Goal: Task Accomplishment & Management: Manage account settings

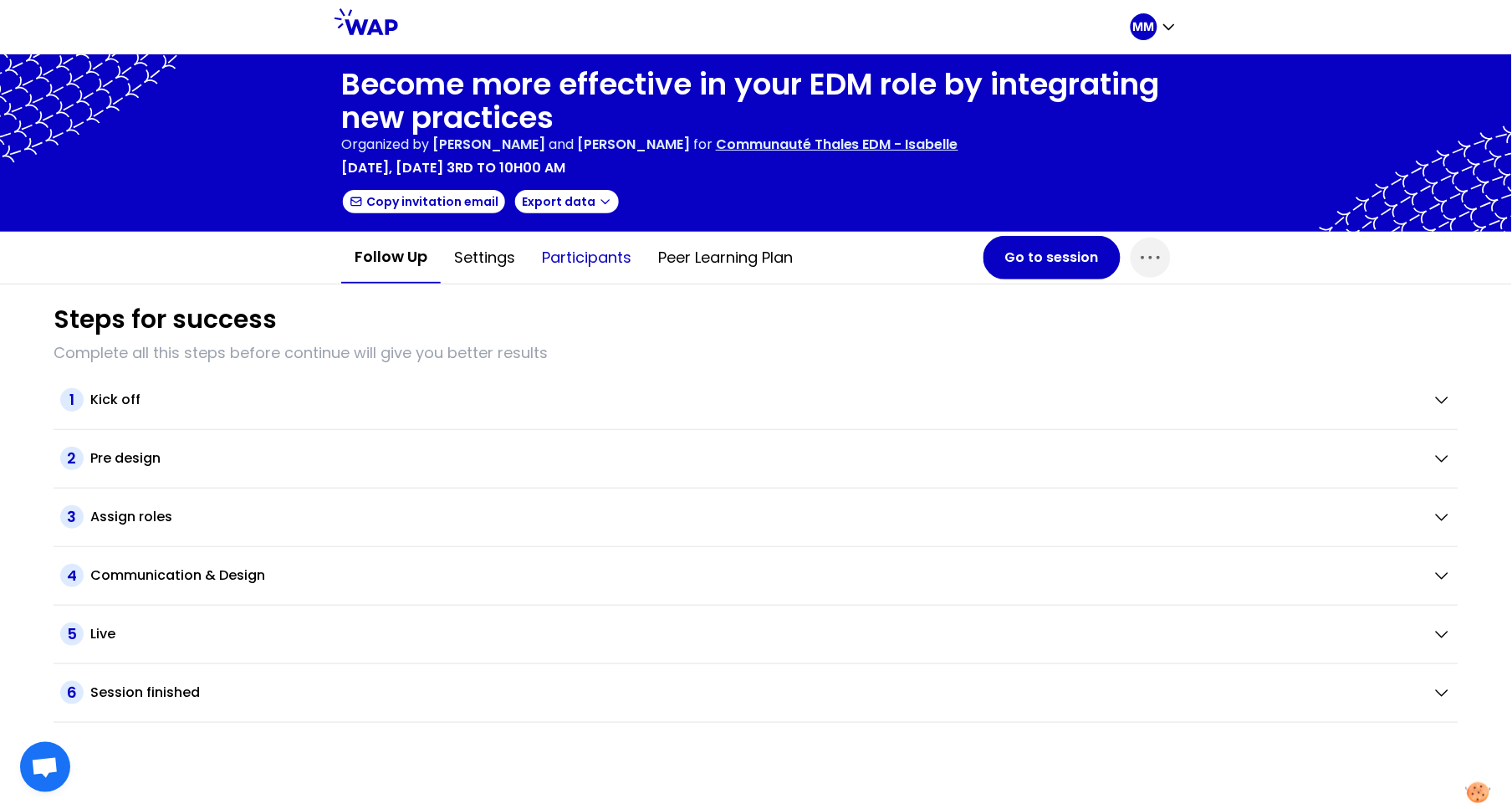
click at [588, 254] on button "Participants" at bounding box center [586, 258] width 116 height 50
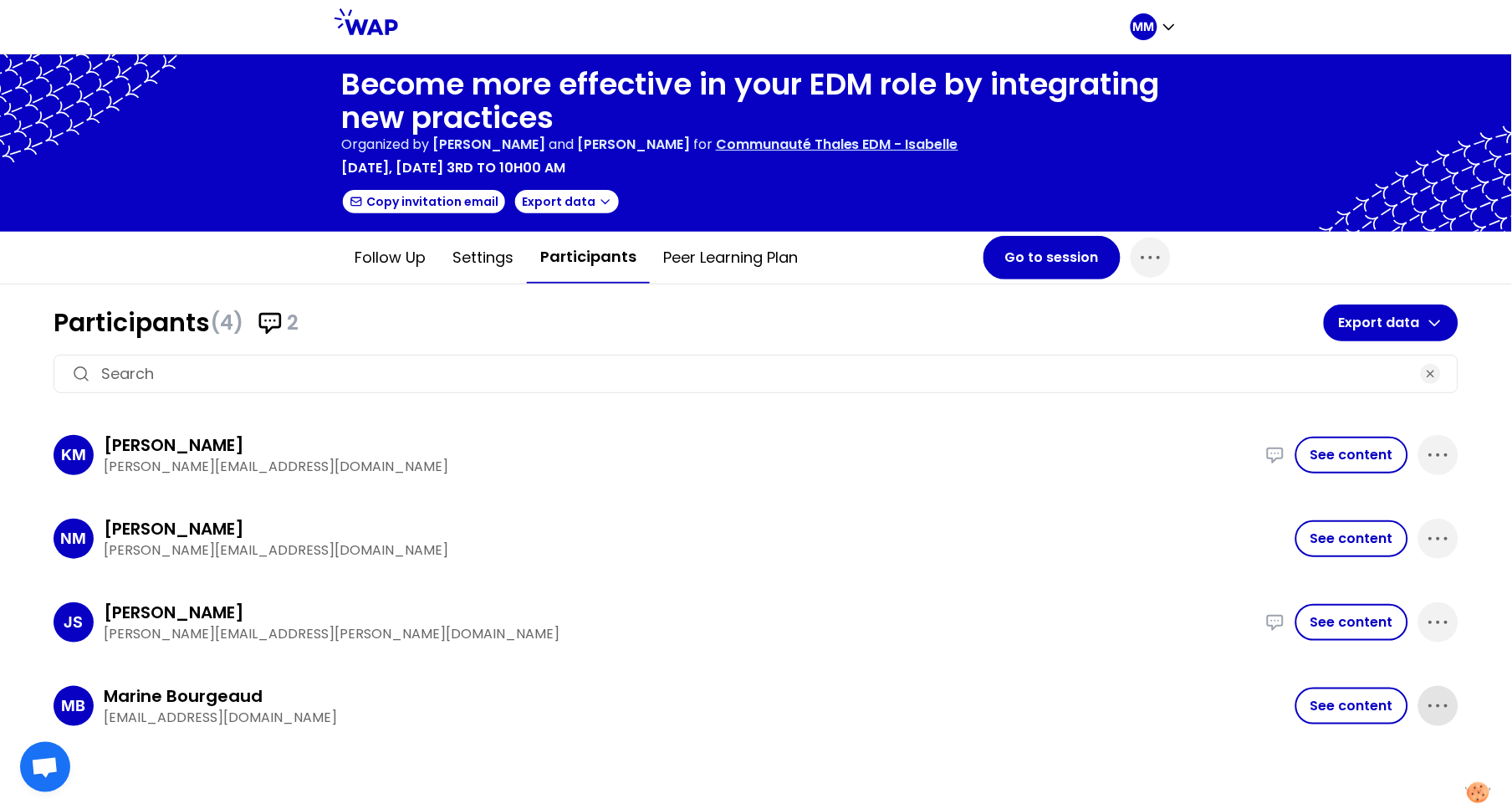
click at [1444, 702] on icon "button" at bounding box center [1438, 706] width 27 height 27
click at [1396, 755] on p "Delete" at bounding box center [1391, 762] width 47 height 24
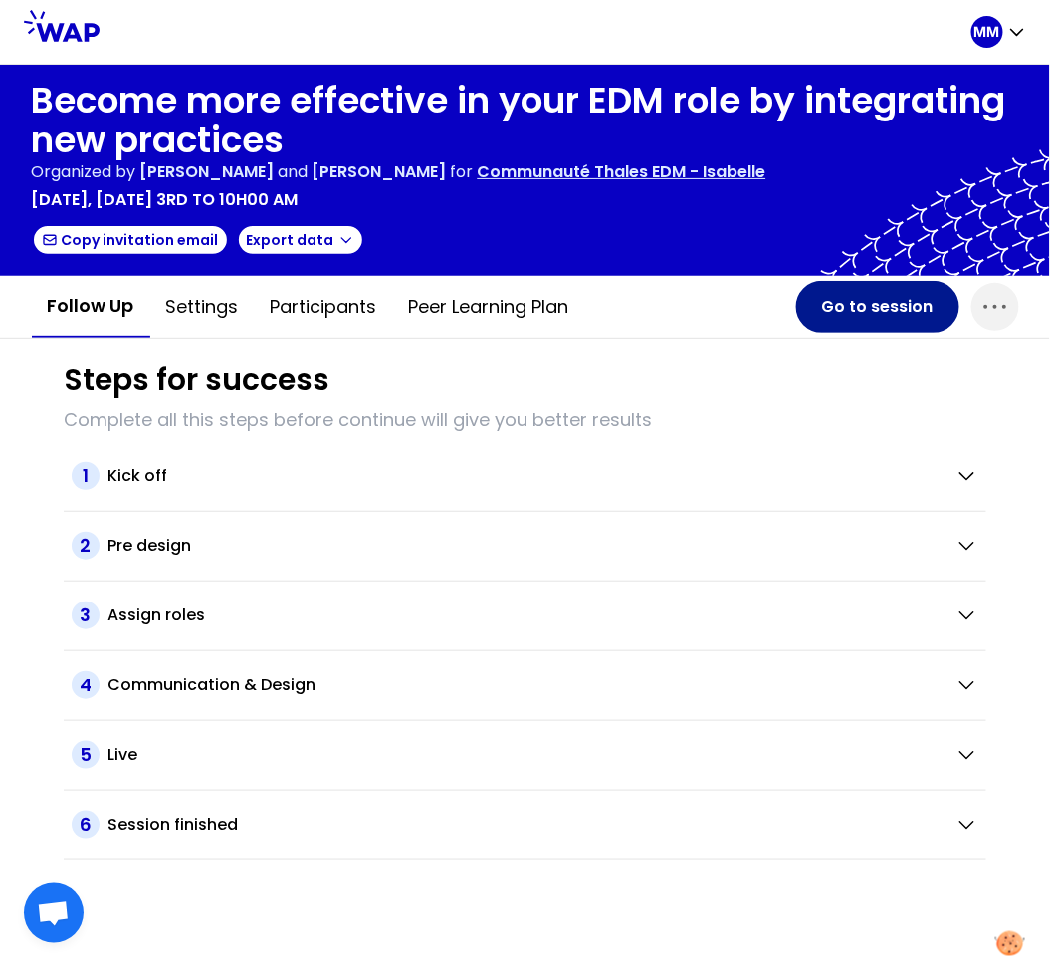
click at [867, 290] on button "Go to session" at bounding box center [877, 307] width 163 height 52
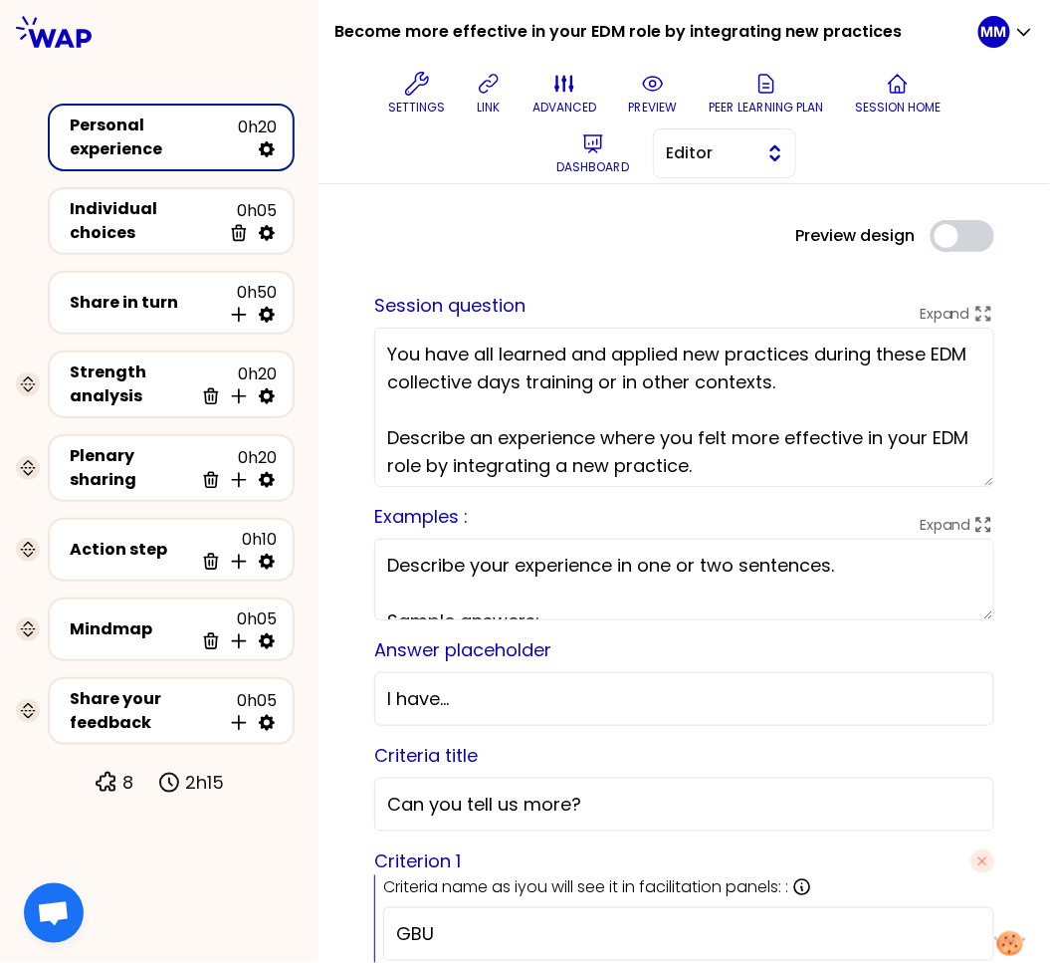
click at [704, 158] on span "Editor" at bounding box center [711, 153] width 90 height 24
click at [701, 238] on span "Facilitator" at bounding box center [737, 235] width 86 height 24
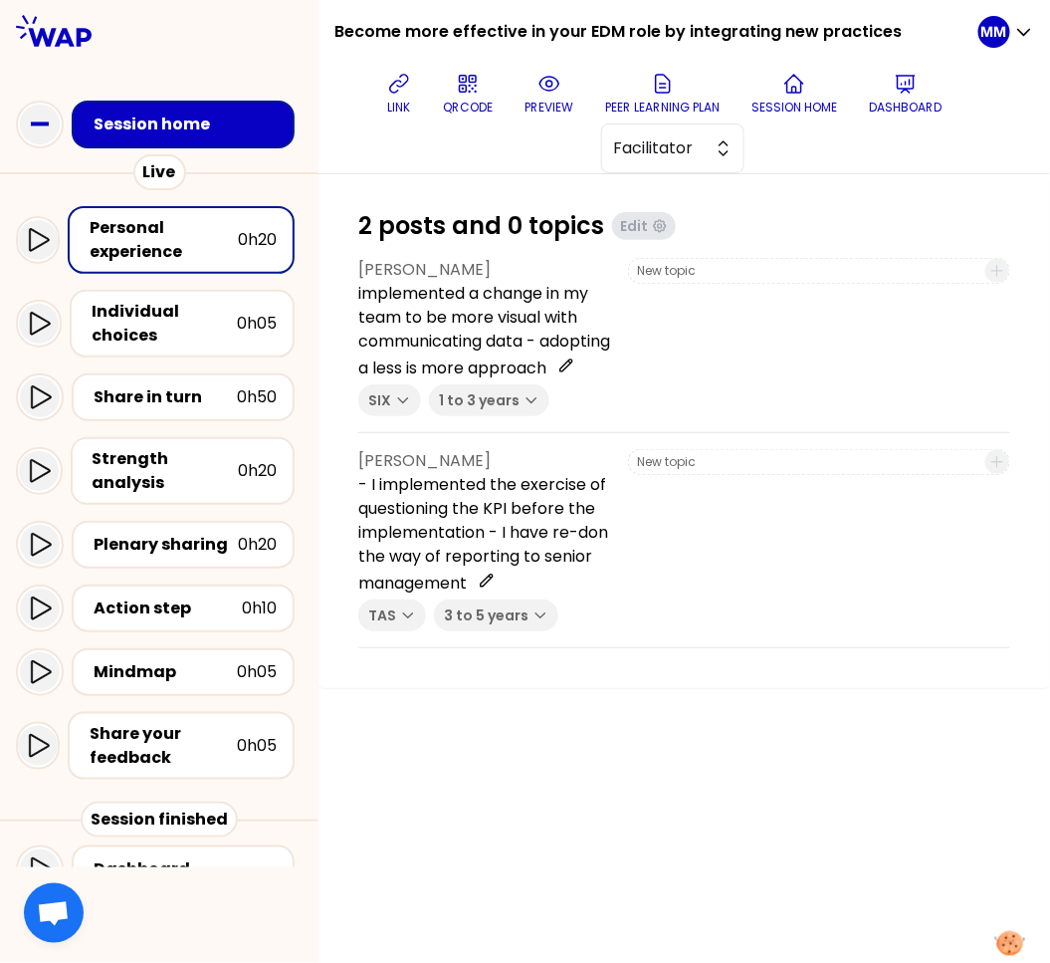
click at [436, 165] on div "link QRCODE preview Peer learning plan Session home Dashboard Facilitator" at bounding box center [664, 119] width 628 height 110
click at [702, 149] on span "Facilitator" at bounding box center [659, 148] width 90 height 24
drag, startPoint x: 692, startPoint y: 190, endPoint x: 625, endPoint y: 173, distance: 68.8
click at [691, 190] on span "Editor" at bounding box center [685, 198] width 86 height 24
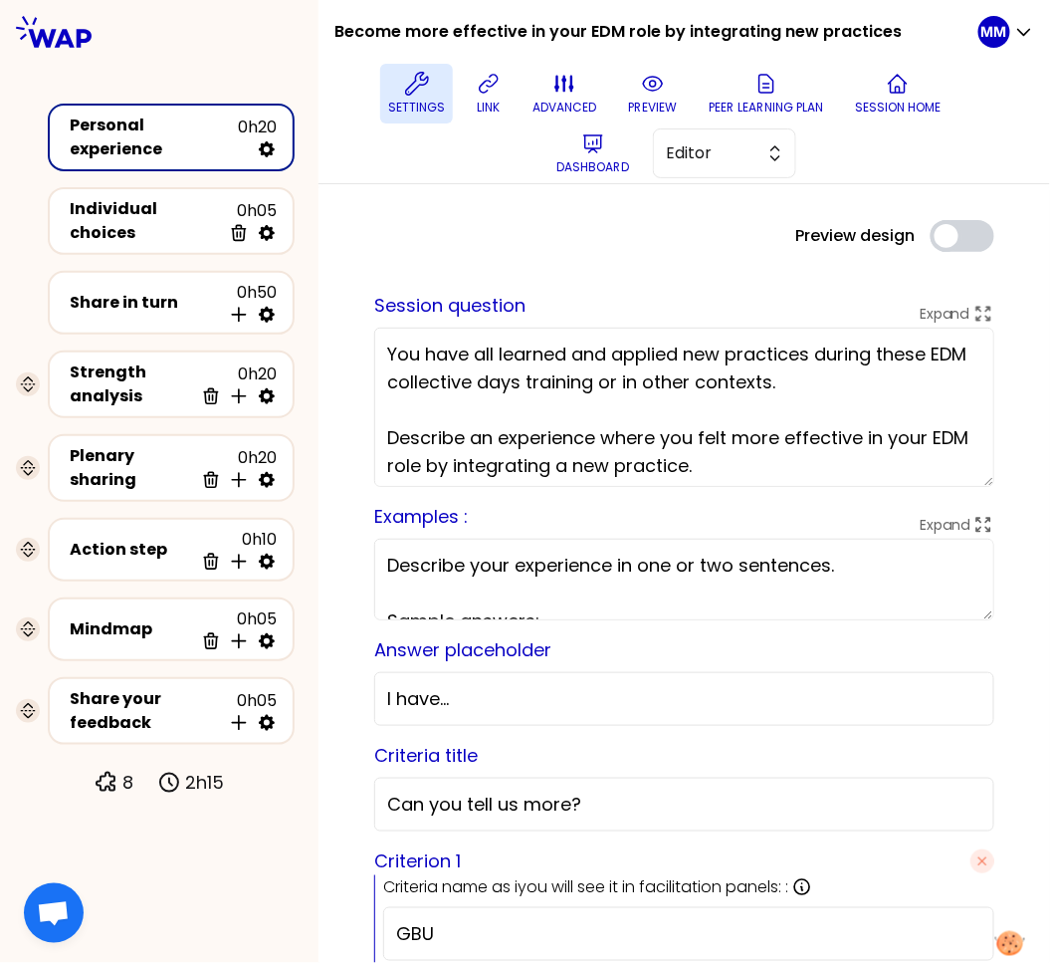
click at [413, 105] on p "Settings" at bounding box center [416, 108] width 57 height 16
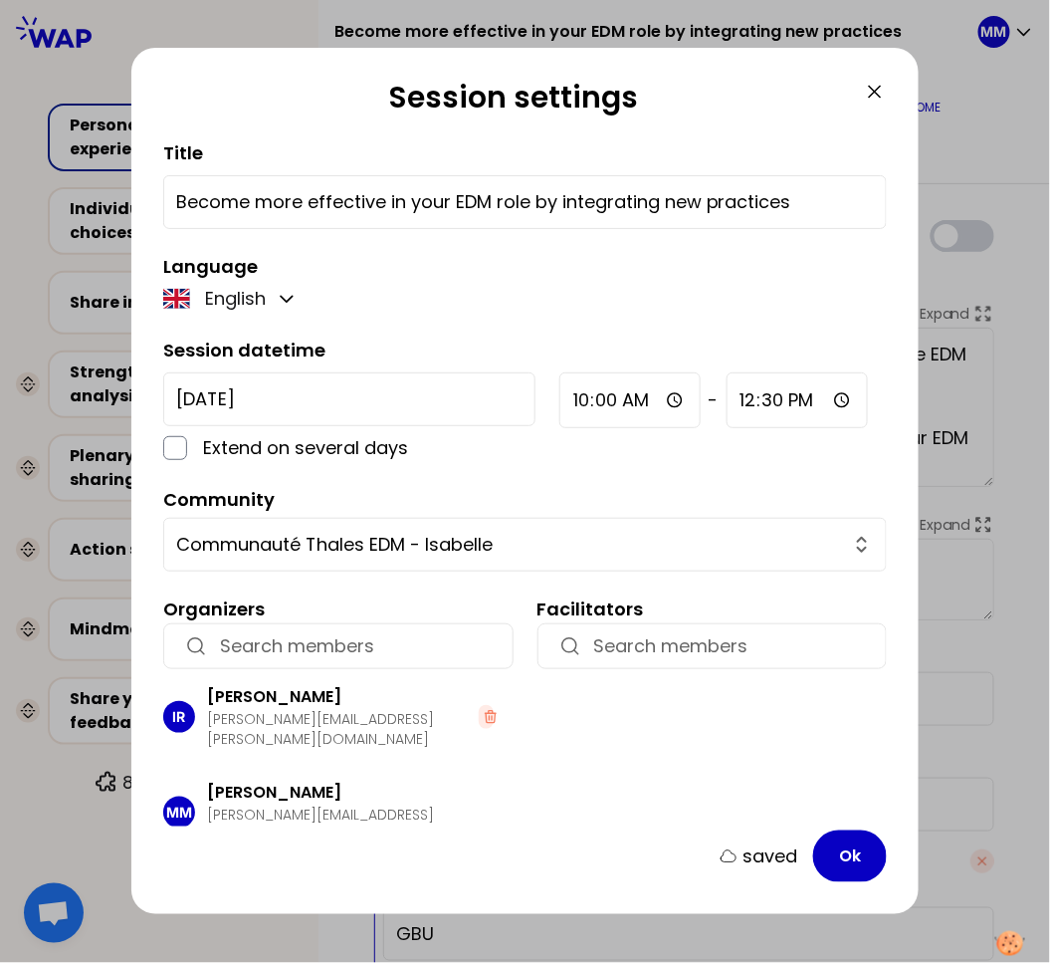
click at [875, 92] on icon at bounding box center [875, 92] width 12 height 12
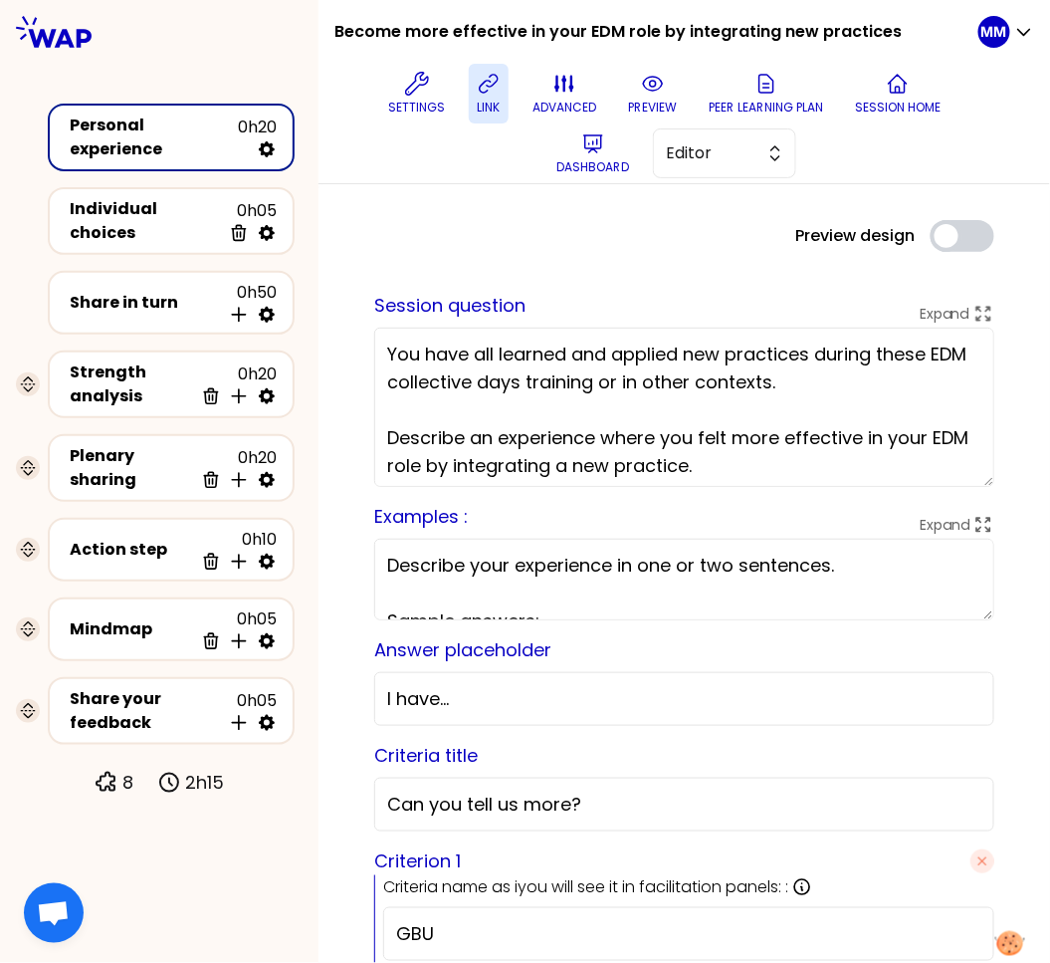
click at [492, 91] on icon at bounding box center [489, 84] width 24 height 24
drag, startPoint x: 139, startPoint y: 213, endPoint x: 484, endPoint y: 193, distance: 345.0
click at [142, 213] on div "Individual choices" at bounding box center [145, 221] width 151 height 48
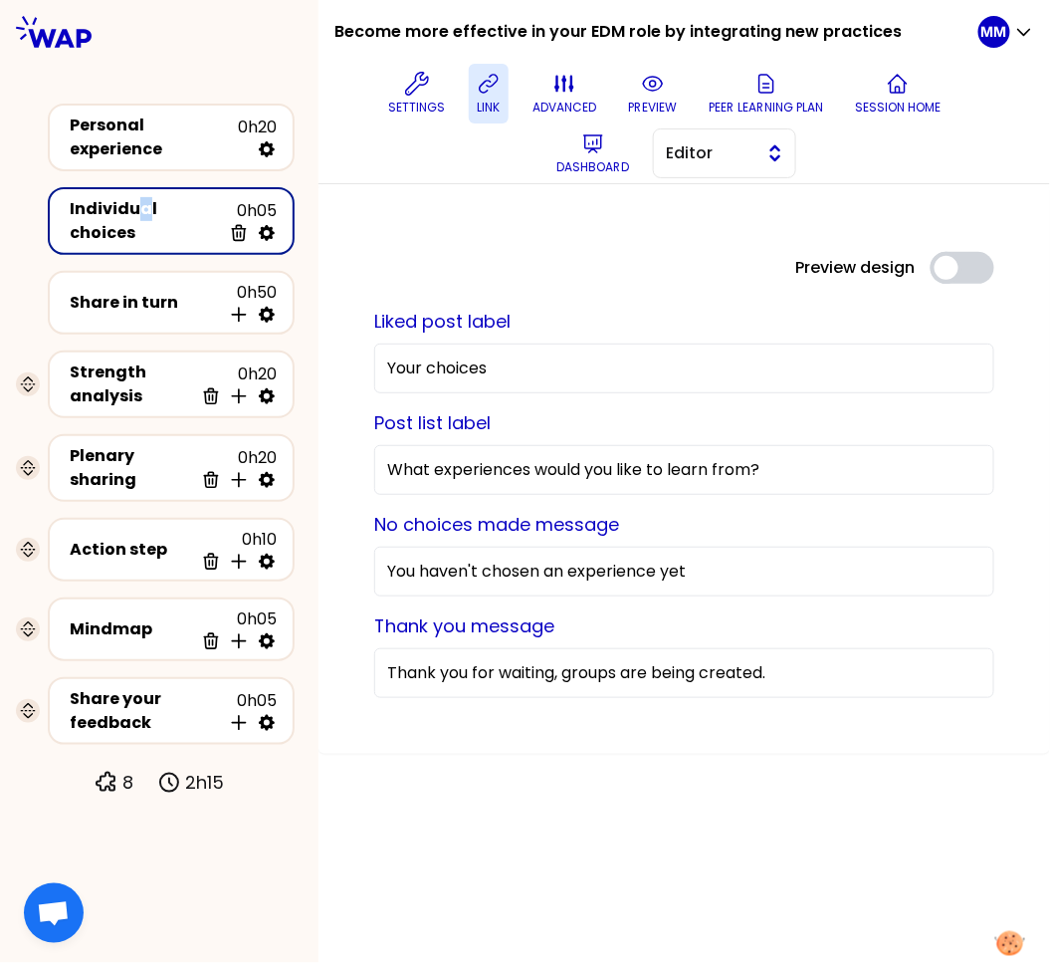
click at [682, 162] on span "Editor" at bounding box center [711, 153] width 90 height 24
click at [695, 237] on span "Facilitator" at bounding box center [737, 235] width 86 height 24
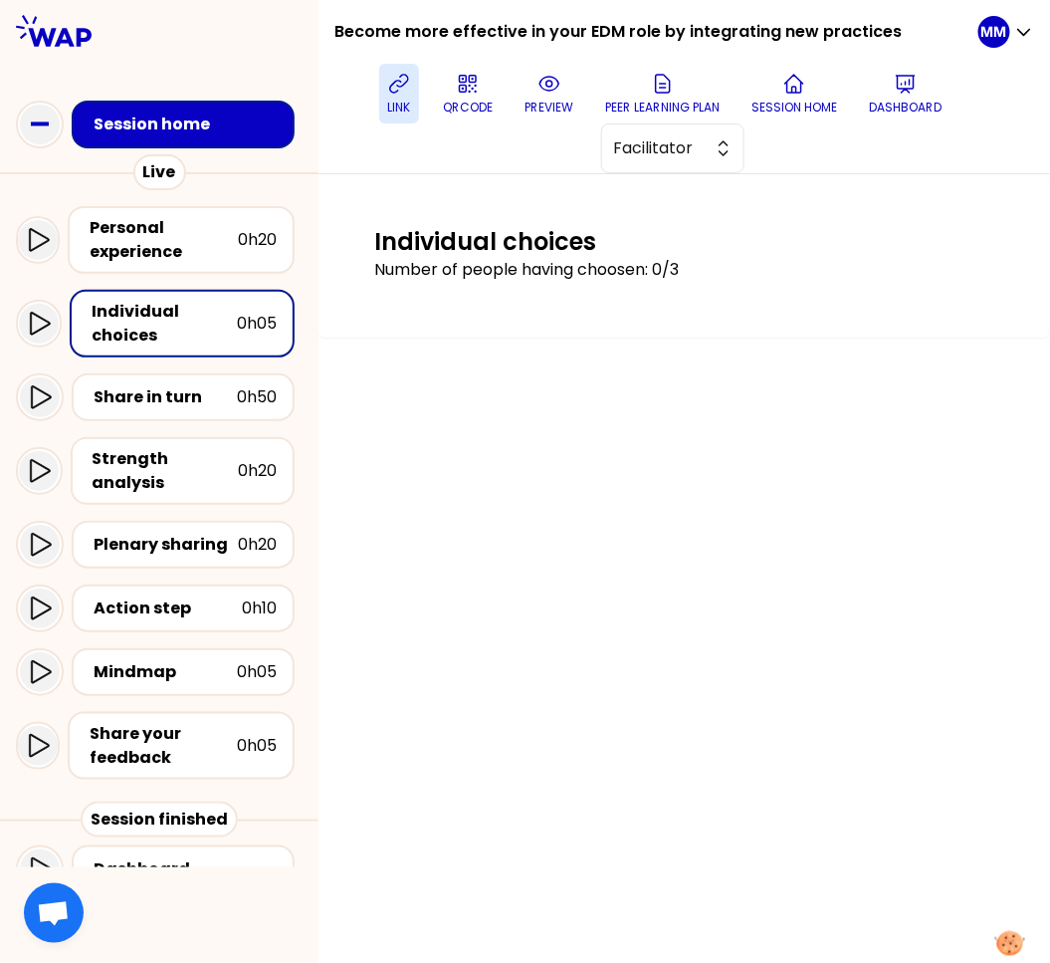
click at [490, 380] on div "Individual choices Number of people having choosen: 0/3" at bounding box center [685, 568] width 732 height 788
drag, startPoint x: 225, startPoint y: 244, endPoint x: 213, endPoint y: 246, distance: 12.1
click at [224, 245] on div "Personal experience" at bounding box center [164, 240] width 148 height 48
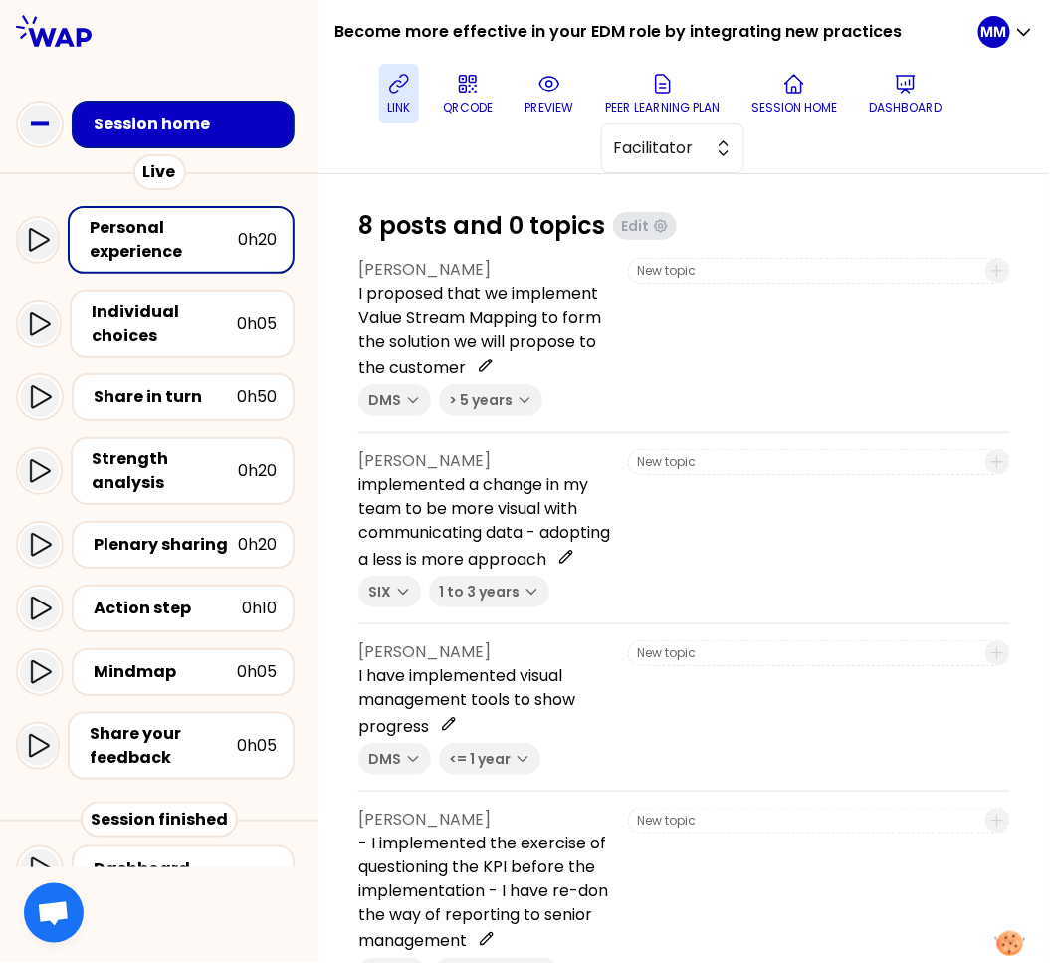
click at [764, 607] on div at bounding box center [819, 528] width 382 height 158
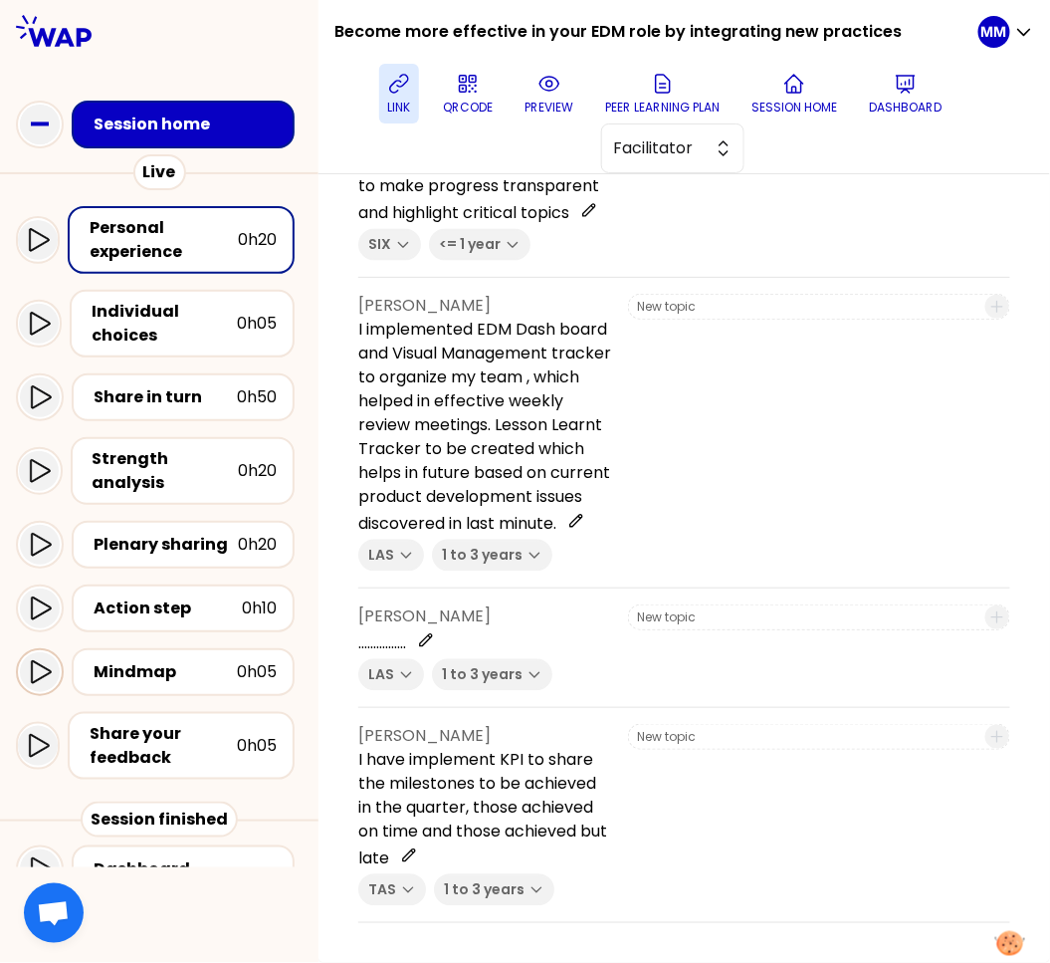
scroll to position [910, 0]
drag, startPoint x: 193, startPoint y: 401, endPoint x: 336, endPoint y: 411, distance: 143.7
click at [194, 401] on div "Share in turn" at bounding box center [165, 397] width 143 height 24
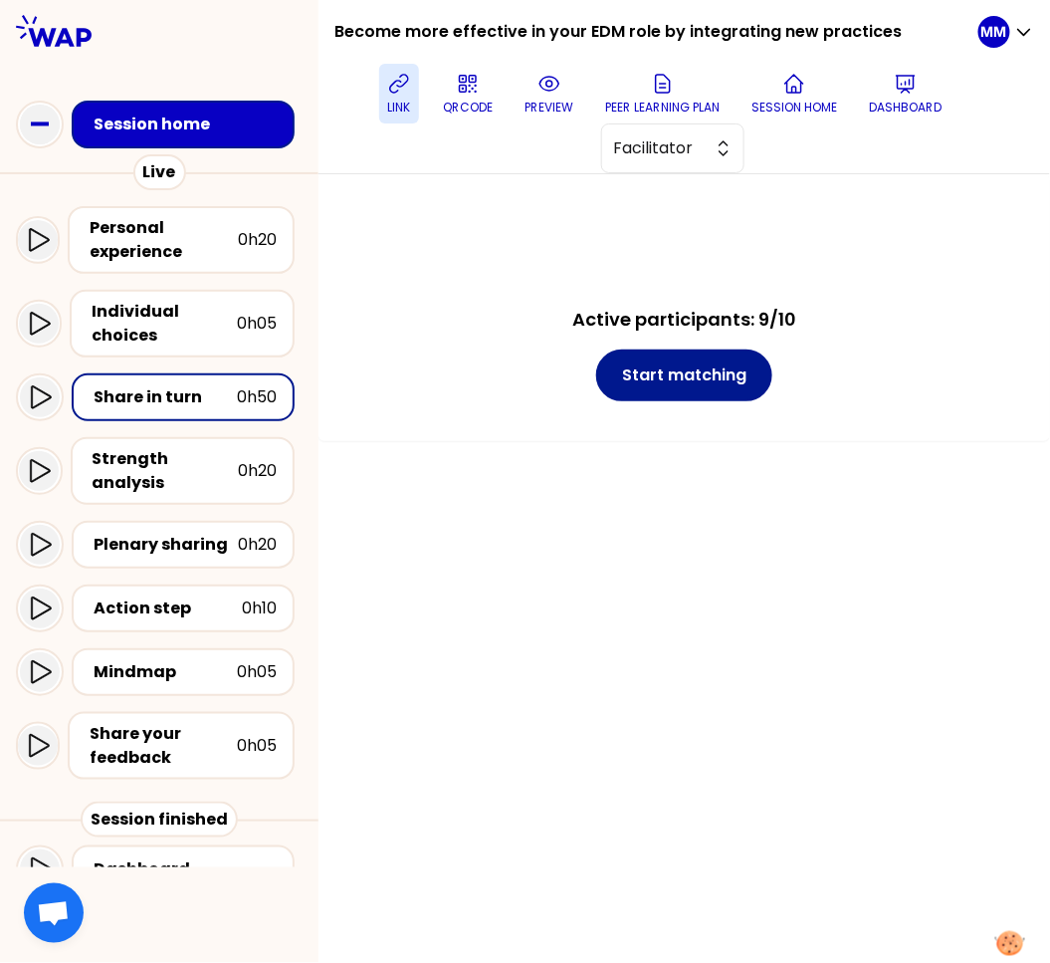
click at [700, 381] on button "Start matching" at bounding box center [684, 375] width 176 height 52
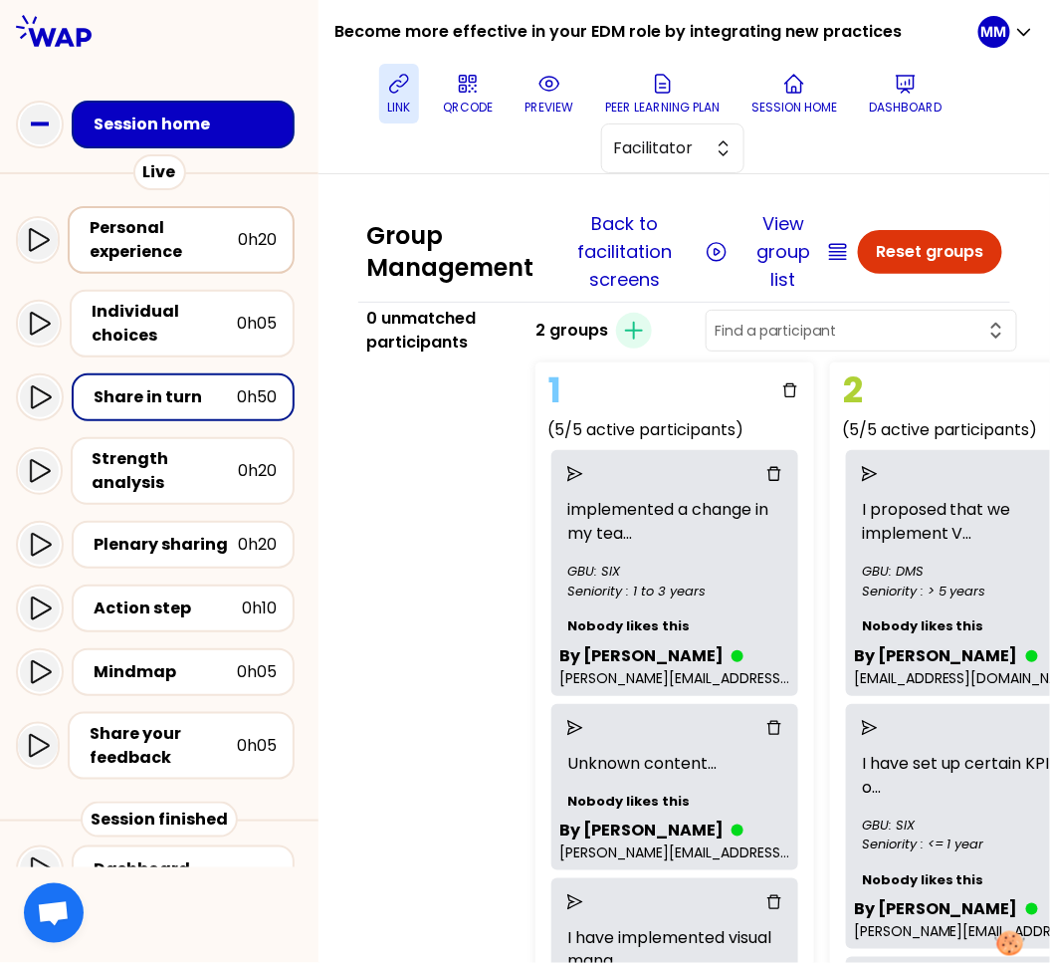
click at [154, 244] on div "Personal experience" at bounding box center [164, 240] width 148 height 48
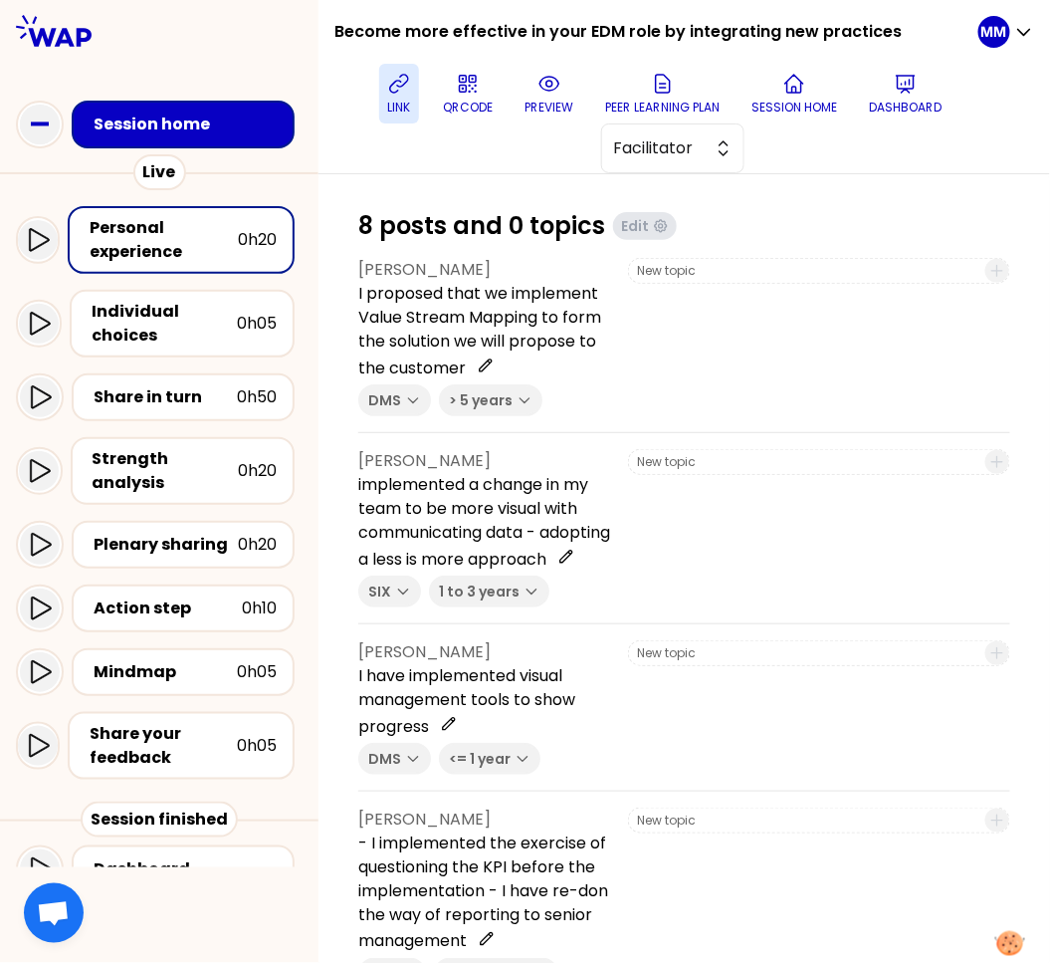
click at [738, 586] on div at bounding box center [819, 528] width 382 height 158
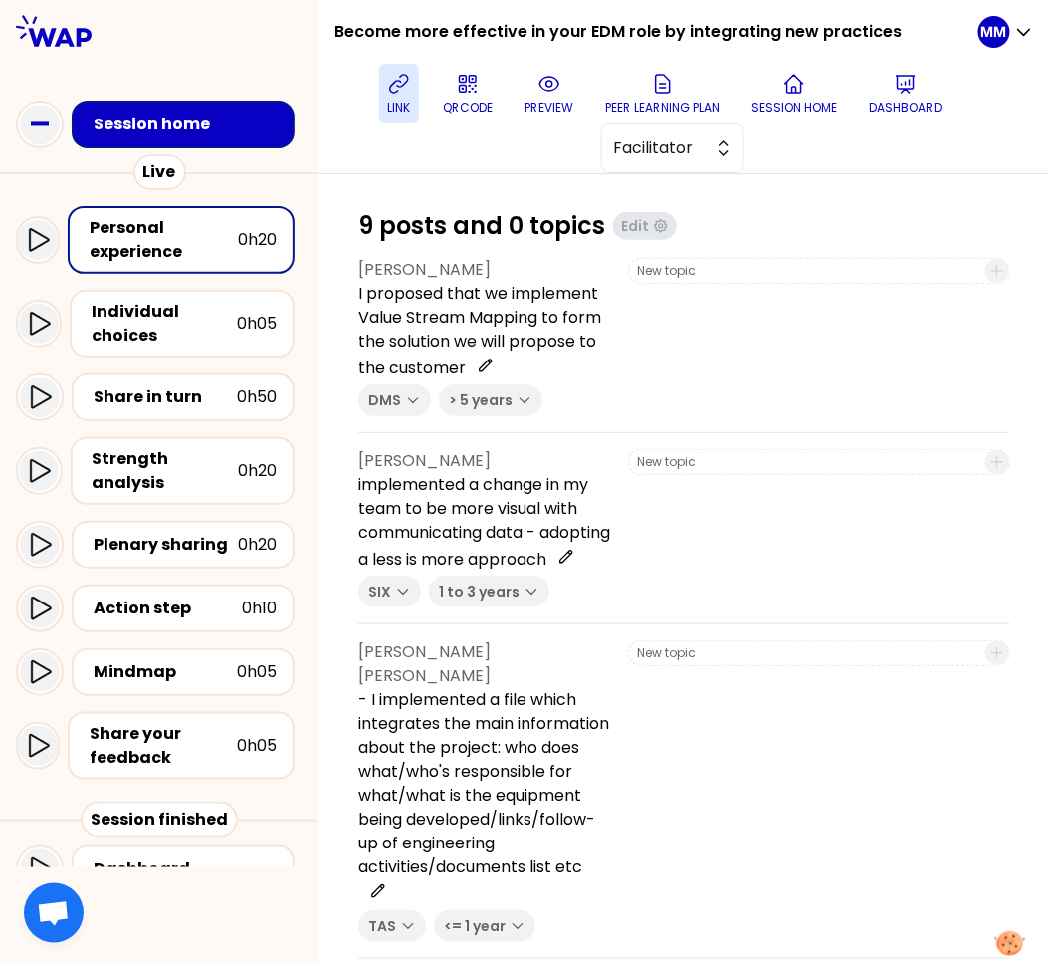
click at [778, 382] on div at bounding box center [819, 337] width 382 height 158
click at [765, 381] on div at bounding box center [819, 337] width 382 height 158
click at [760, 373] on div at bounding box center [819, 337] width 382 height 158
click at [568, 97] on button "preview" at bounding box center [549, 94] width 65 height 60
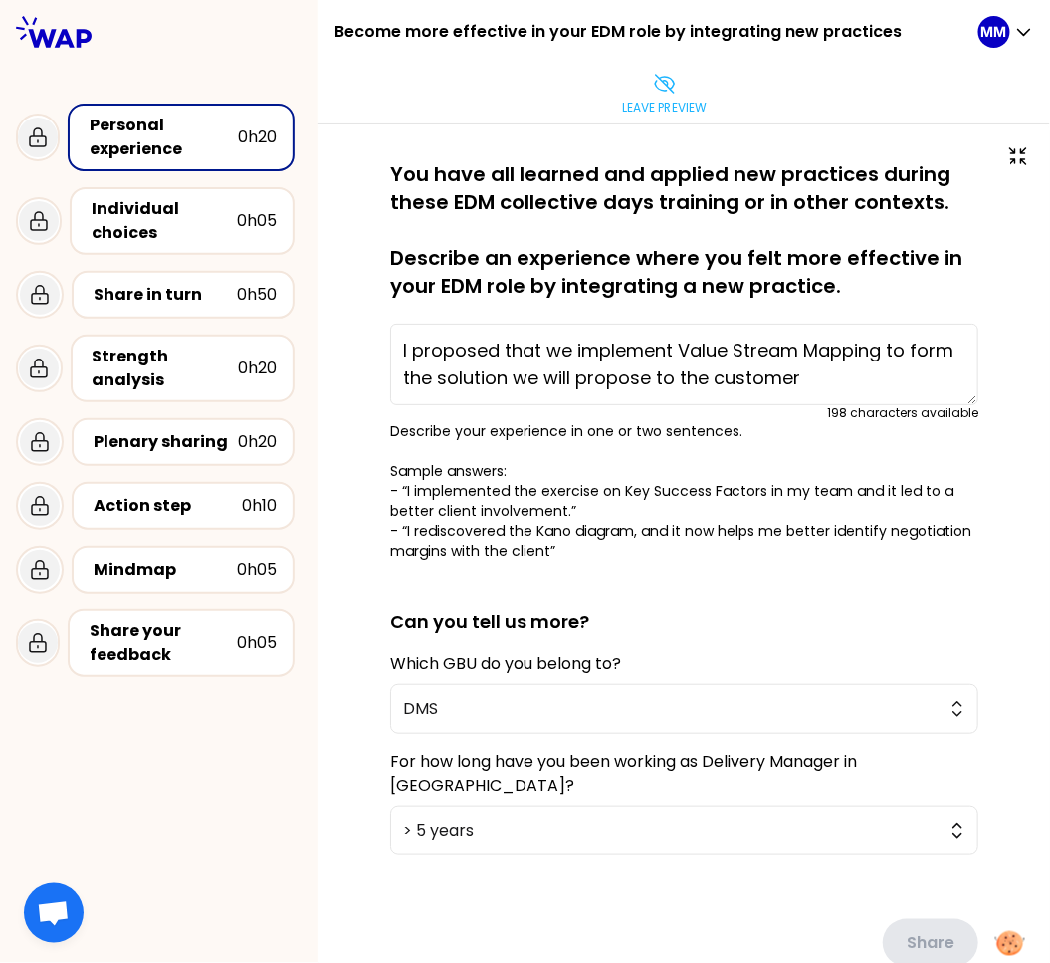
drag, startPoint x: 663, startPoint y: 80, endPoint x: 692, endPoint y: 194, distance: 118.1
click at [663, 80] on icon at bounding box center [664, 84] width 19 height 18
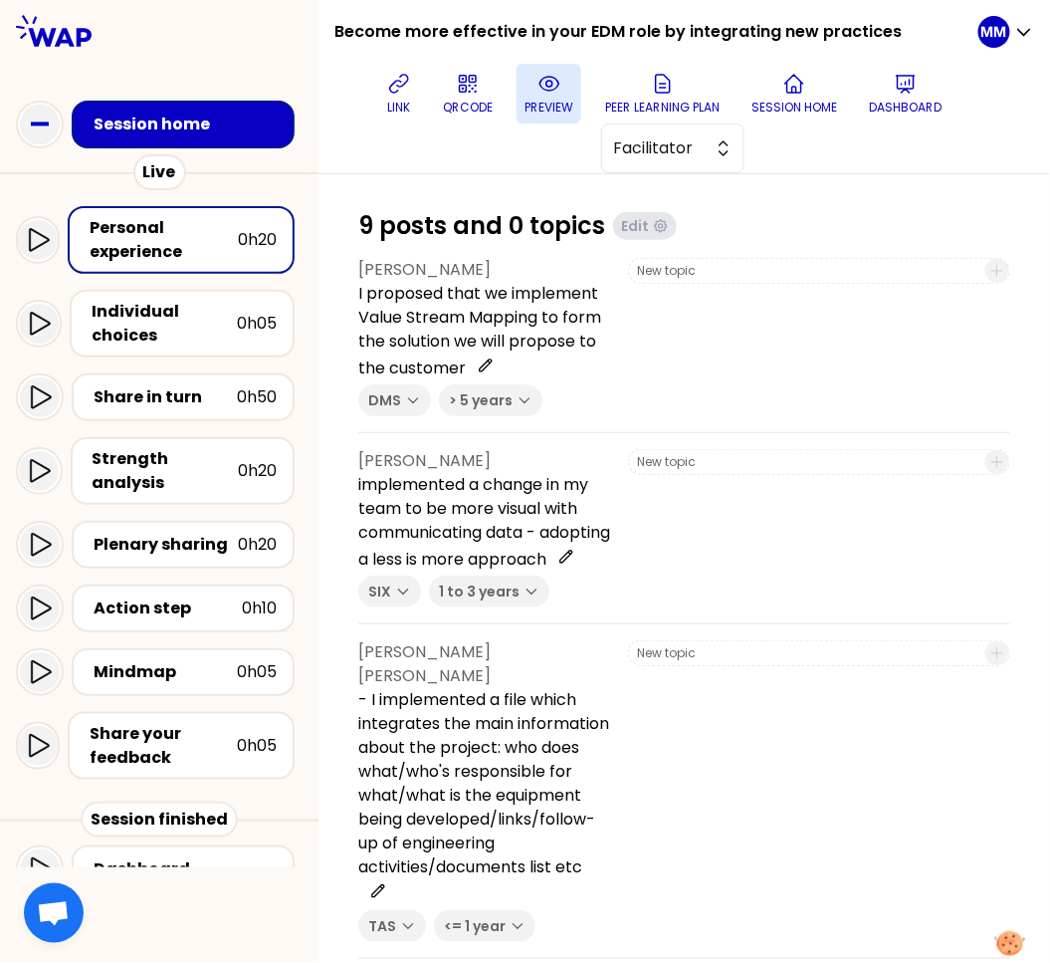
click at [552, 93] on icon at bounding box center [550, 84] width 24 height 24
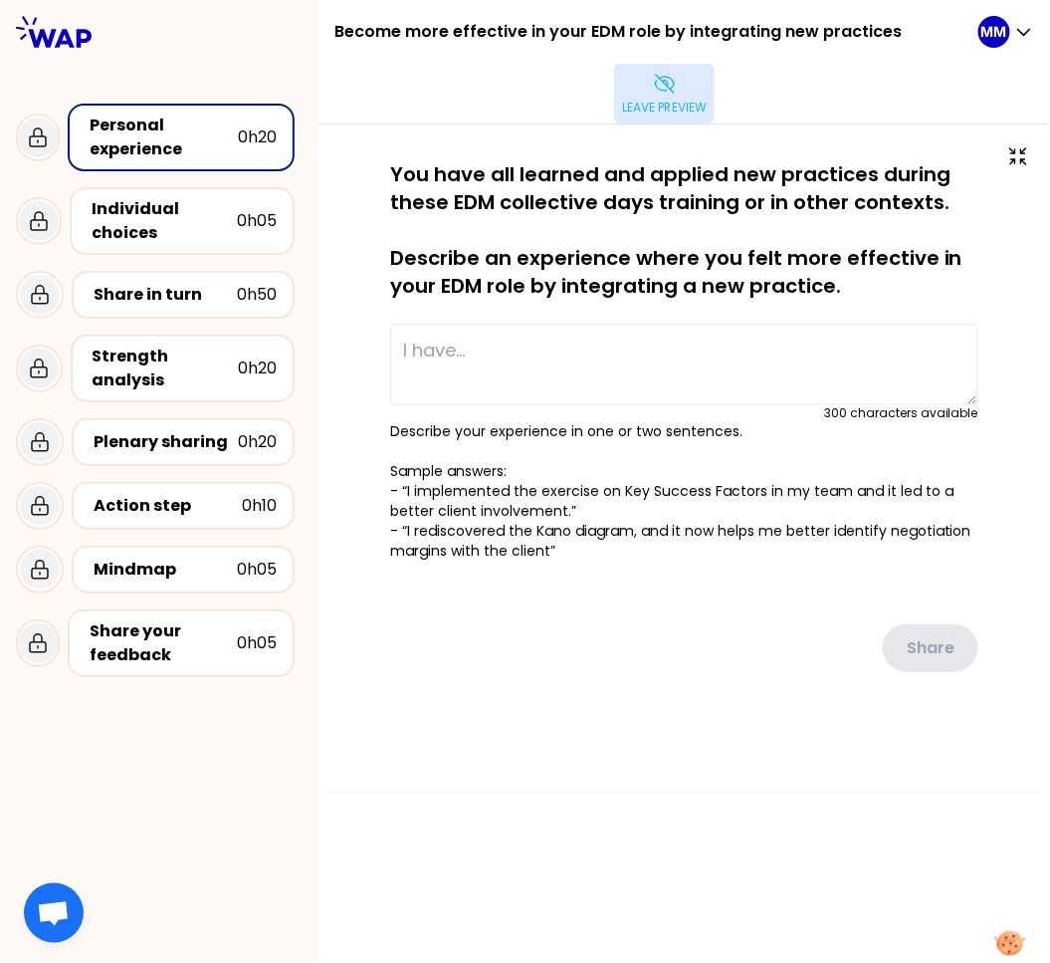
type textarea "I proposed that we implement Value Stream Mapping to form the solution we will …"
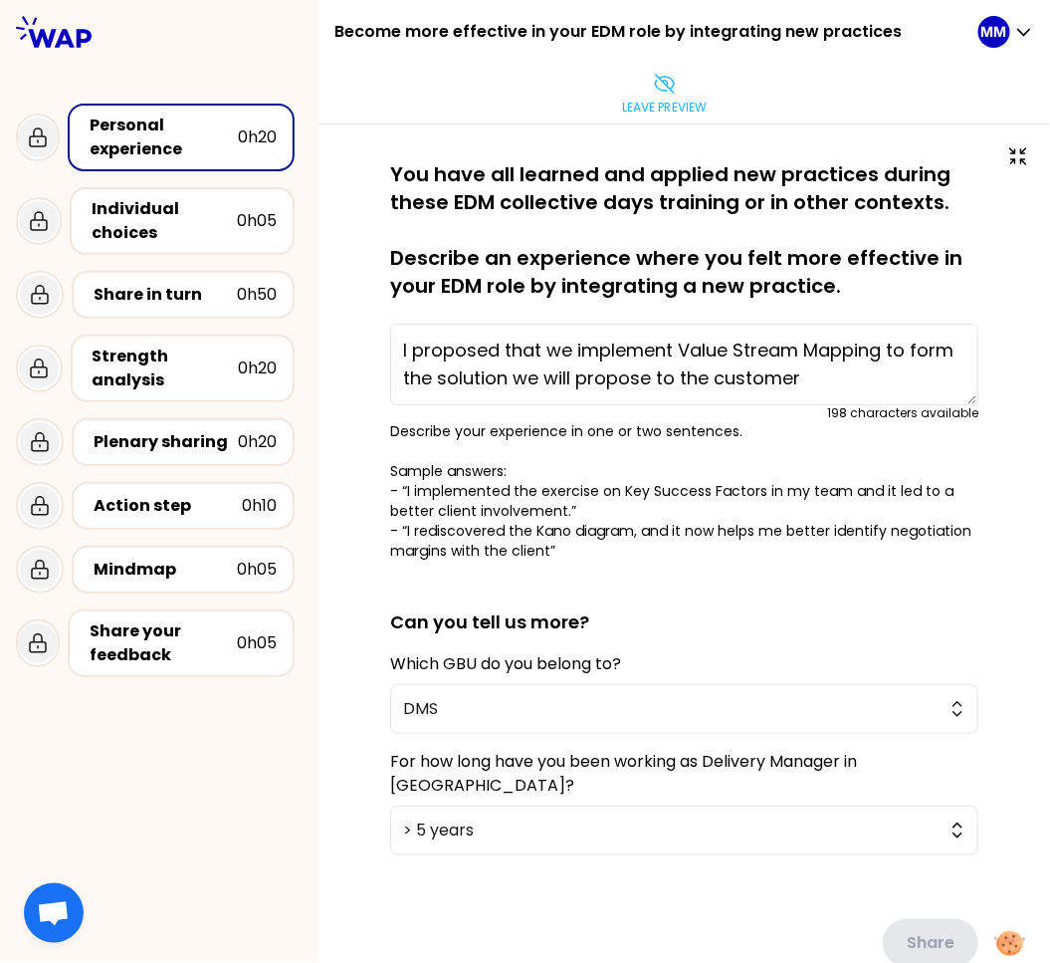
drag, startPoint x: 640, startPoint y: 98, endPoint x: 579, endPoint y: 147, distance: 78.5
click at [641, 100] on p "Leave preview" at bounding box center [664, 108] width 85 height 16
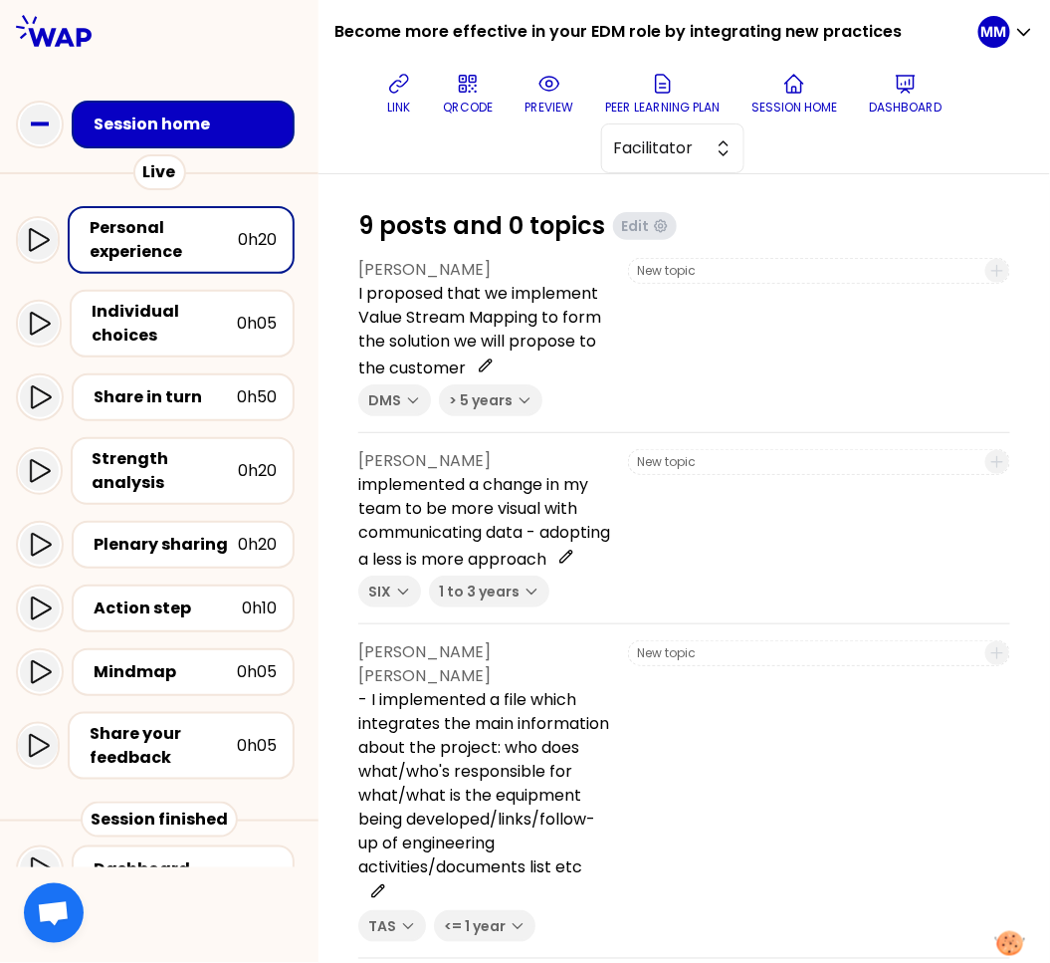
click at [534, 327] on p "I proposed that we implement Value Stream Mapping to form the solution we will …" at bounding box center [485, 331] width 254 height 99
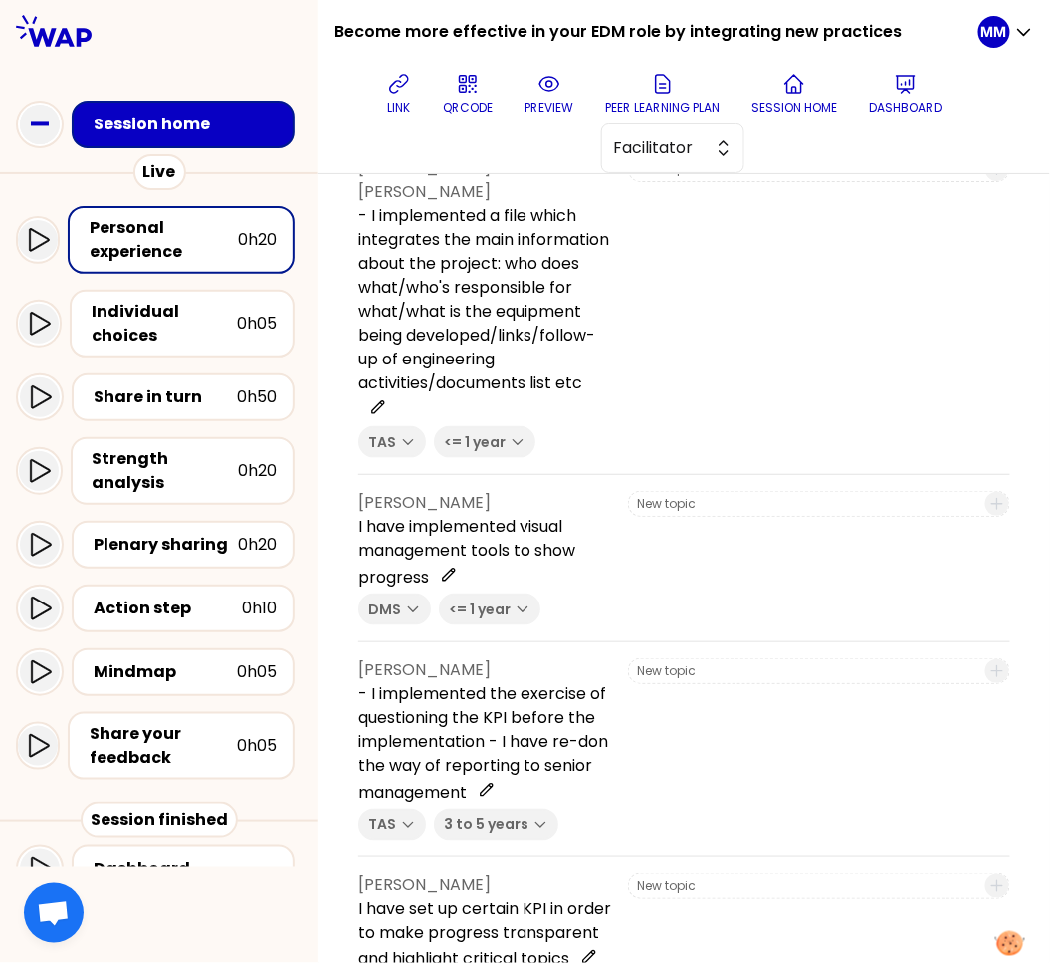
click at [541, 97] on button "preview" at bounding box center [549, 94] width 65 height 60
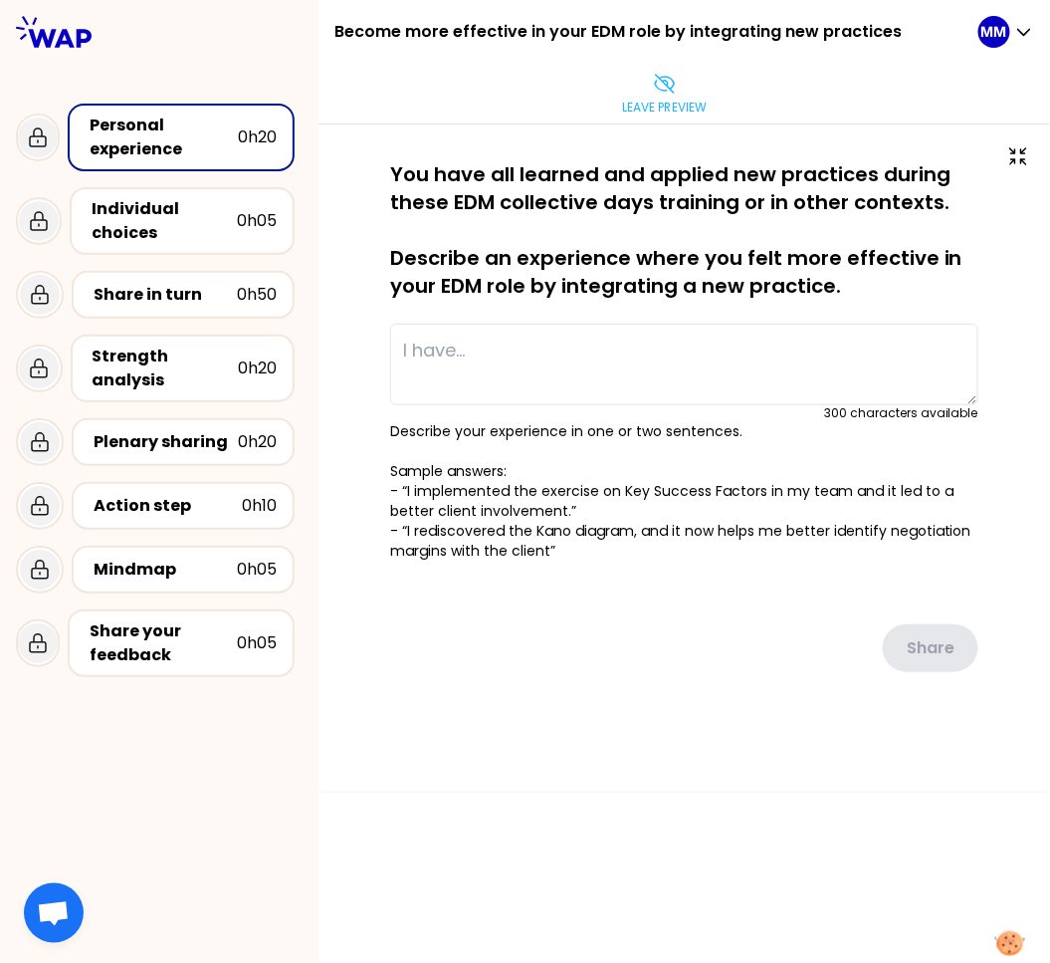
type textarea "I proposed that we implement Value Stream Mapping to form the solution we will …"
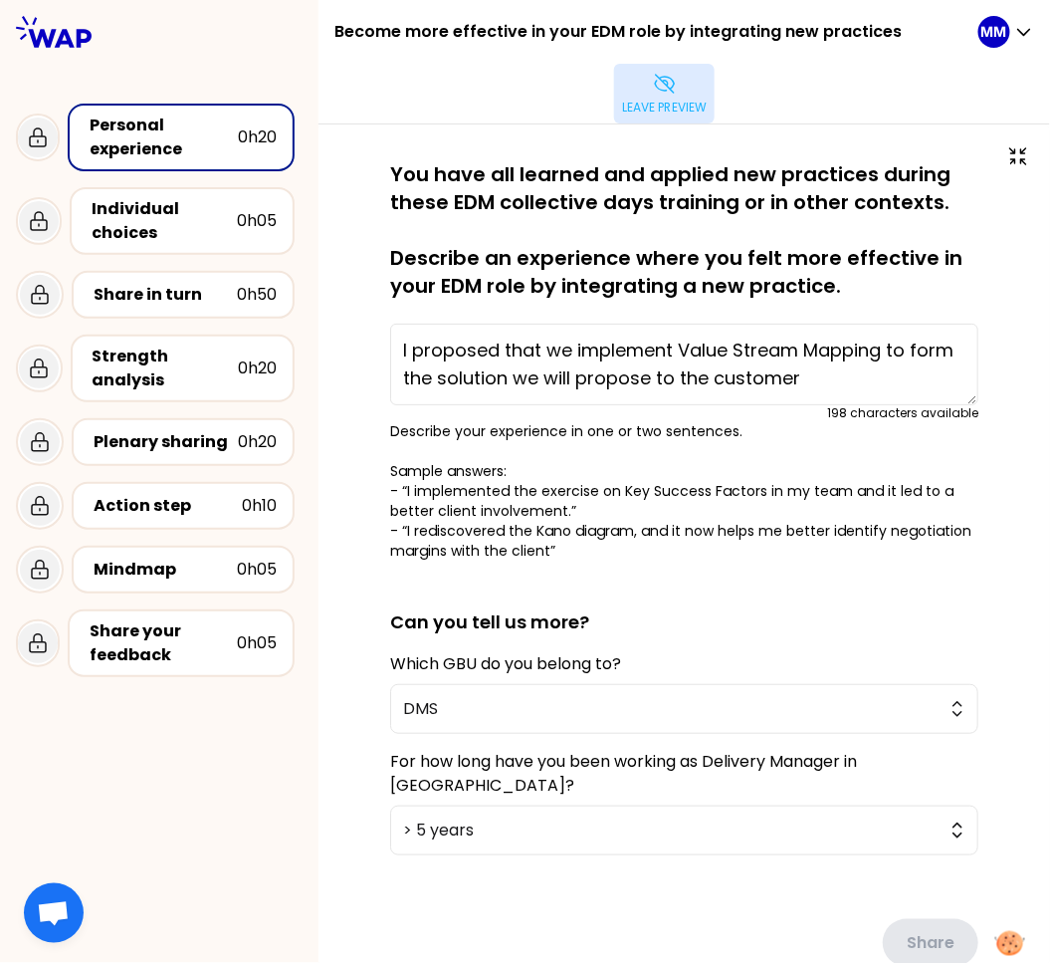
click at [668, 76] on icon at bounding box center [665, 84] width 24 height 24
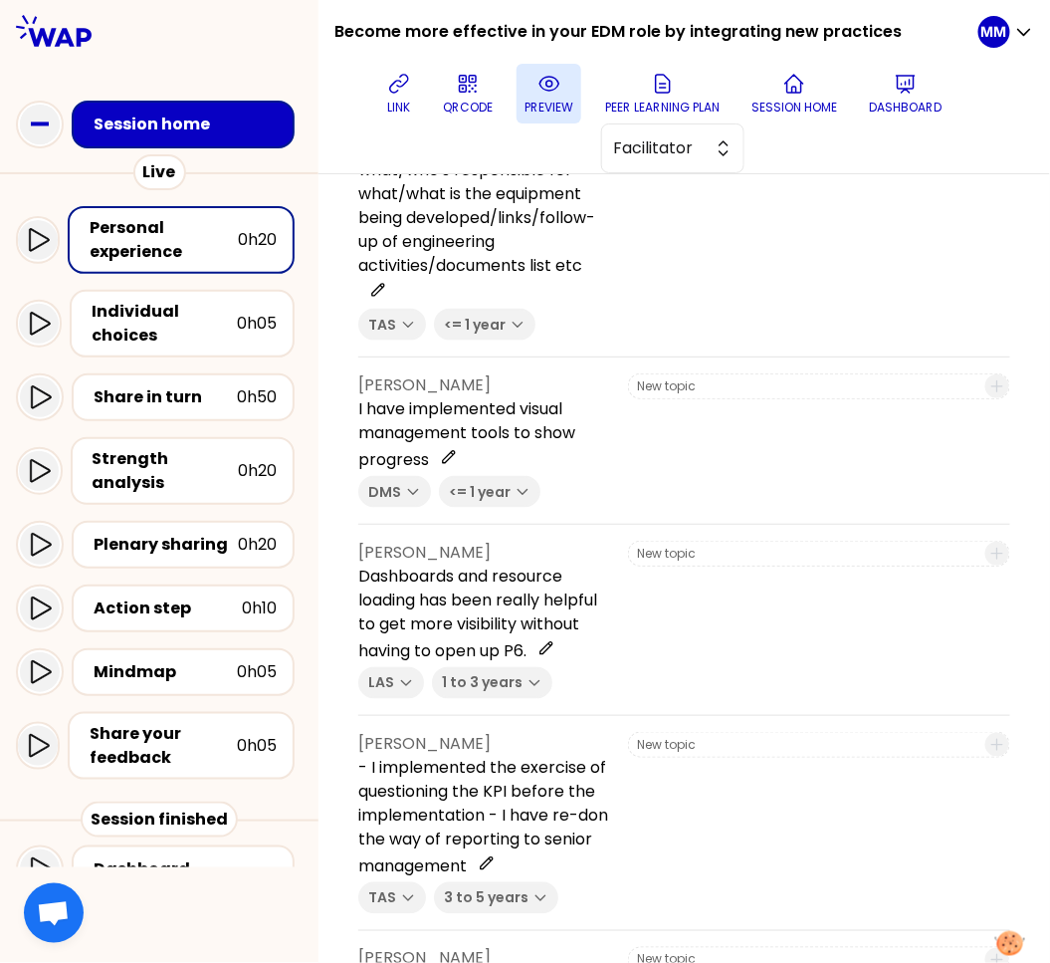
scroll to position [620, 0]
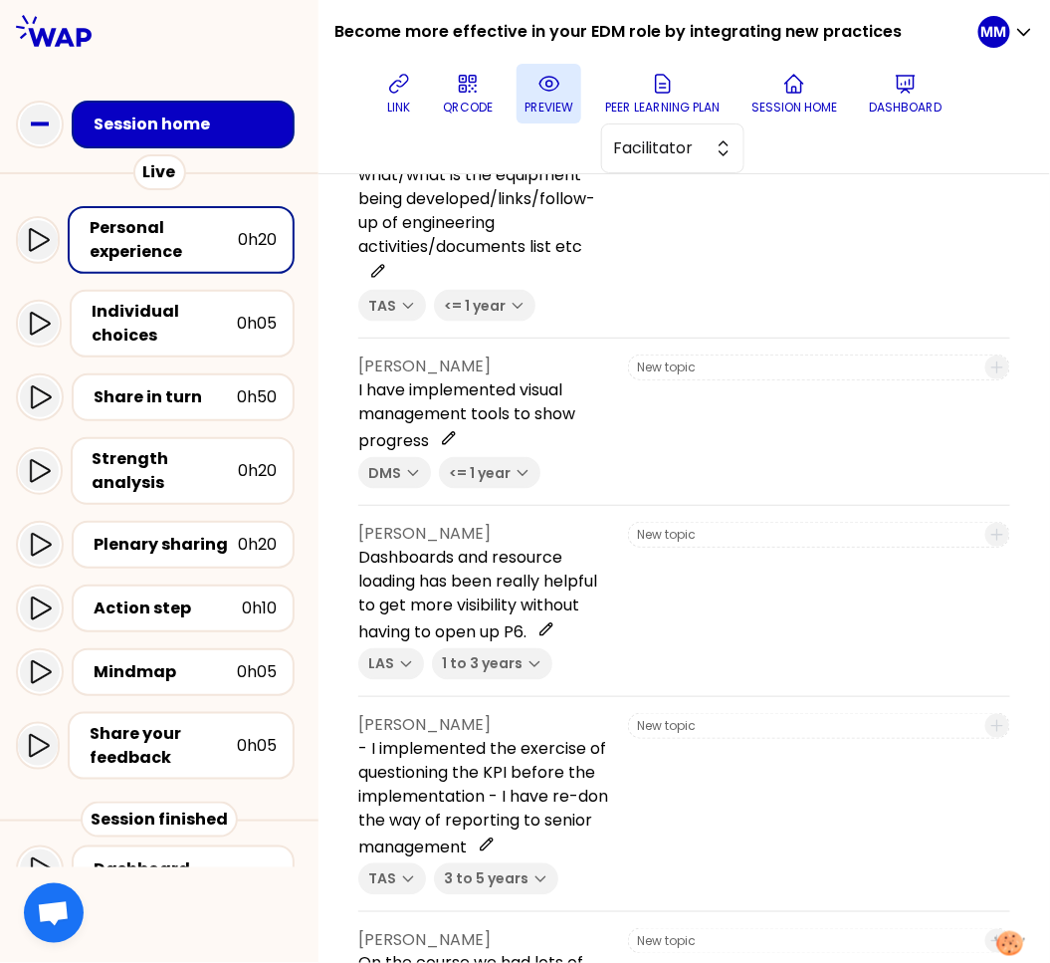
click at [727, 680] on div at bounding box center [819, 601] width 382 height 158
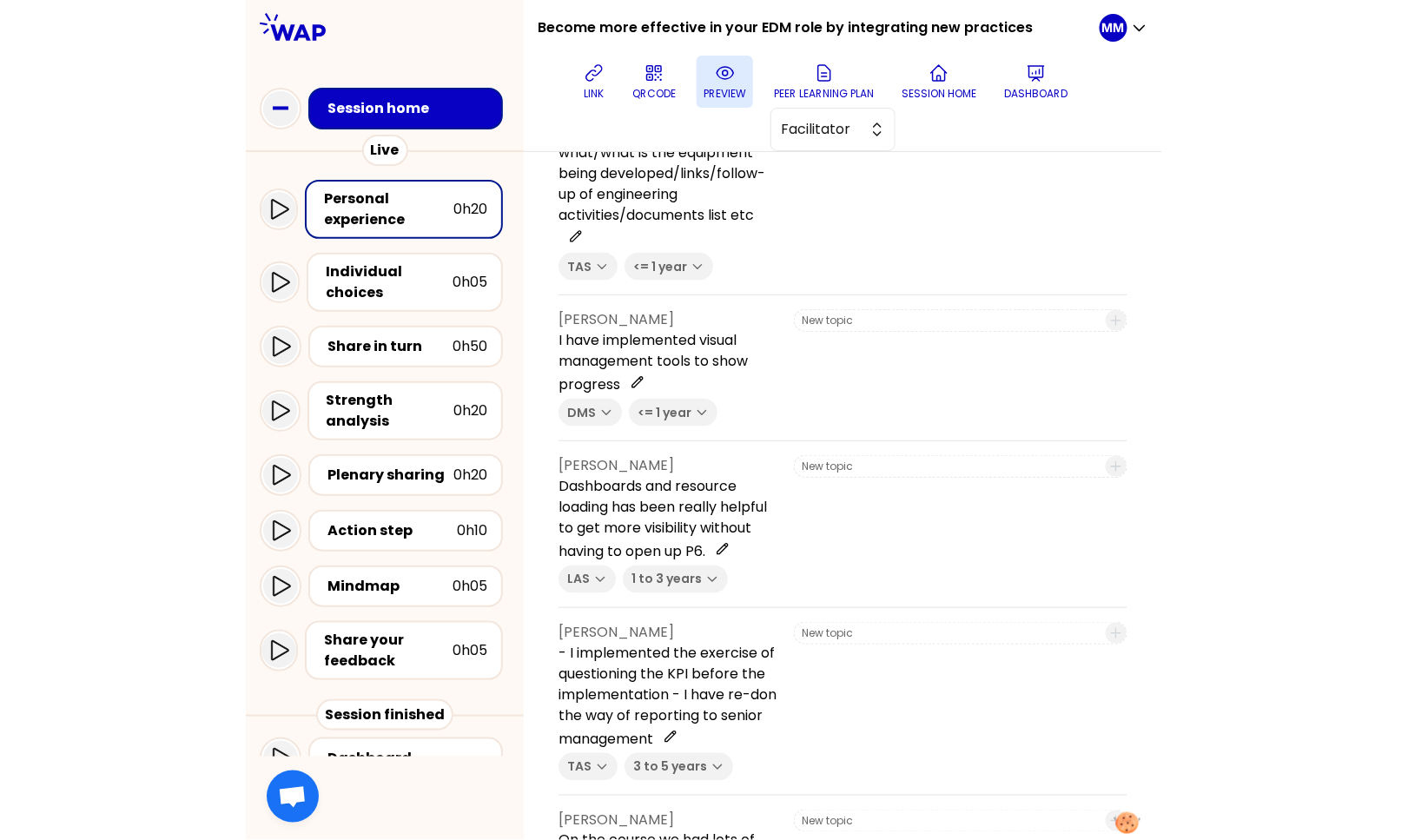
scroll to position [0, 0]
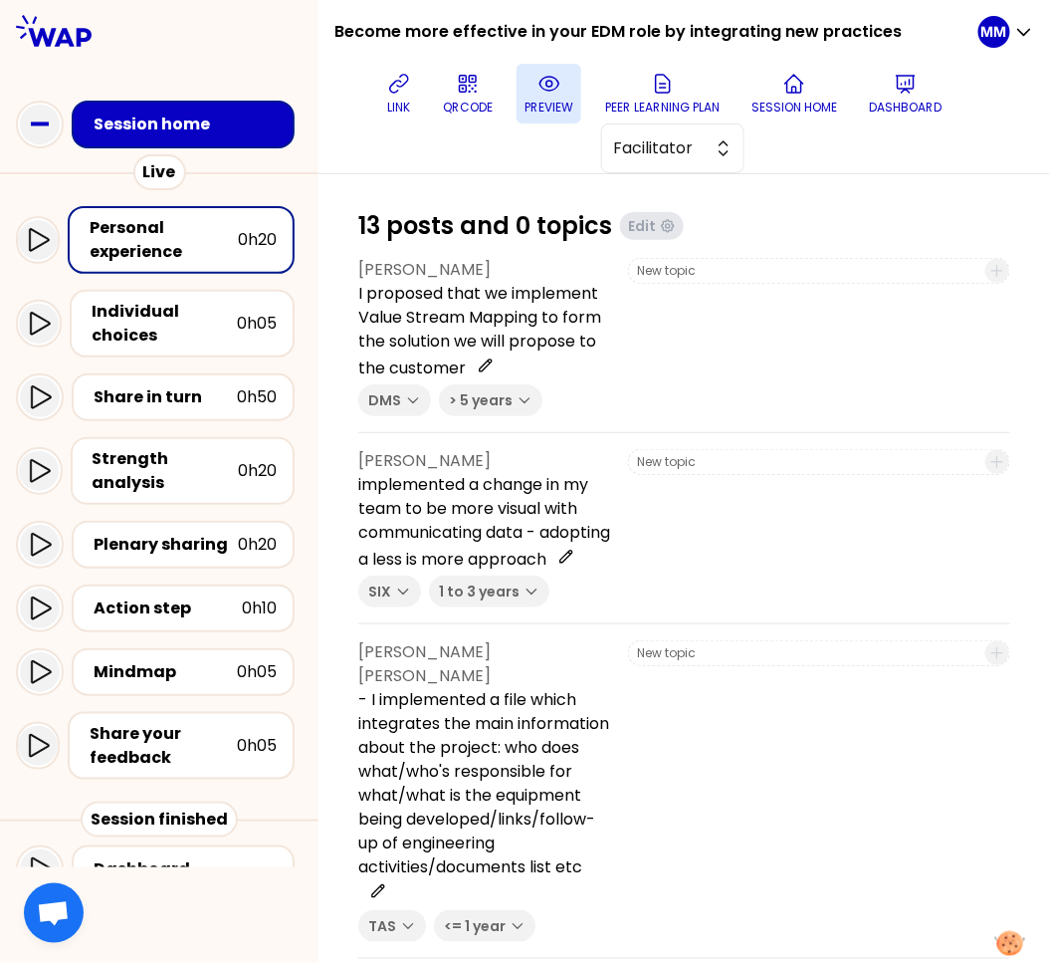
click at [163, 397] on div "Share in turn" at bounding box center [165, 397] width 143 height 24
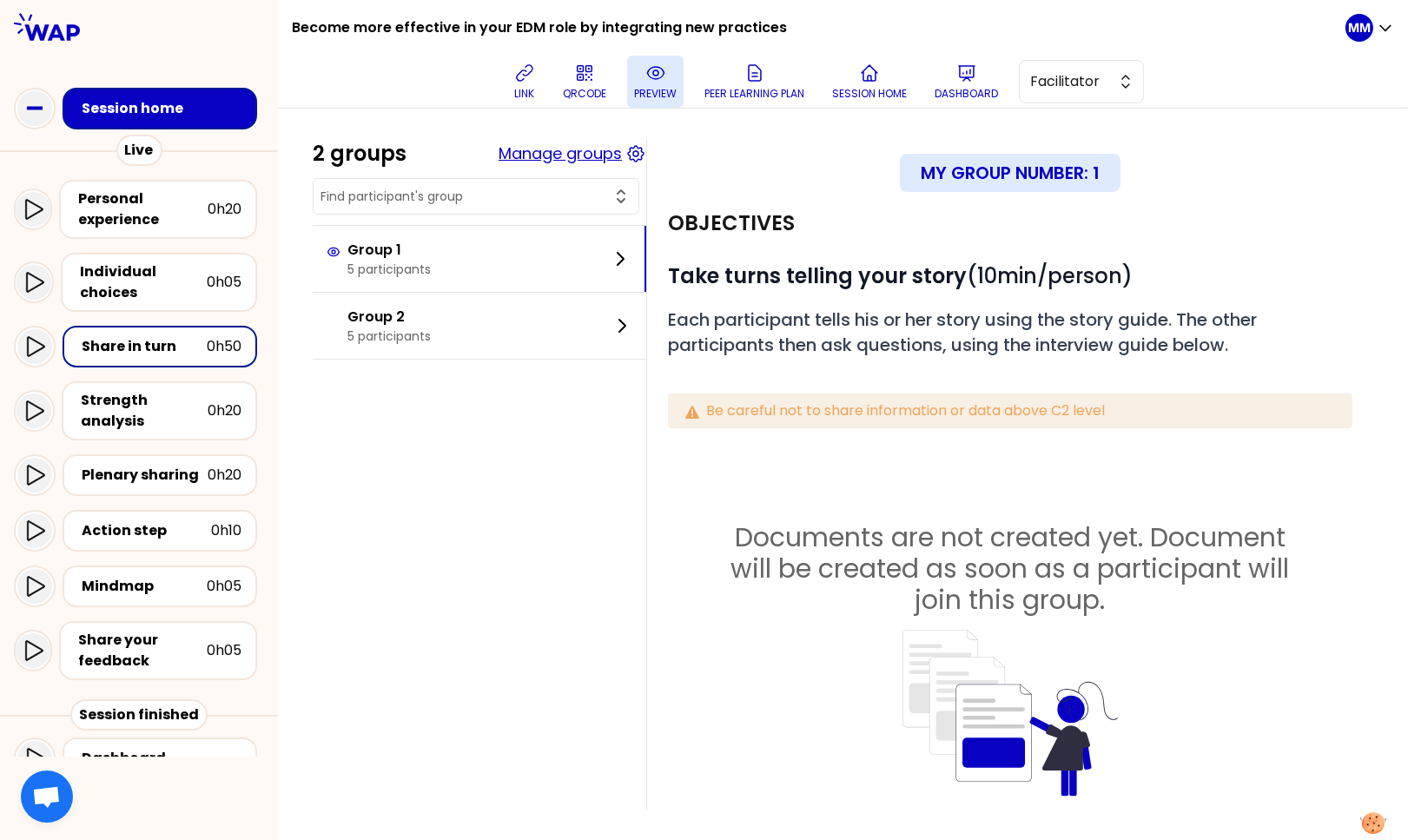
click at [609, 154] on button "Manage groups" at bounding box center [559, 154] width 123 height 24
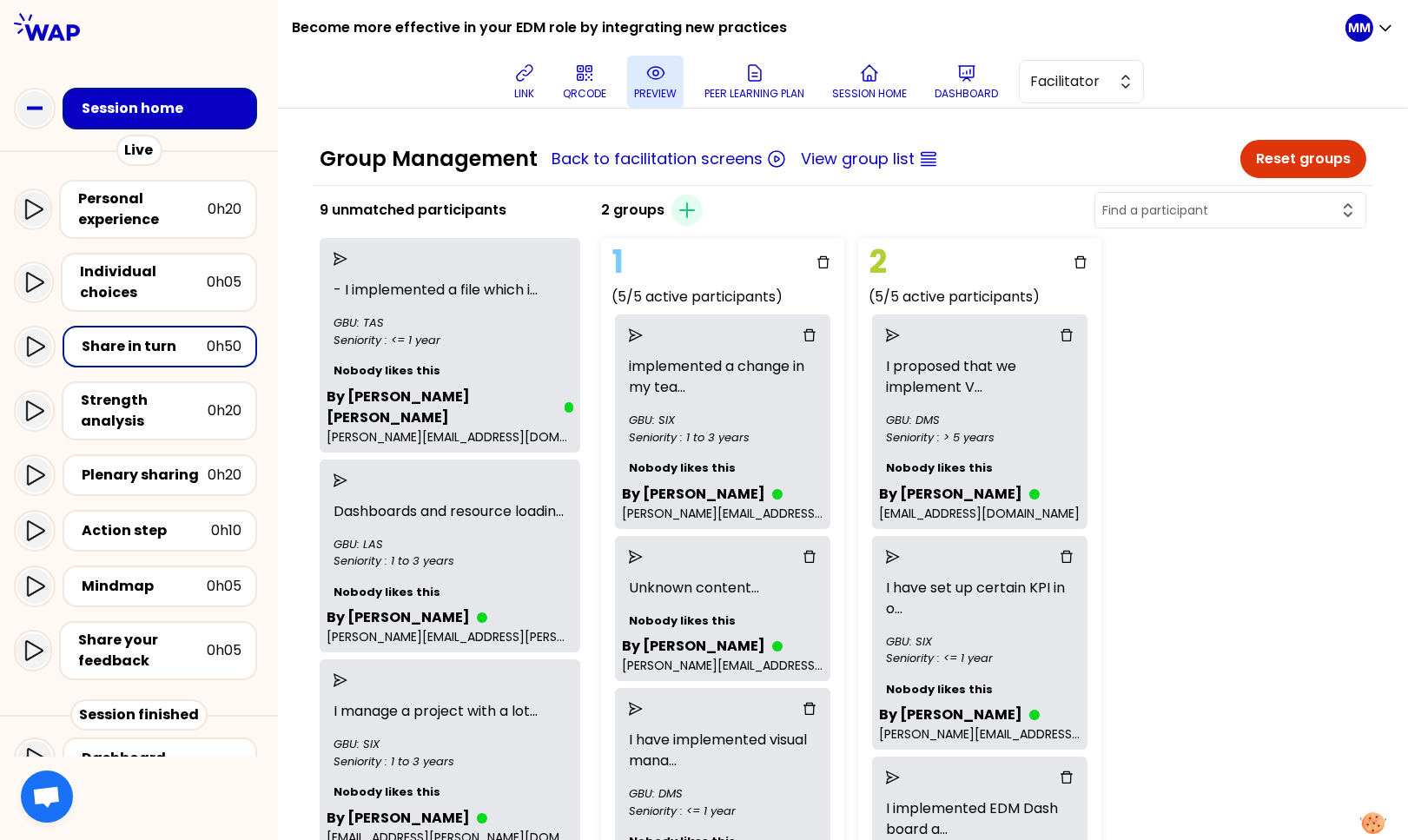
click at [915, 162] on button "Reset groups" at bounding box center [1303, 159] width 126 height 38
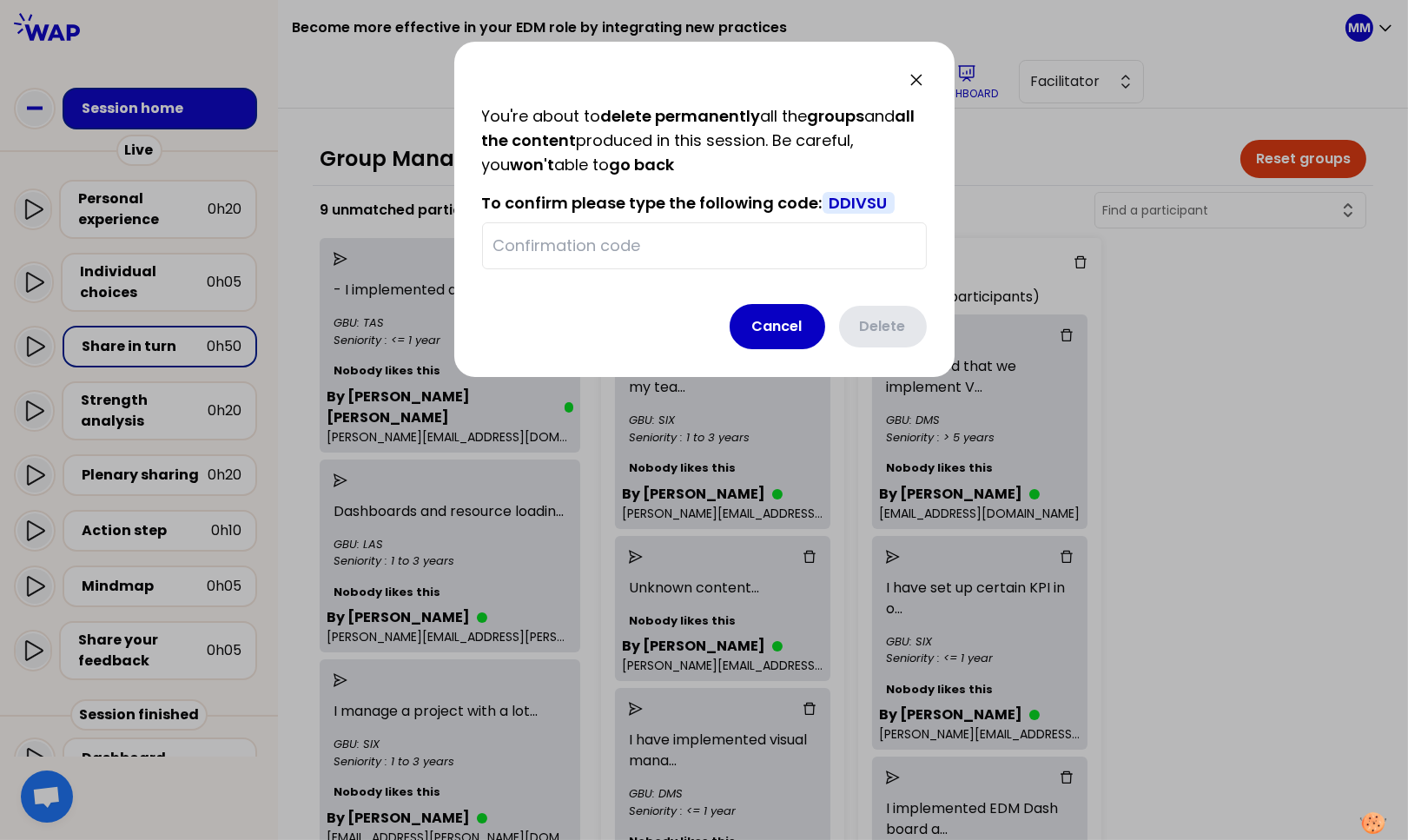
click at [868, 197] on span "DDIVSU" at bounding box center [858, 202] width 72 height 22
click at [868, 198] on span "DDIVSU" at bounding box center [858, 202] width 72 height 22
copy span "DDIVSU"
click at [721, 240] on input "text" at bounding box center [704, 246] width 422 height 24
paste input "DDIVSU"
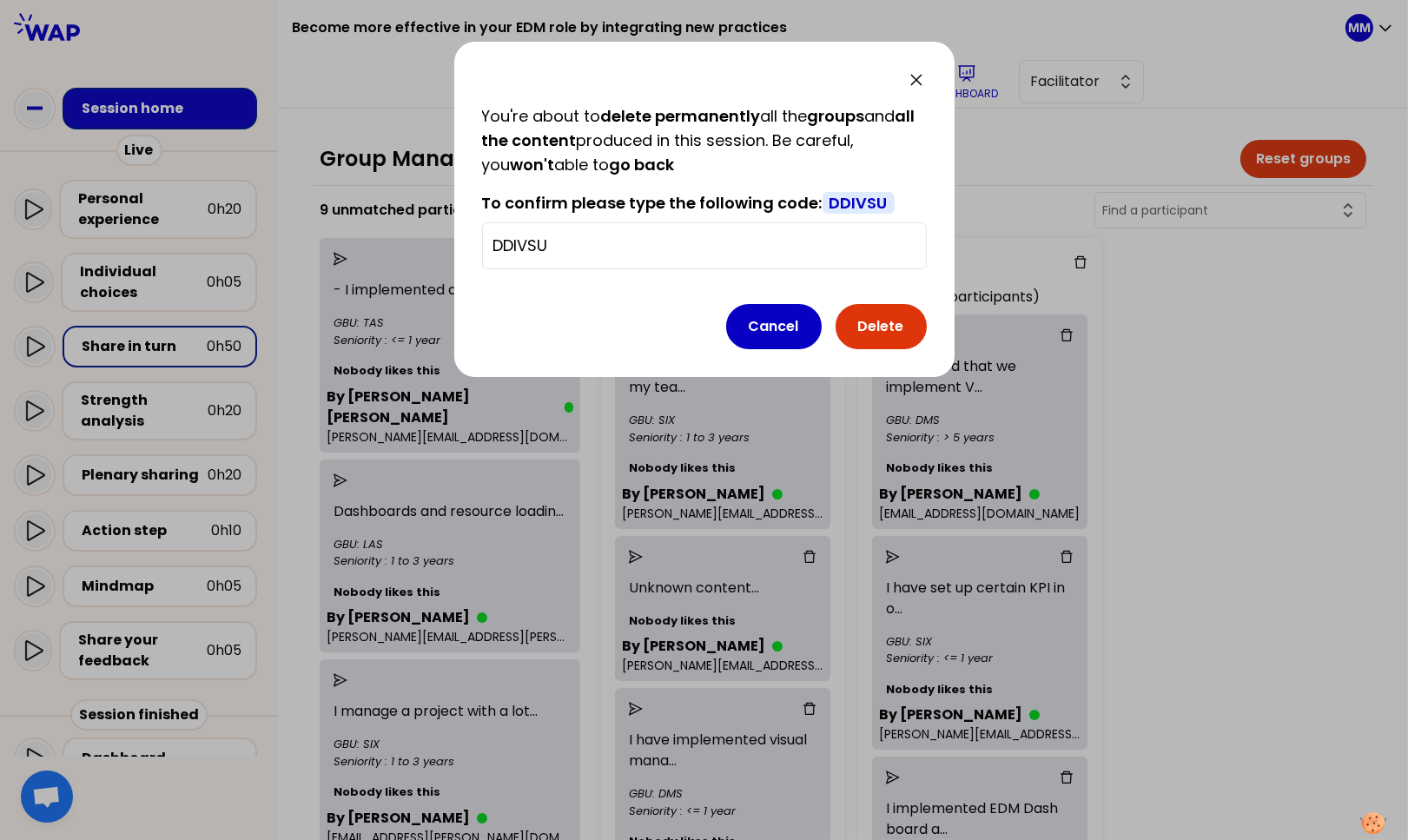
type input "DDIVSU"
click at [872, 320] on button "Delete" at bounding box center [881, 326] width 92 height 45
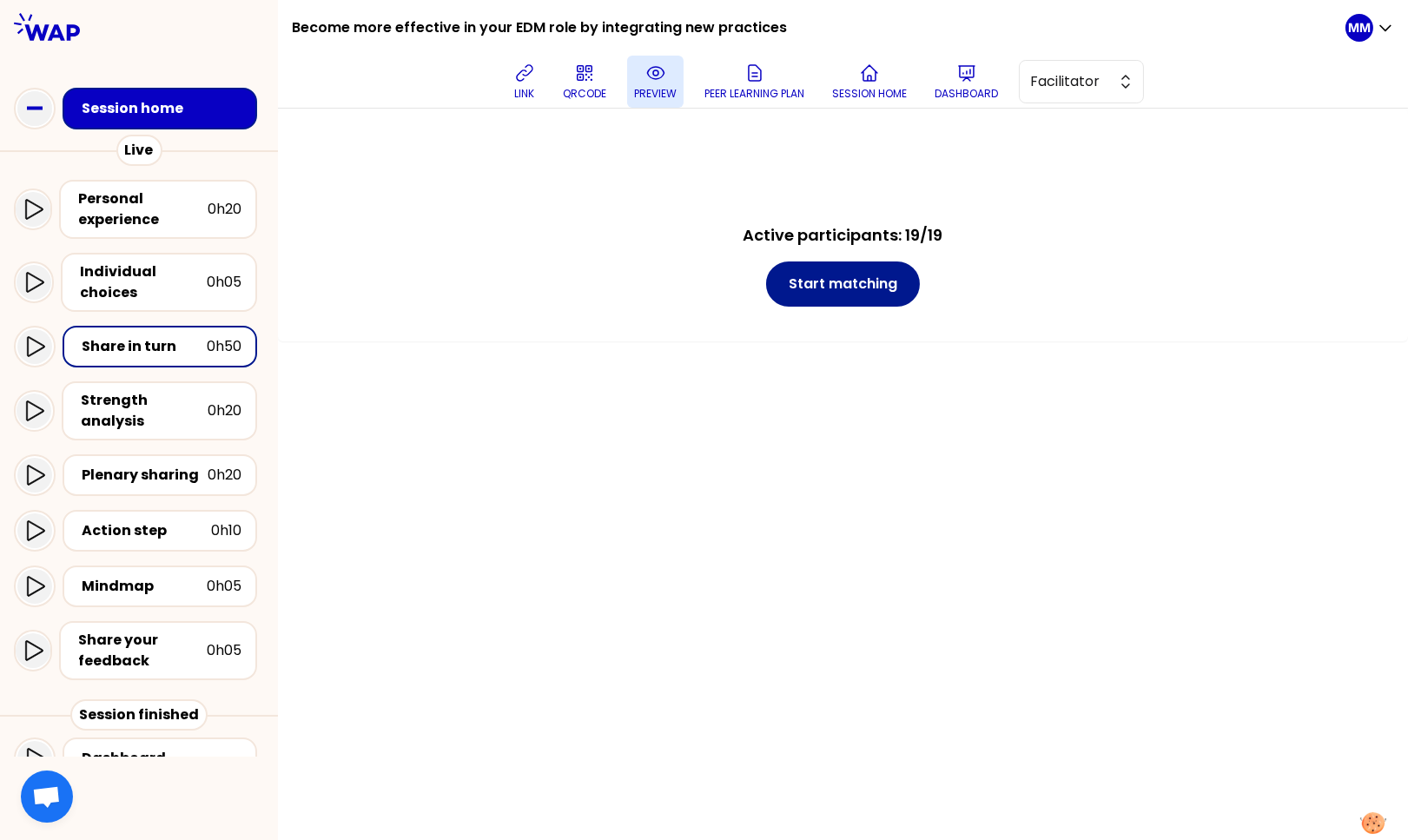
click at [862, 286] on button "Start matching" at bounding box center [843, 284] width 154 height 45
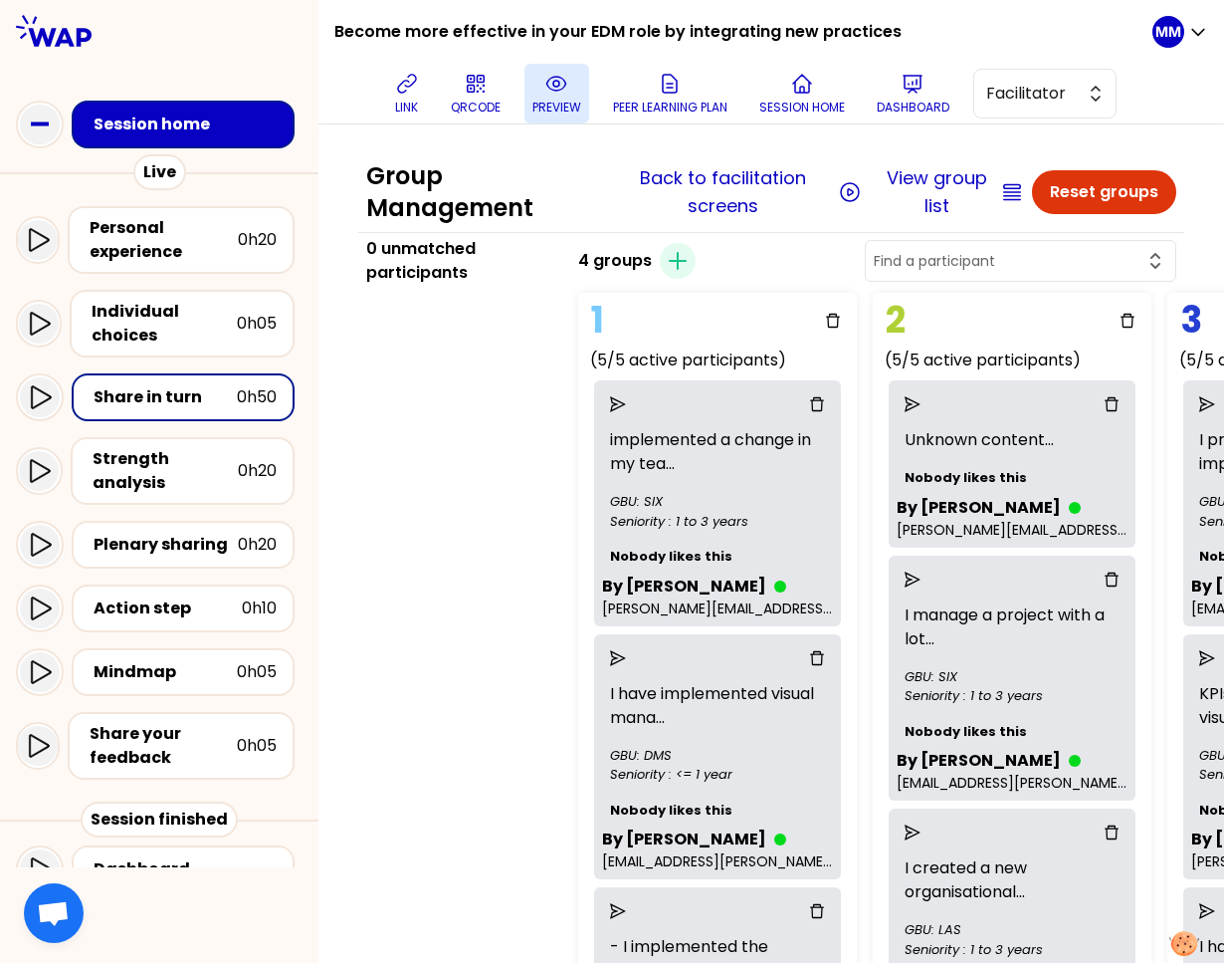
click at [1049, 193] on button "Reset groups" at bounding box center [1104, 192] width 144 height 44
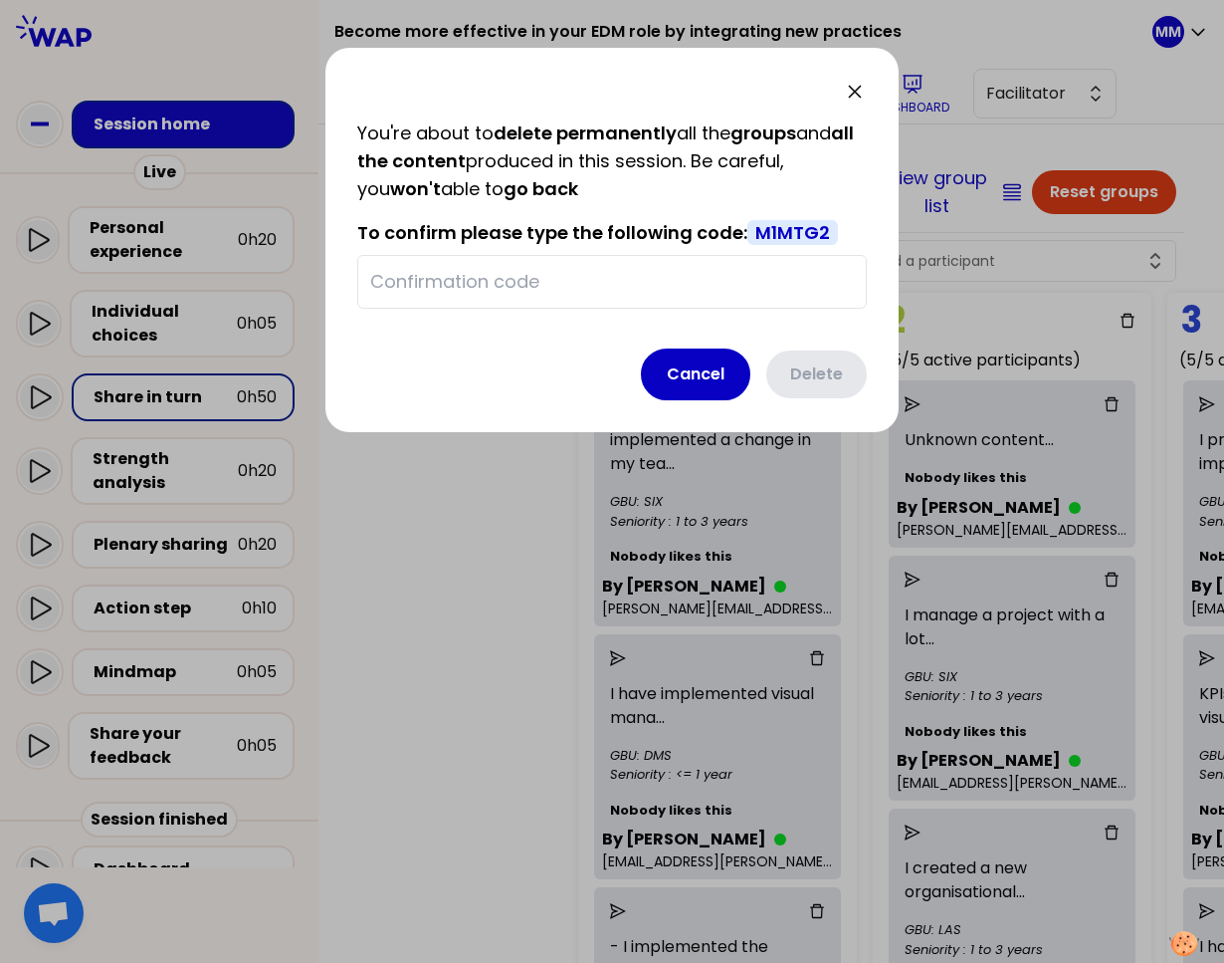
click at [771, 215] on div "You're about to delete permanently all the groups and all the content produced …" at bounding box center [612, 213] width 510 height 189
click at [772, 224] on span "M1MTG2" at bounding box center [793, 232] width 91 height 25
click at [773, 224] on span "M1MTG2" at bounding box center [793, 232] width 91 height 25
copy span "M1MTG2"
drag, startPoint x: 668, startPoint y: 274, endPoint x: 701, endPoint y: 297, distance: 40.0
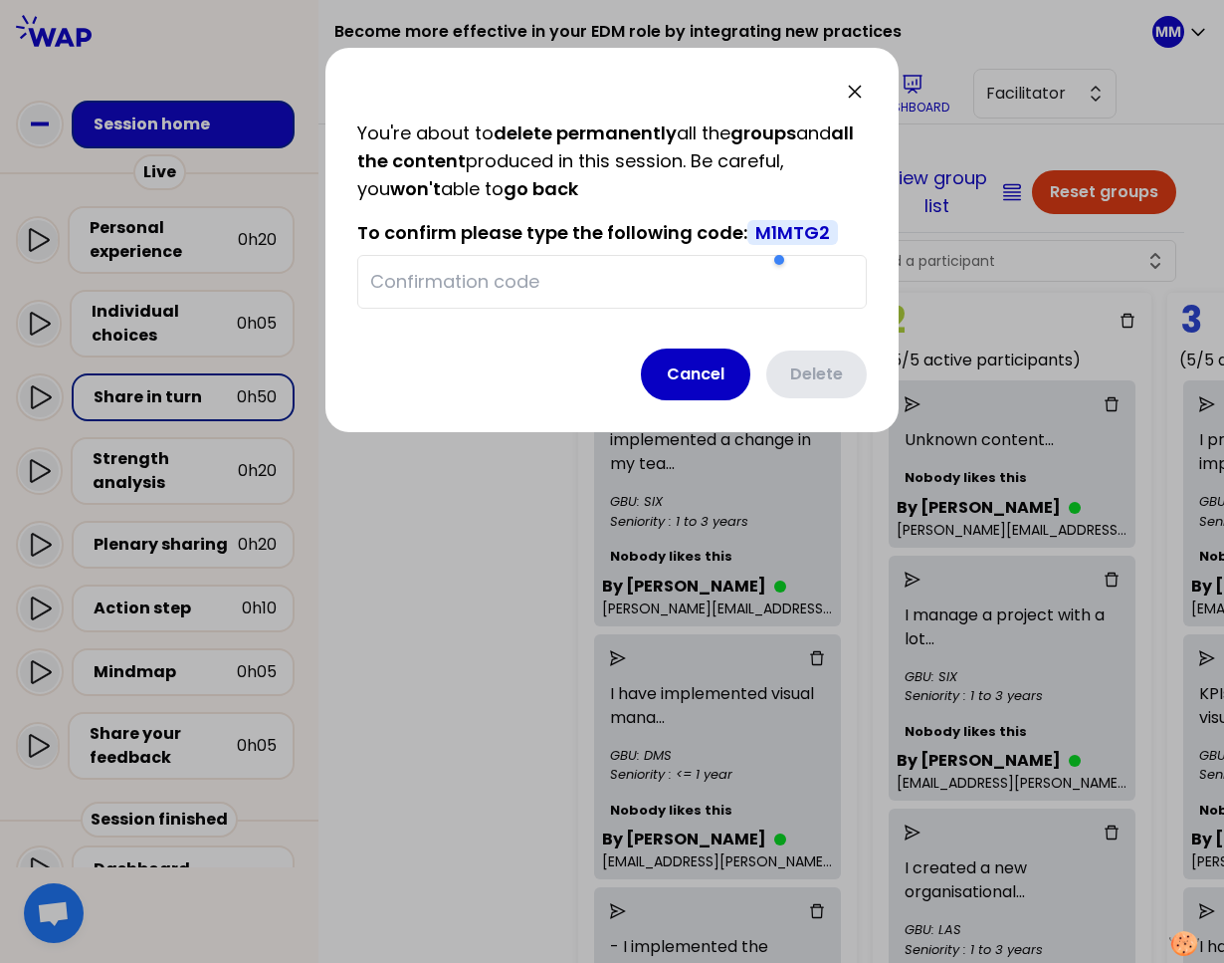
click at [669, 275] on input "text" at bounding box center [612, 282] width 484 height 28
paste input "M1MTG2"
type input "M1MTG2"
drag, startPoint x: 822, startPoint y: 369, endPoint x: 734, endPoint y: 346, distance: 91.5
click at [821, 368] on button "Delete" at bounding box center [815, 374] width 105 height 52
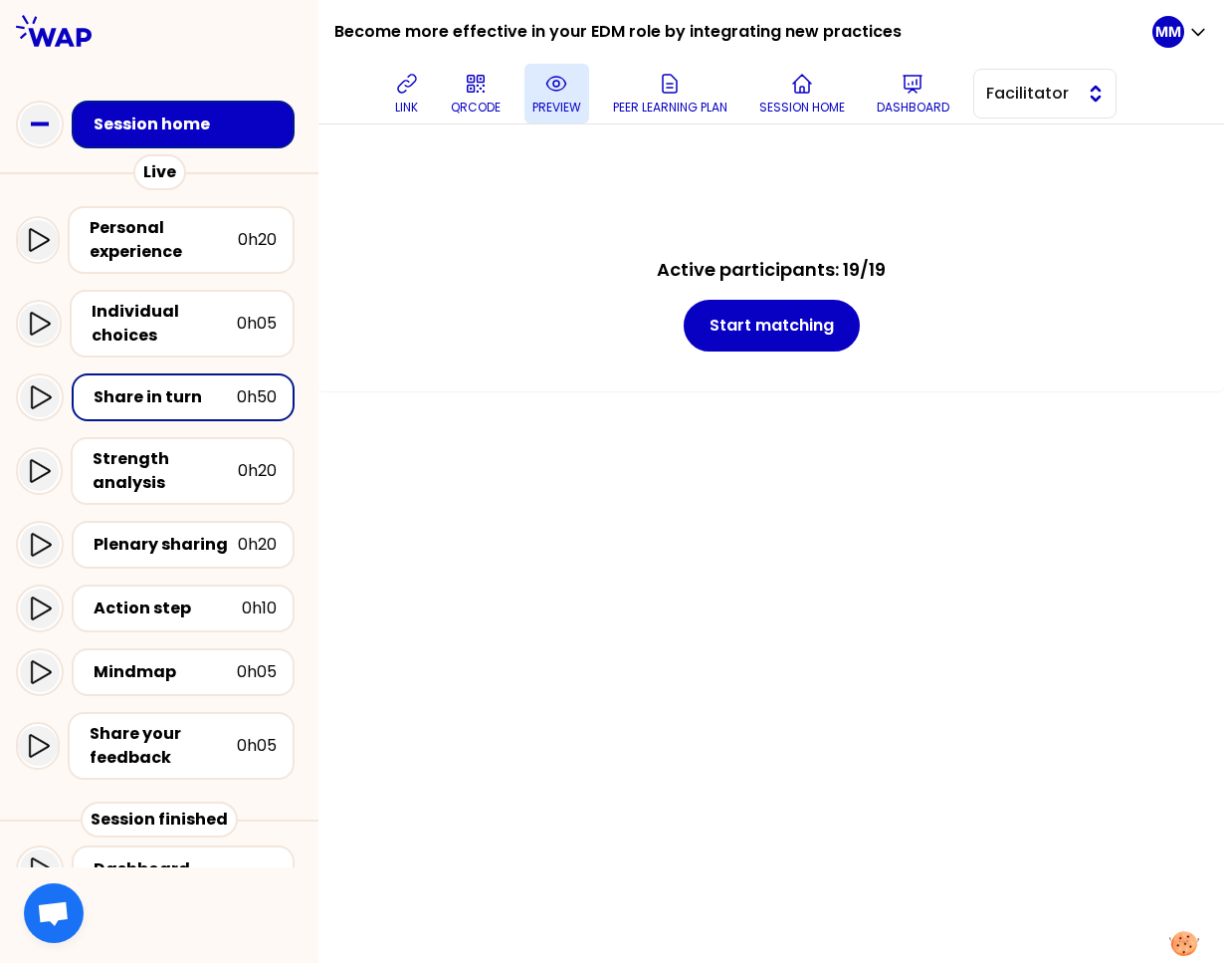
drag, startPoint x: 1020, startPoint y: 99, endPoint x: 1019, endPoint y: 114, distance: 16.0
click at [1020, 99] on span "Facilitator" at bounding box center [1032, 94] width 90 height 24
click at [1023, 140] on span "Editor" at bounding box center [1057, 143] width 86 height 24
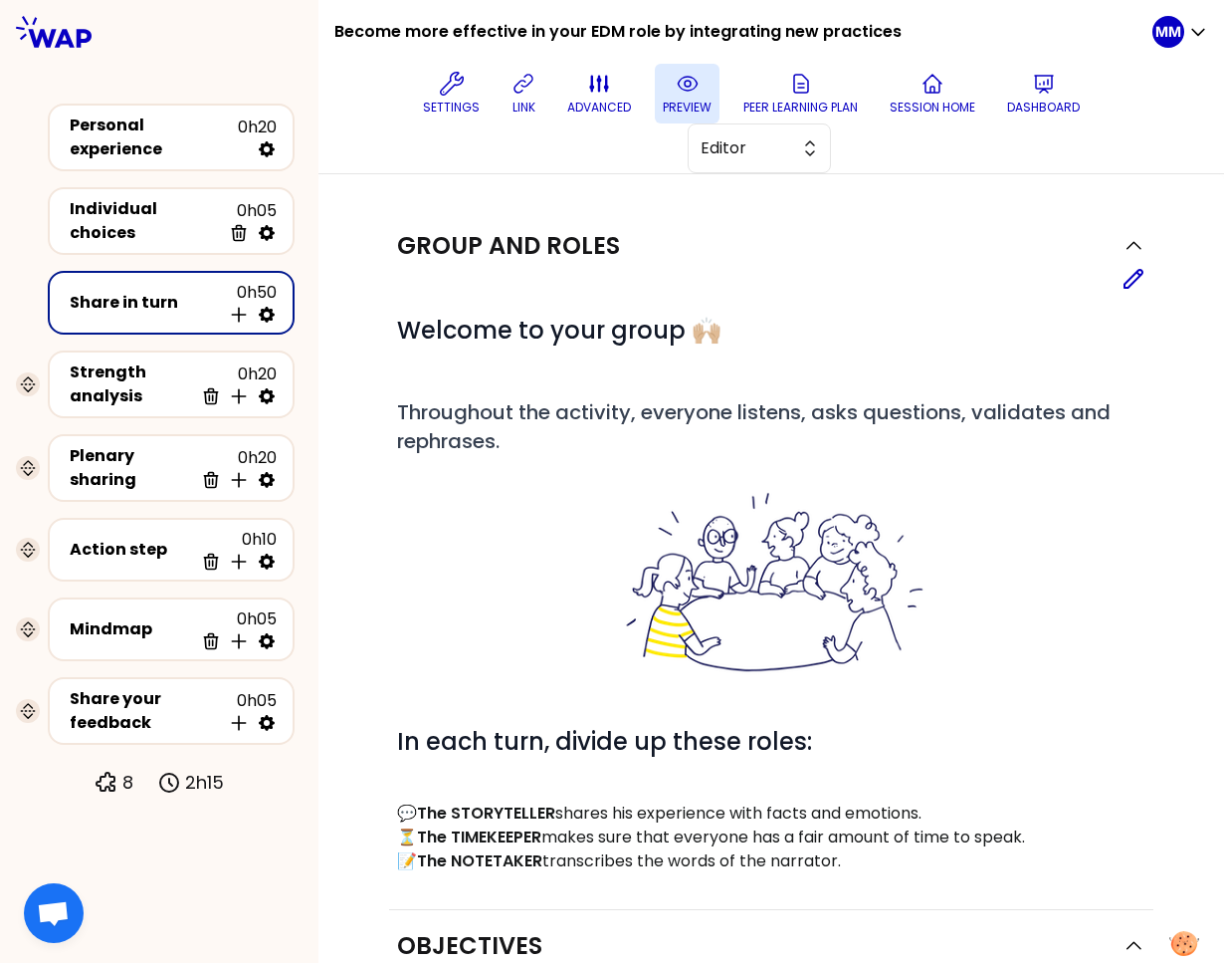
click at [268, 305] on icon at bounding box center [267, 315] width 20 height 20
select select "4"
select select "5"
select select "all"
select select "false"
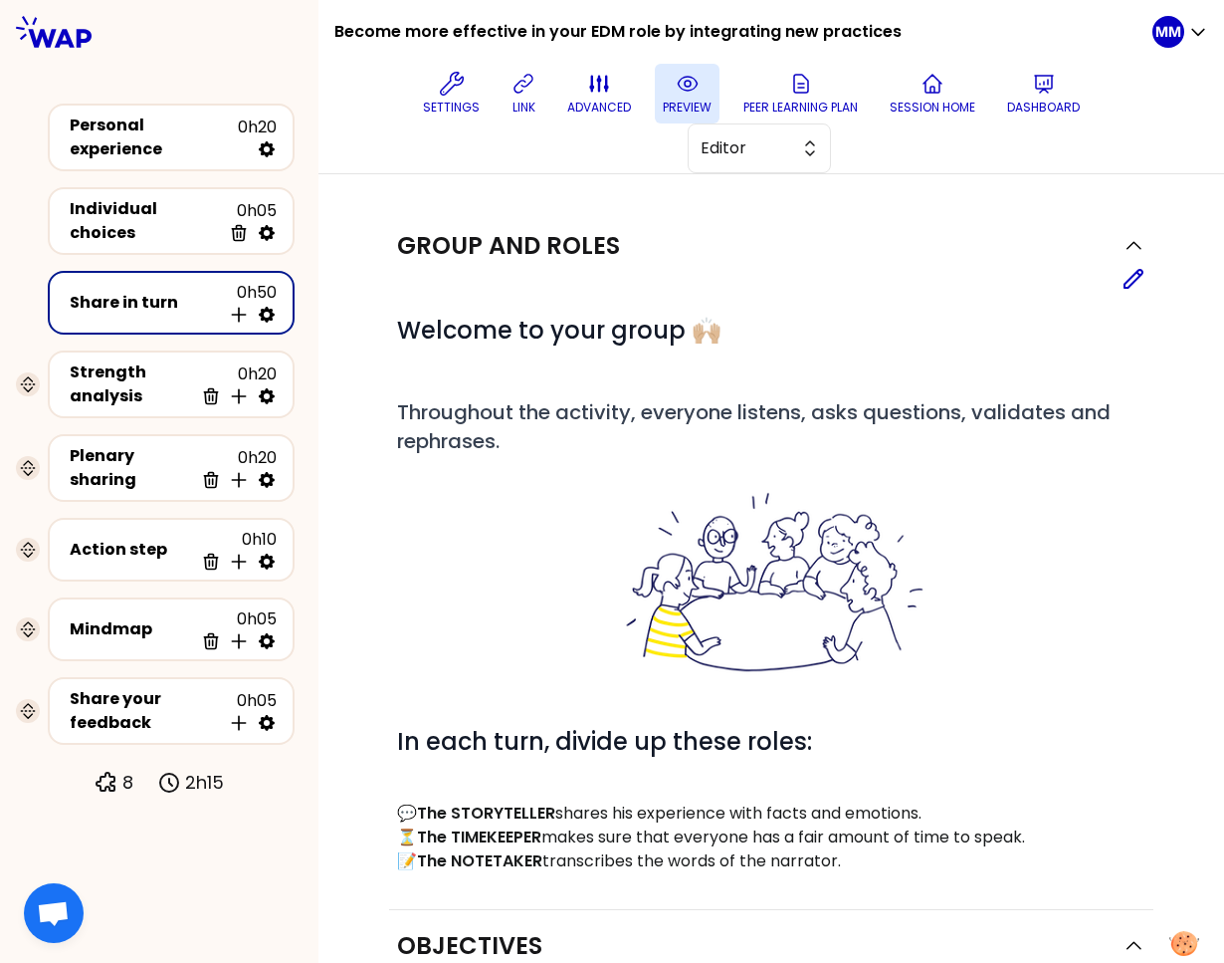
select select "Each"
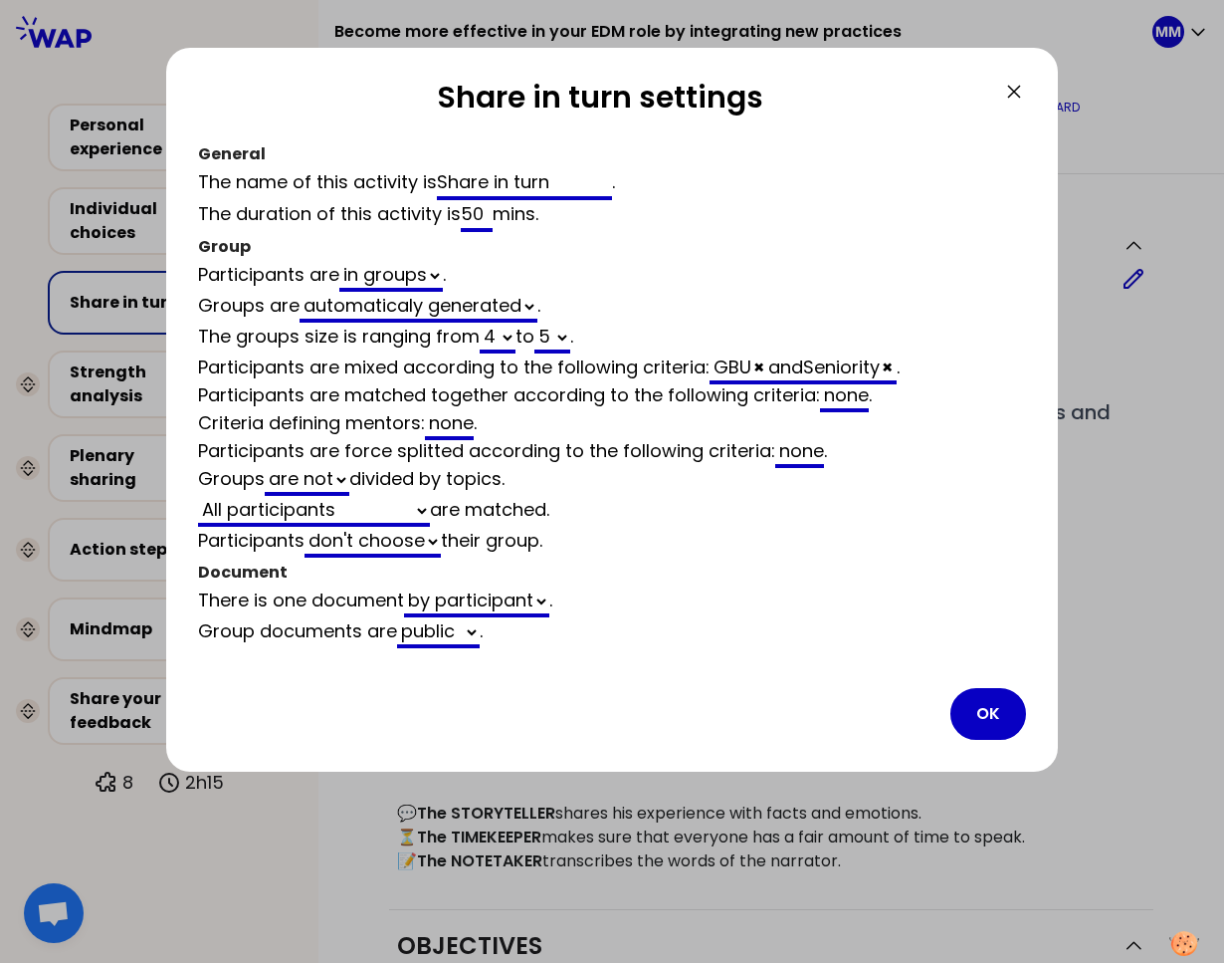
click at [553, 329] on select "2 3 4 5 6 7 8 9 10 11 12" at bounding box center [553, 338] width 36 height 31
select select "4"
select select "all"
select select "false"
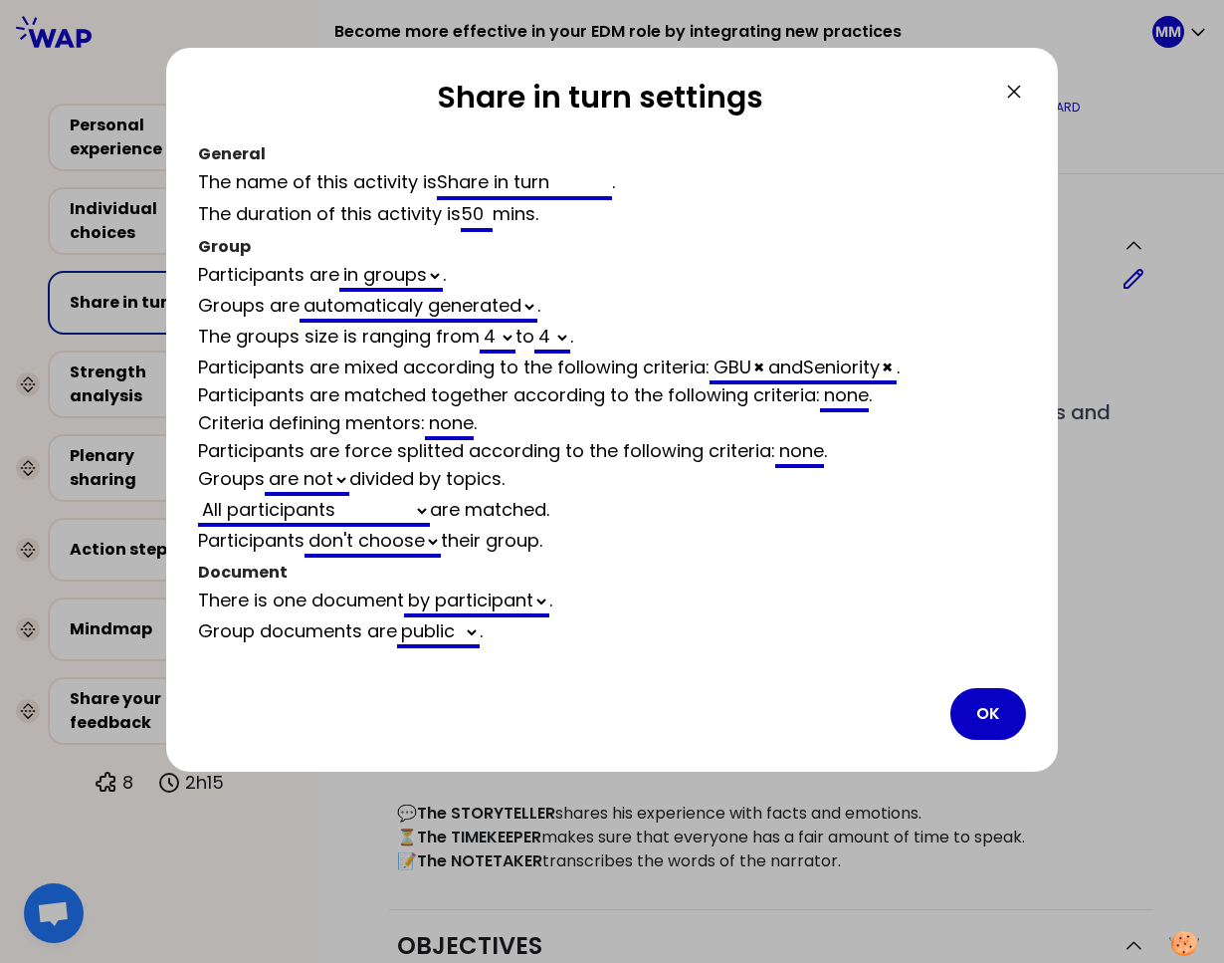
drag, startPoint x: 984, startPoint y: 697, endPoint x: 981, endPoint y: 680, distance: 17.2
click at [984, 697] on button "OK" at bounding box center [989, 714] width 76 height 52
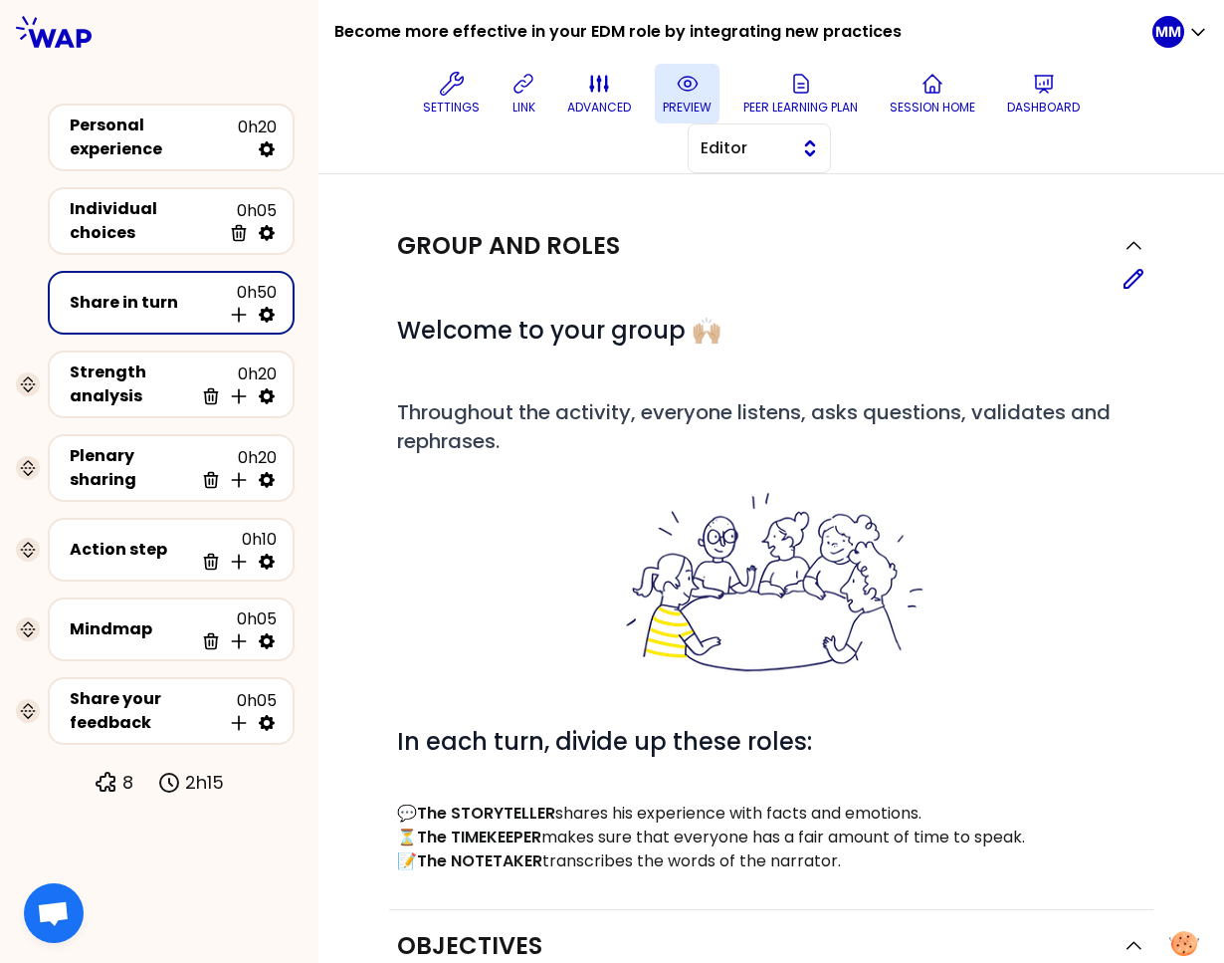
click at [752, 151] on span "Editor" at bounding box center [746, 148] width 90 height 24
click at [770, 227] on span "Facilitator" at bounding box center [772, 230] width 86 height 24
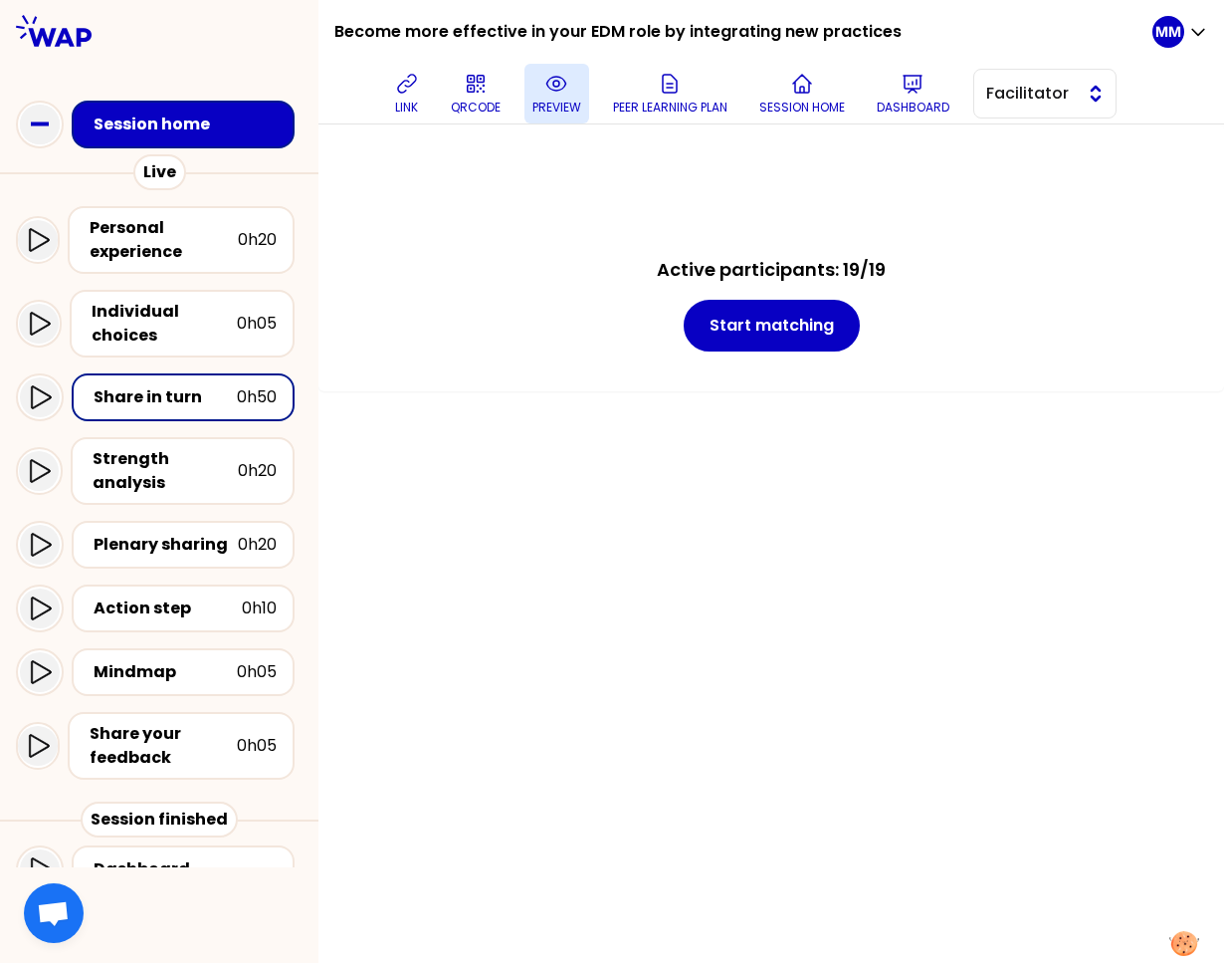
drag, startPoint x: 1056, startPoint y: 99, endPoint x: 1063, endPoint y: 109, distance: 12.2
click at [1049, 100] on span "Facilitator" at bounding box center [1032, 94] width 90 height 24
drag, startPoint x: 1076, startPoint y: 135, endPoint x: 732, endPoint y: 197, distance: 349.9
click at [1049, 136] on span "Editor" at bounding box center [1057, 143] width 86 height 24
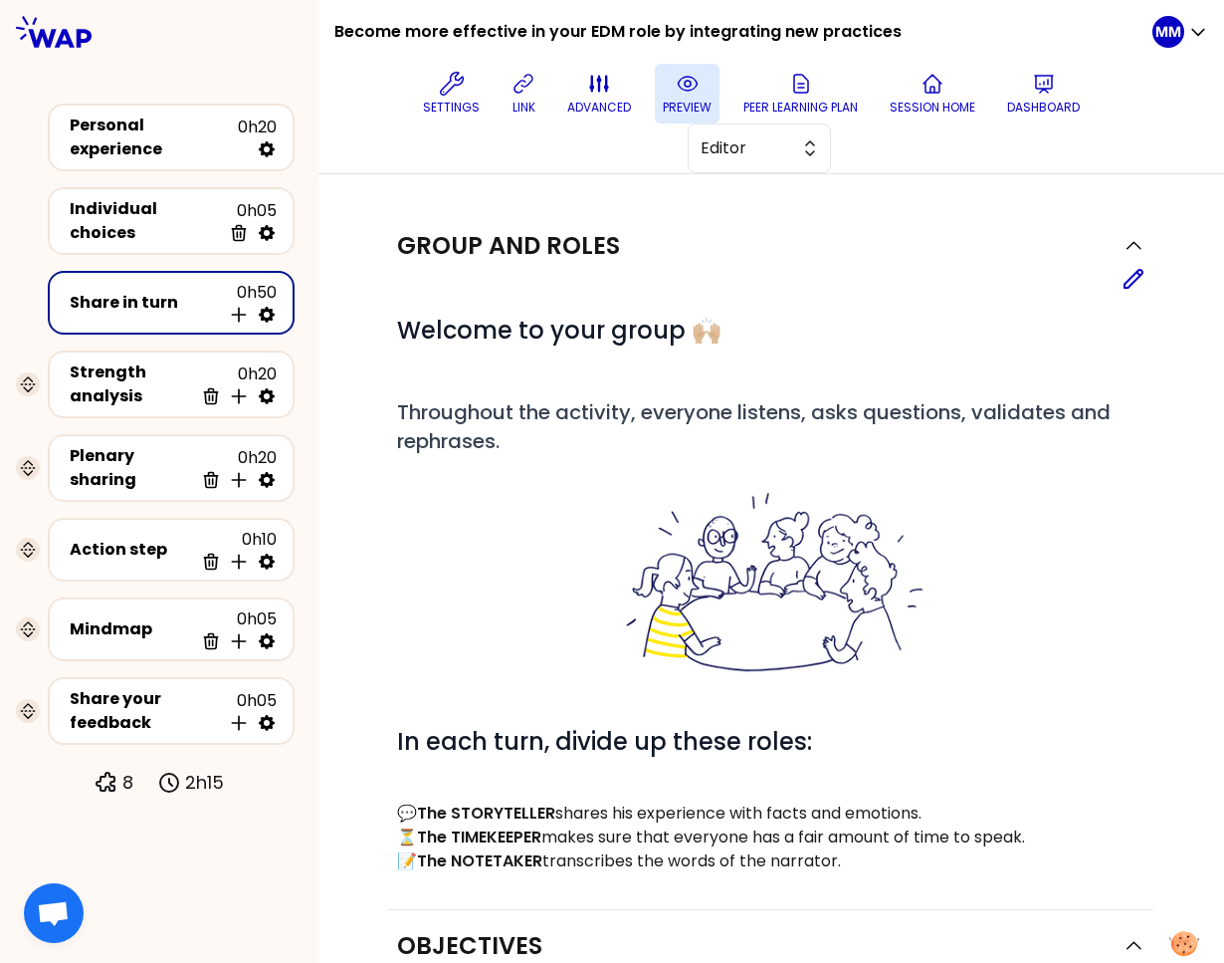
click at [271, 307] on icon at bounding box center [267, 315] width 16 height 16
select select "4"
select select "all"
select select "false"
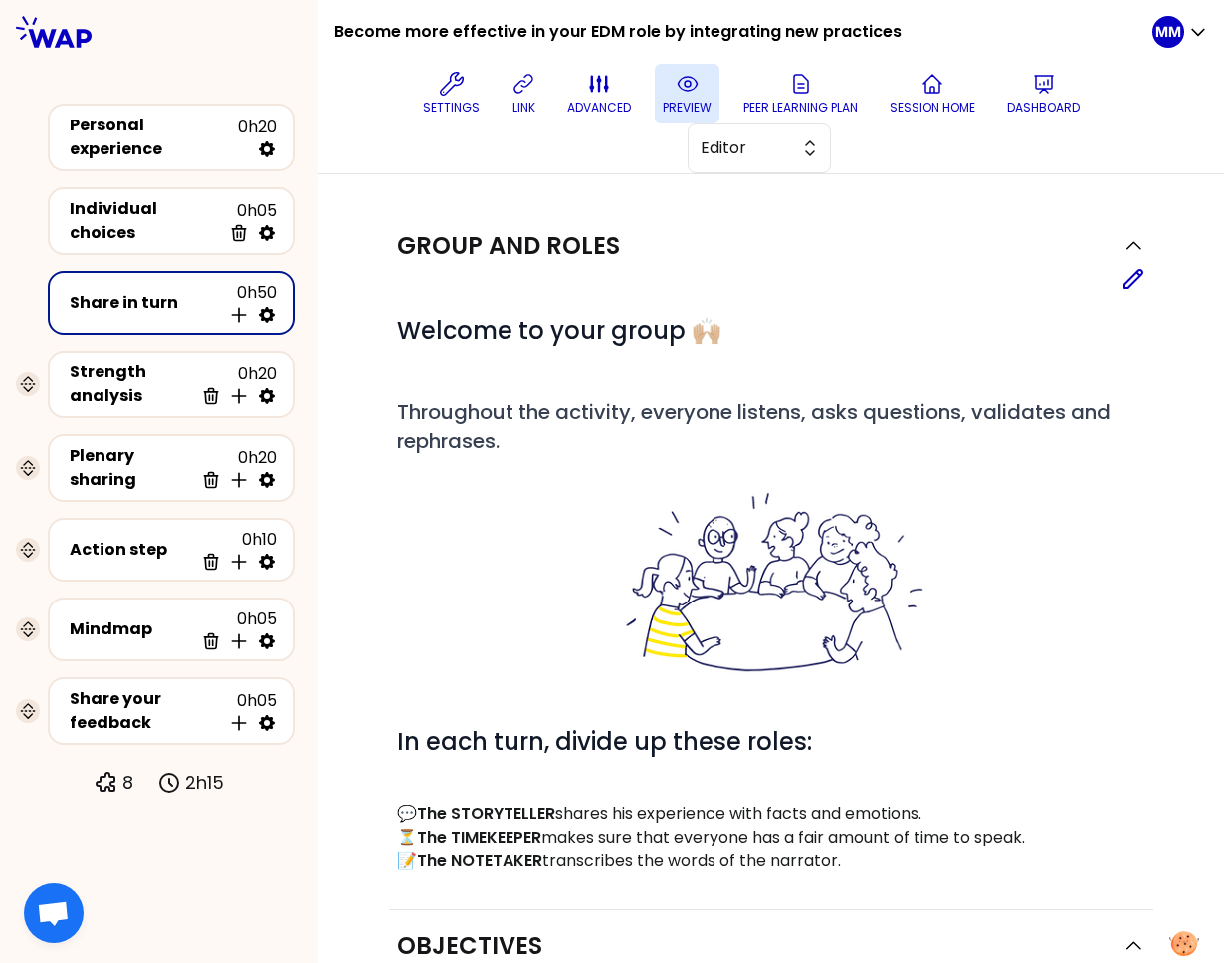
select select "Each"
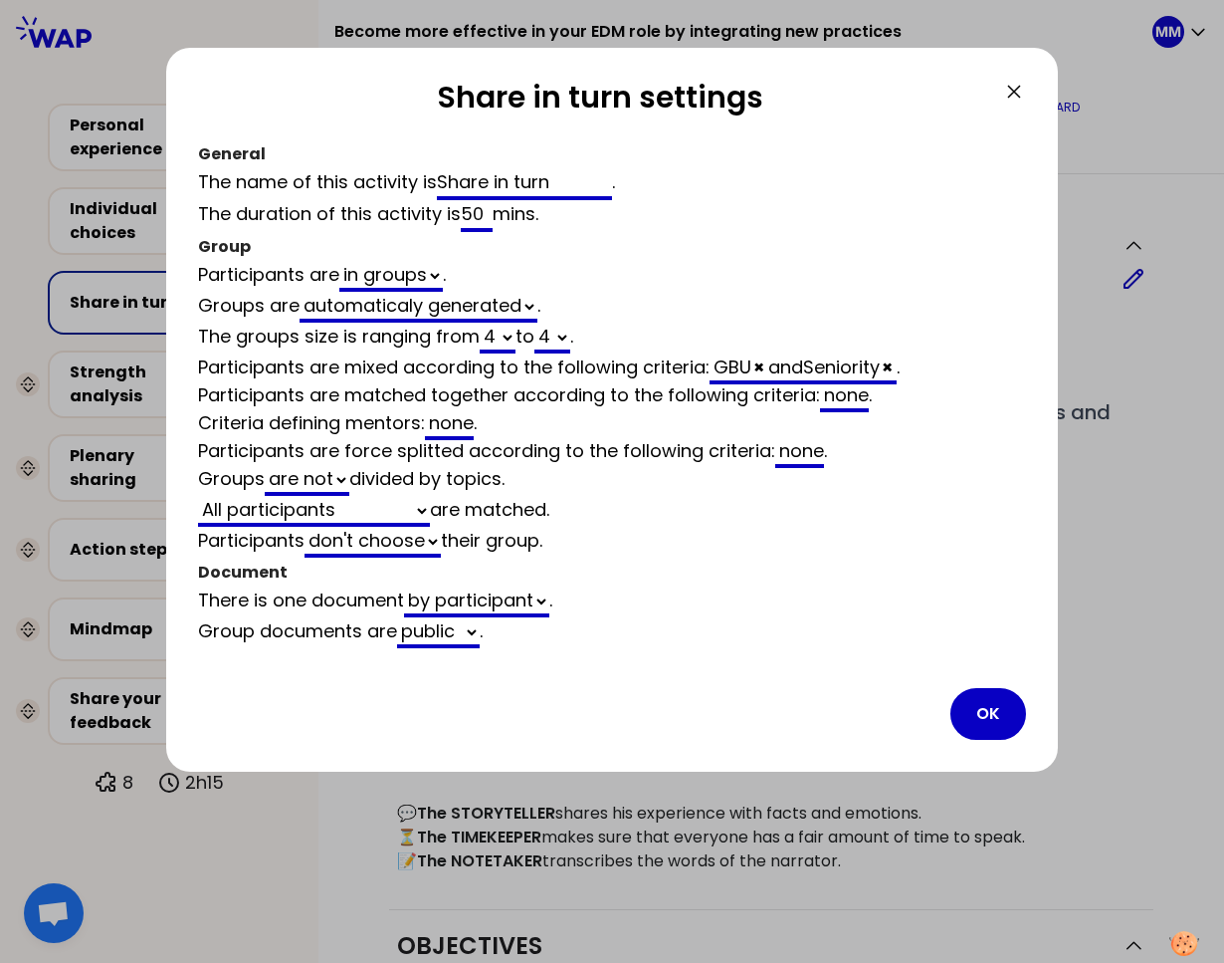
click at [473, 205] on input "50" at bounding box center [477, 216] width 32 height 32
type input "4"
select select "4"
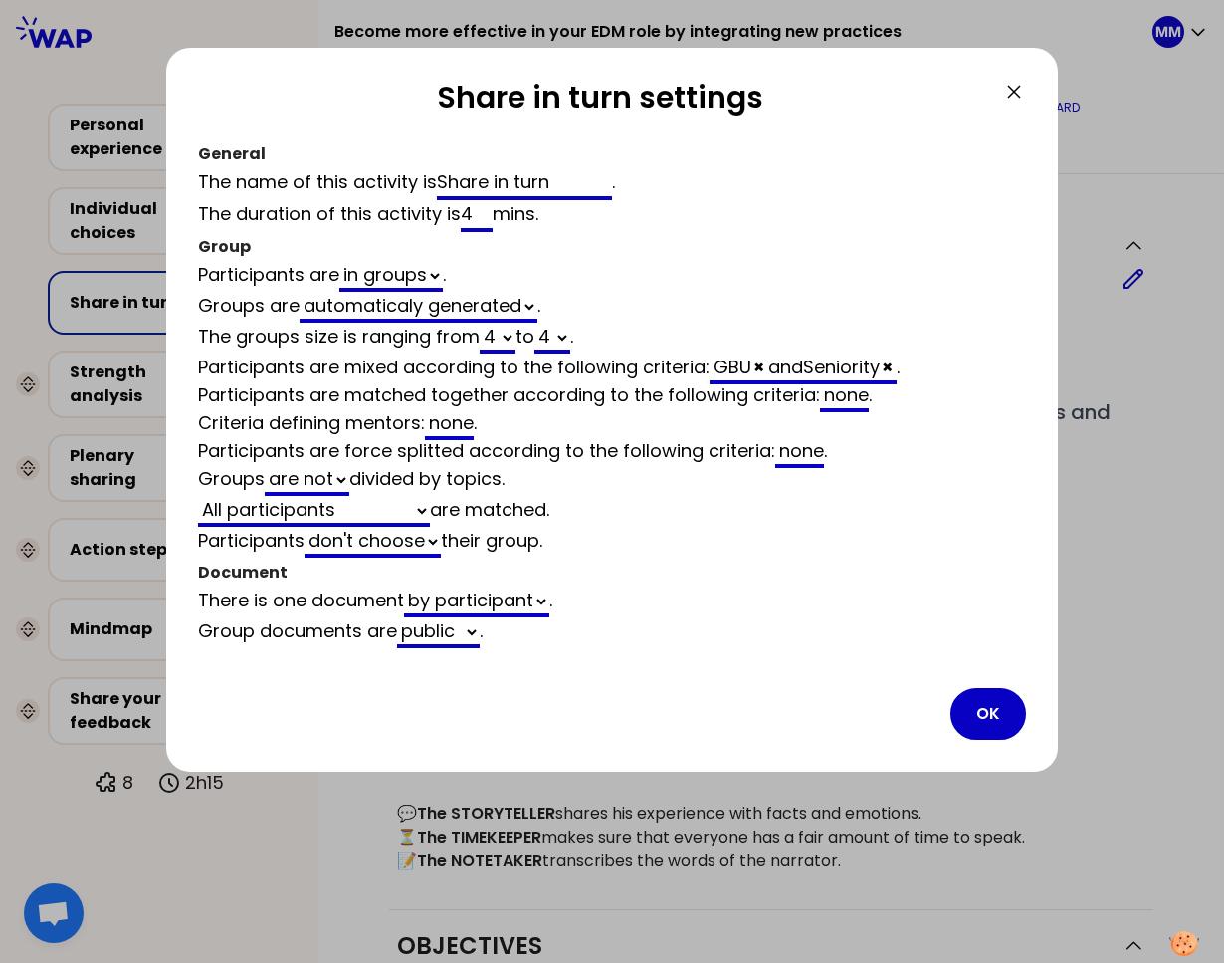
select select "all"
select select "false"
type input "40"
select select "4"
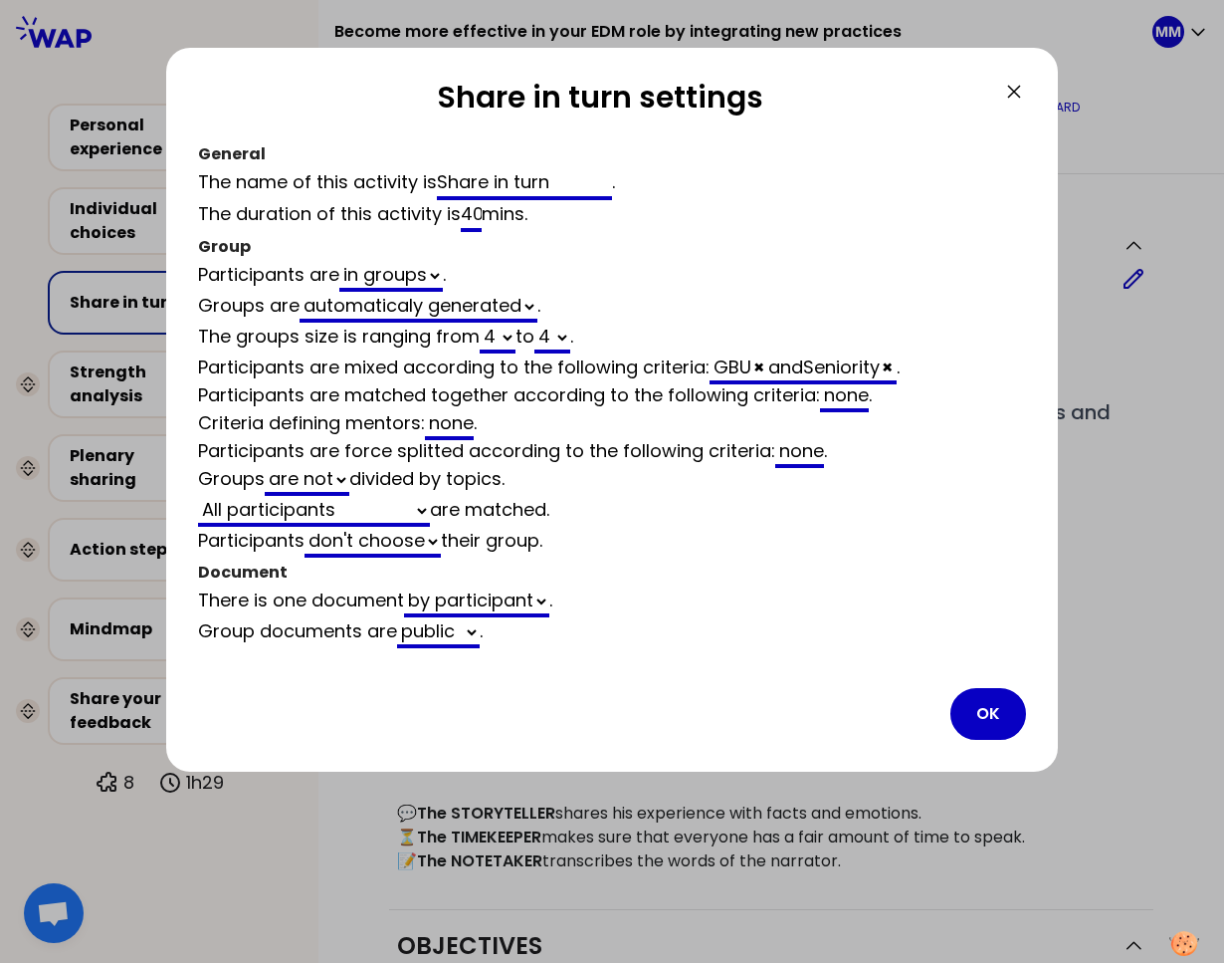
select select "all"
select select "false"
type input "40"
click at [985, 715] on button "OK" at bounding box center [989, 714] width 76 height 52
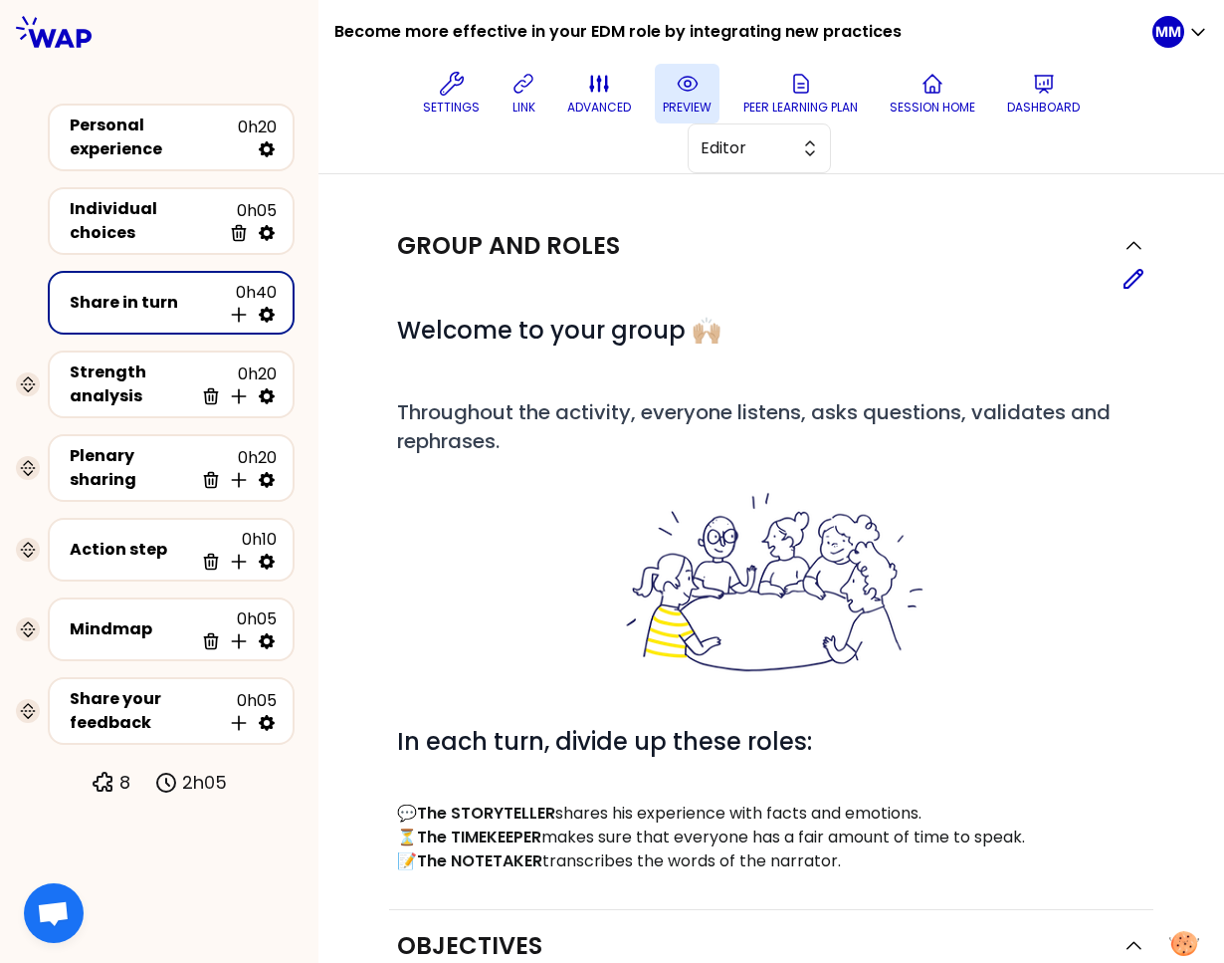
drag, startPoint x: 727, startPoint y: 150, endPoint x: 727, endPoint y: 174, distance: 23.9
click at [728, 149] on span "Editor" at bounding box center [746, 148] width 90 height 24
click at [749, 222] on span "Facilitator" at bounding box center [772, 230] width 86 height 24
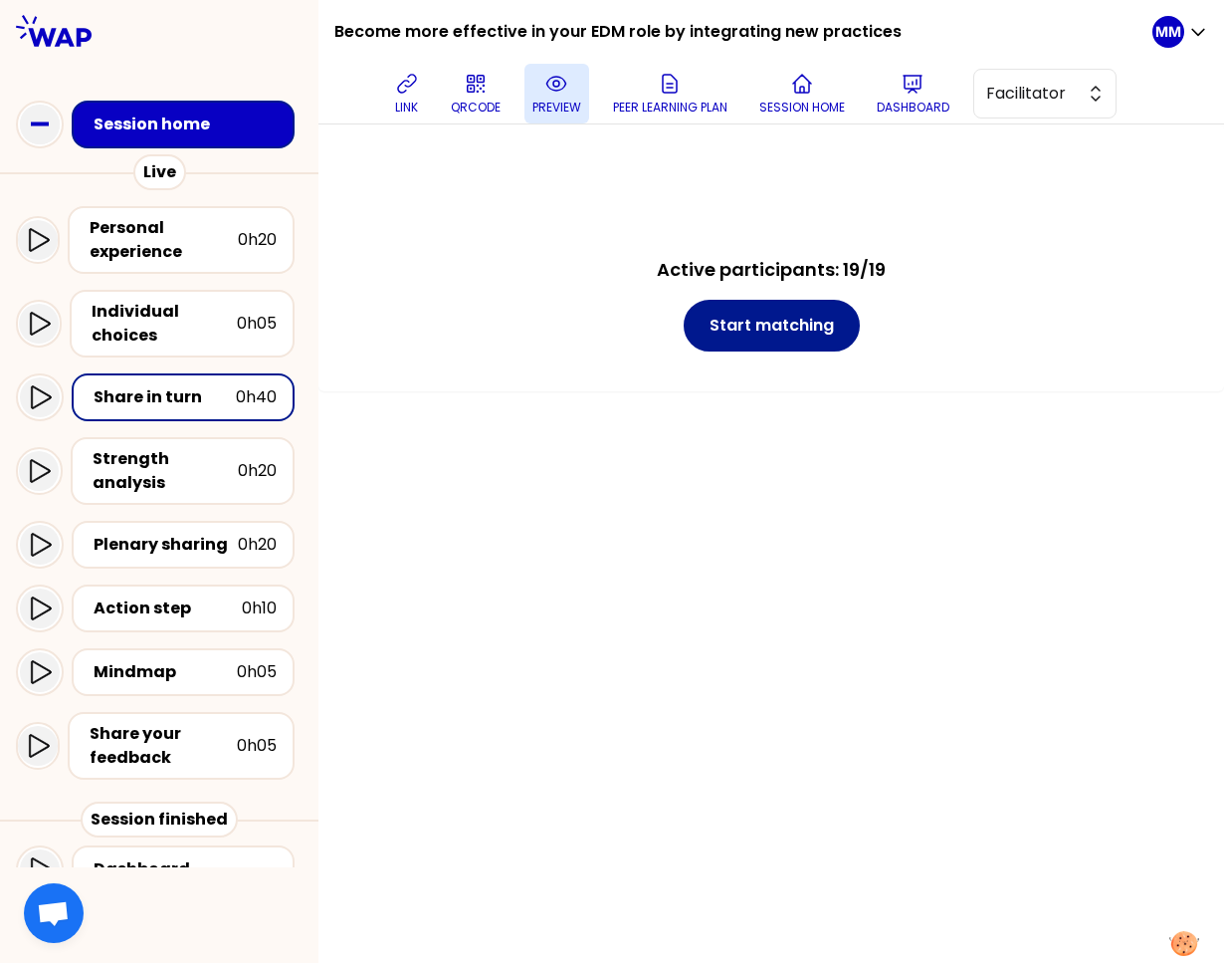
click at [752, 333] on button "Start matching" at bounding box center [772, 326] width 176 height 52
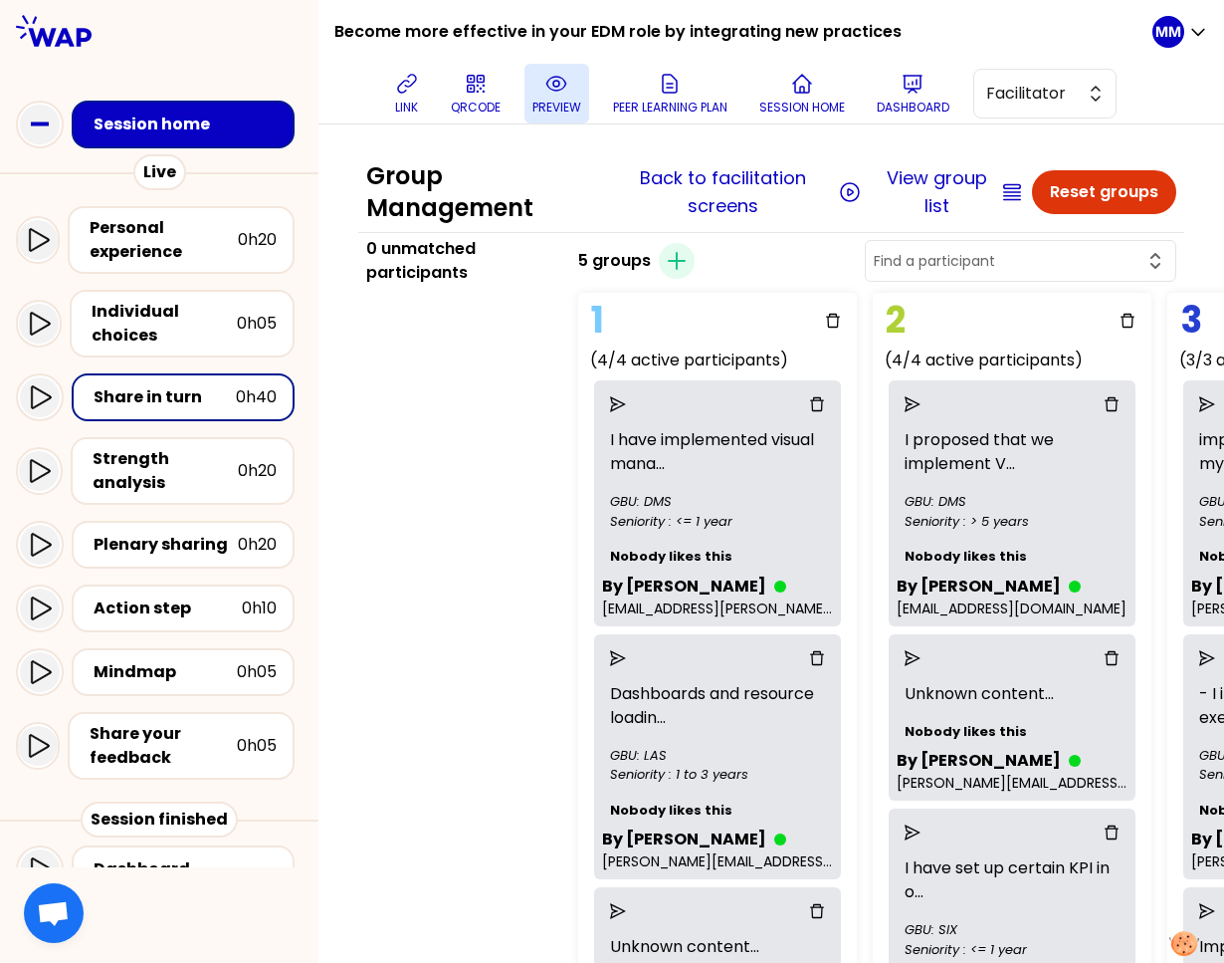
click at [448, 415] on div "0 unmatched participants" at bounding box center [460, 831] width 204 height 1189
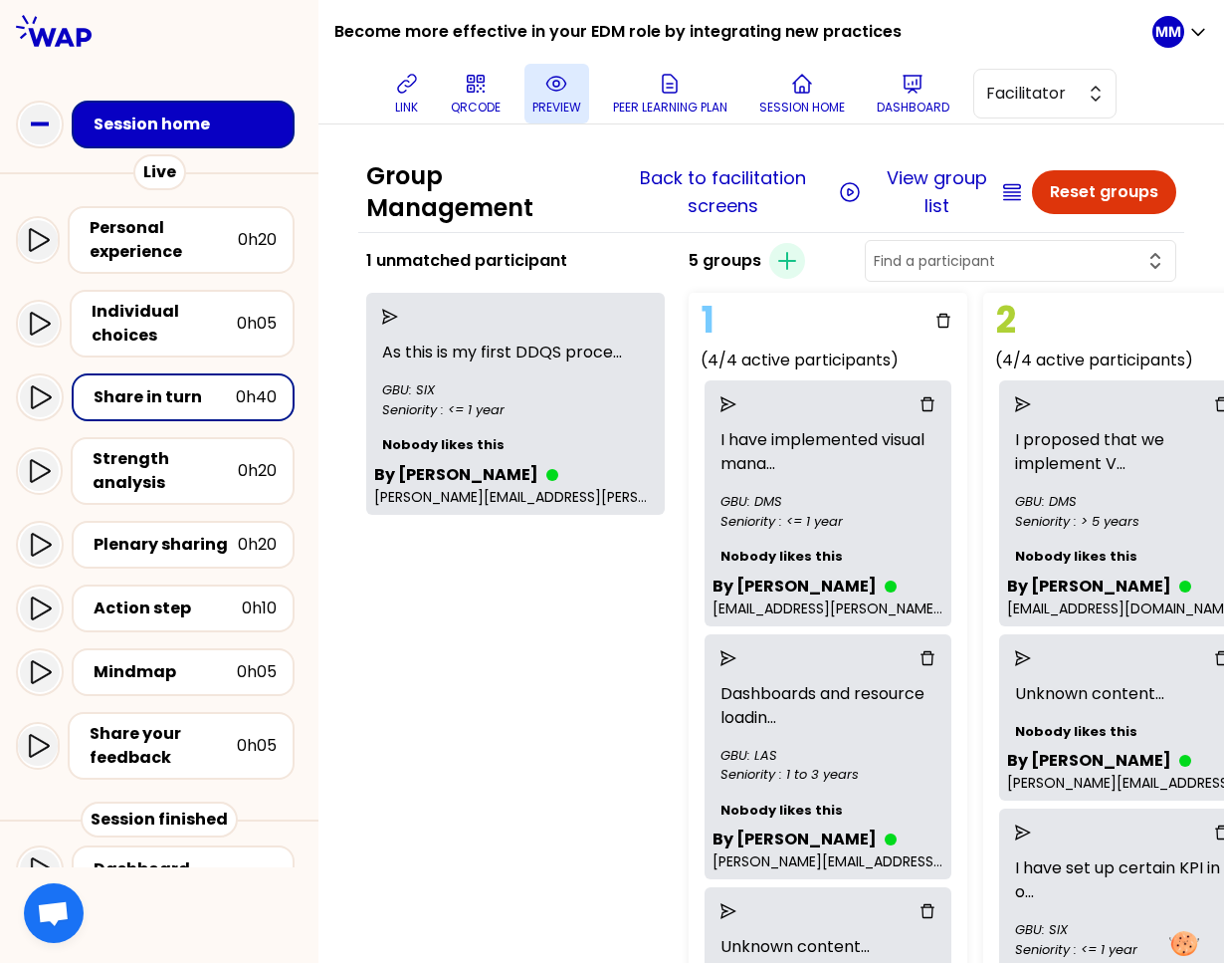
click at [398, 318] on icon "send" at bounding box center [390, 317] width 16 height 16
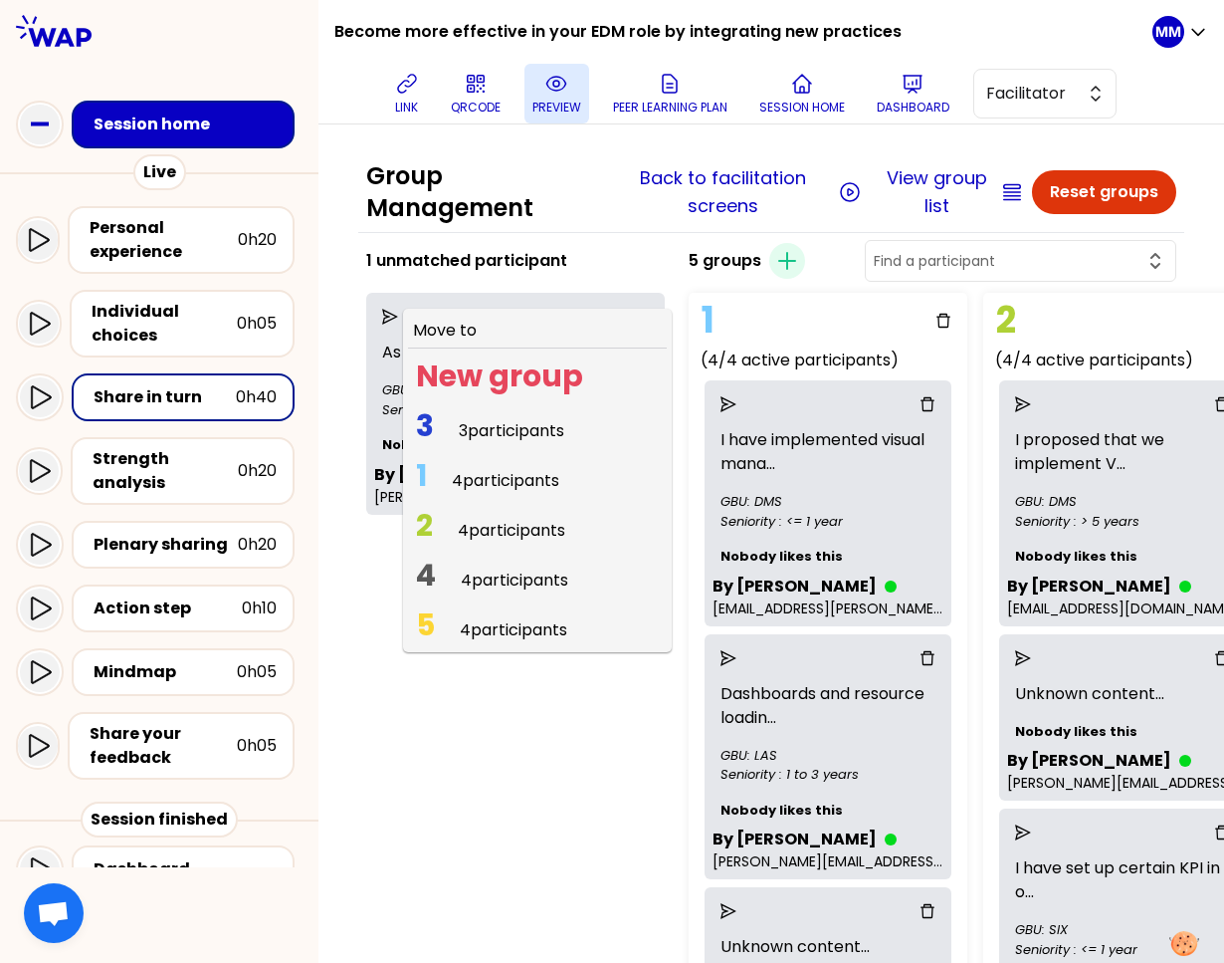
click at [462, 426] on span "3 3 participants" at bounding box center [490, 430] width 164 height 39
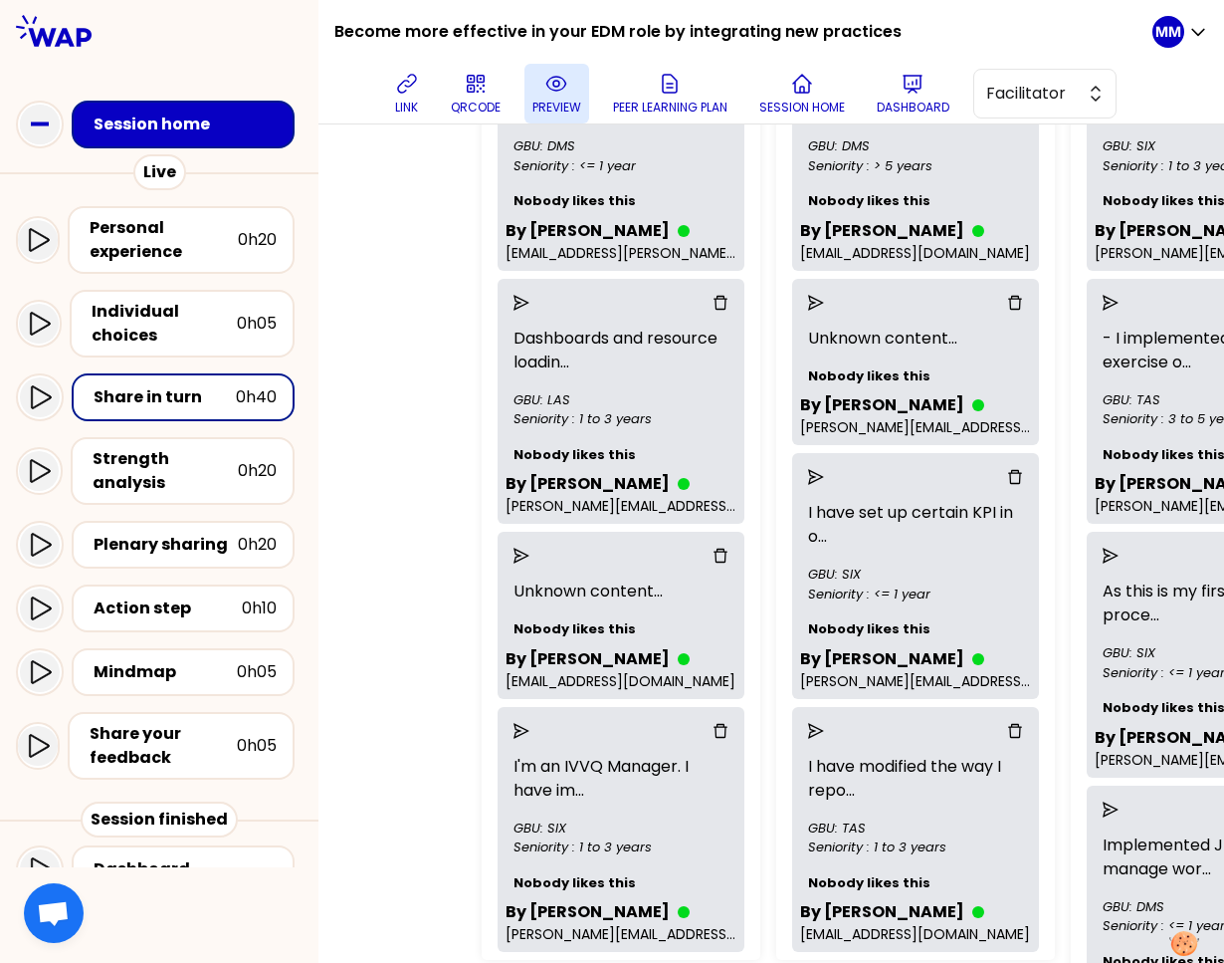
scroll to position [542, 97]
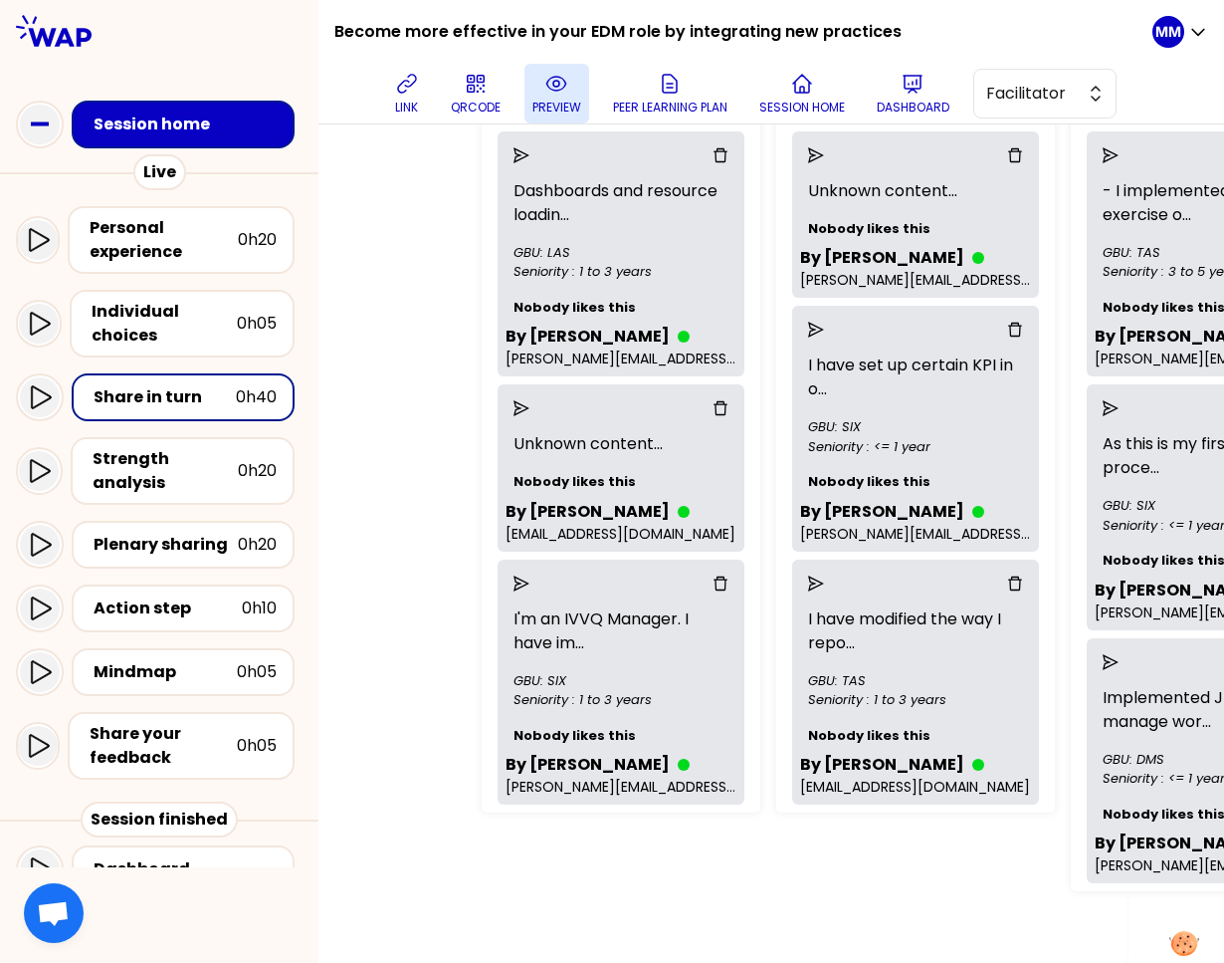
click at [461, 427] on div "0 unmatched participants" at bounding box center [364, 328] width 204 height 1189
drag, startPoint x: 732, startPoint y: 369, endPoint x: 678, endPoint y: 374, distance: 54.0
click at [729, 400] on icon "delete" at bounding box center [721, 408] width 16 height 16
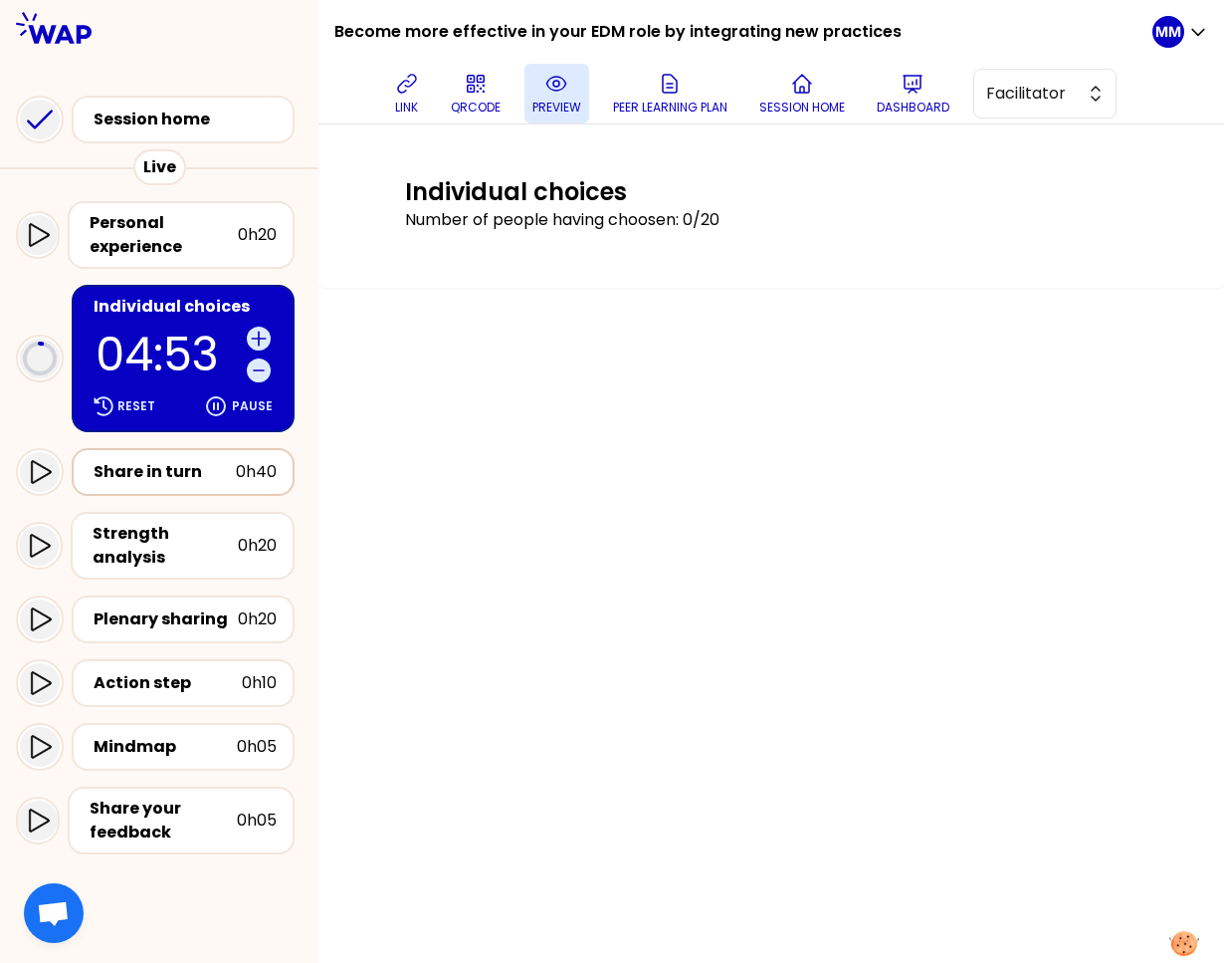
click at [152, 476] on div "Share in turn" at bounding box center [165, 472] width 142 height 24
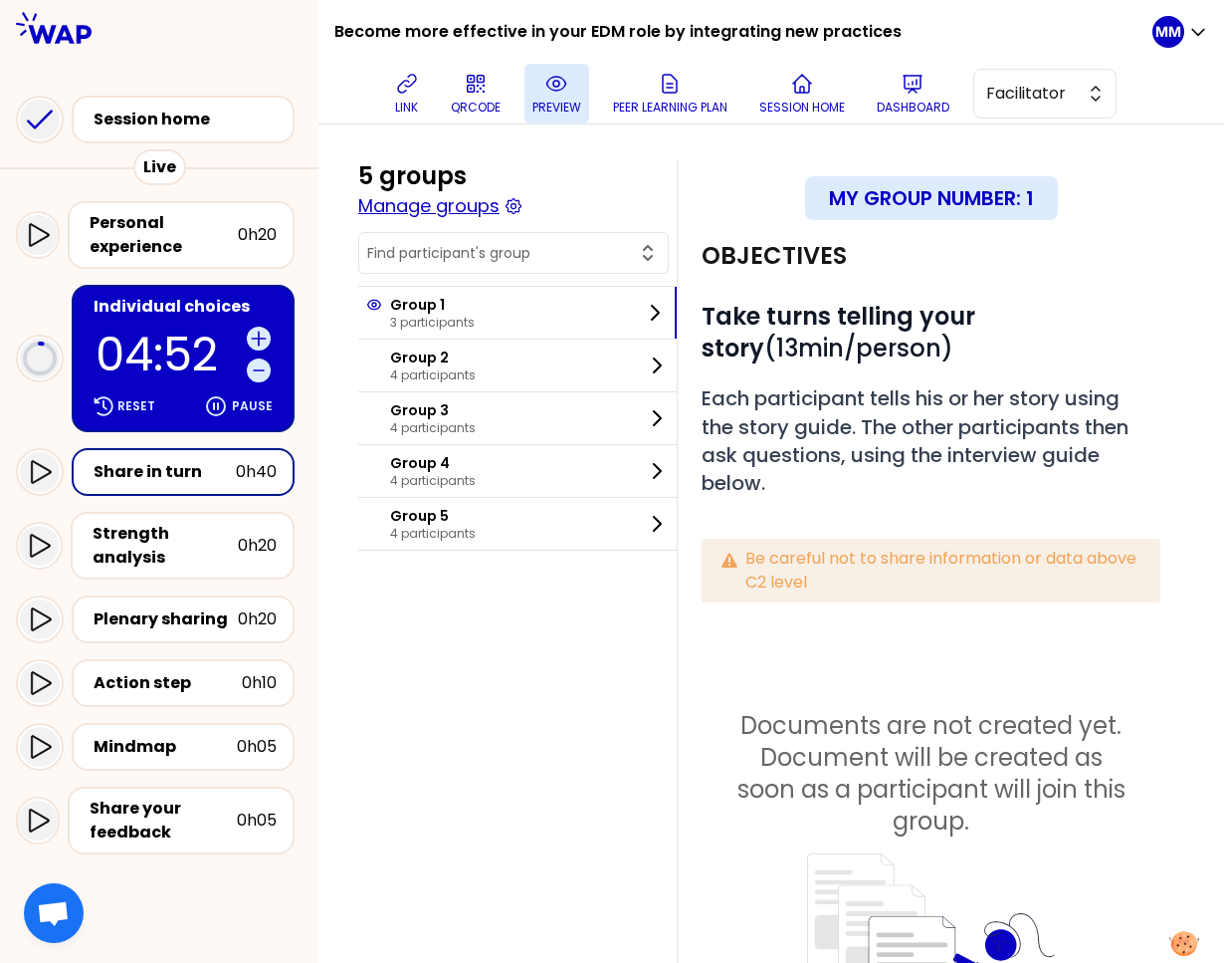
click at [488, 211] on button "Manage groups" at bounding box center [428, 206] width 141 height 28
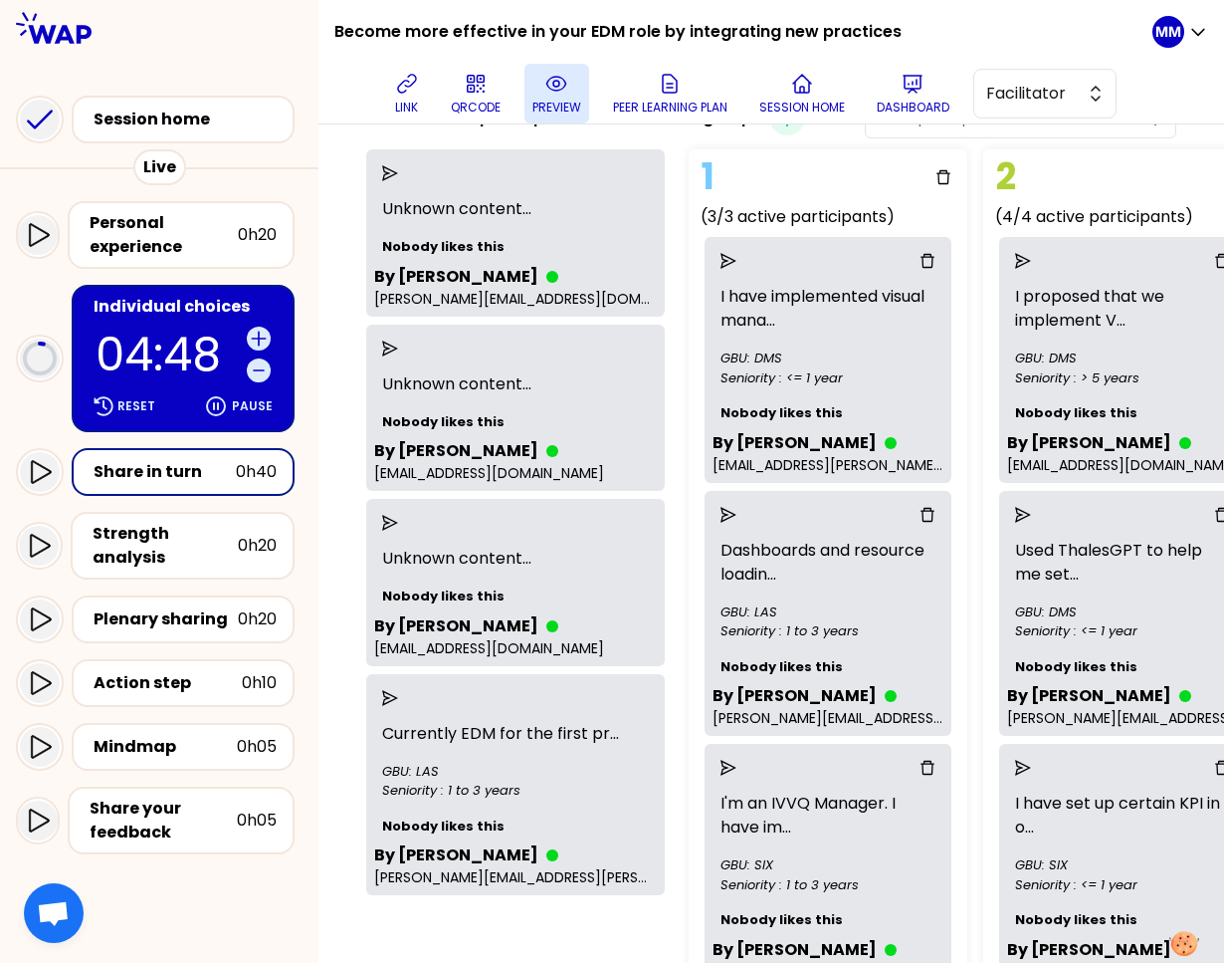
scroll to position [140, 0]
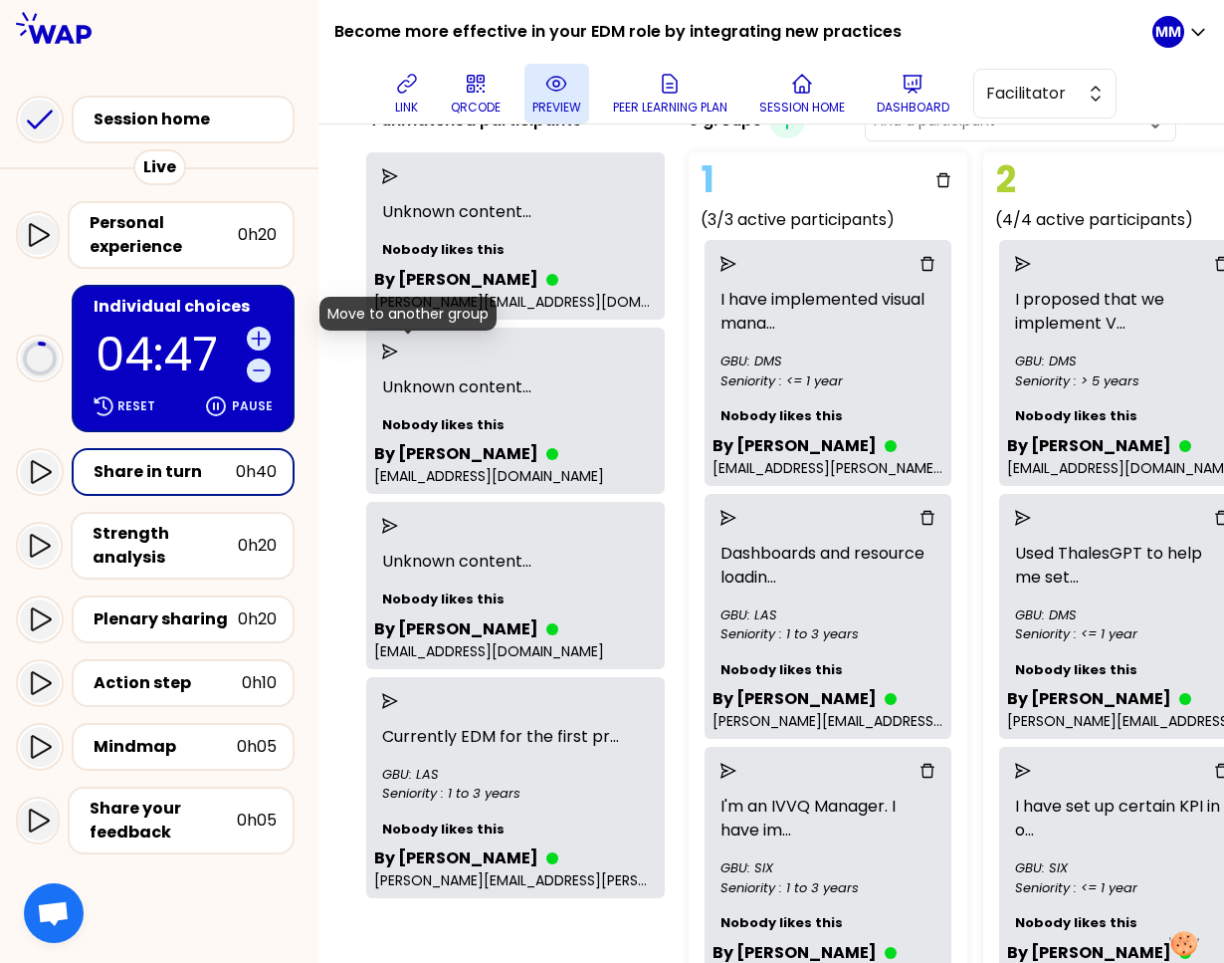
click at [398, 353] on icon "send" at bounding box center [390, 351] width 16 height 16
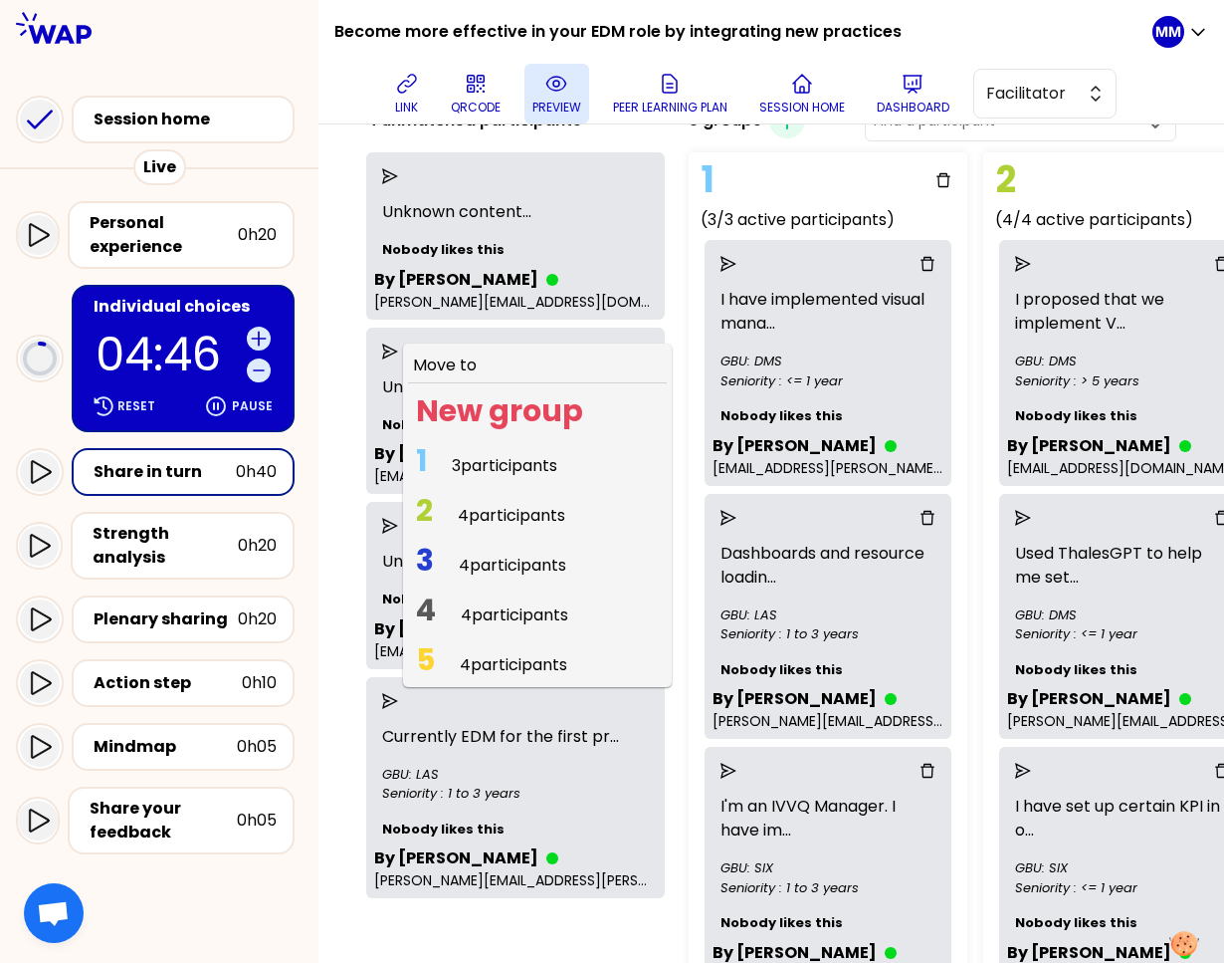
click at [496, 465] on span "3 participants" at bounding box center [505, 465] width 106 height 23
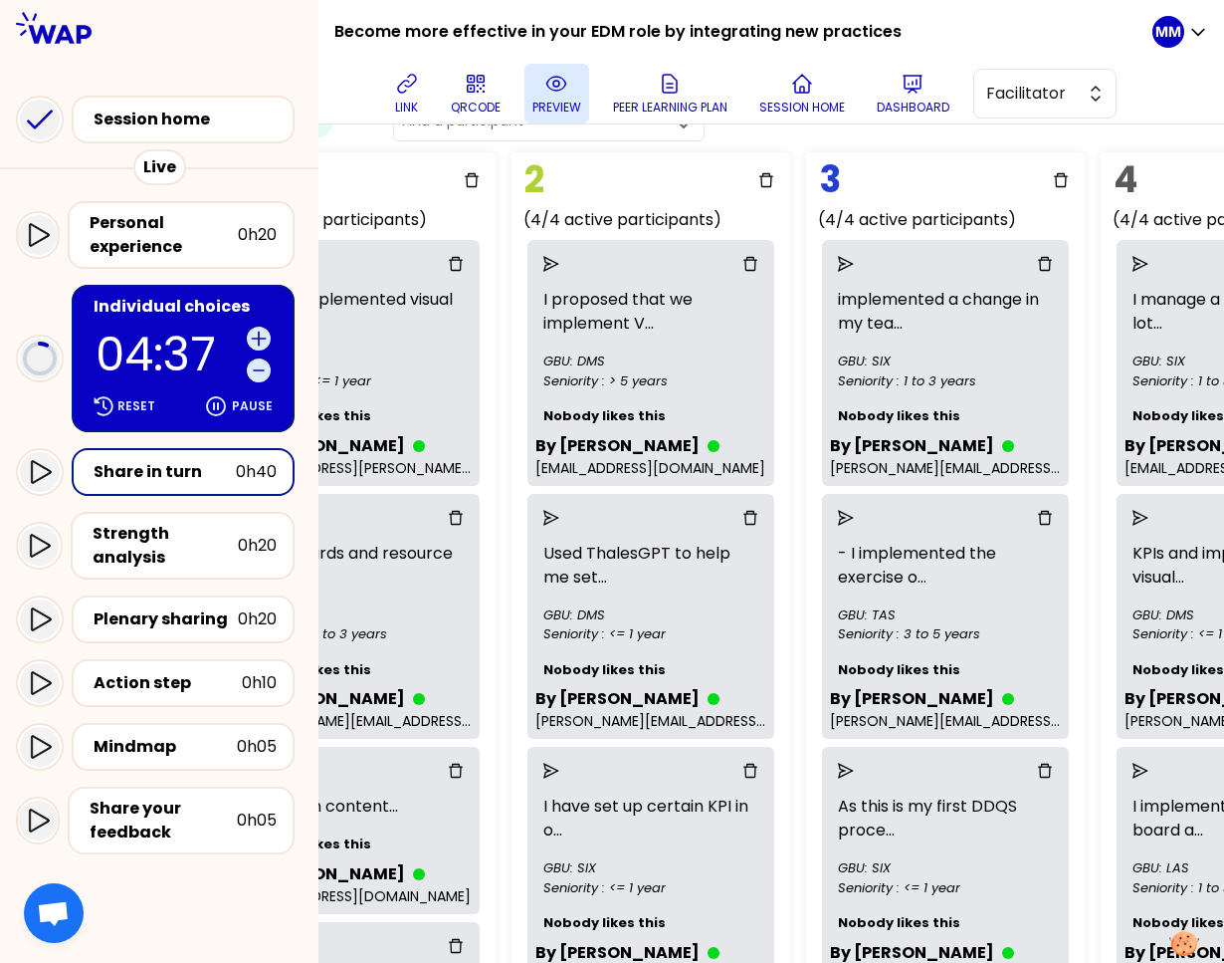
scroll to position [140, 508]
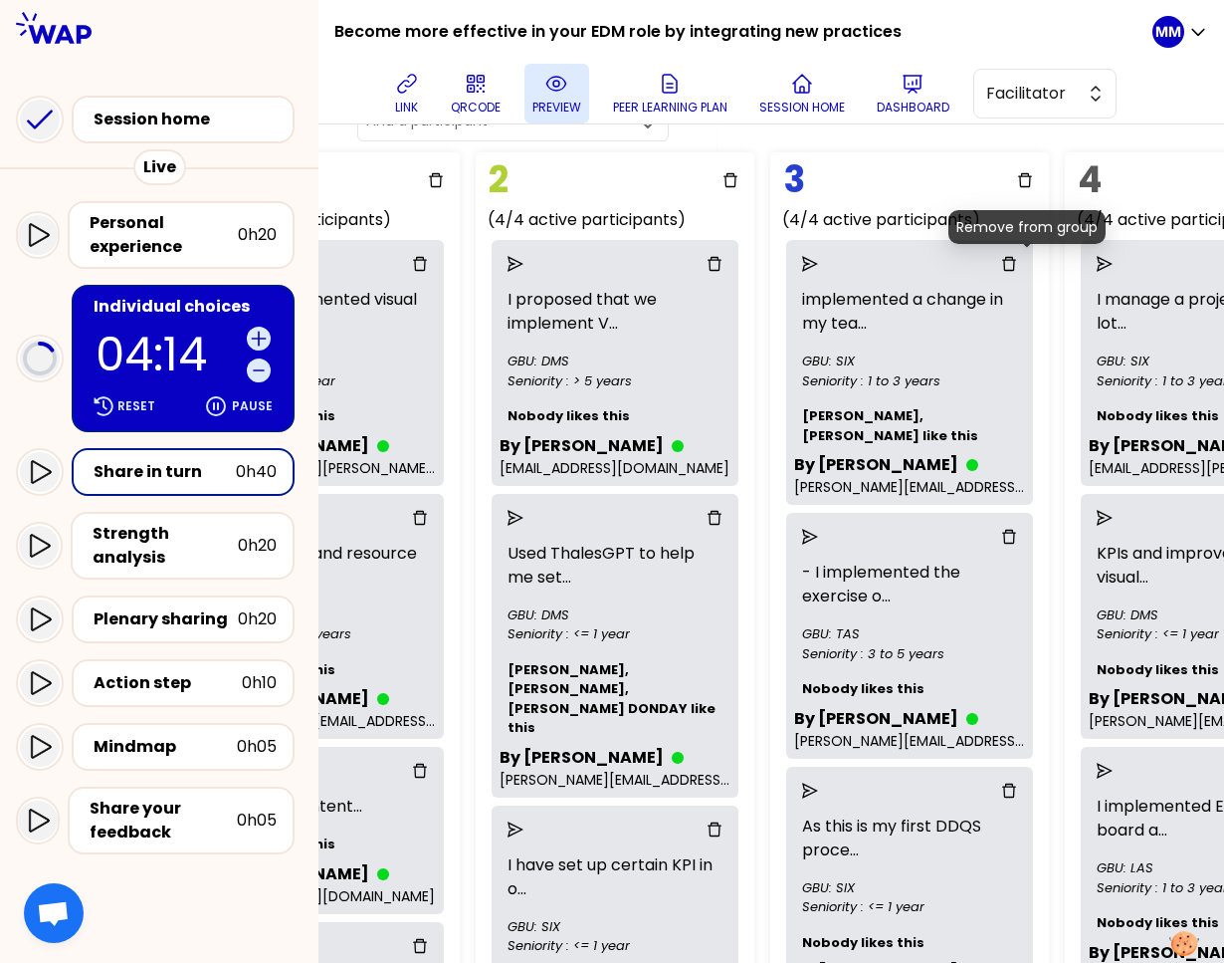
click at [1017, 262] on icon "delete" at bounding box center [1009, 264] width 16 height 16
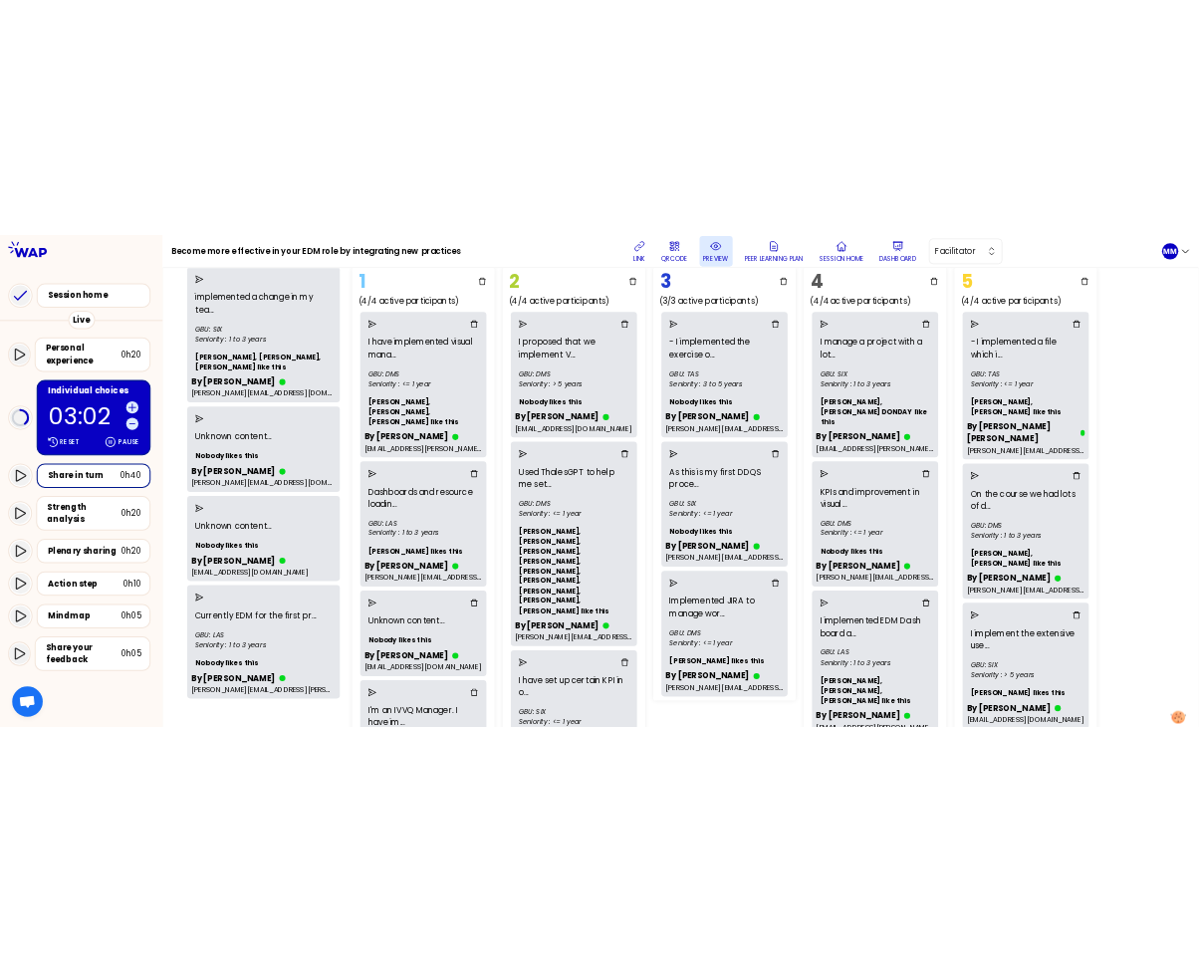
scroll to position [146, 0]
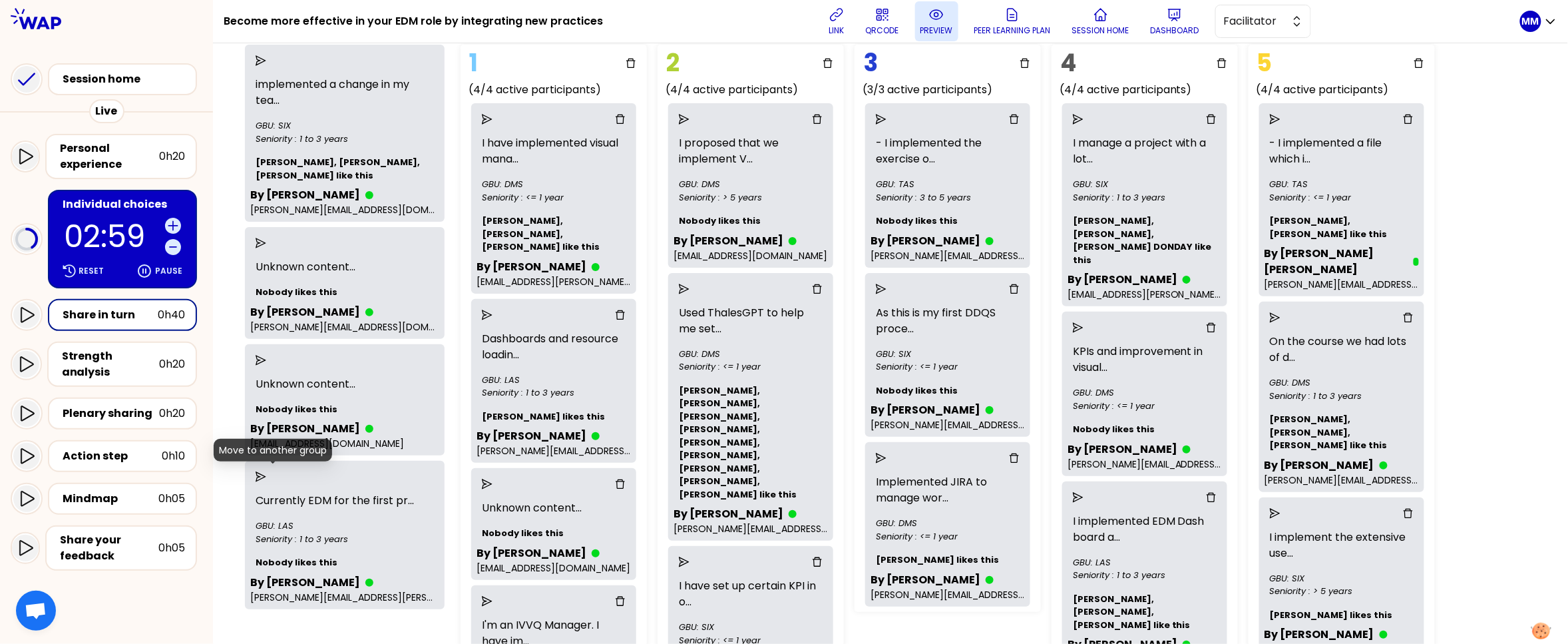
click at [266, 473] on icon "send" at bounding box center [261, 477] width 11 height 11
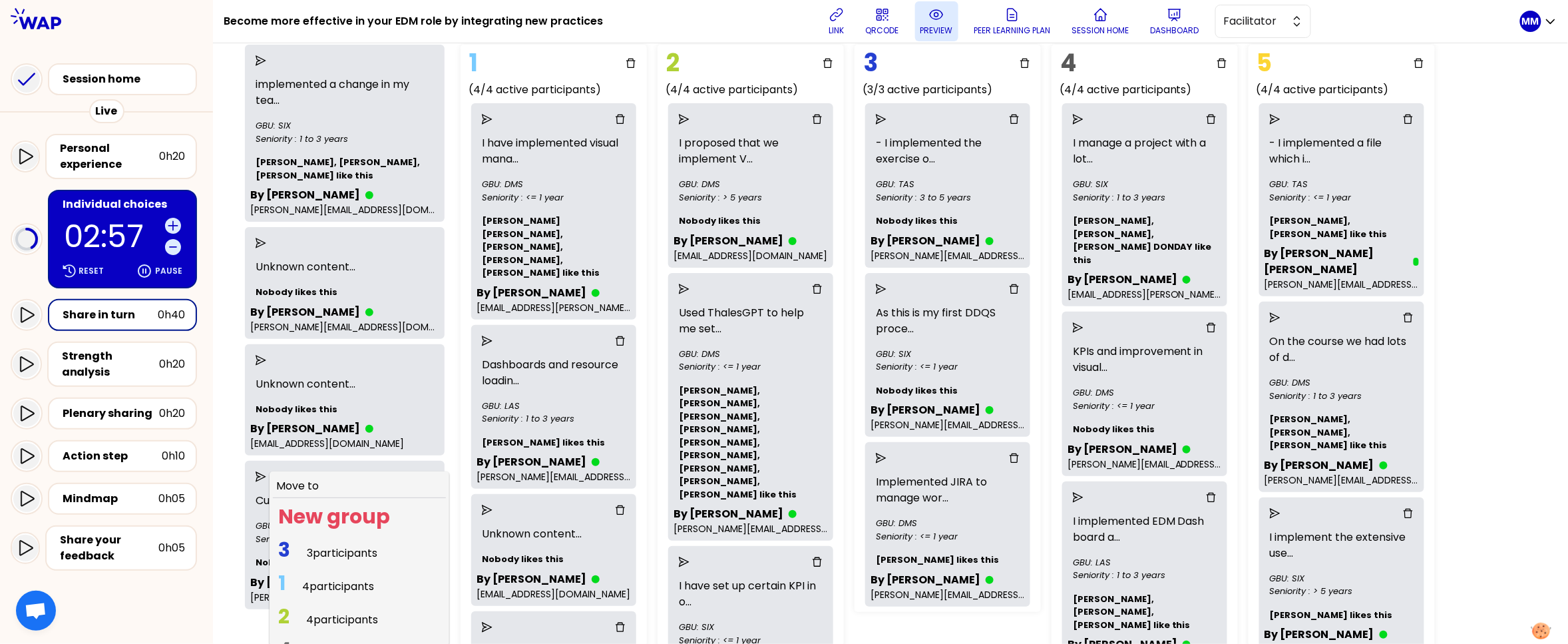
click at [342, 548] on span "3 participants" at bounding box center [342, 552] width 71 height 15
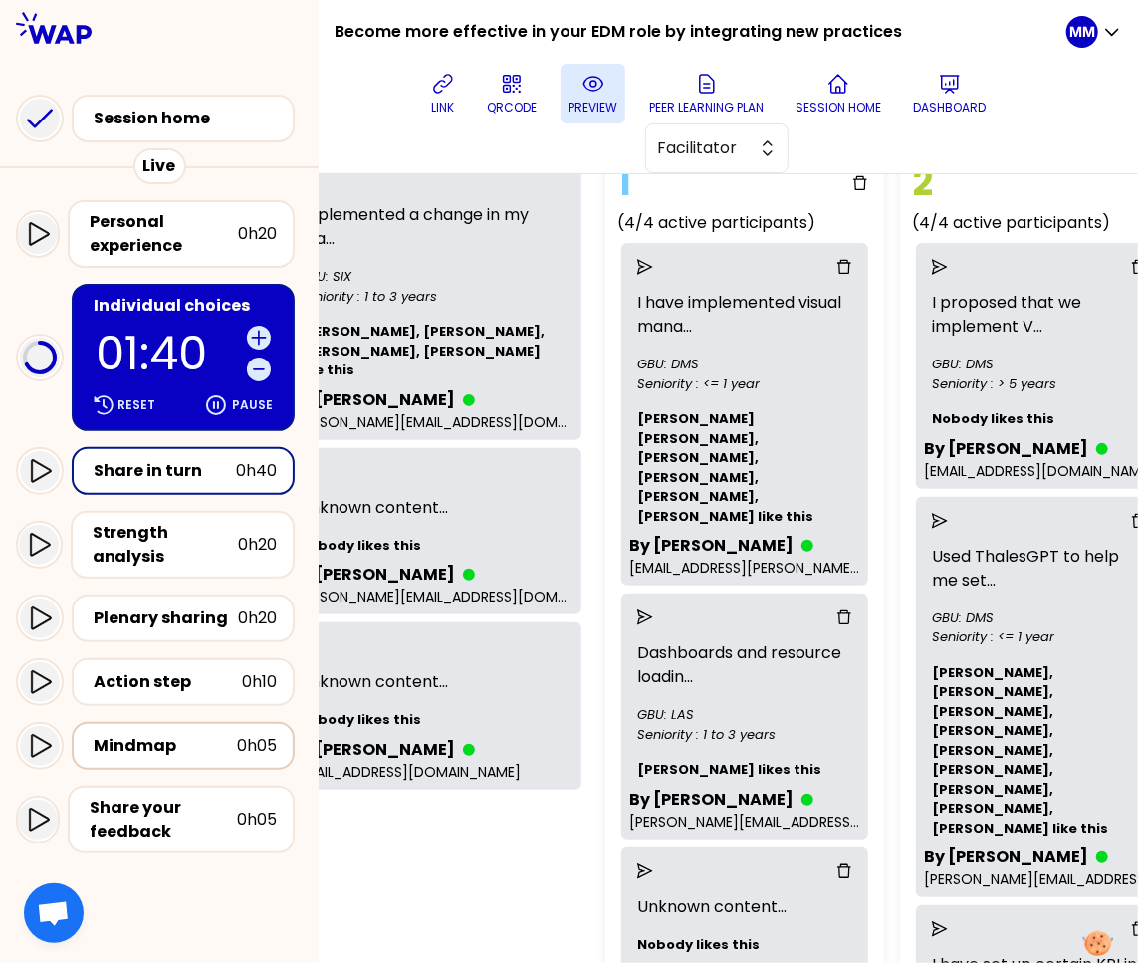
scroll to position [0, 84]
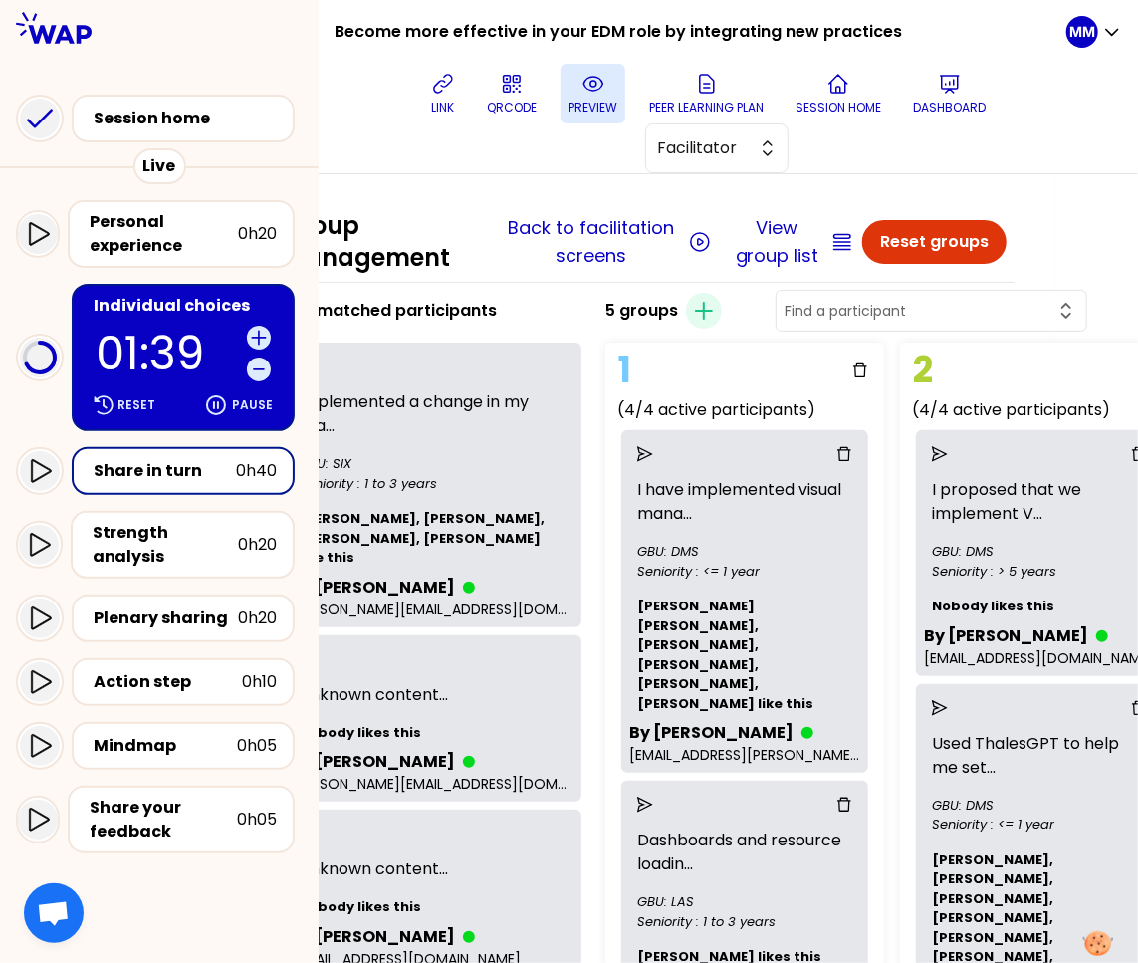
click at [985, 306] on input "text" at bounding box center [919, 311] width 270 height 20
type input "faha"
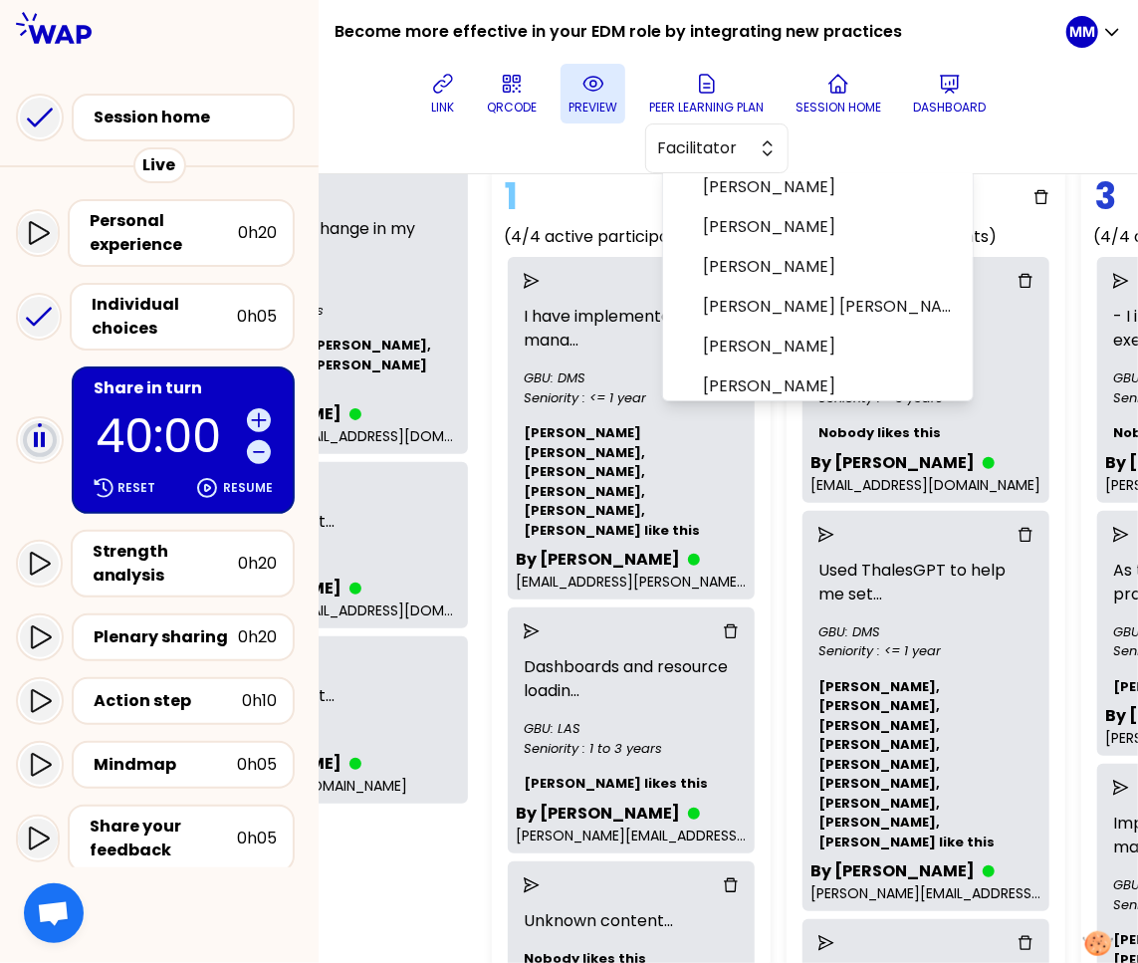
scroll to position [155, 197]
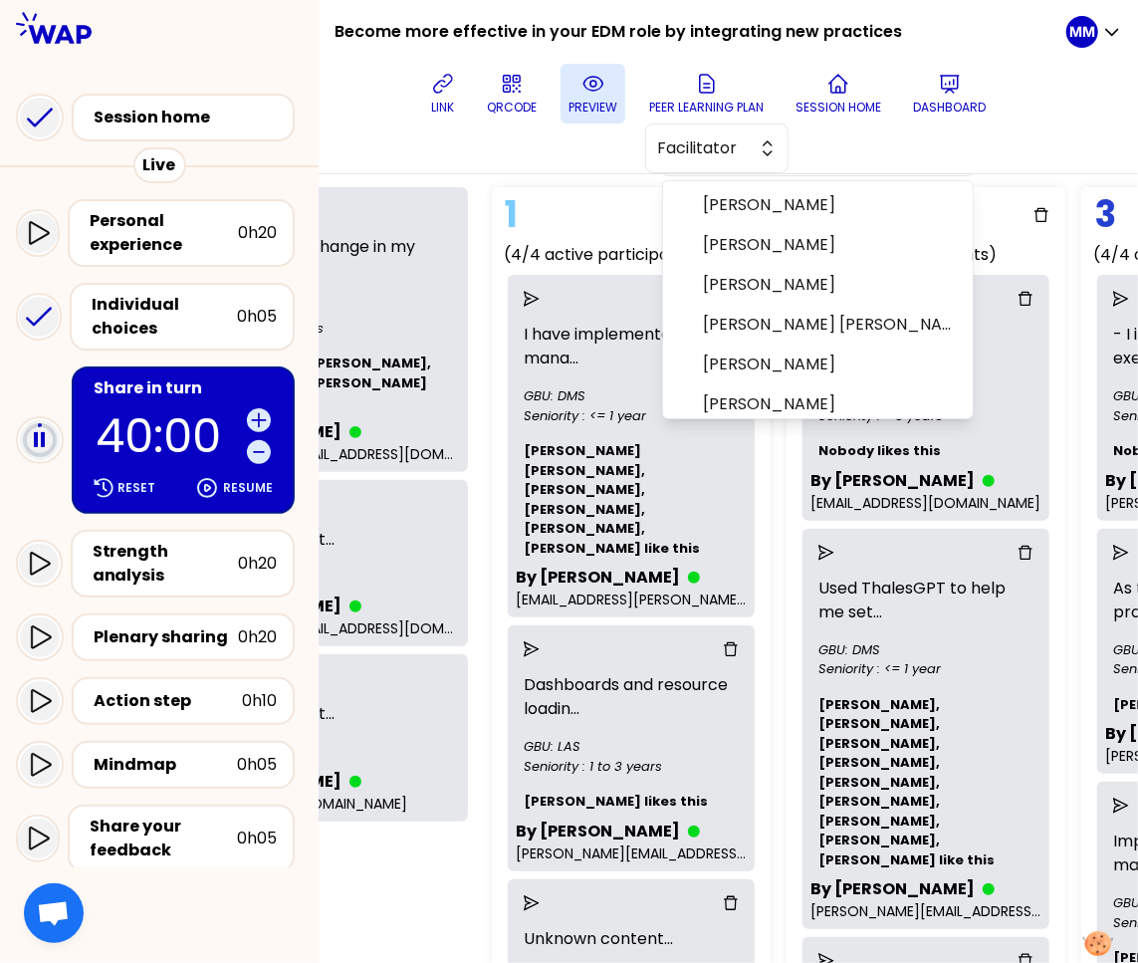
click at [416, 896] on div "3 unmatched participants implemented a change in my tea ... GBU: SIX Seniority …" at bounding box center [318, 813] width 315 height 1364
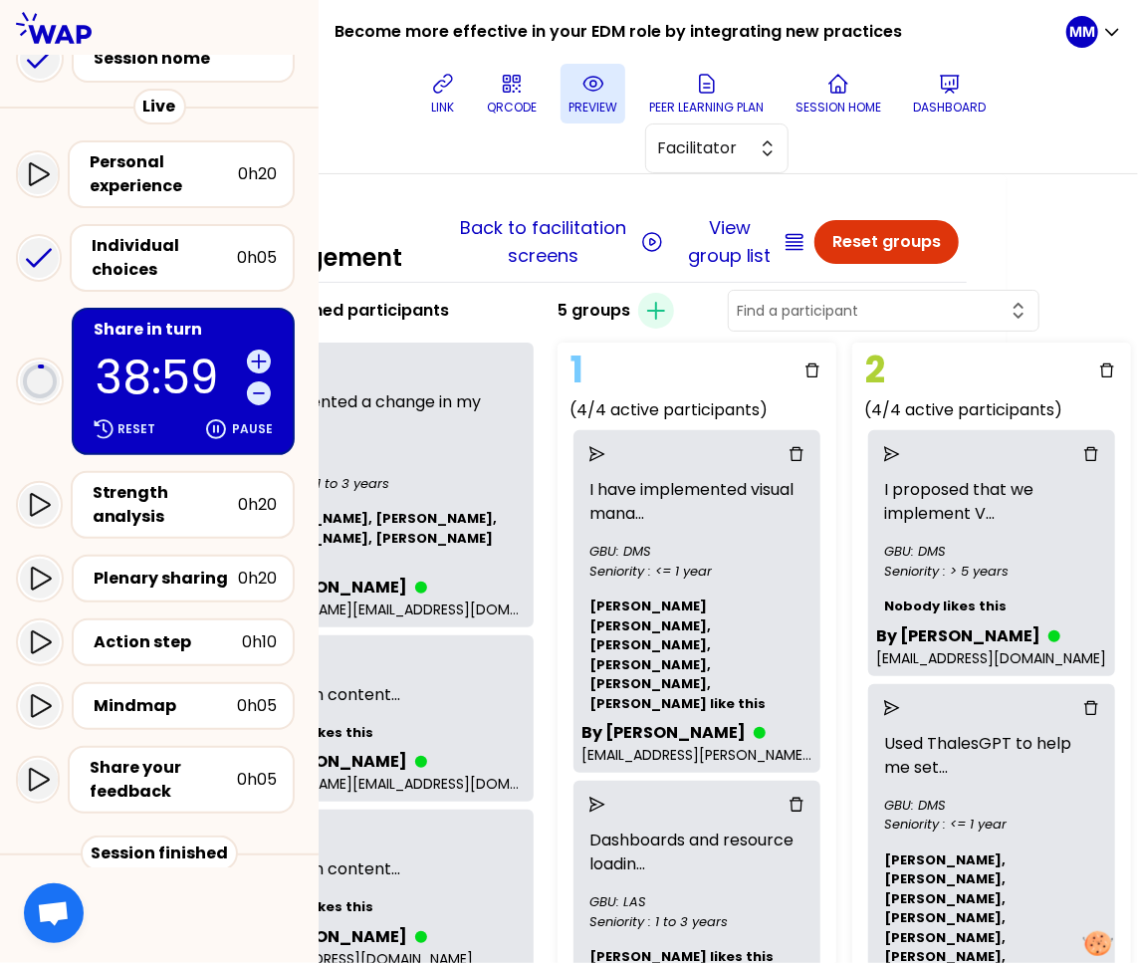
scroll to position [0, 0]
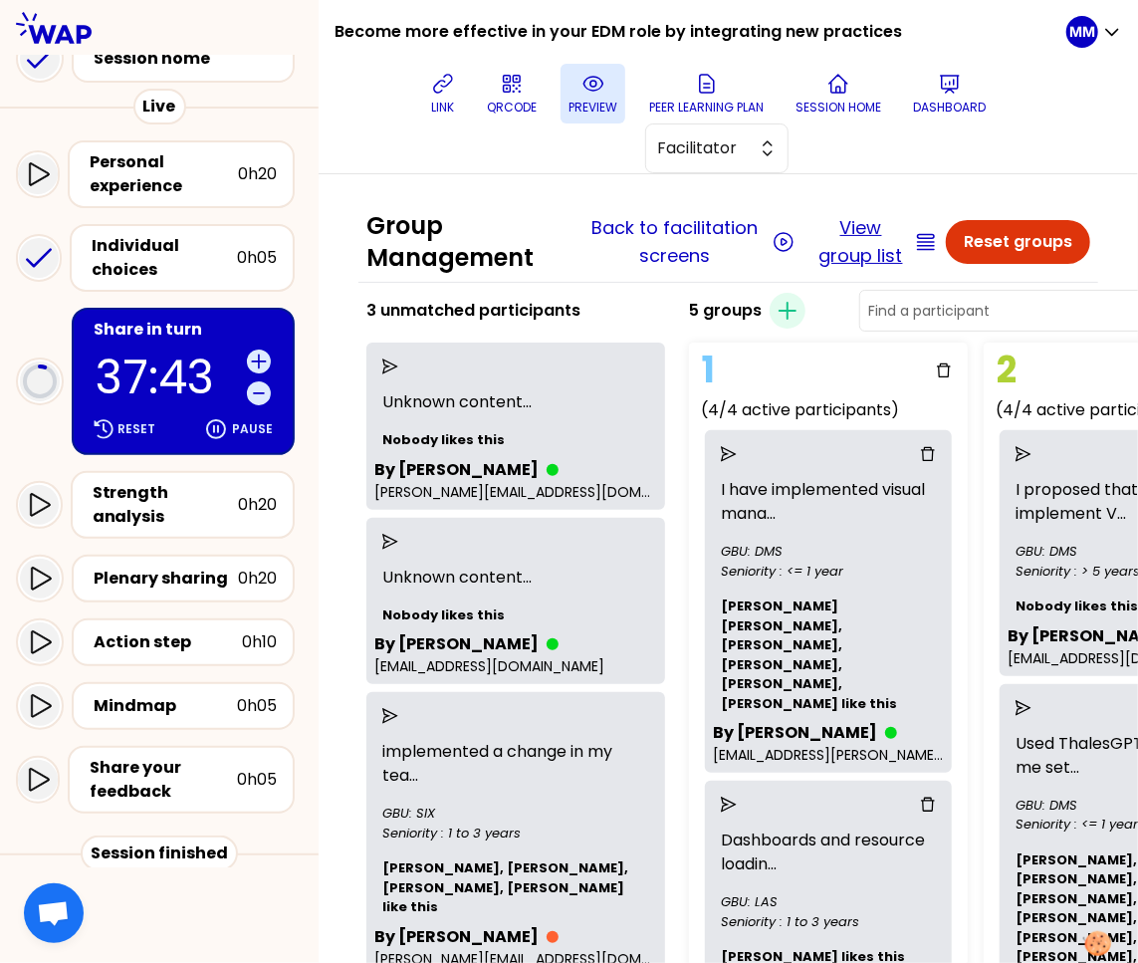
click at [858, 235] on button "View group list" at bounding box center [860, 242] width 99 height 56
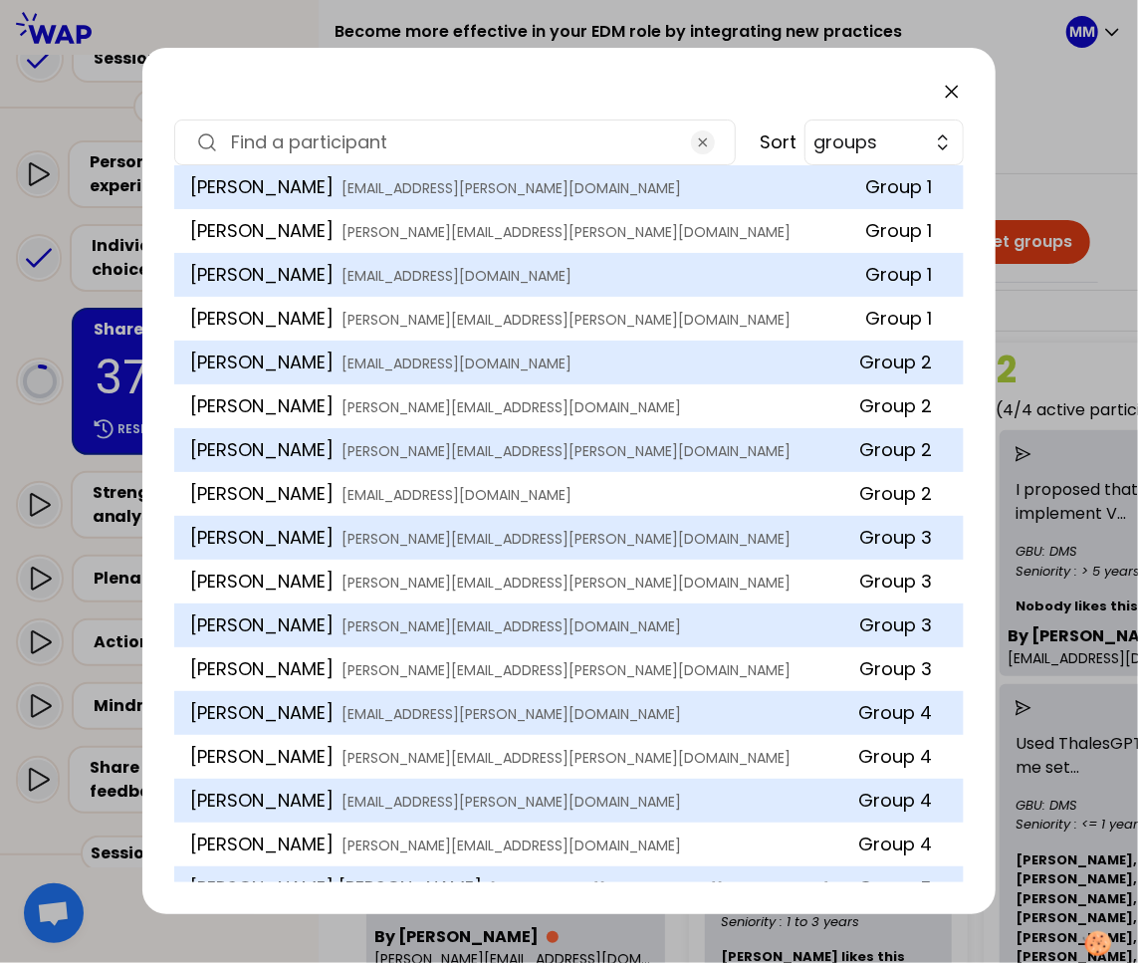
click at [955, 96] on icon at bounding box center [952, 92] width 24 height 24
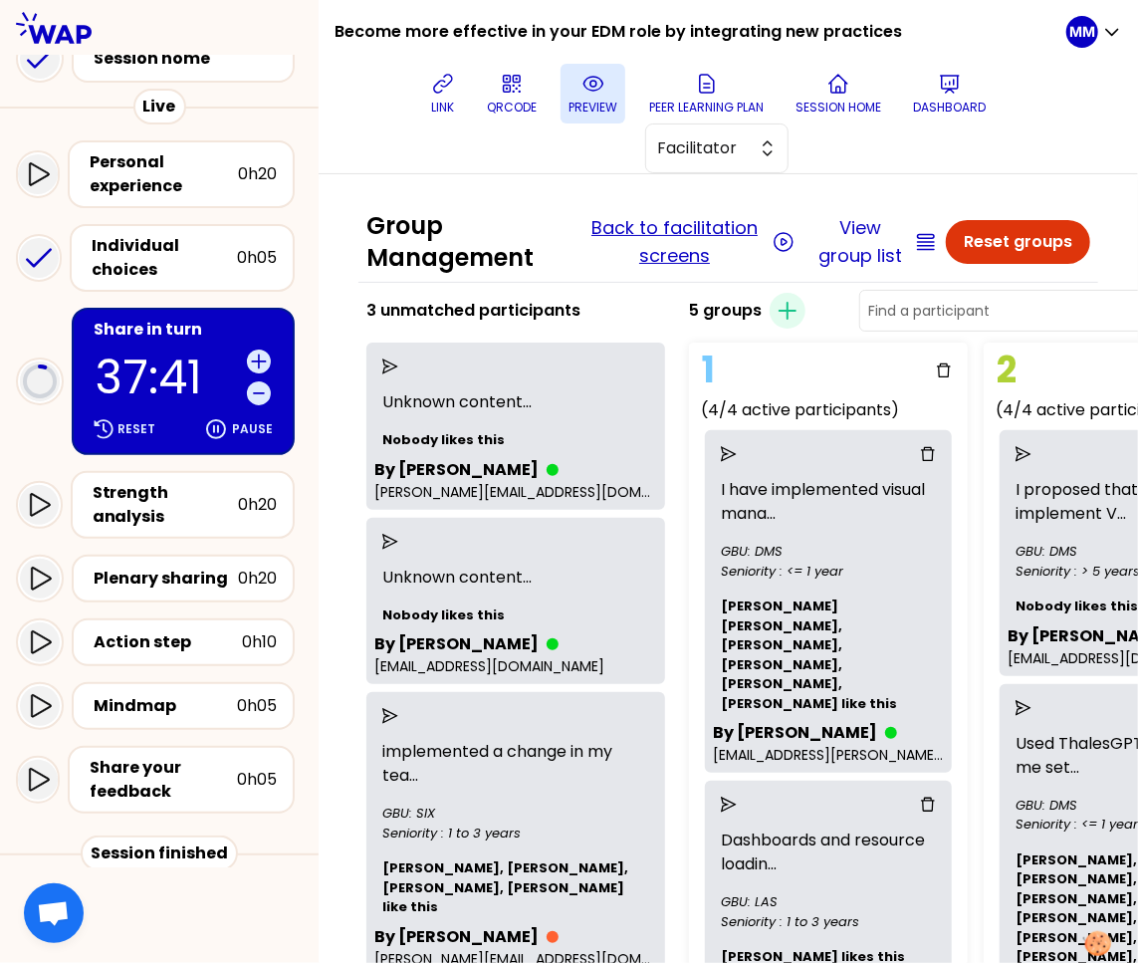
click at [652, 237] on button "Back to facilitation screens" at bounding box center [674, 242] width 187 height 56
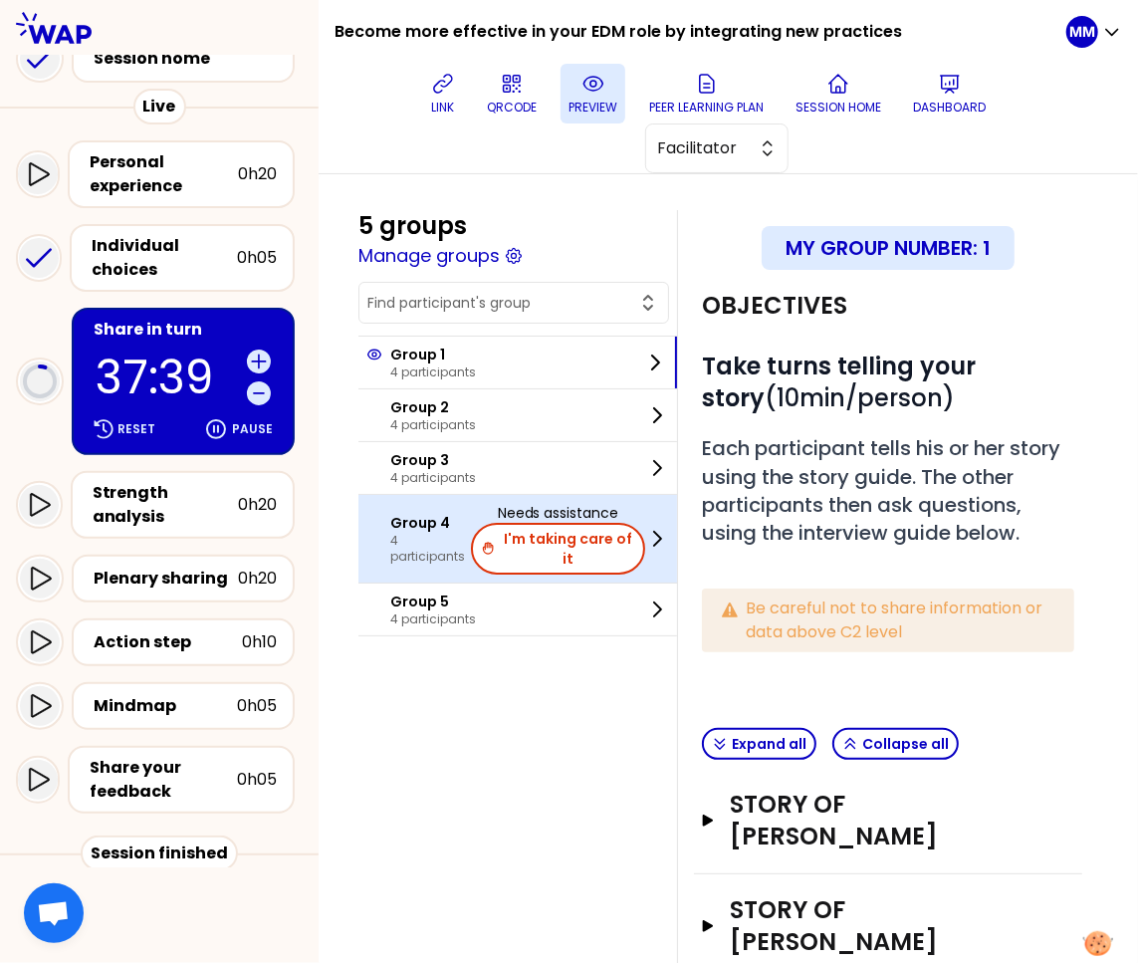
click at [430, 549] on p "4 participants" at bounding box center [430, 549] width 81 height 32
click at [579, 553] on button "I'm taking care of it" at bounding box center [556, 549] width 173 height 52
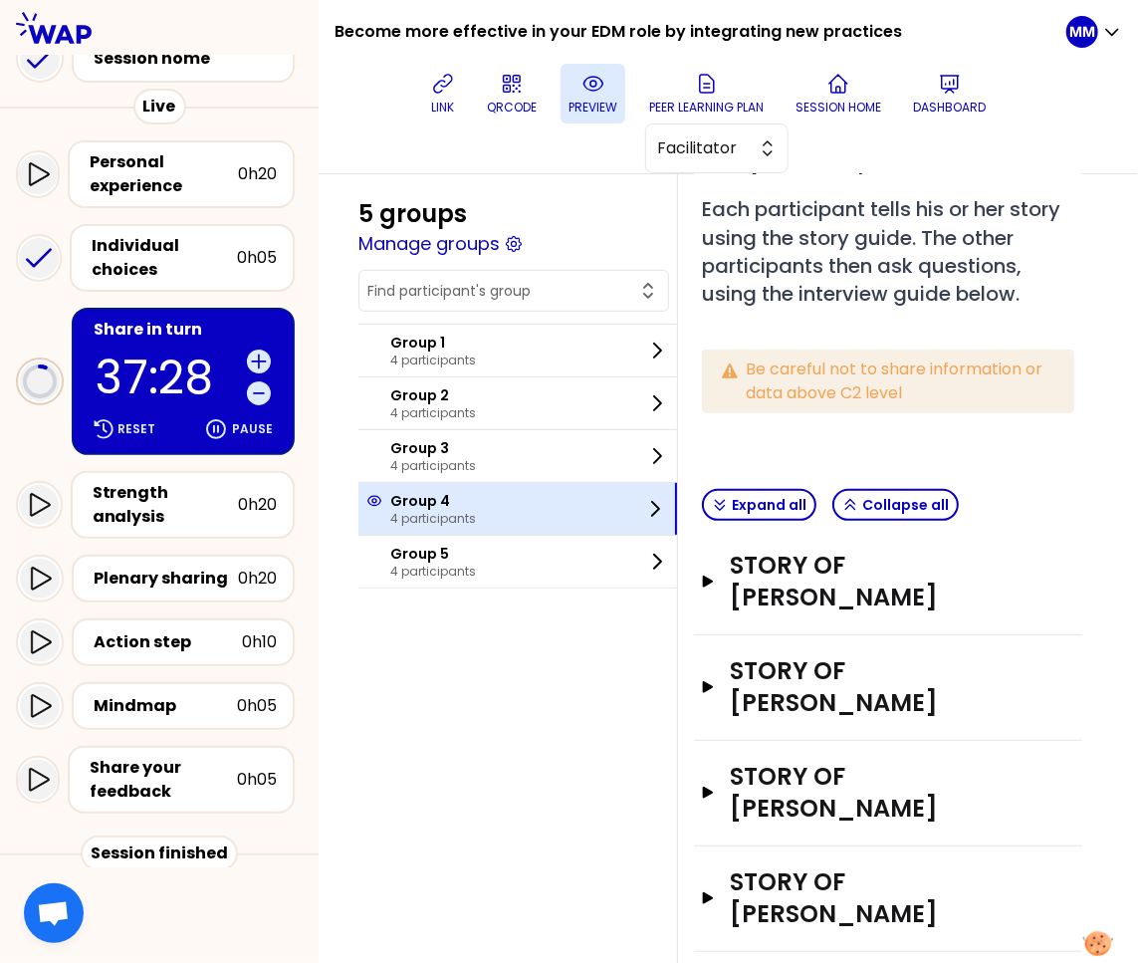
scroll to position [341, 0]
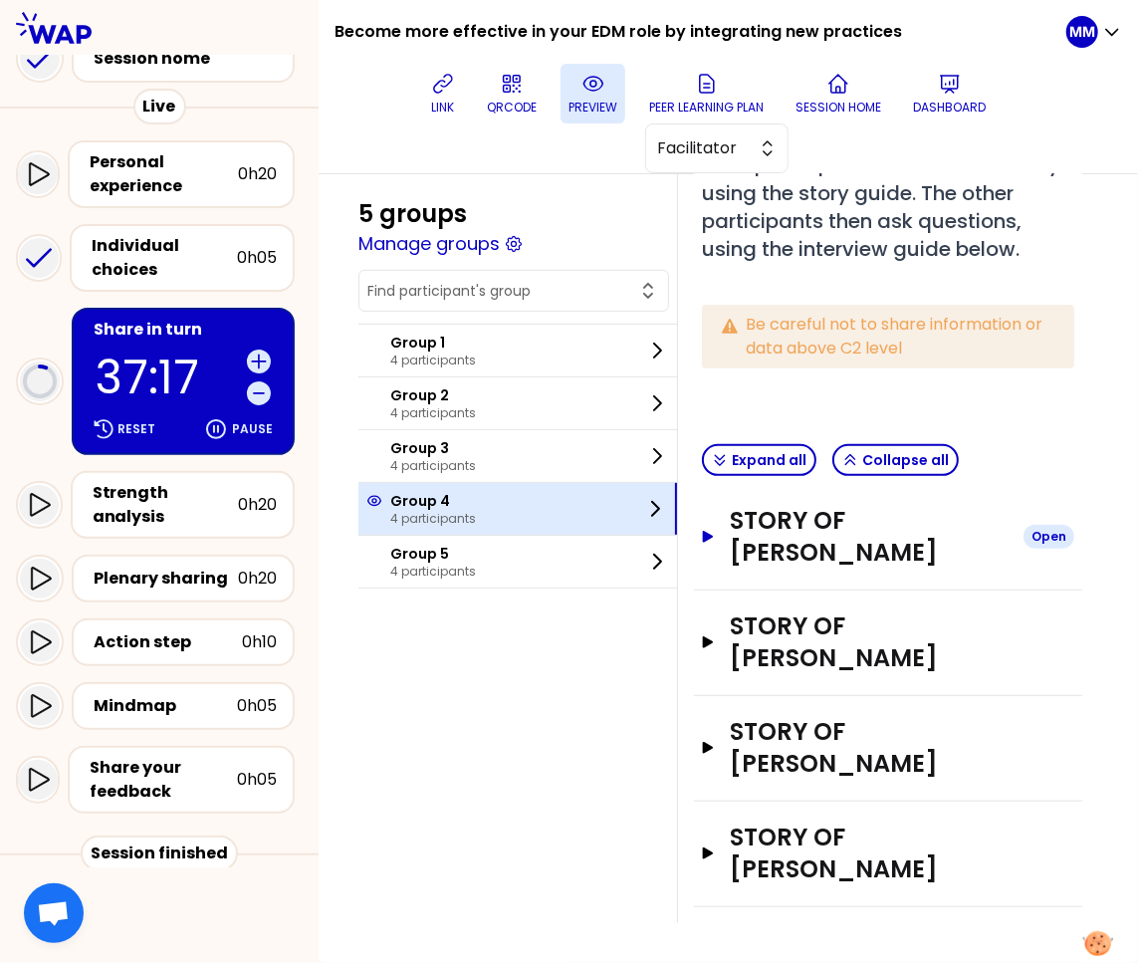
click at [846, 505] on h3 "Story of Natacha WHITFIELD" at bounding box center [869, 537] width 278 height 64
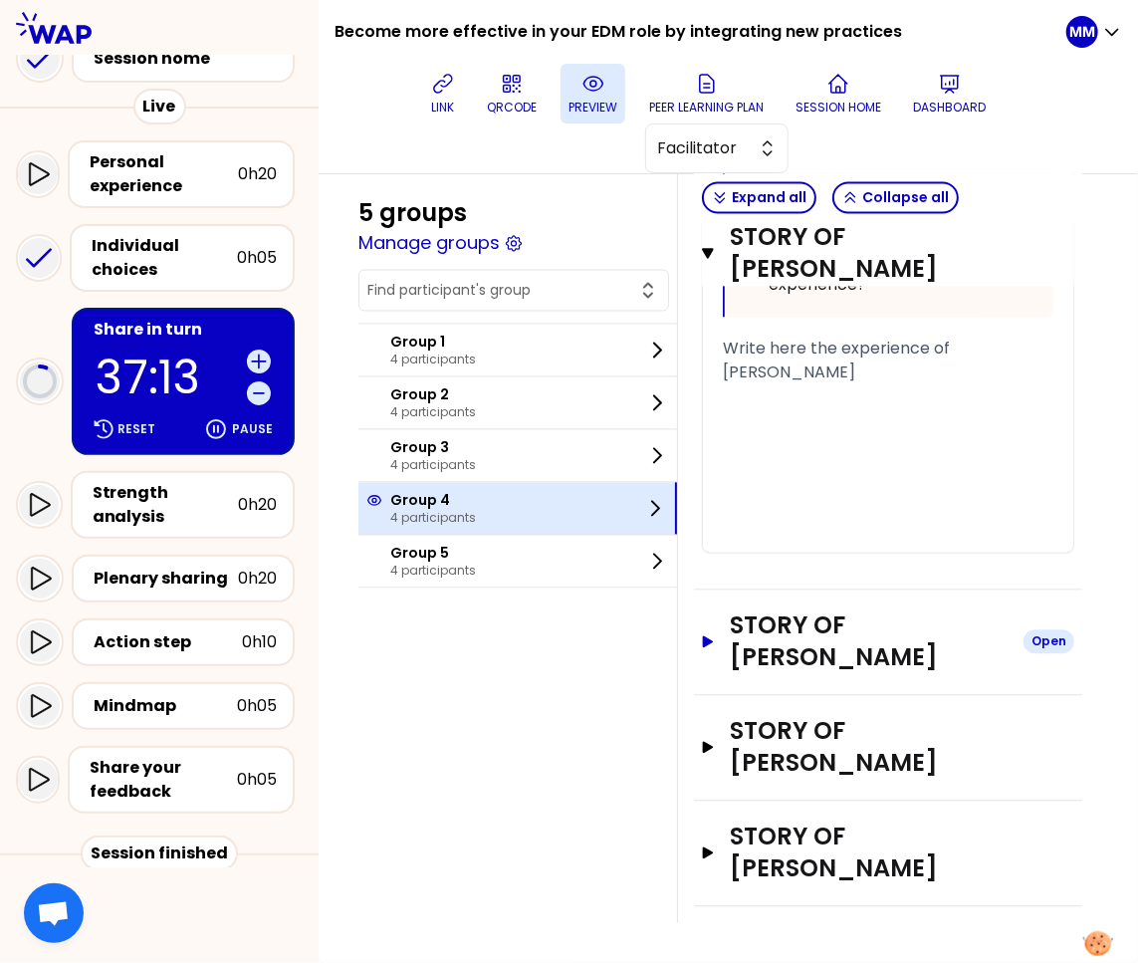
click at [806, 610] on h3 "Story of Adam BENSON" at bounding box center [869, 642] width 278 height 64
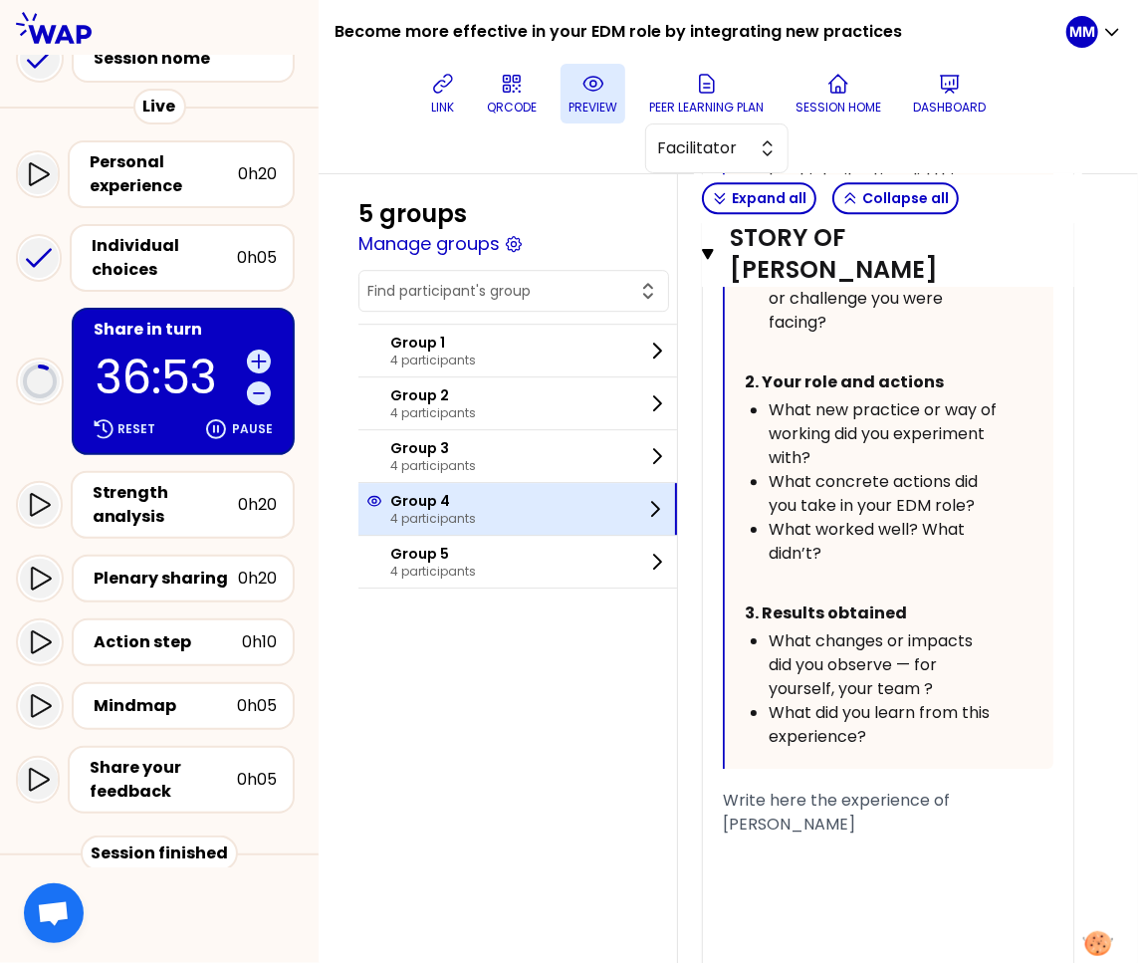
scroll to position [3273, 0]
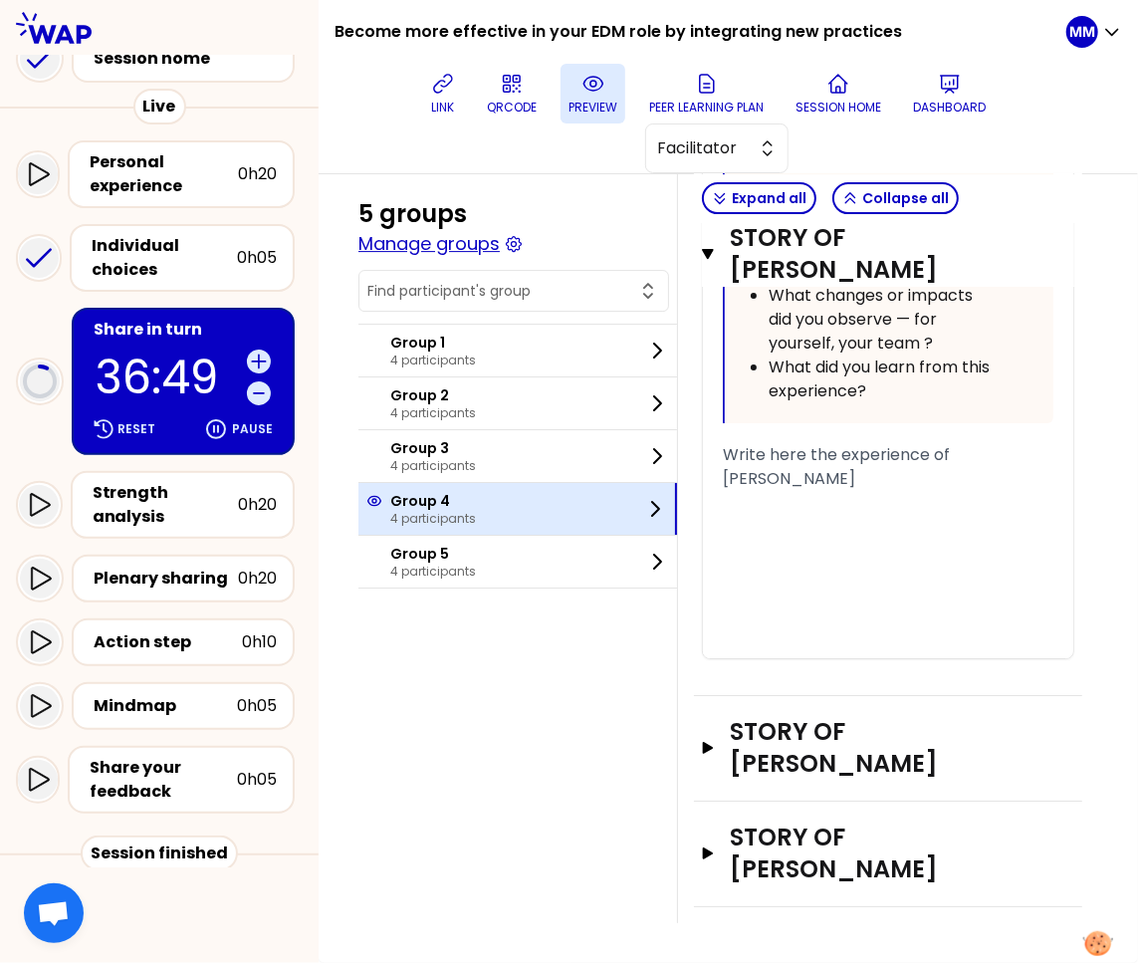
click at [462, 239] on button "Manage groups" at bounding box center [428, 244] width 141 height 28
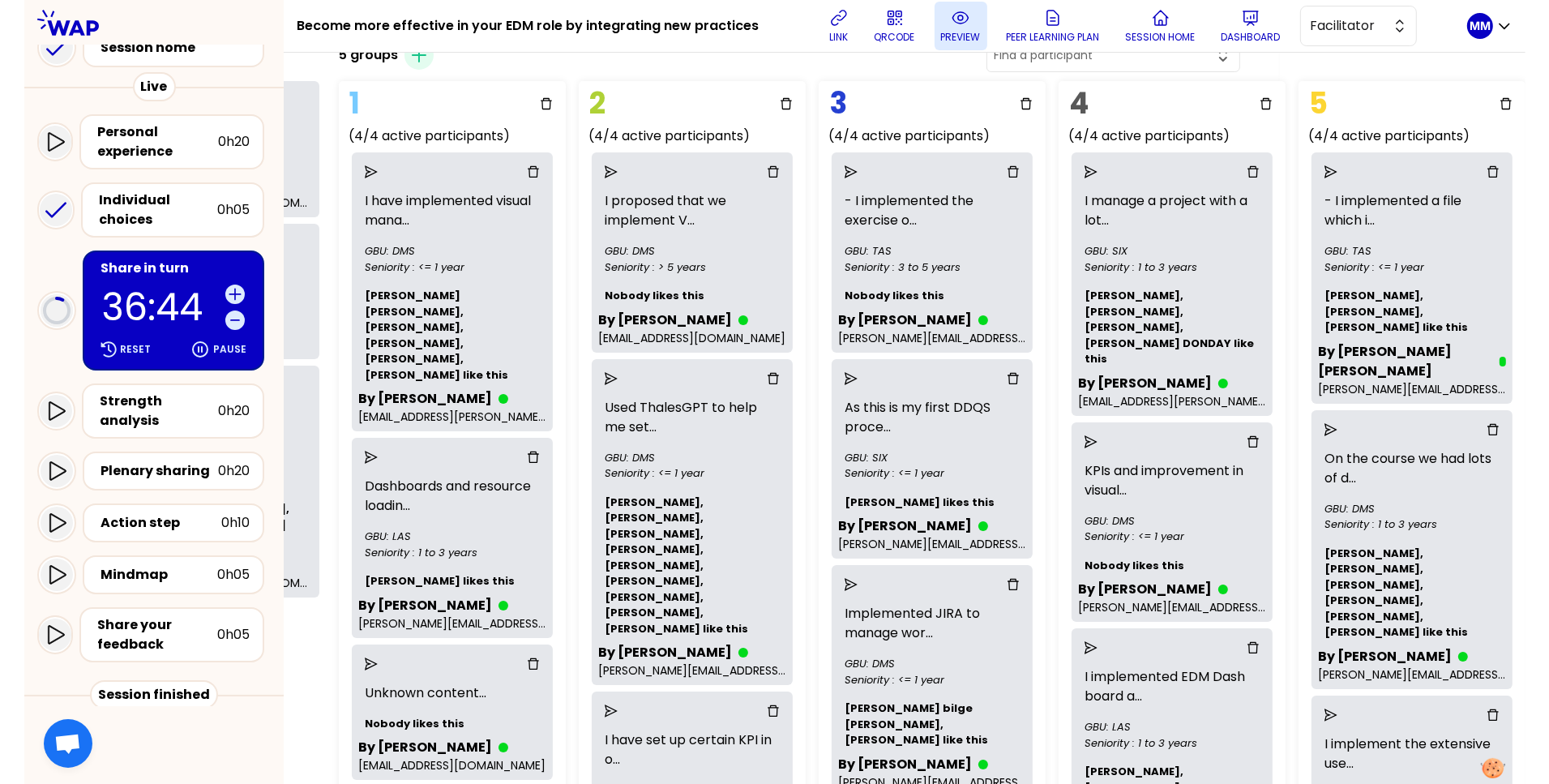
scroll to position [92, 225]
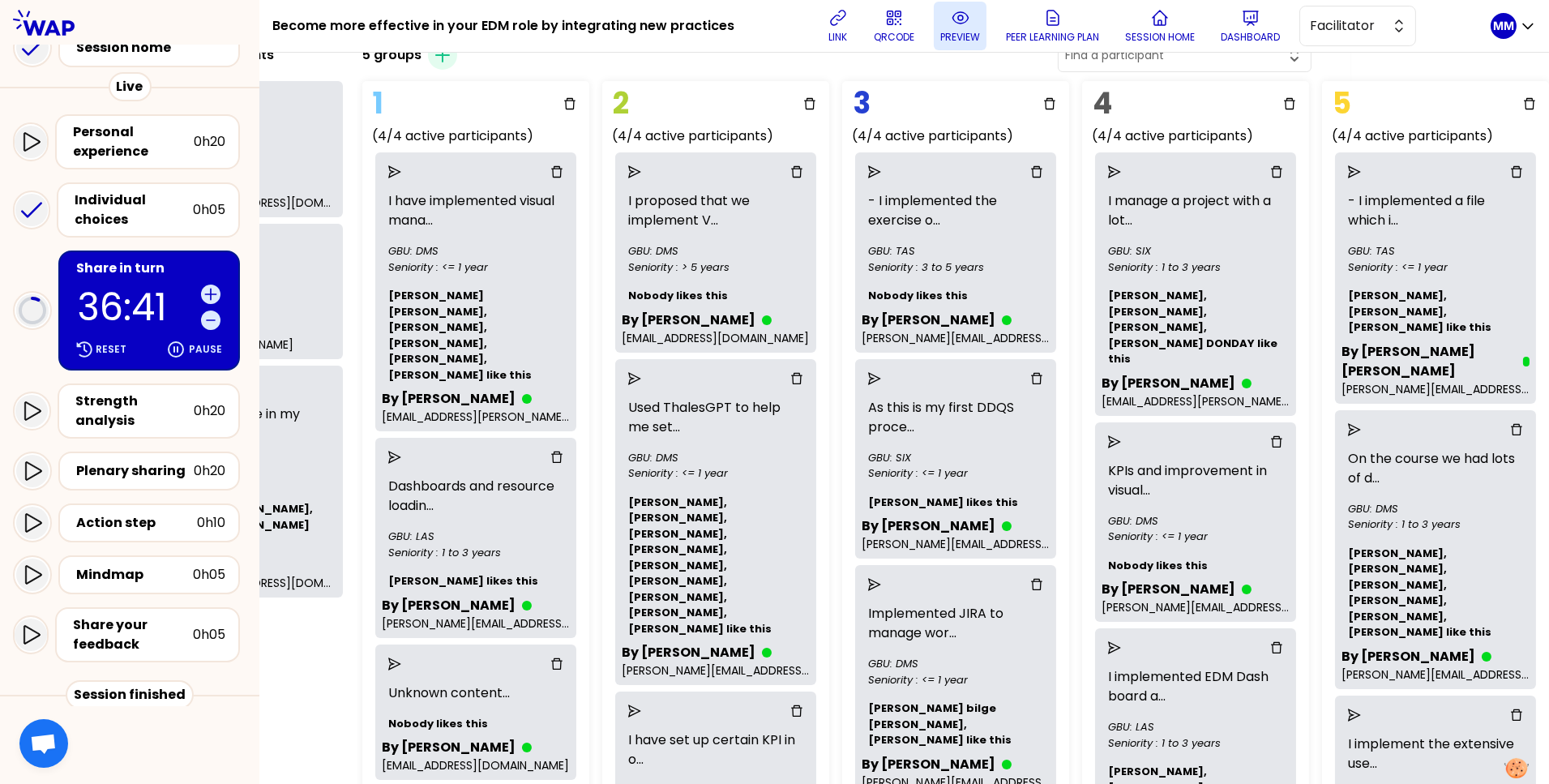
click at [854, 59] on input "text" at bounding box center [1175, 55] width 220 height 16
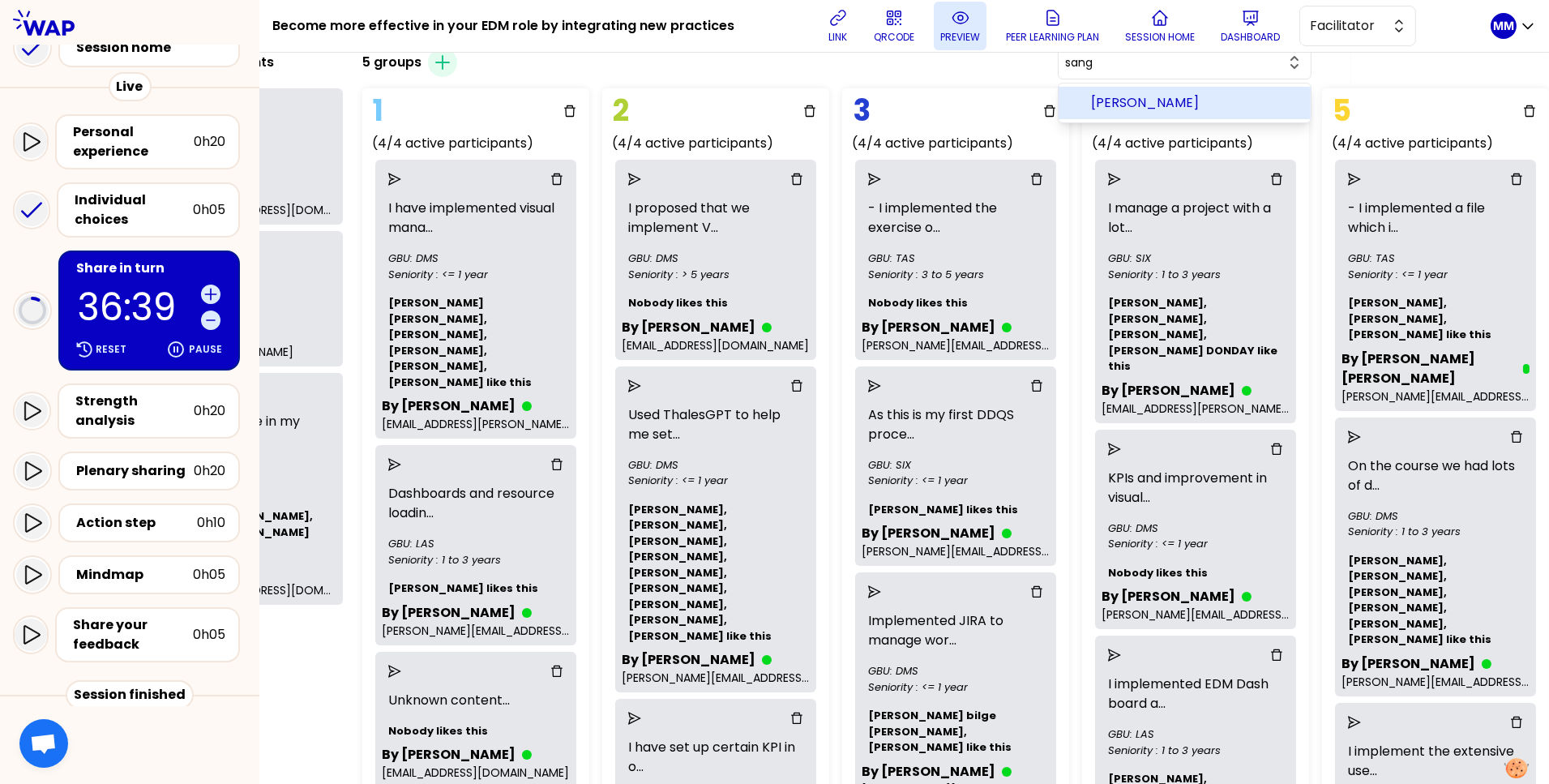
click at [854, 94] on span "Sangeetha KATTAMURI" at bounding box center [1195, 103] width 207 height 20
type input "Sangeetha KATTAMURI"
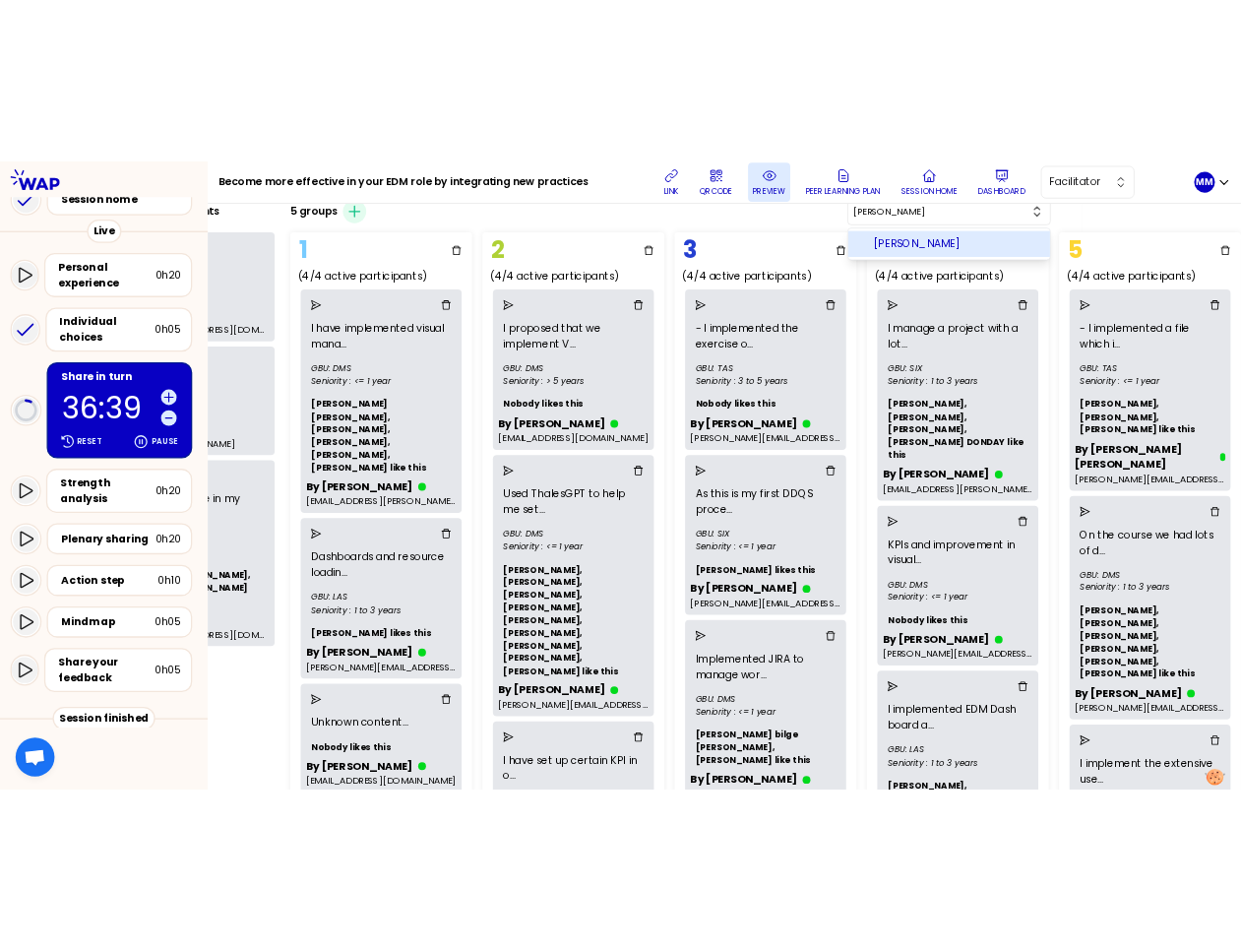
scroll to position [565, 273]
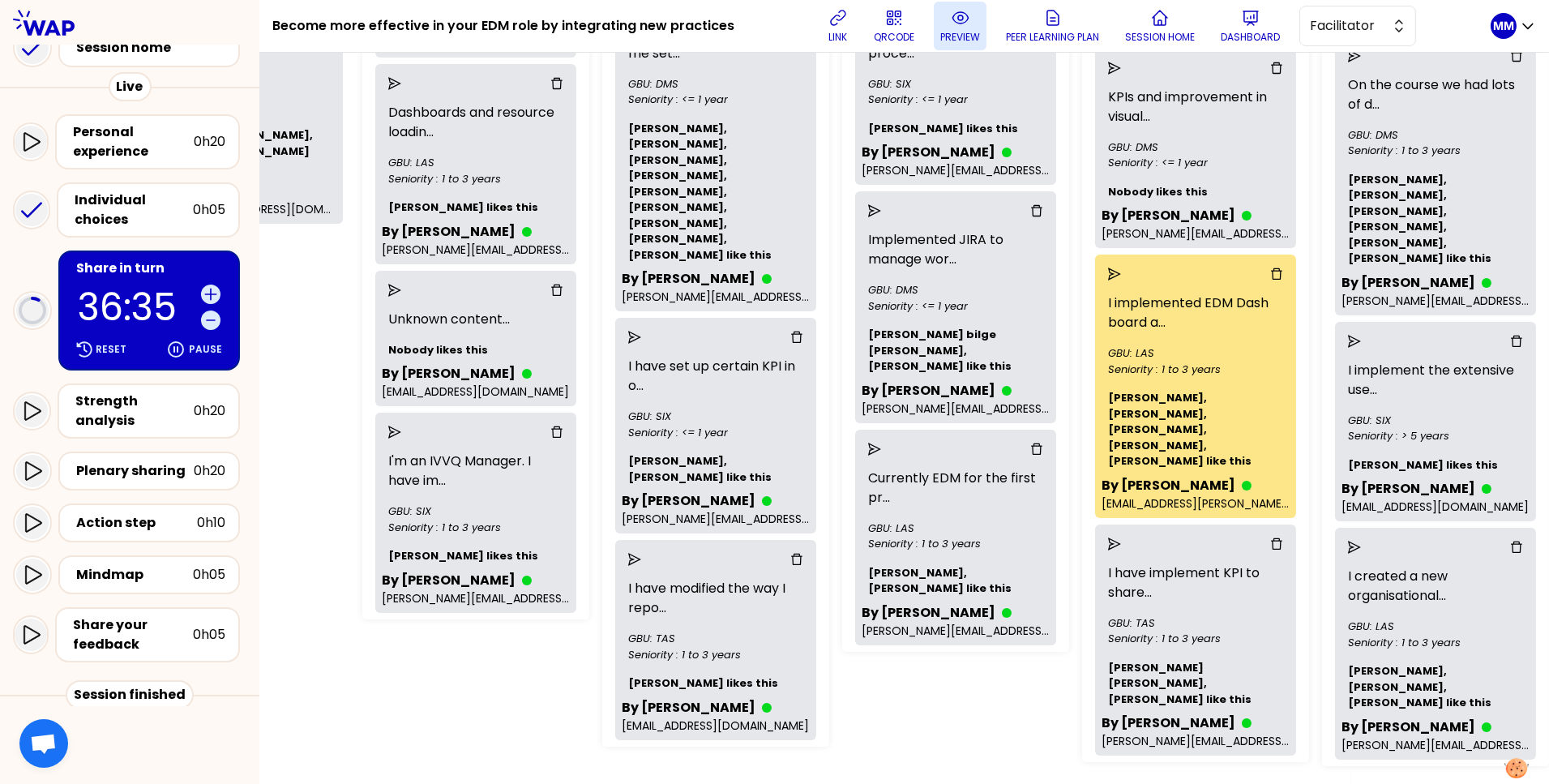
click at [854, 747] on div "Group Management Back to facilitation screens View group list Reset groups 3 un…" at bounding box center [706, 195] width 1290 height 1218
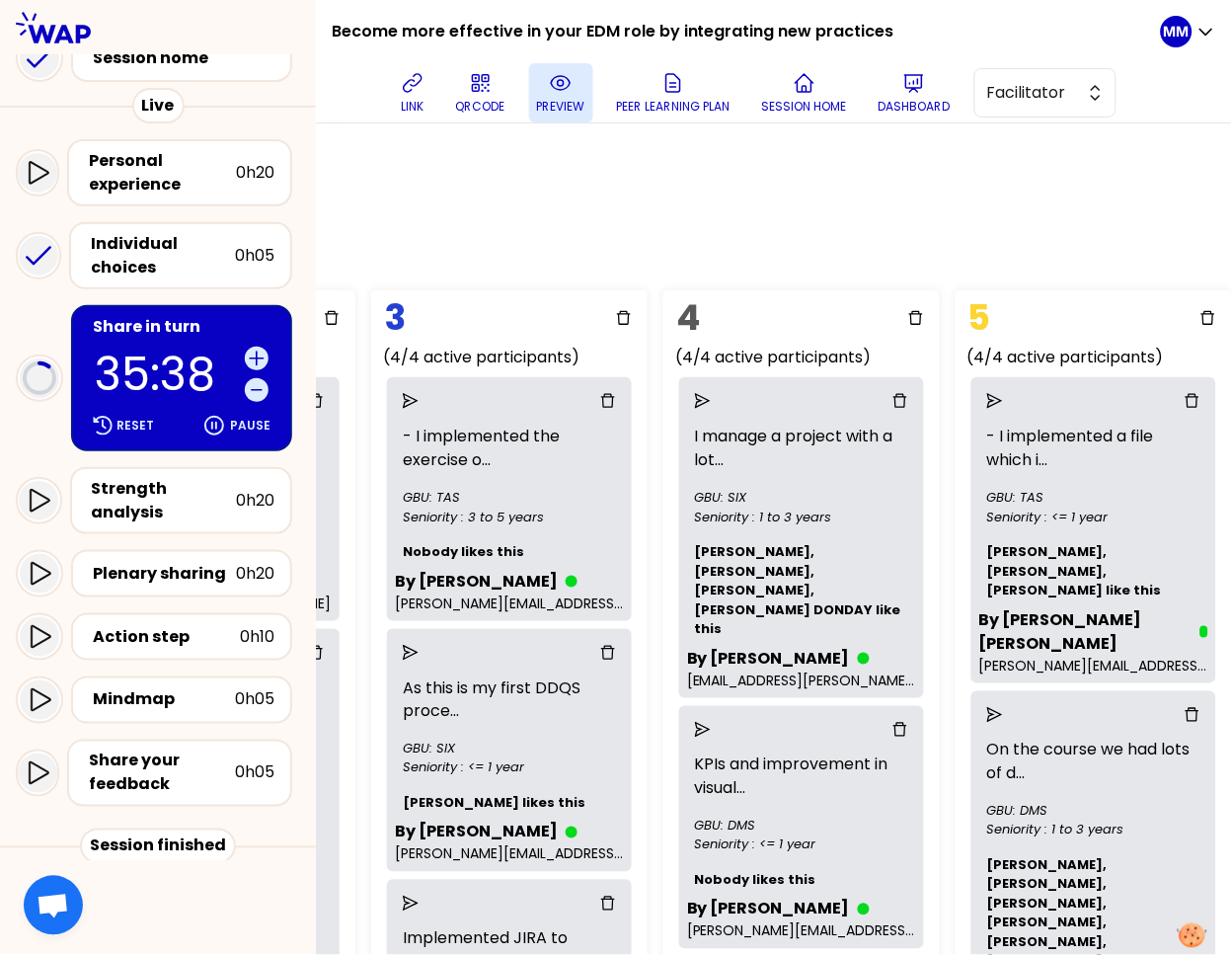
scroll to position [0, 0]
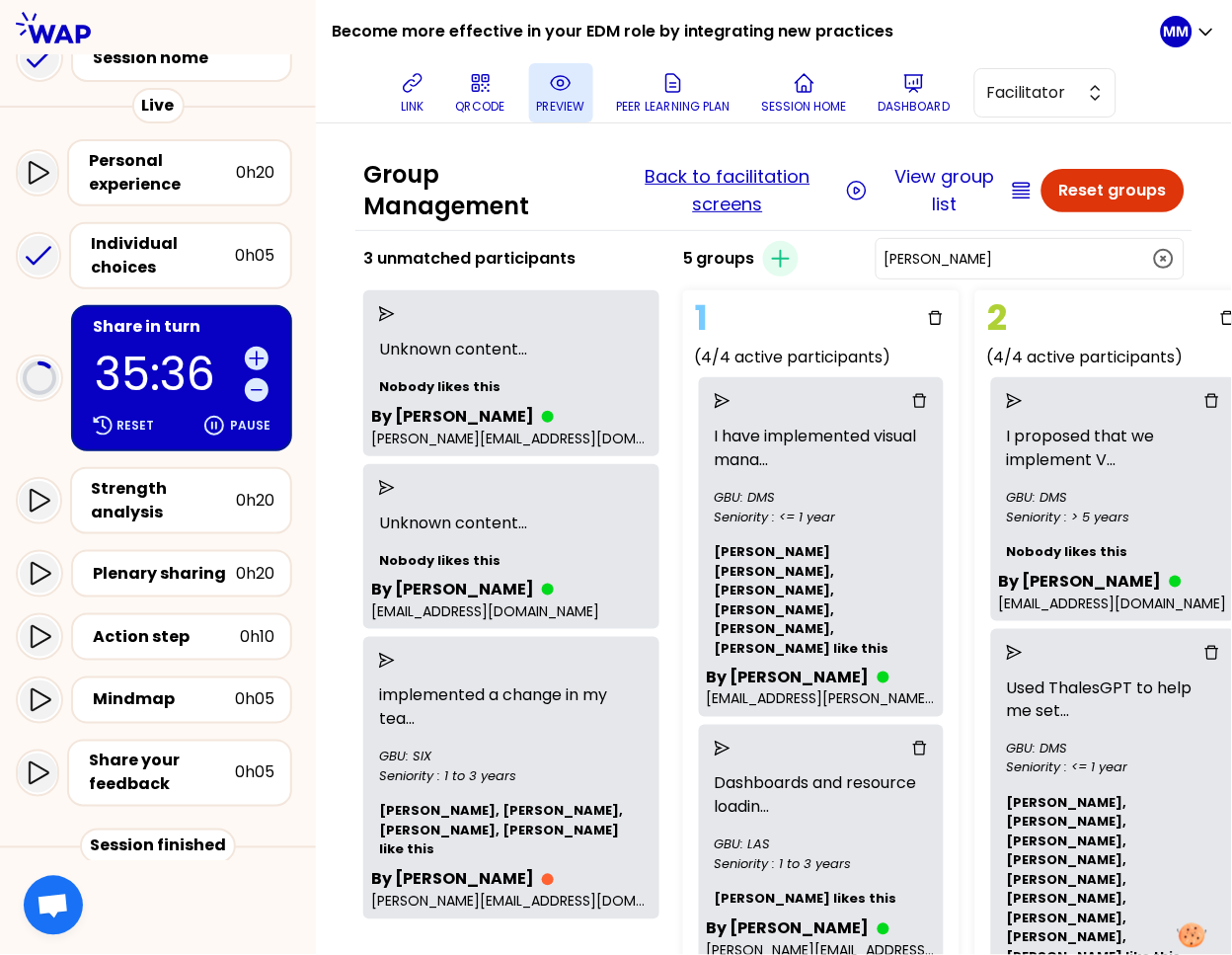
click at [756, 180] on button "Back to facilitation screens" at bounding box center [727, 190] width 226 height 56
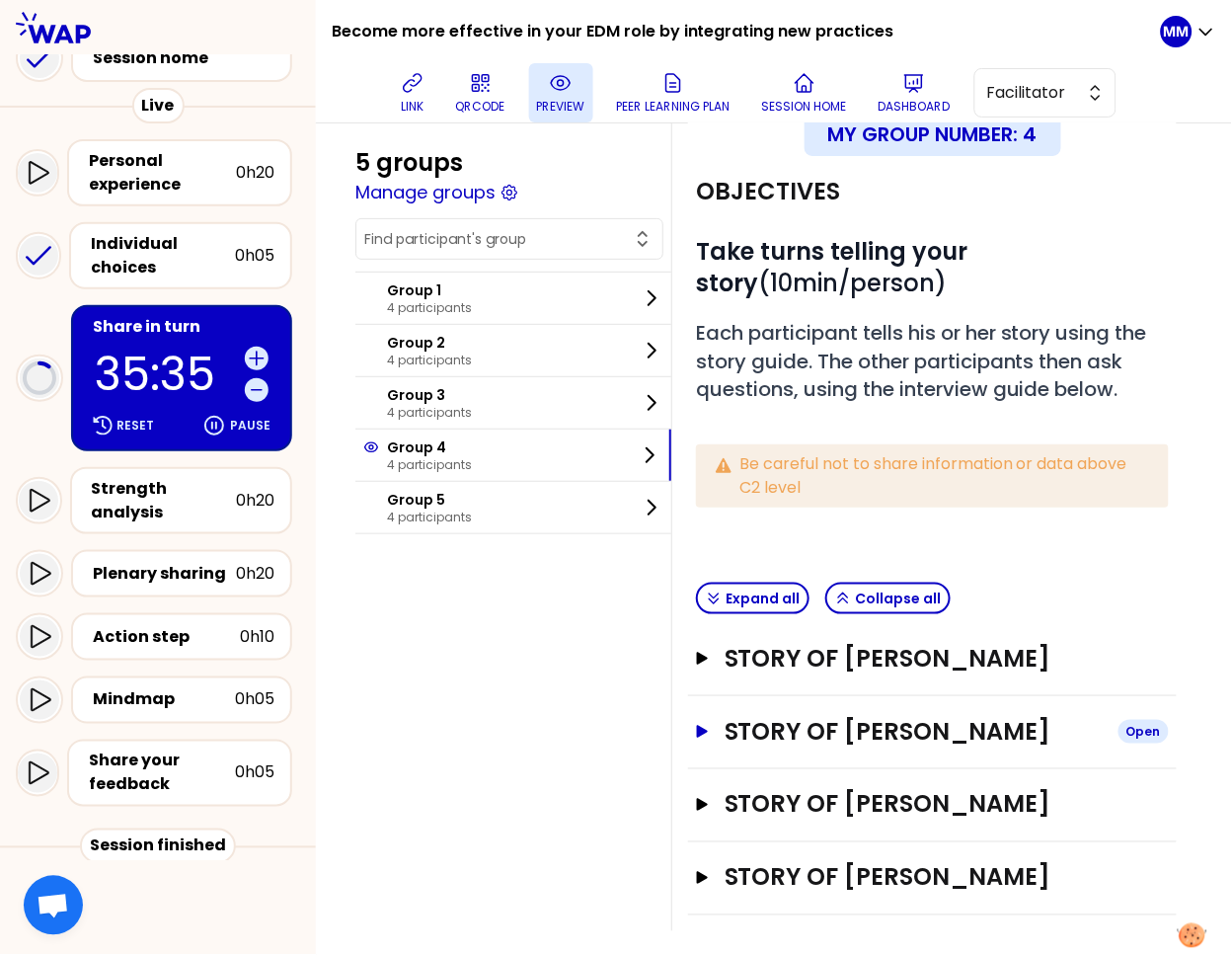
scroll to position [198, 0]
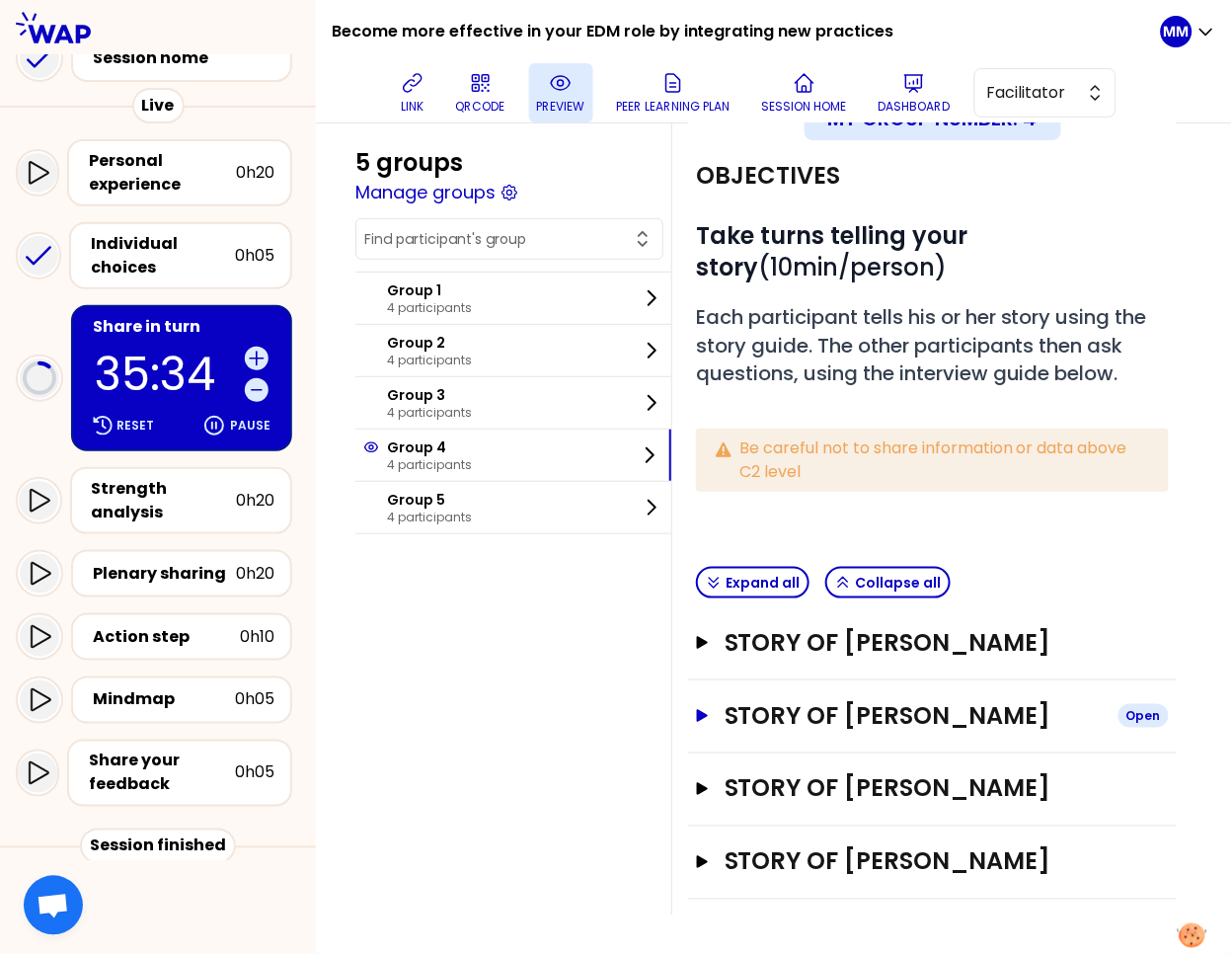
click at [875, 700] on h3 "Story of Adam BENSON" at bounding box center [914, 716] width 378 height 32
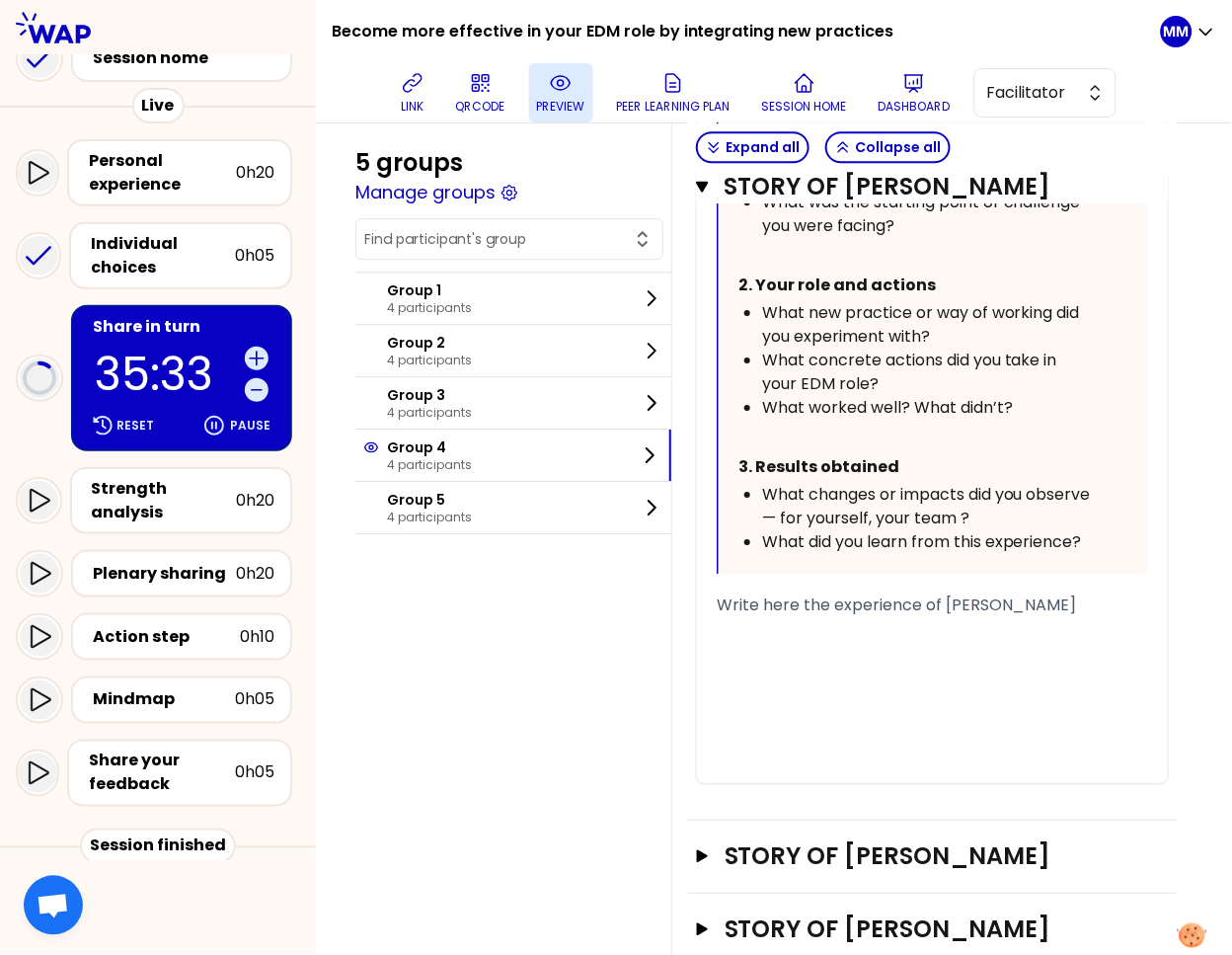
scroll to position [1246, 0]
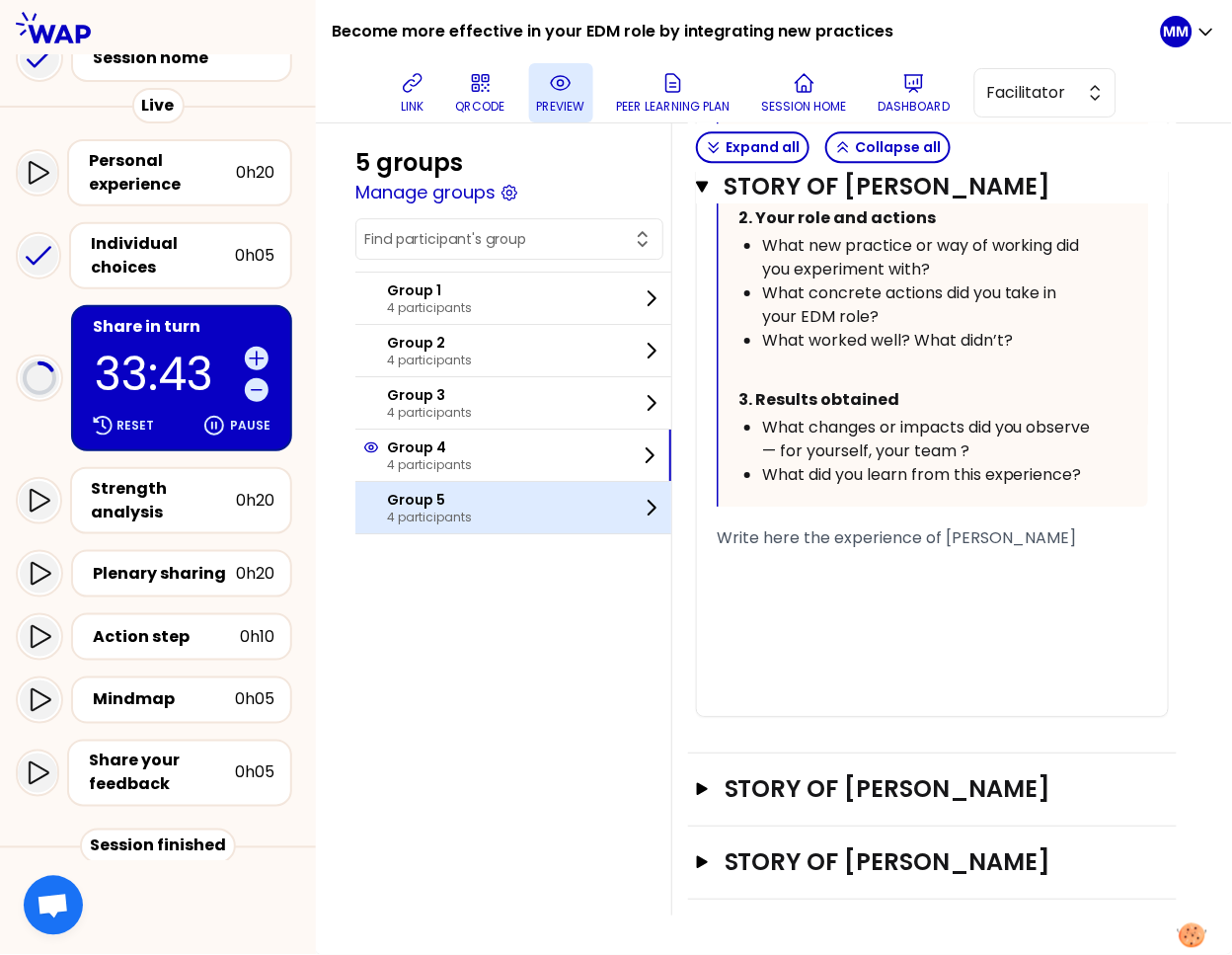
click at [431, 518] on p "4 participants" at bounding box center [430, 518] width 85 height 16
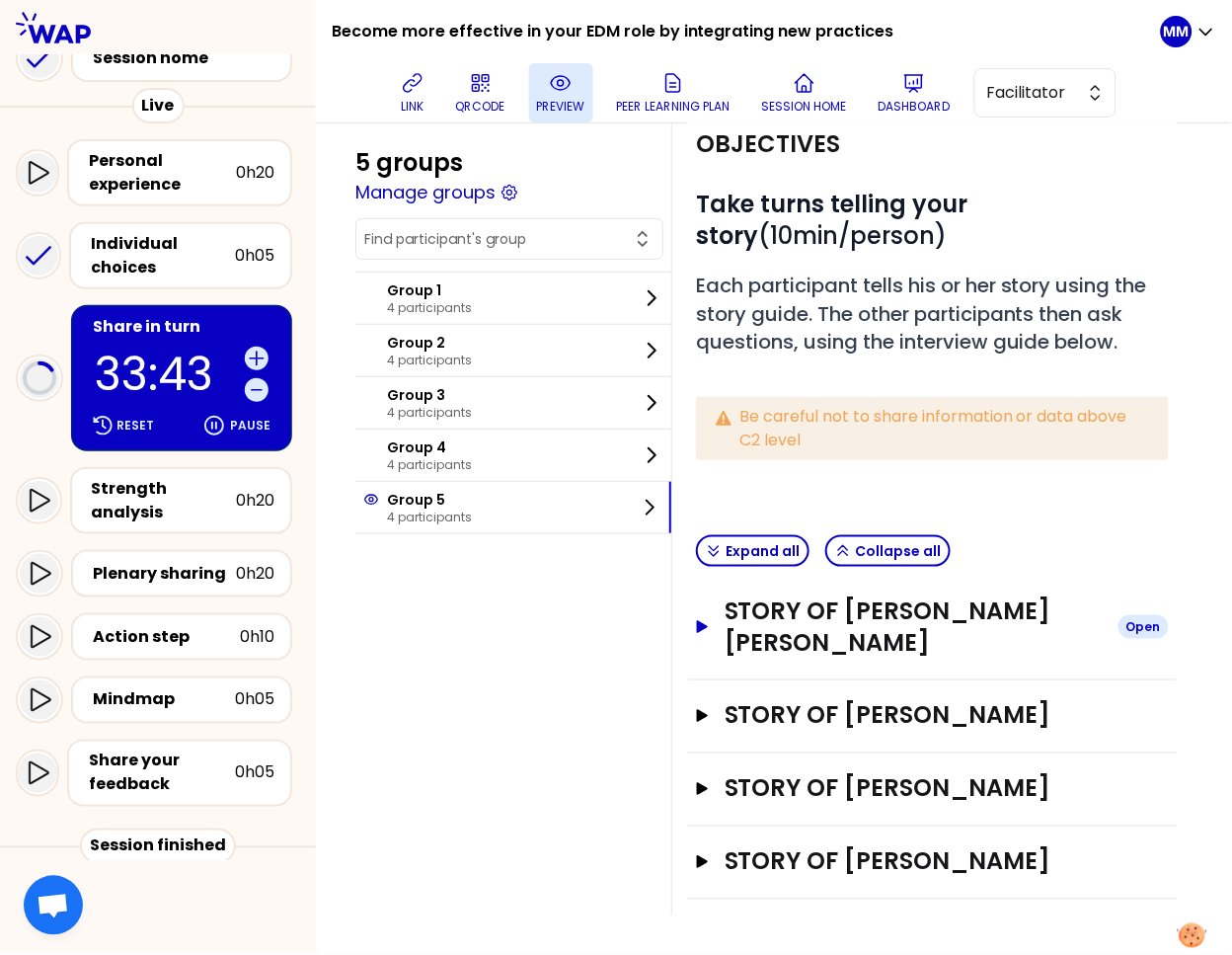
scroll to position [168, 0]
click at [887, 598] on h3 "Story of Alice NOGUEIRA FEY" at bounding box center [914, 627] width 378 height 63
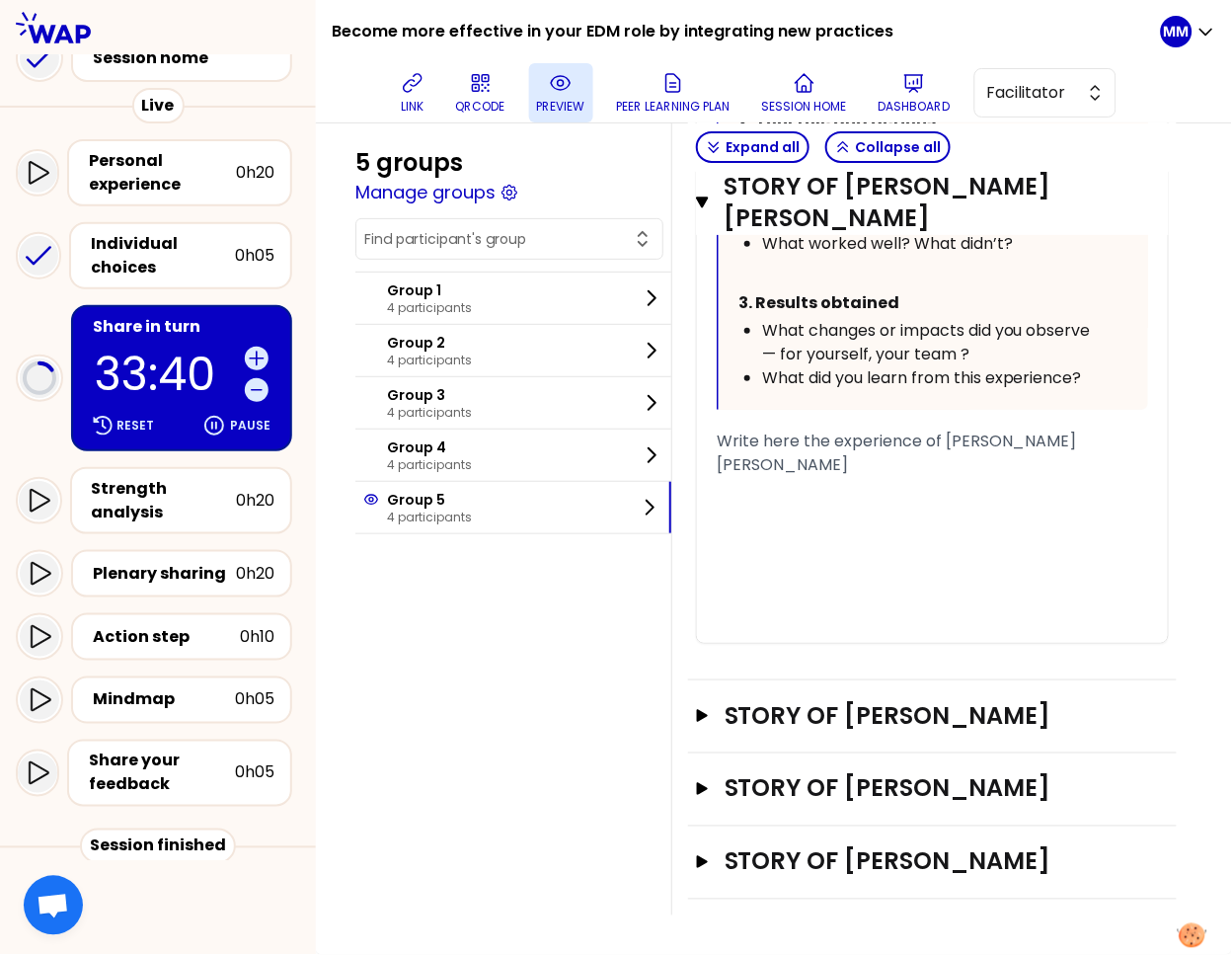
scroll to position [1466, 0]
click at [801, 525] on div "﻿" at bounding box center [932, 513] width 431 height 24
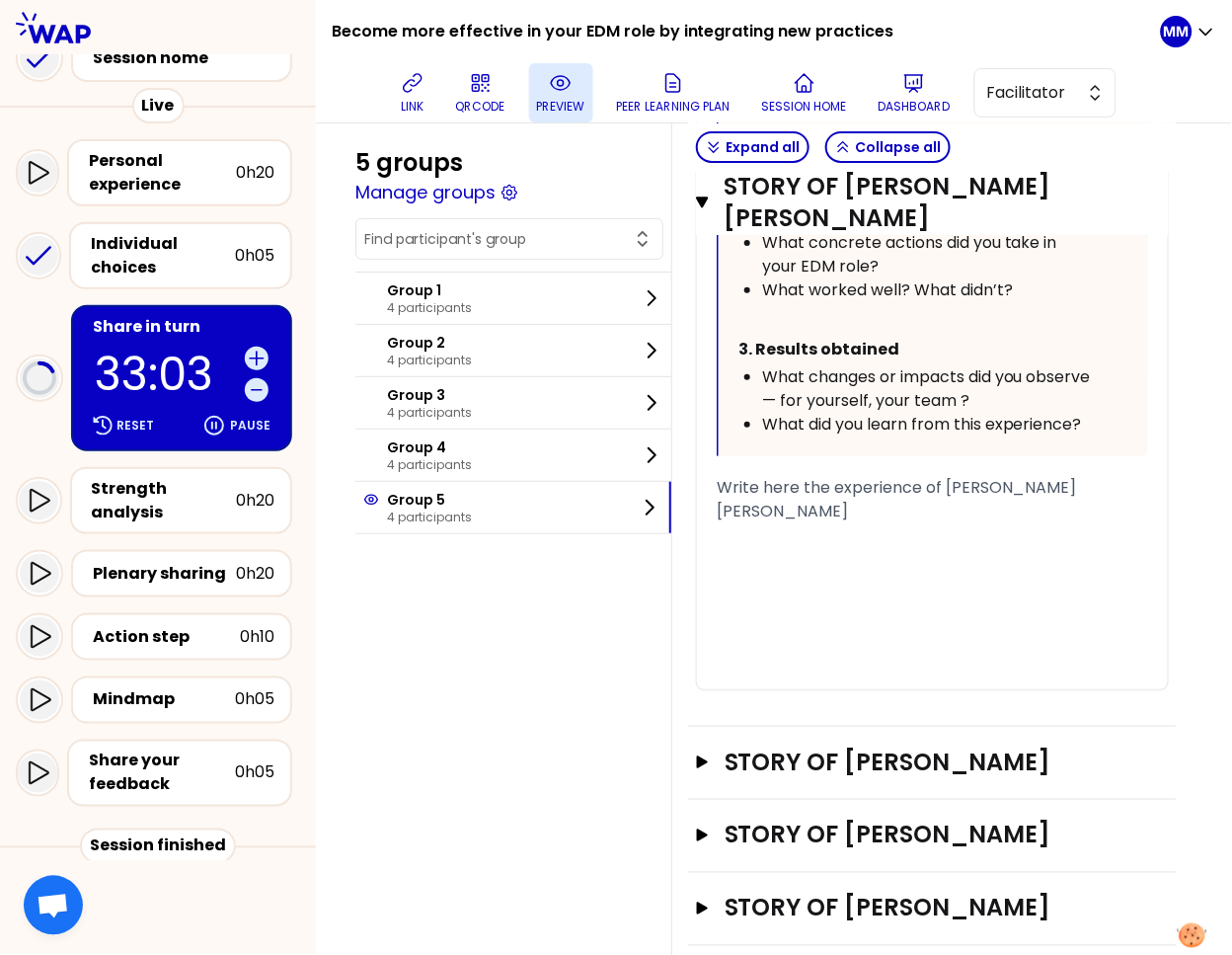
scroll to position [1422, 0]
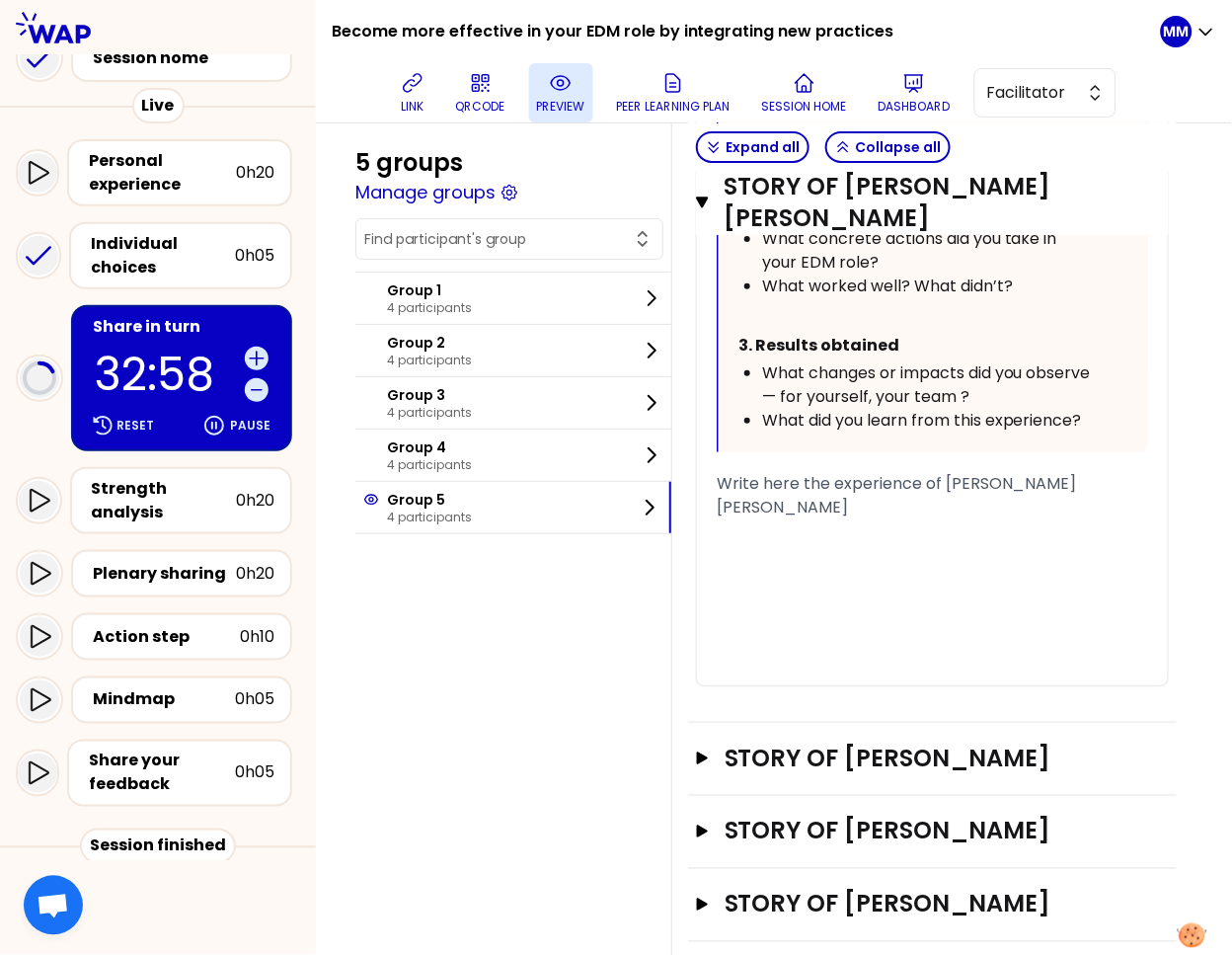
click at [786, 614] on div "﻿" at bounding box center [932, 602] width 431 height 24
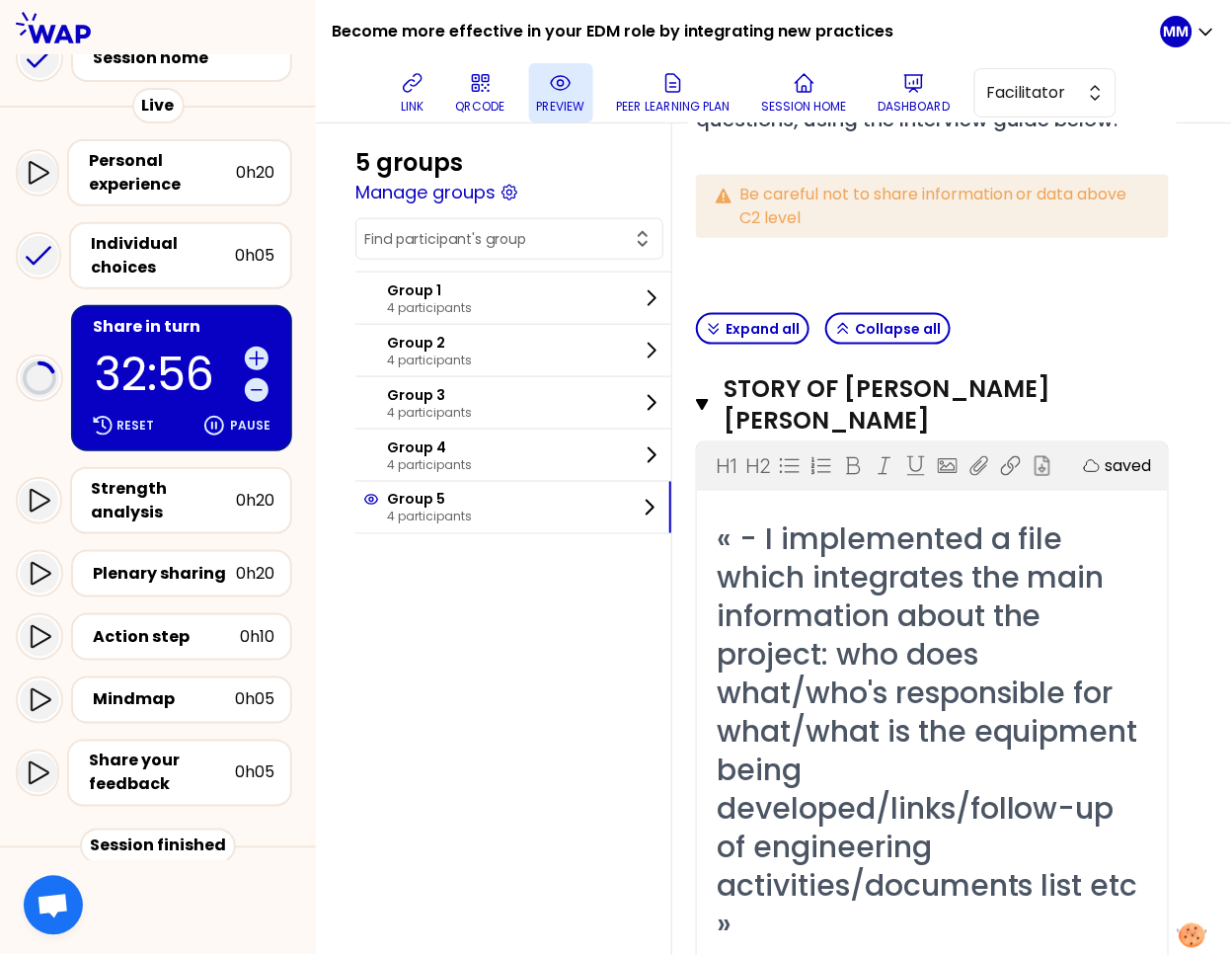
scroll to position [221, 0]
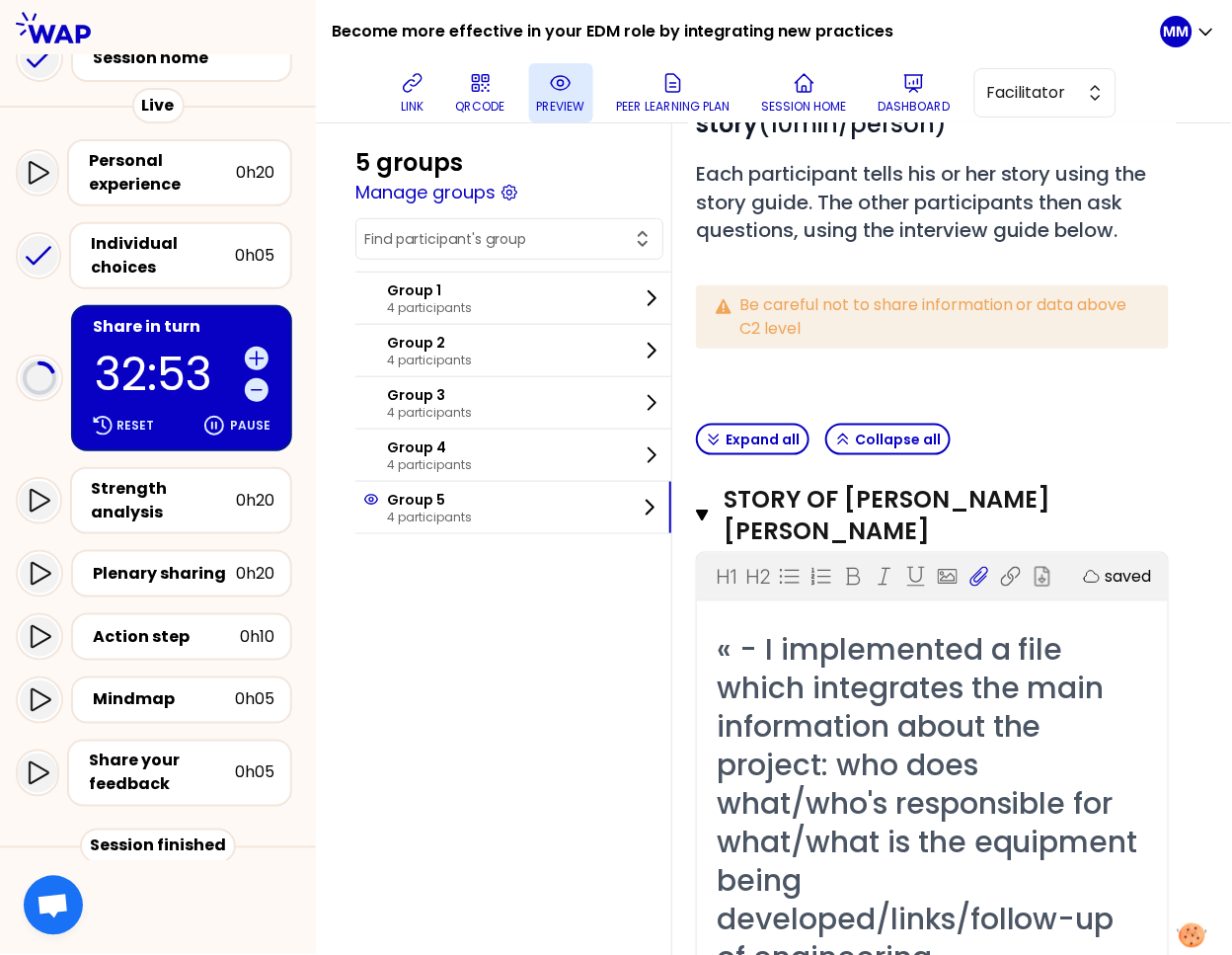
click at [1041, 593] on div "H1 H2 Export saved" at bounding box center [932, 576] width 471 height 48
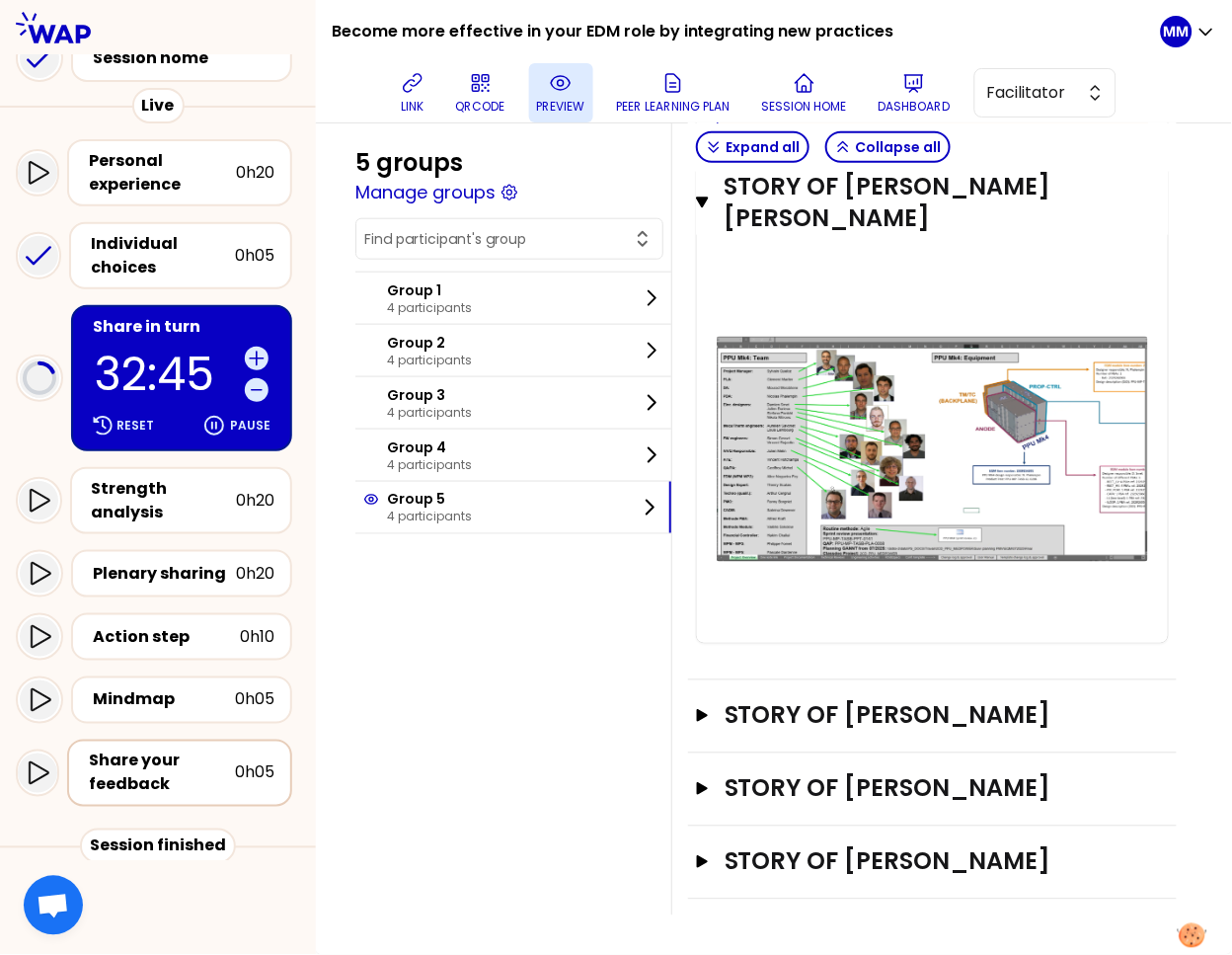
scroll to position [1750, 0]
click at [457, 234] on input "text" at bounding box center [497, 239] width 267 height 20
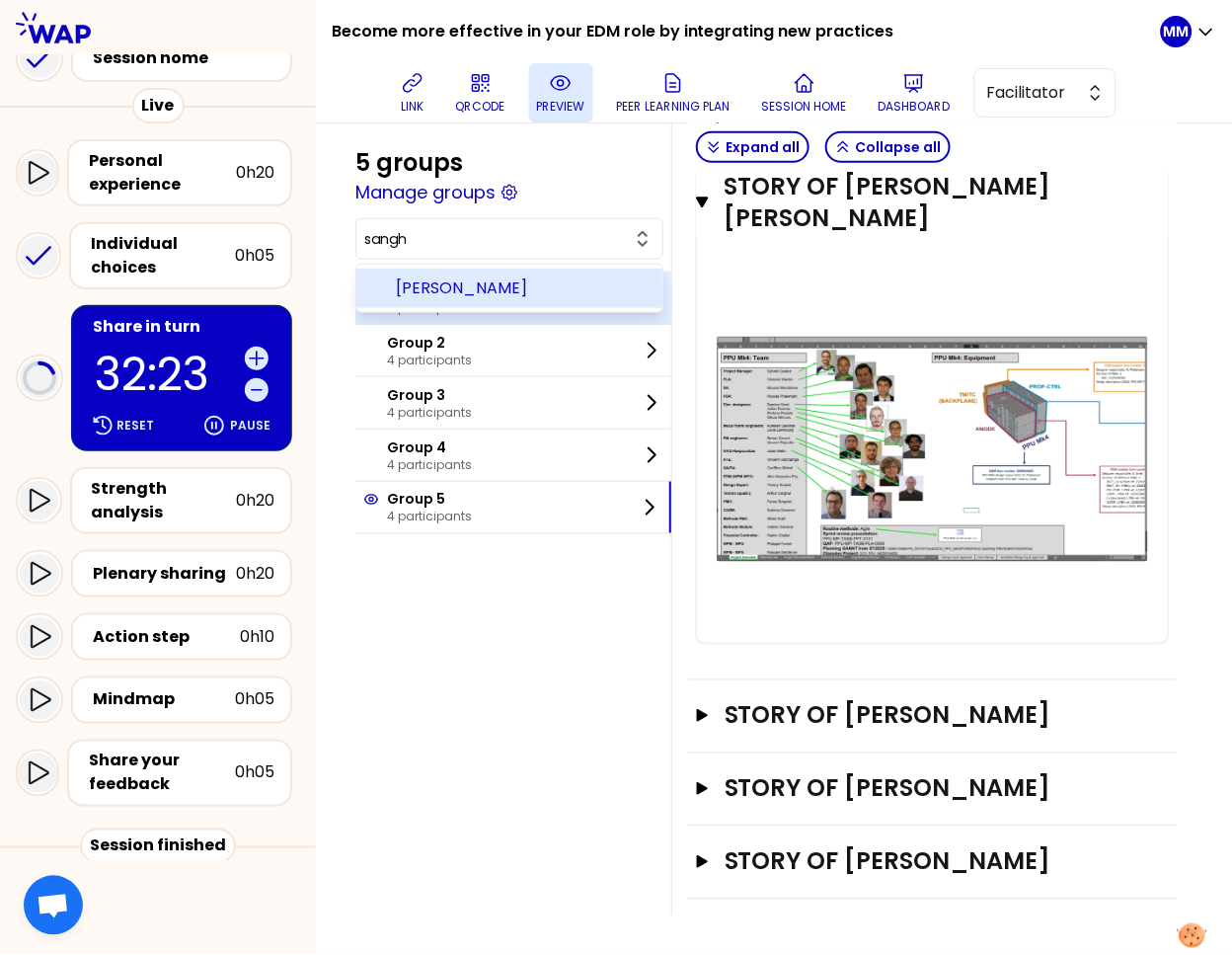
click at [470, 284] on span "Sangeetha KATTAMURI" at bounding box center [521, 289] width 251 height 24
type input "Sangeetha KATTAMURI"
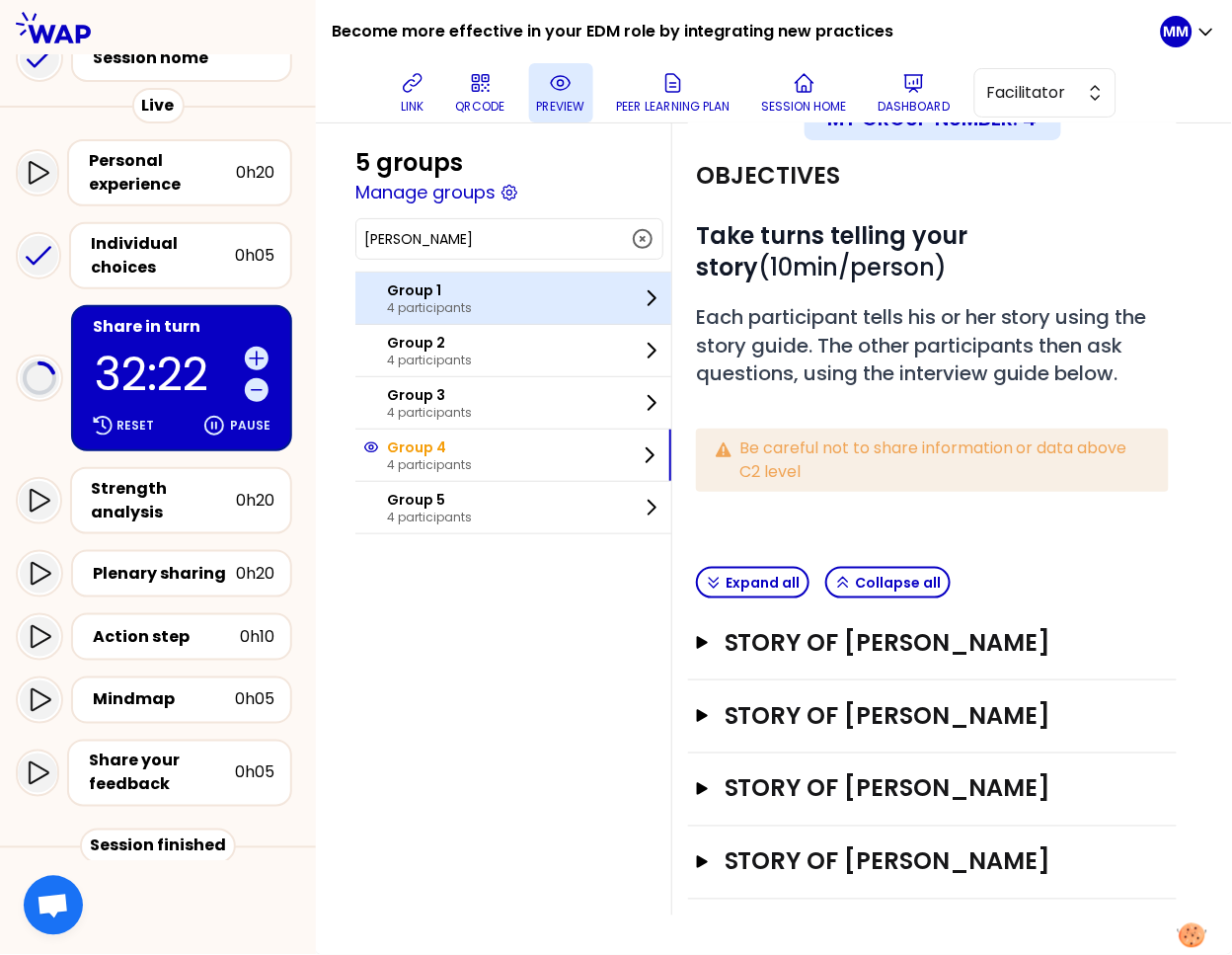
scroll to position [198, 0]
click at [452, 304] on p "4 participants" at bounding box center [430, 308] width 85 height 16
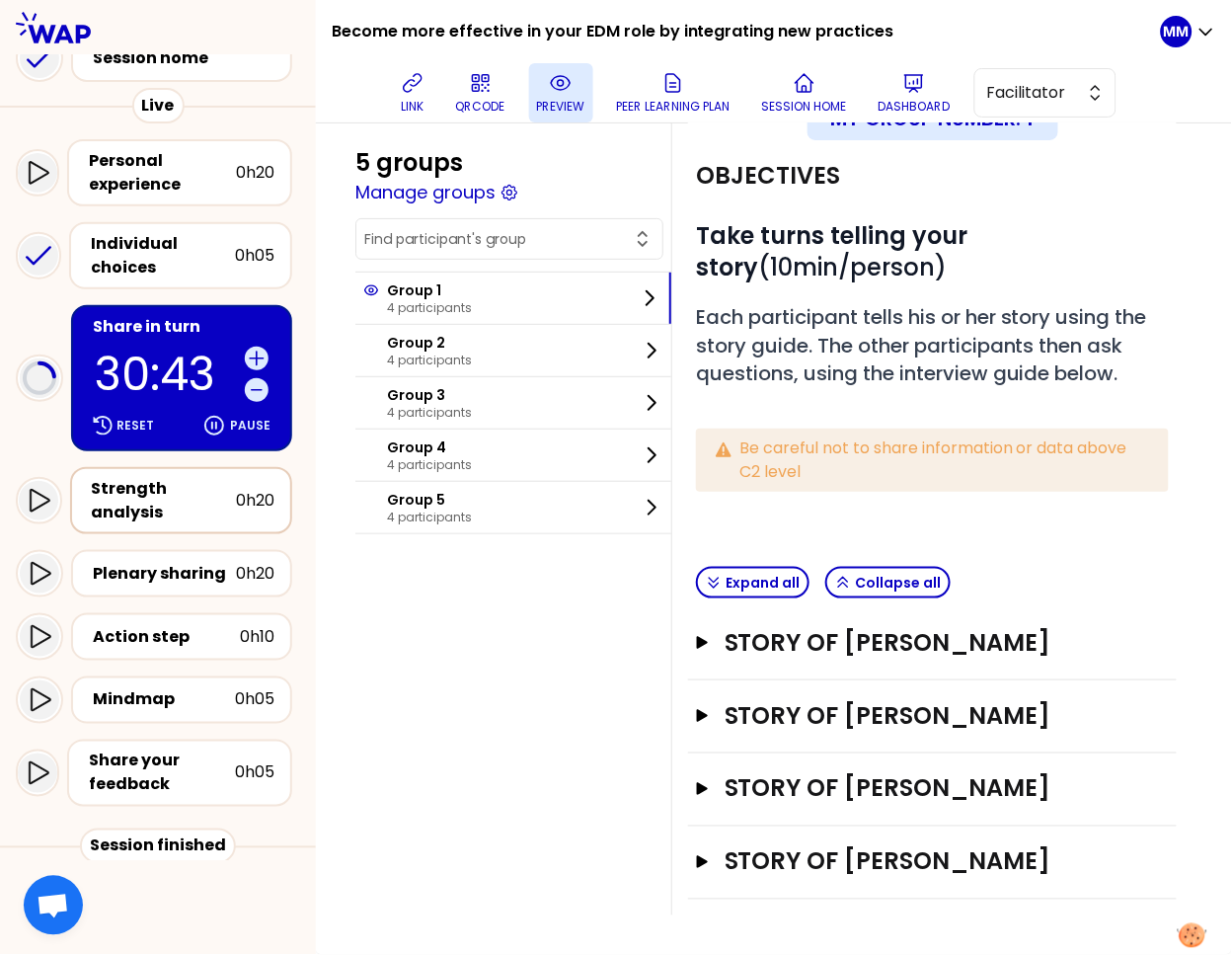
click at [182, 484] on div "Strength analysis" at bounding box center [164, 501] width 144 height 48
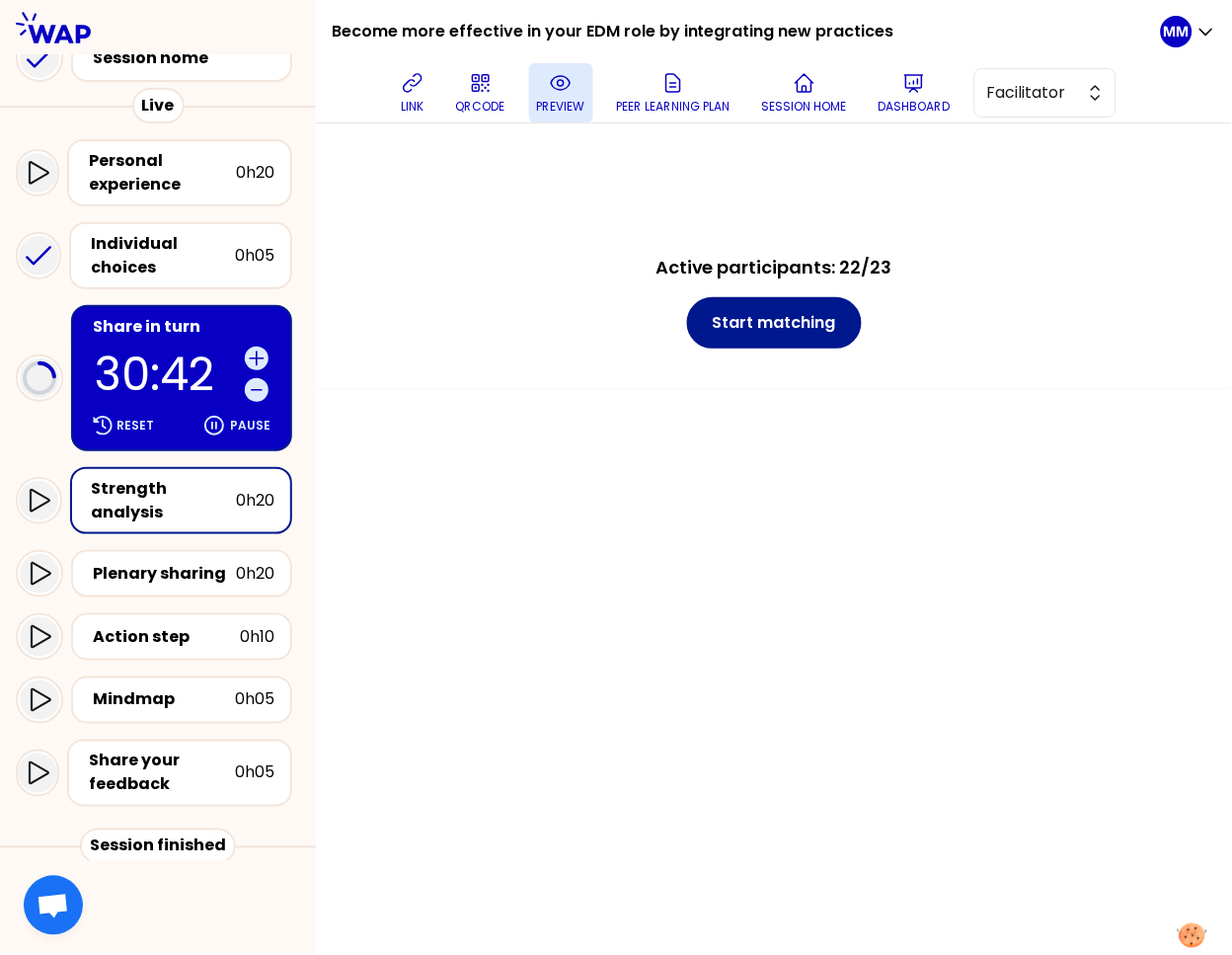
click at [760, 332] on button "Start matching" at bounding box center [775, 323] width 175 height 52
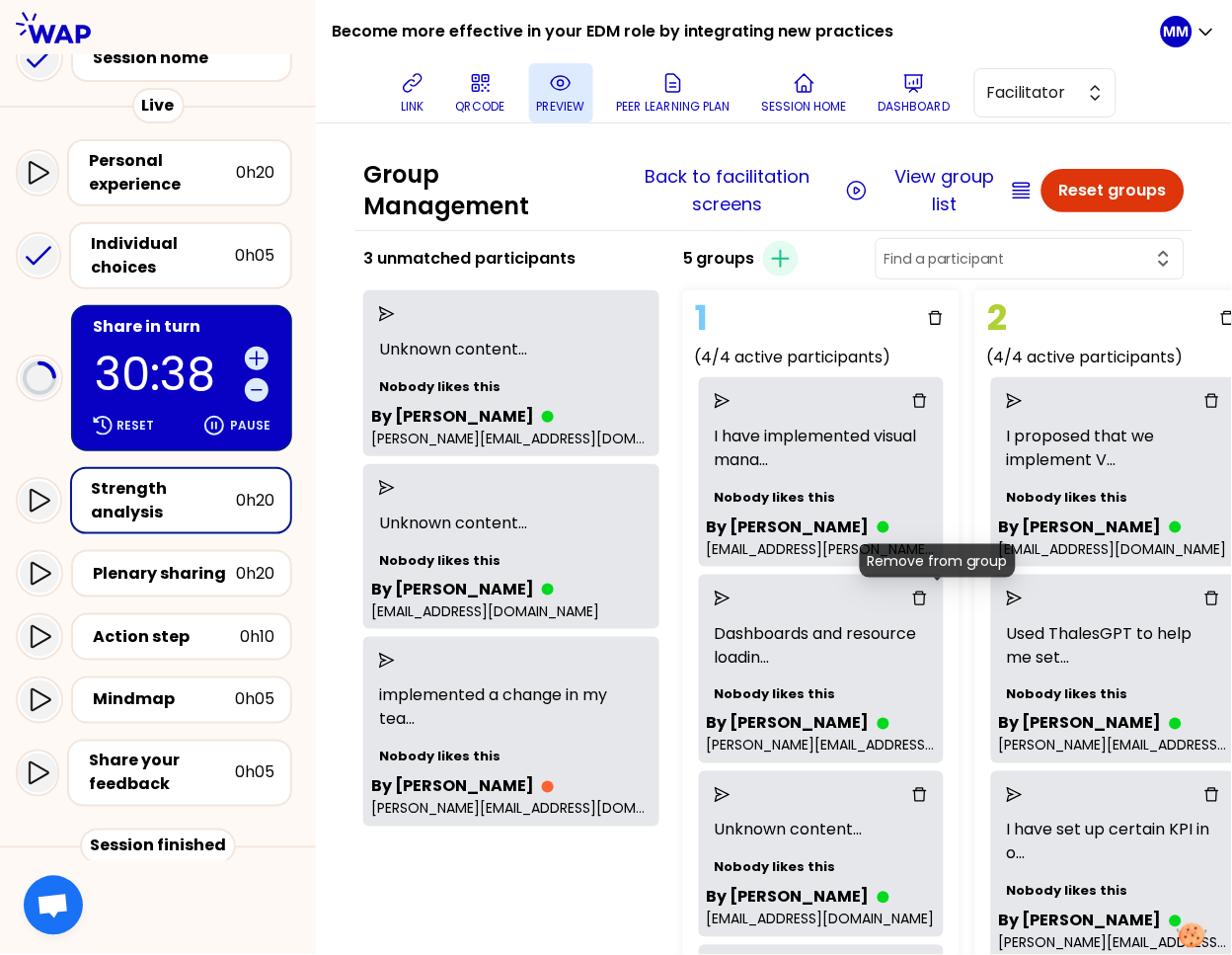
click at [927, 592] on icon "delete" at bounding box center [921, 597] width 14 height 14
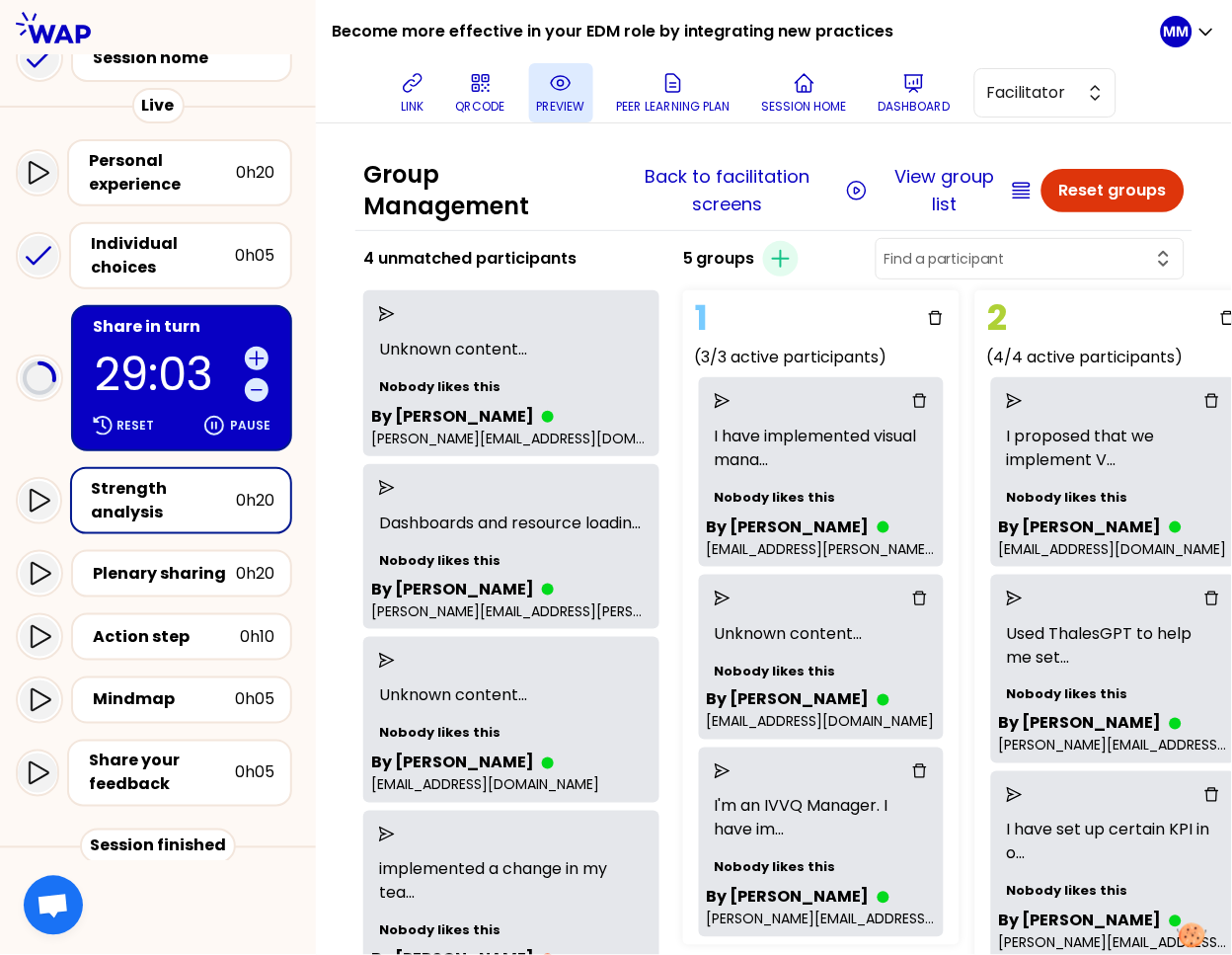
click at [138, 368] on p "29:03" at bounding box center [166, 374] width 142 height 46
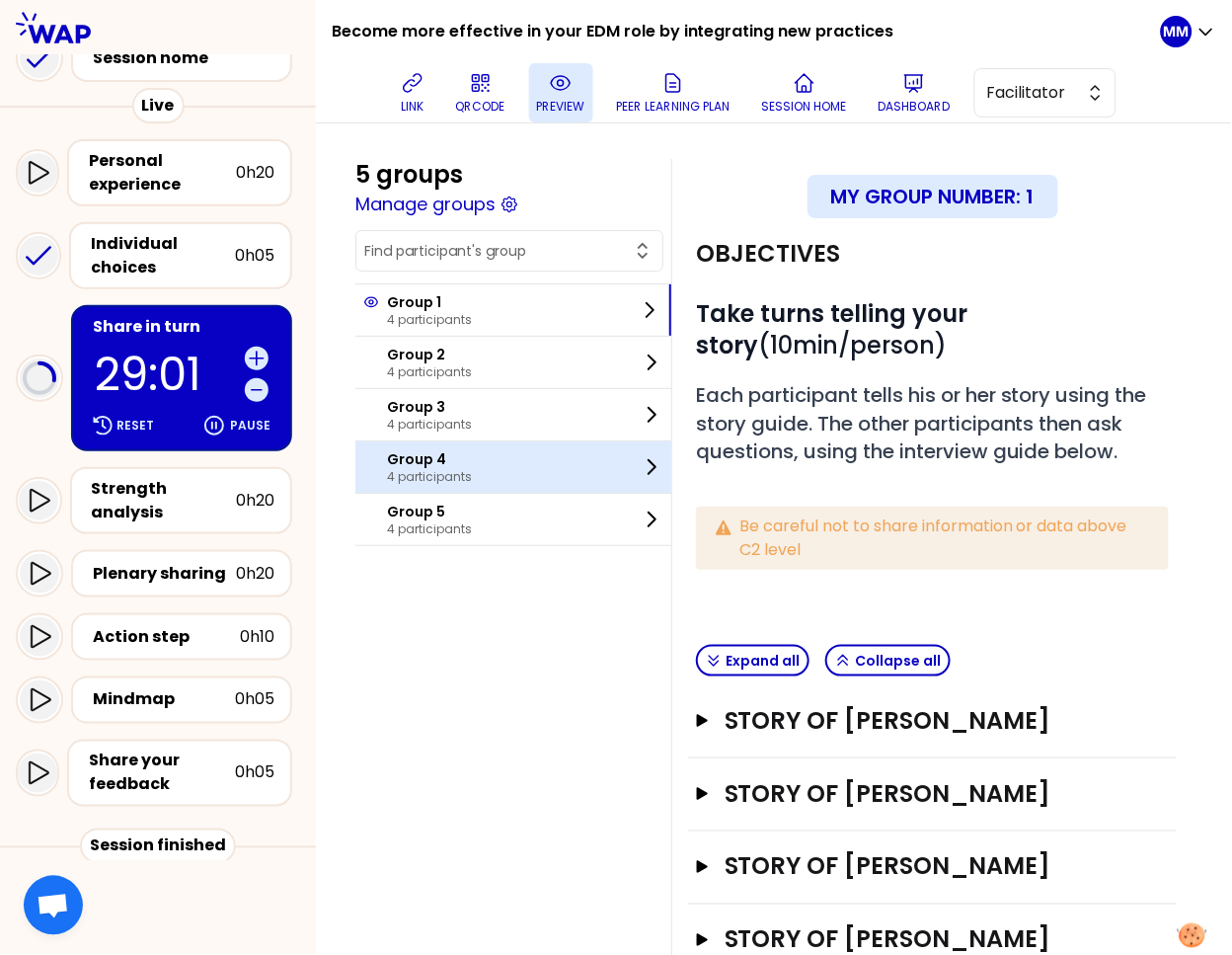
click at [472, 470] on p "4 participants" at bounding box center [430, 477] width 85 height 16
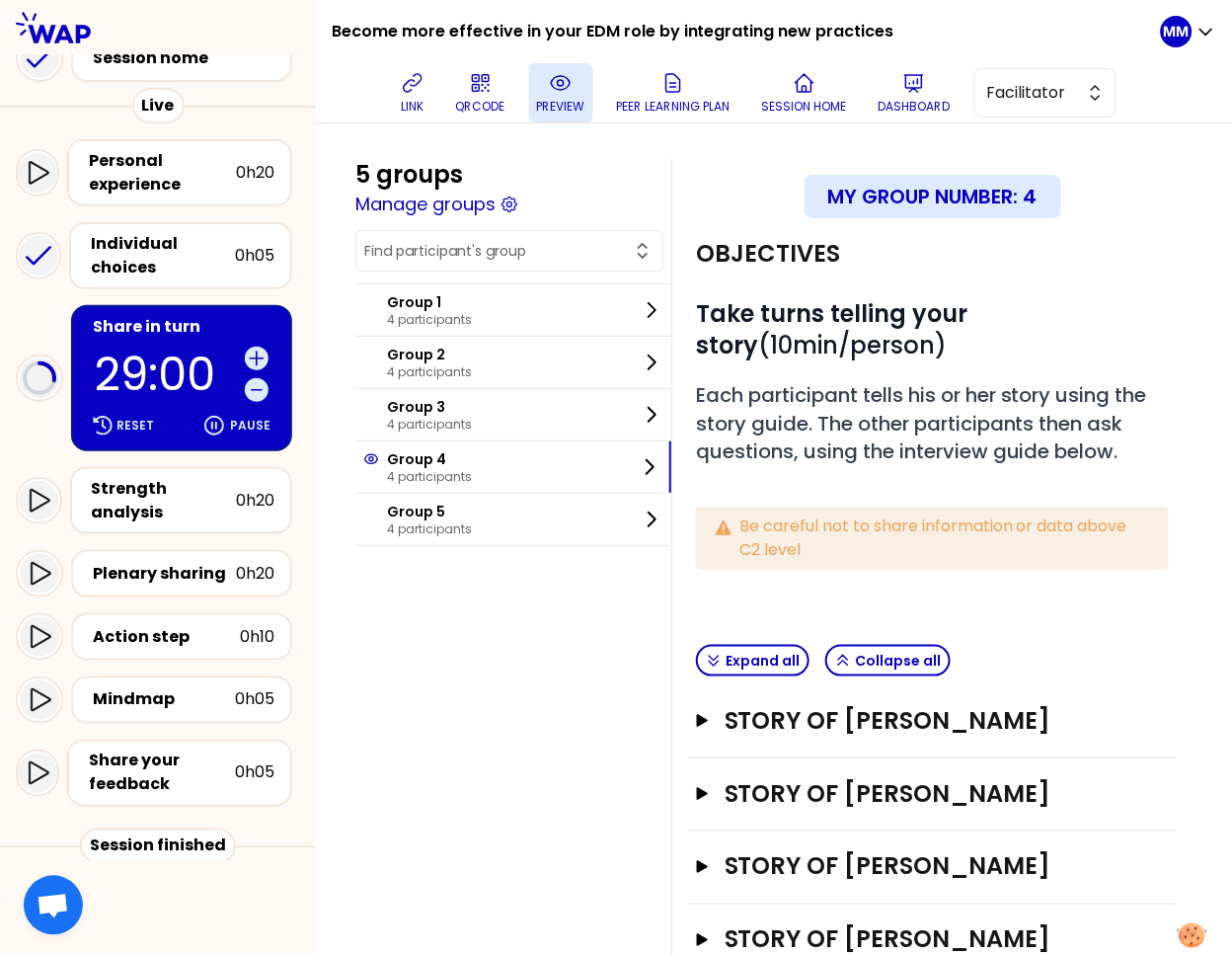
scroll to position [198, 0]
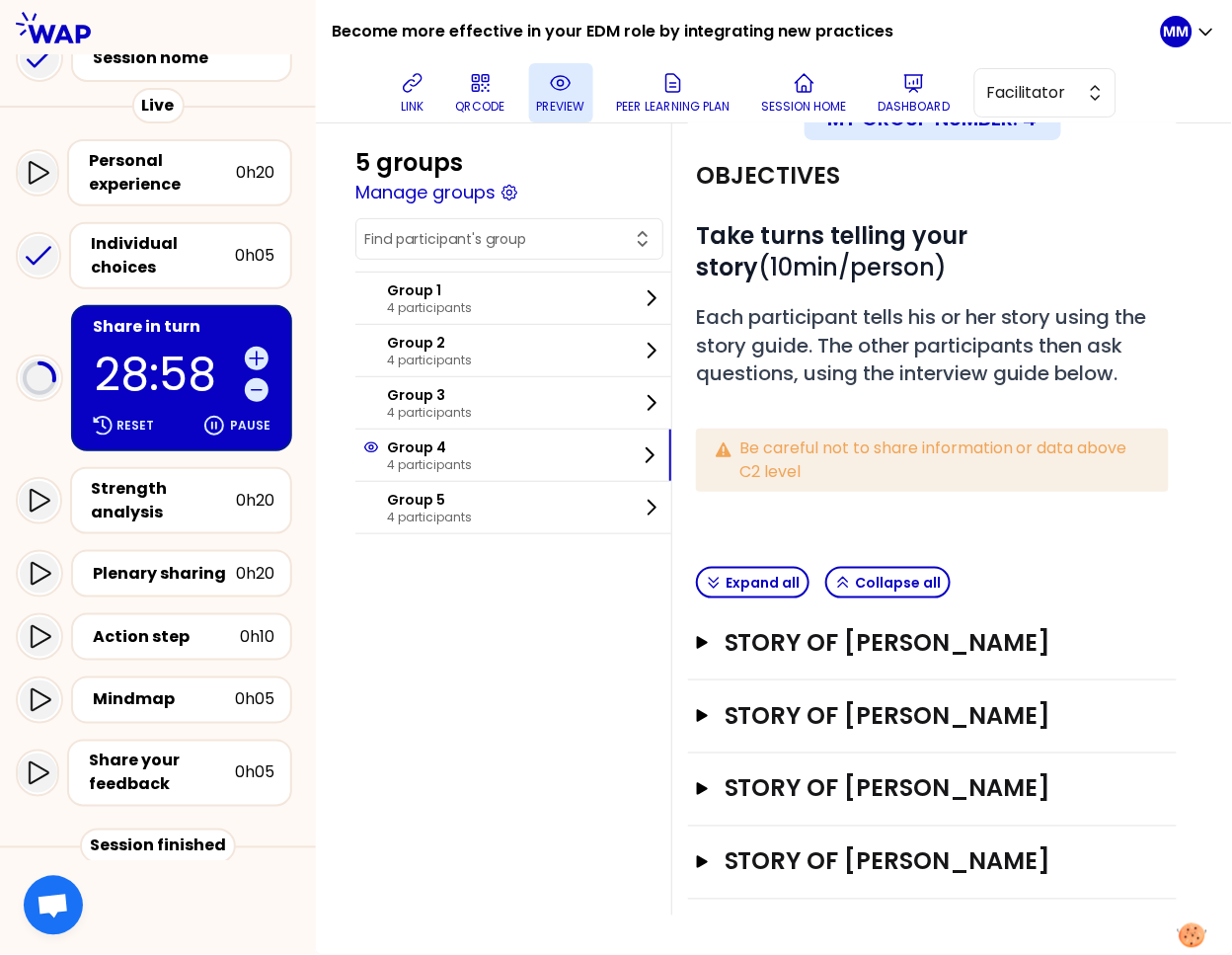
click at [876, 700] on div "Story of Adam BENSON Open" at bounding box center [932, 716] width 473 height 33
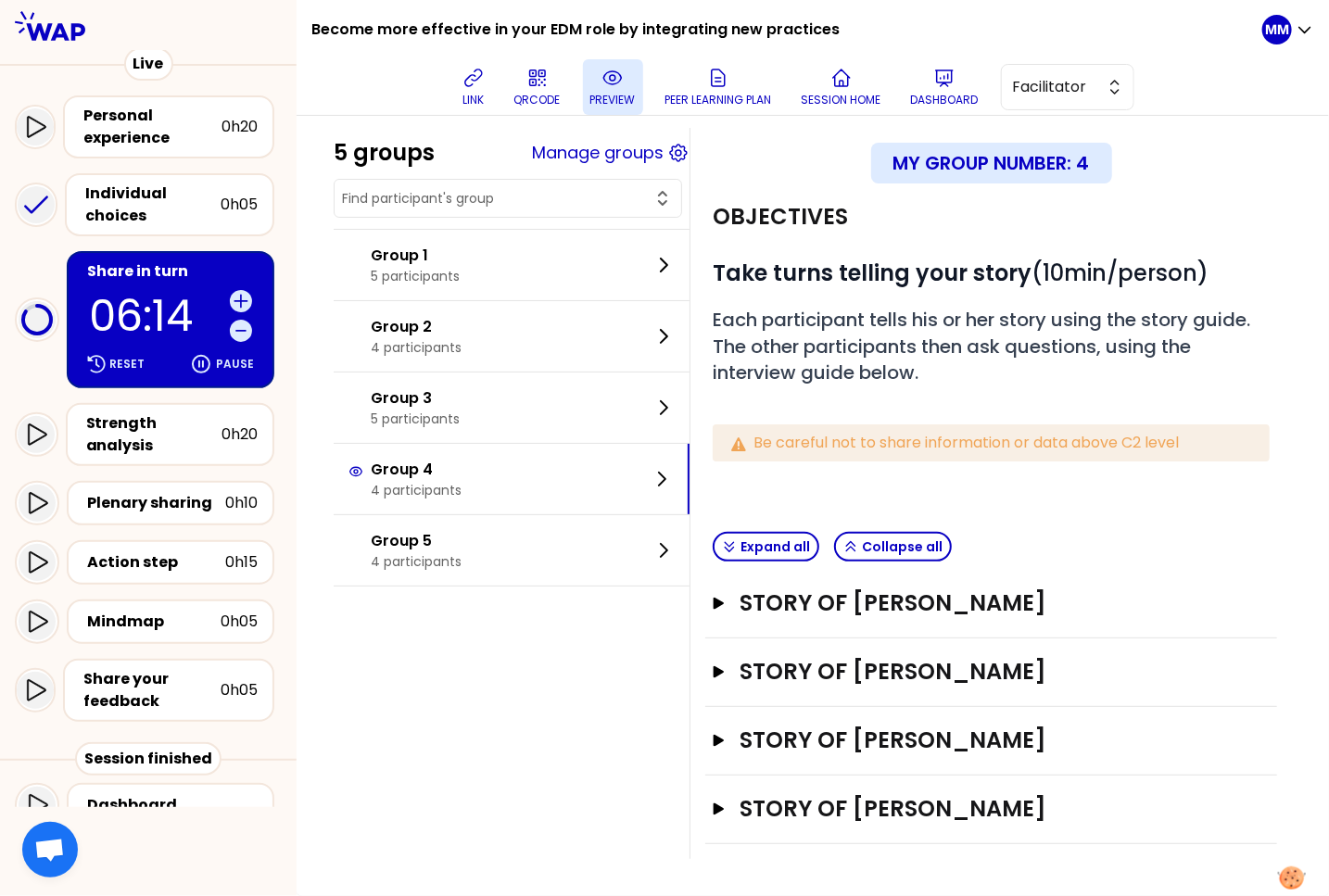
scroll to position [20, 0]
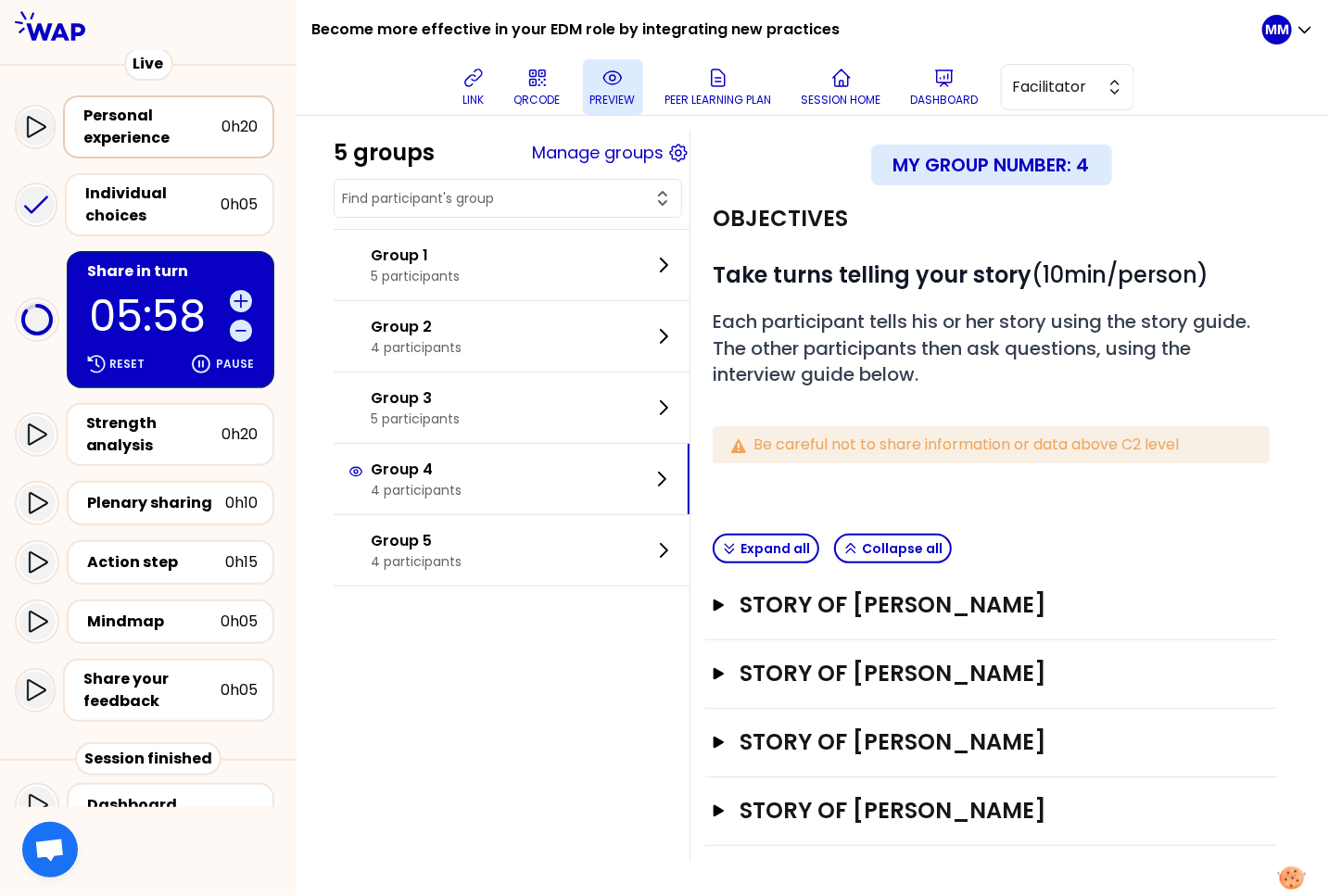
click at [191, 130] on div "Personal experience" at bounding box center [153, 127] width 138 height 45
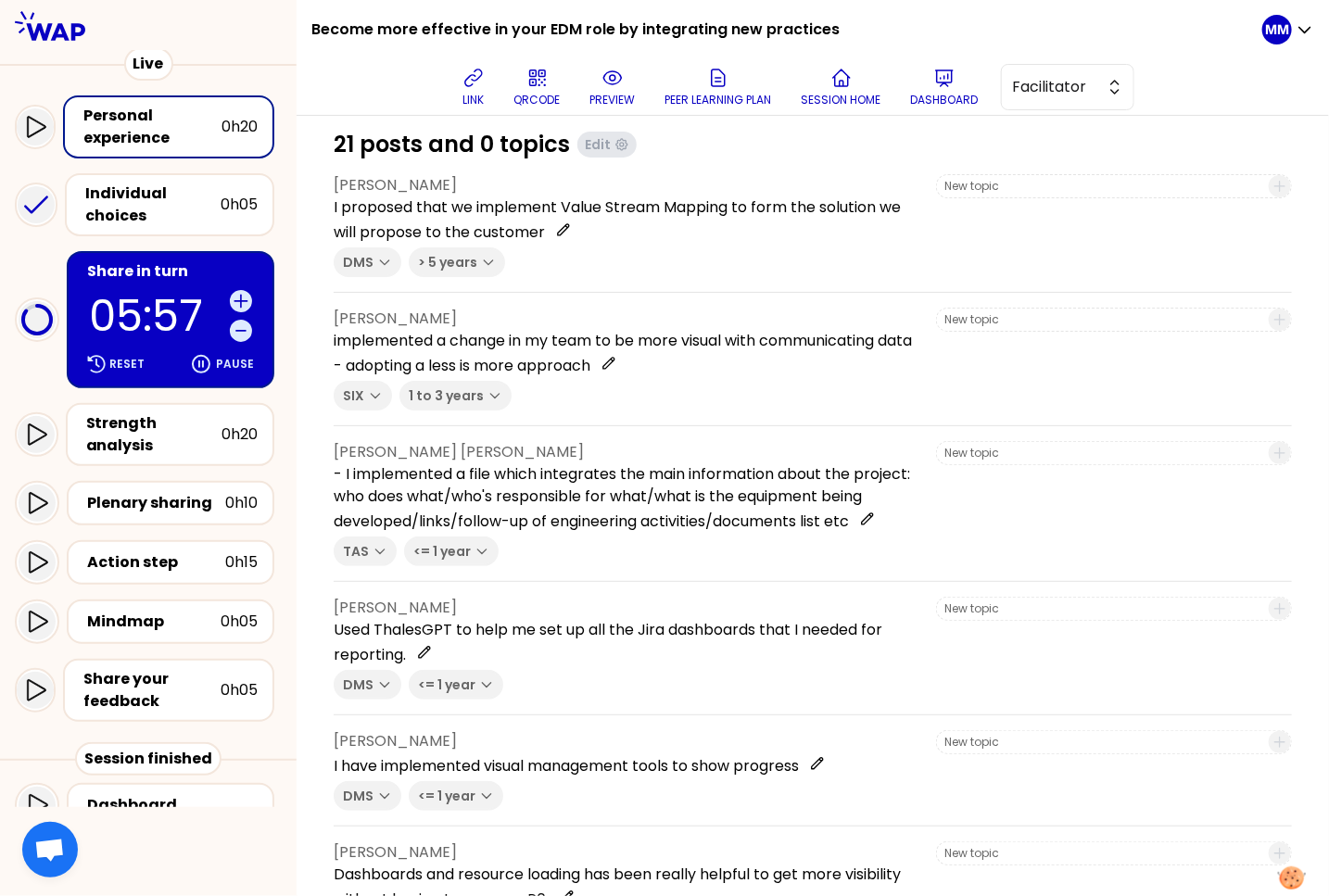
click at [629, 93] on p "preview" at bounding box center [612, 100] width 46 height 15
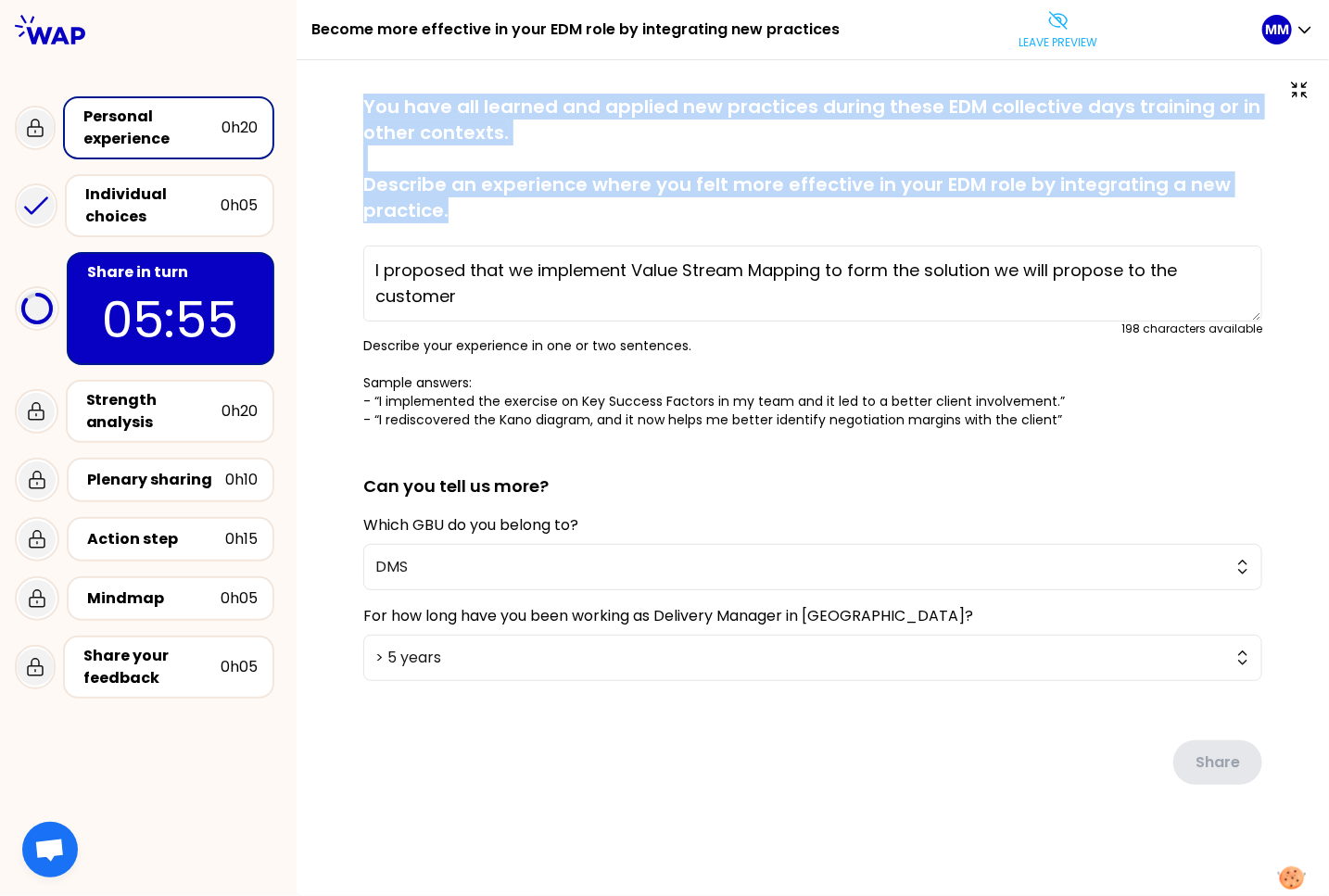
drag, startPoint x: 368, startPoint y: 111, endPoint x: 34, endPoint y: 317, distance: 392.4
click at [480, 211] on p "You have all learned and applied new practices during these EDM collective days…" at bounding box center [812, 158] width 899 height 129
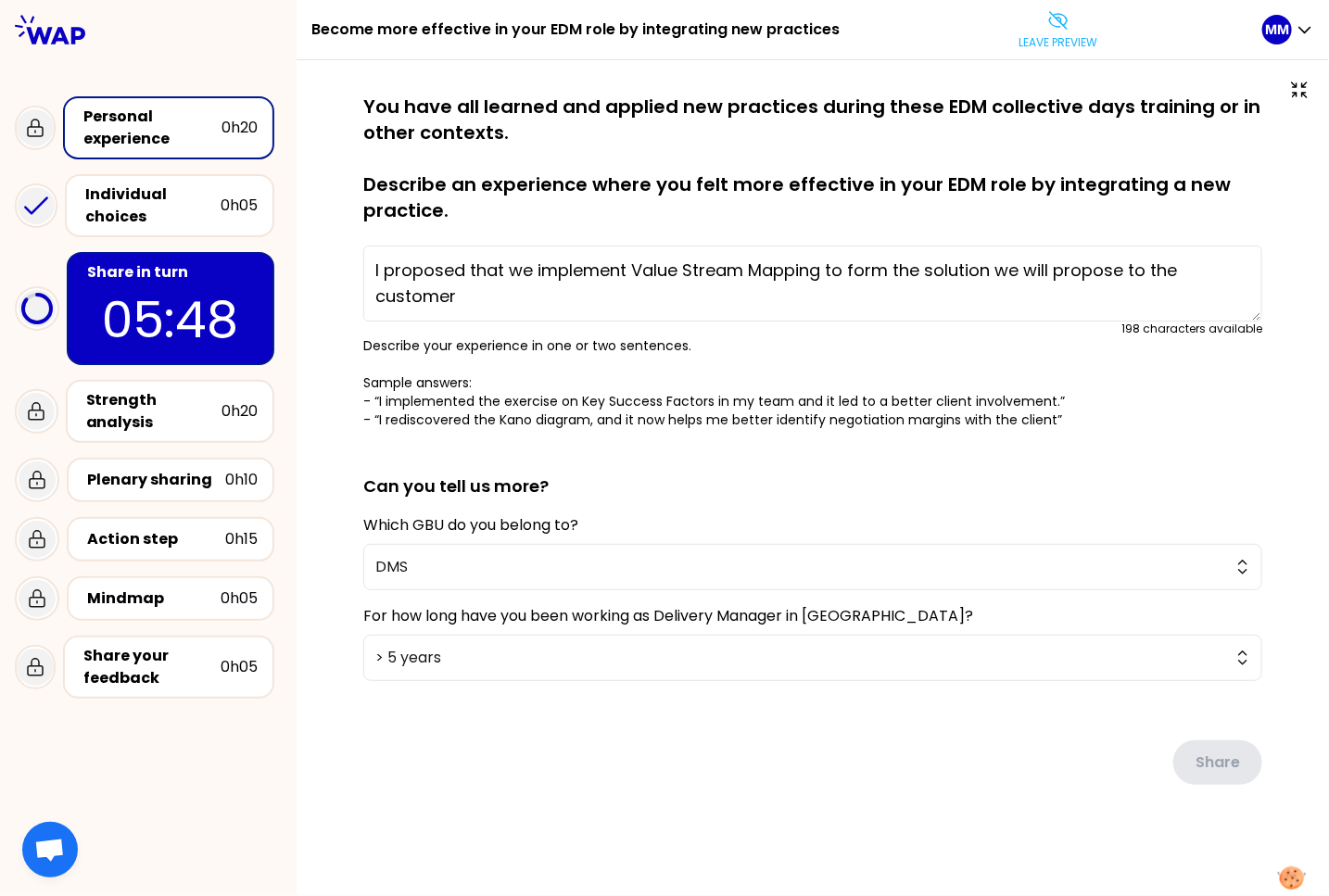
click at [373, 29] on h1 "Become more effective in your EDM role by integrating new practices" at bounding box center [574, 30] width 528 height 60
click at [373, 28] on h1 "Become more effective in your EDM role by integrating new practices" at bounding box center [574, 30] width 528 height 60
drag, startPoint x: 372, startPoint y: 29, endPoint x: 349, endPoint y: 39, distance: 25.1
click at [372, 29] on h1 "Become more effective in your EDM role by integrating new practices" at bounding box center [574, 30] width 528 height 60
copy div "Become more effective in your EDM role by integrating new practices"
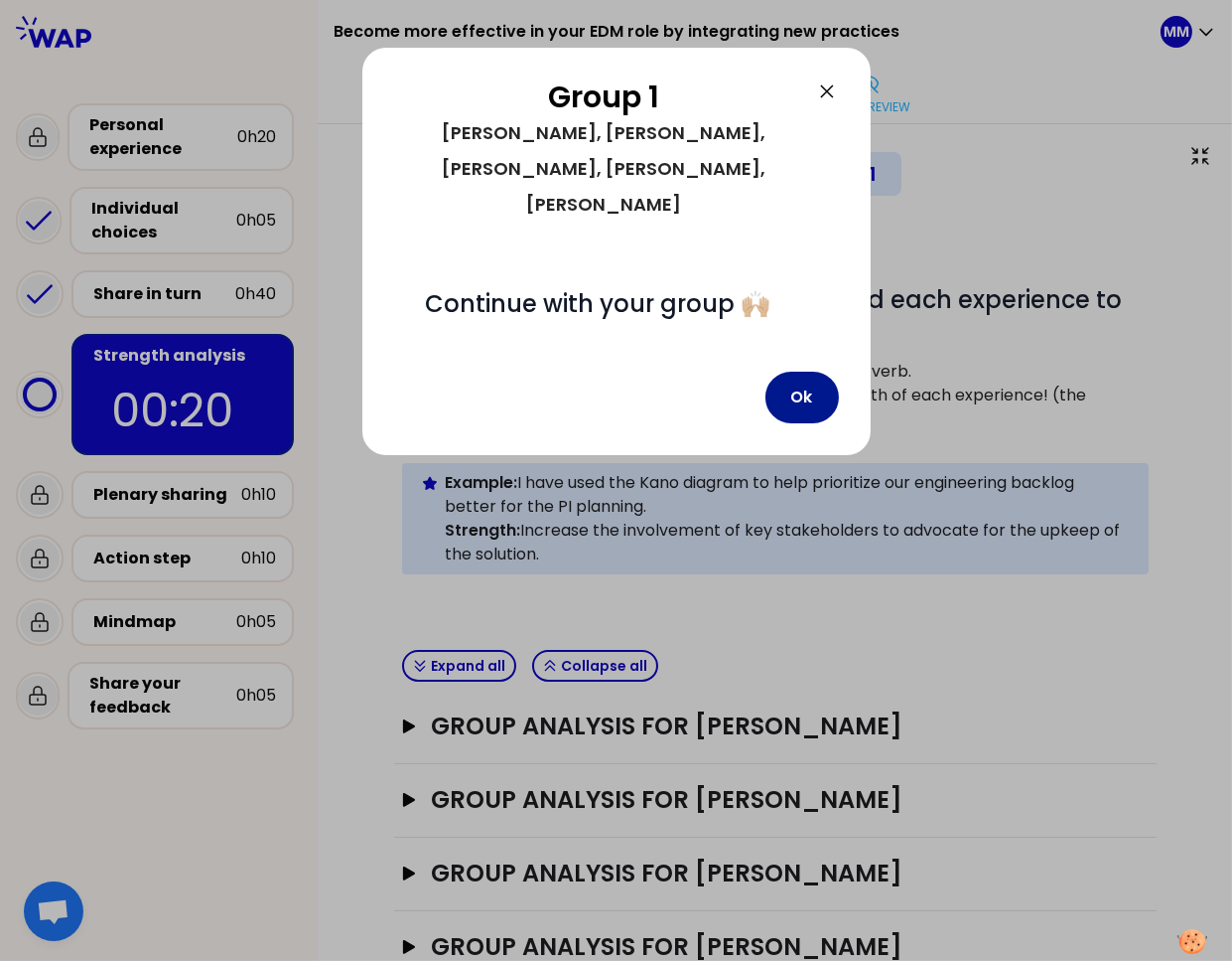
drag, startPoint x: 799, startPoint y: 329, endPoint x: 633, endPoint y: 527, distance: 258.4
click at [799, 371] on button "Ok" at bounding box center [803, 397] width 74 height 52
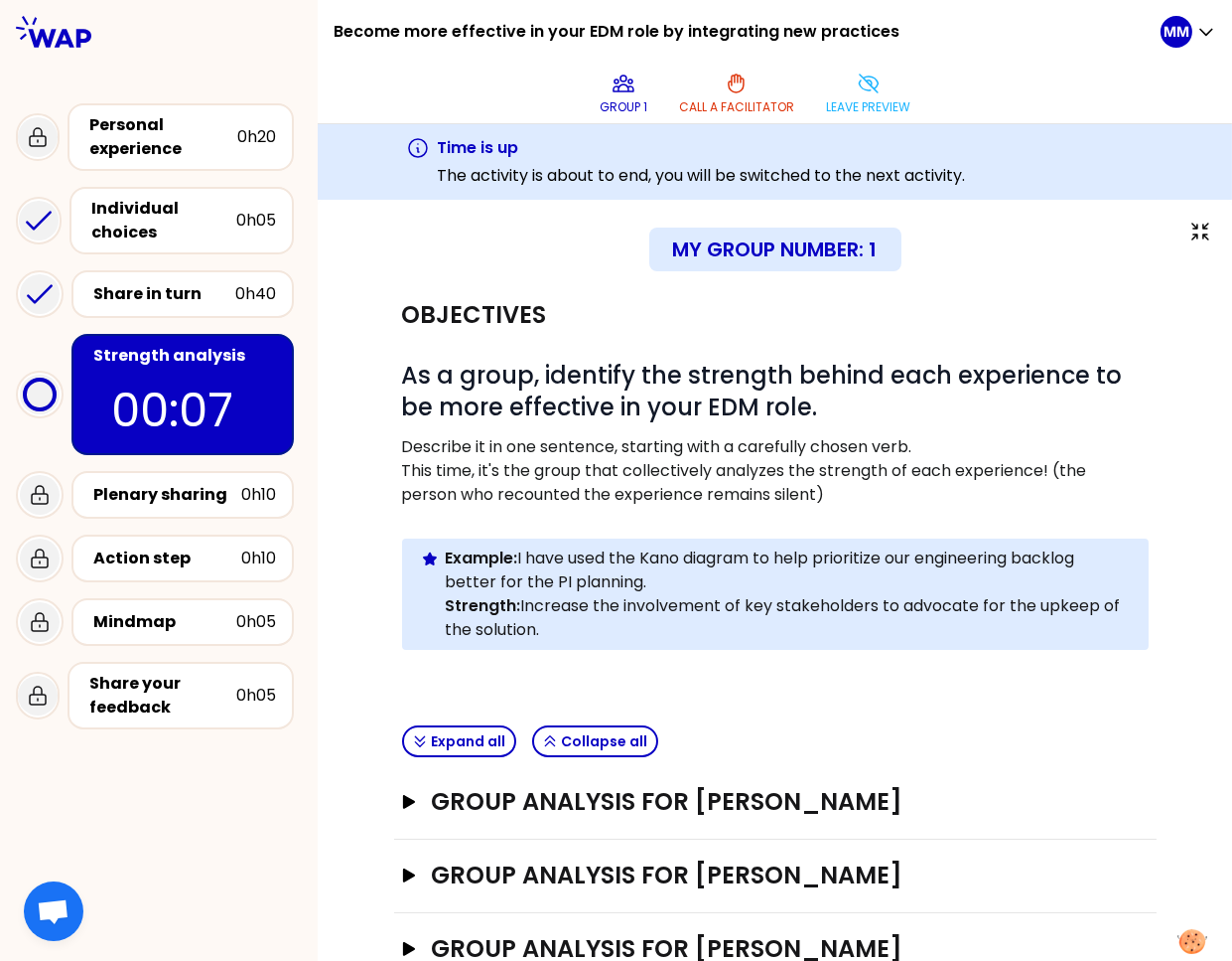
drag, startPoint x: 863, startPoint y: 95, endPoint x: 771, endPoint y: 204, distance: 142.6
click at [863, 95] on icon at bounding box center [869, 84] width 24 height 24
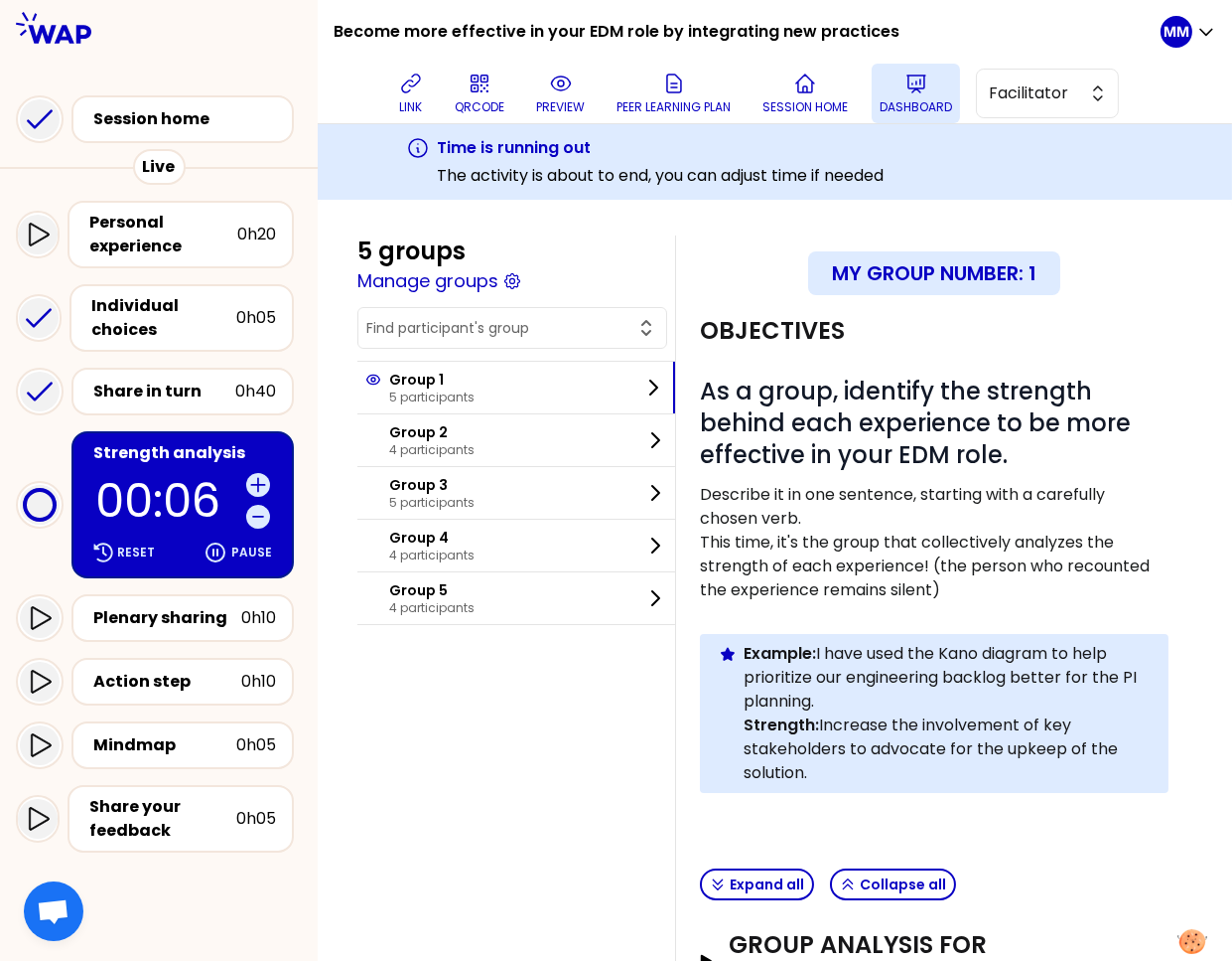
click at [929, 106] on p "Dashboard" at bounding box center [916, 108] width 73 height 16
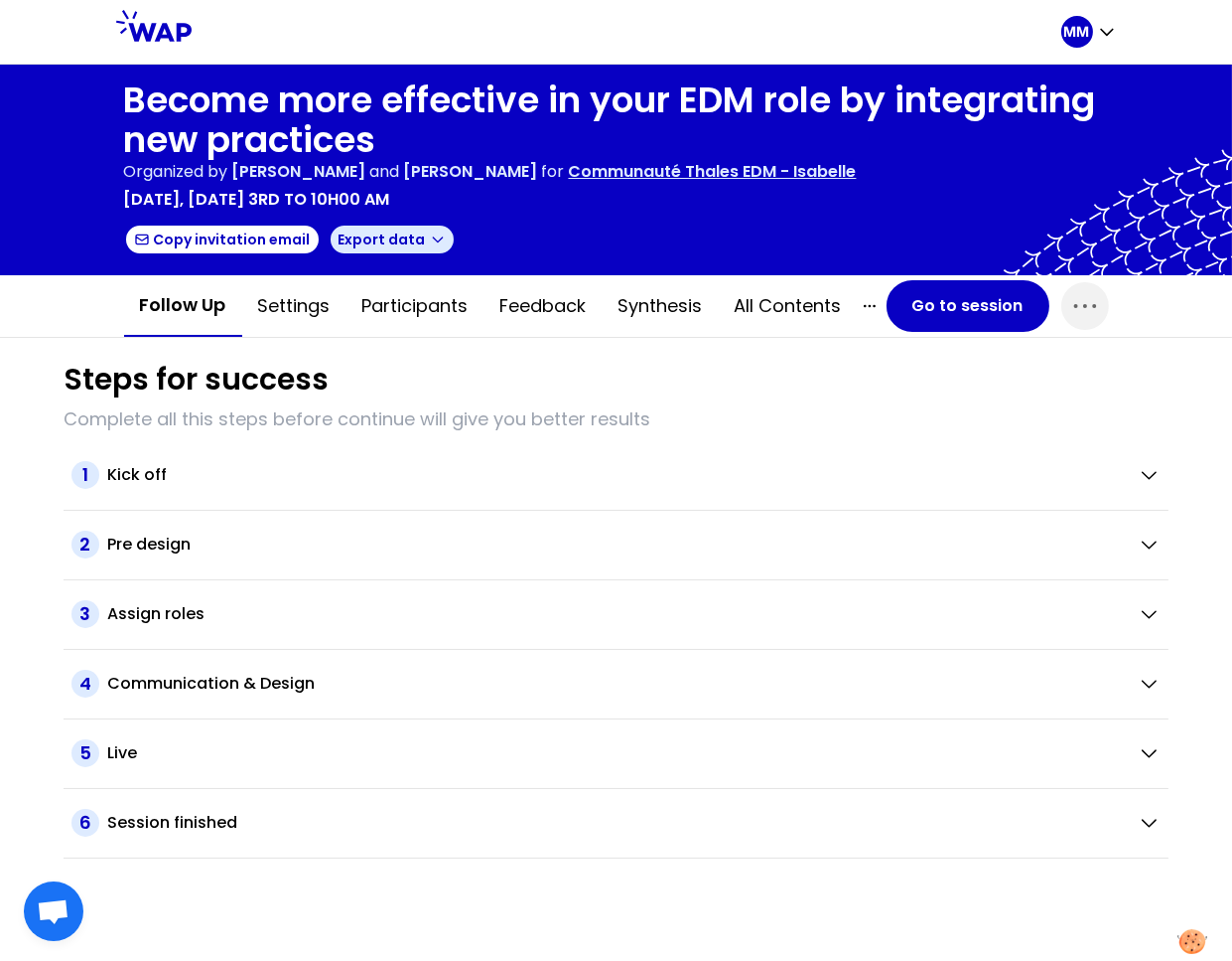
click at [388, 243] on button "Export data" at bounding box center [392, 240] width 127 height 32
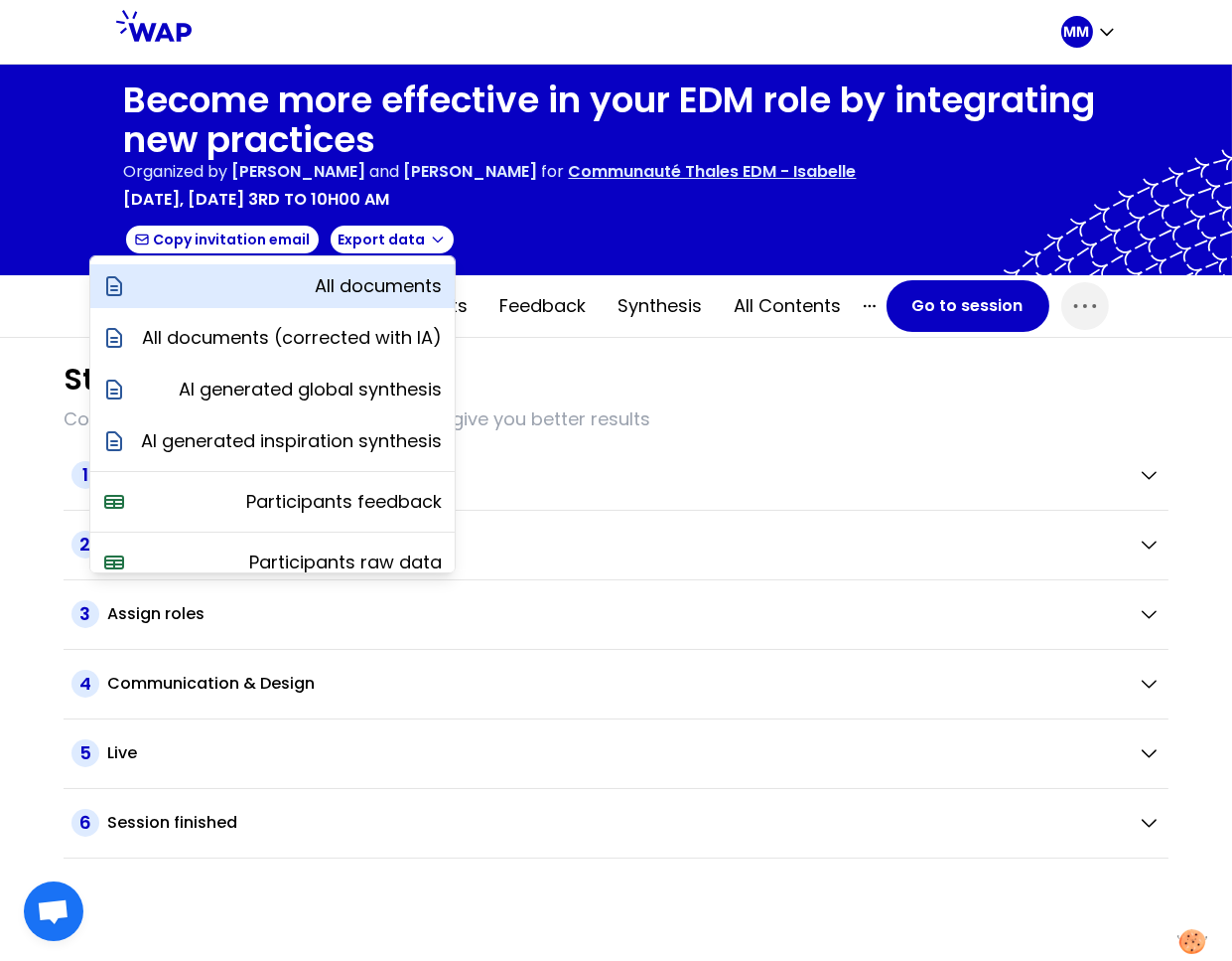
click at [338, 292] on p "All documents" at bounding box center [379, 286] width 127 height 28
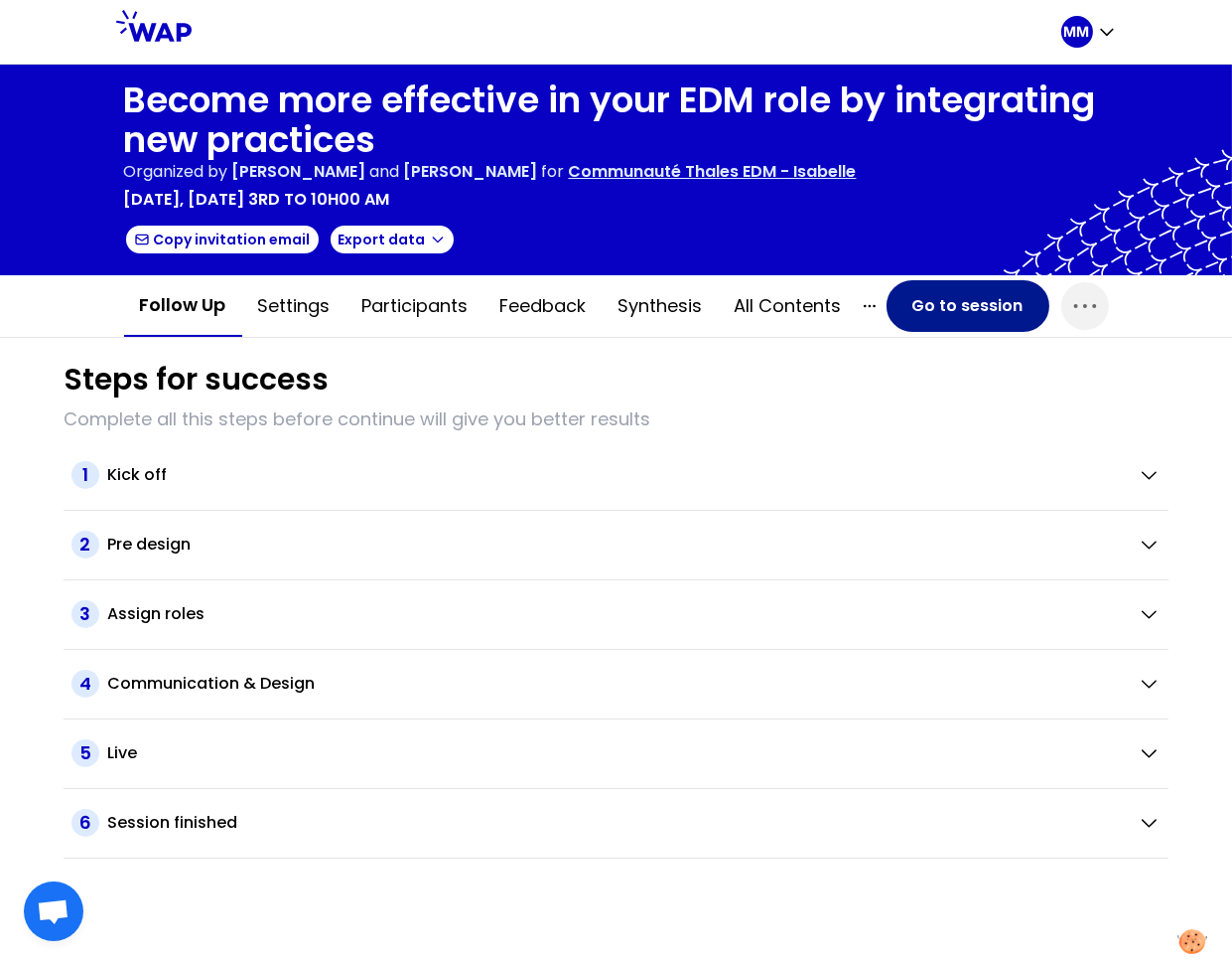
click at [920, 299] on button "Go to session" at bounding box center [968, 306] width 163 height 52
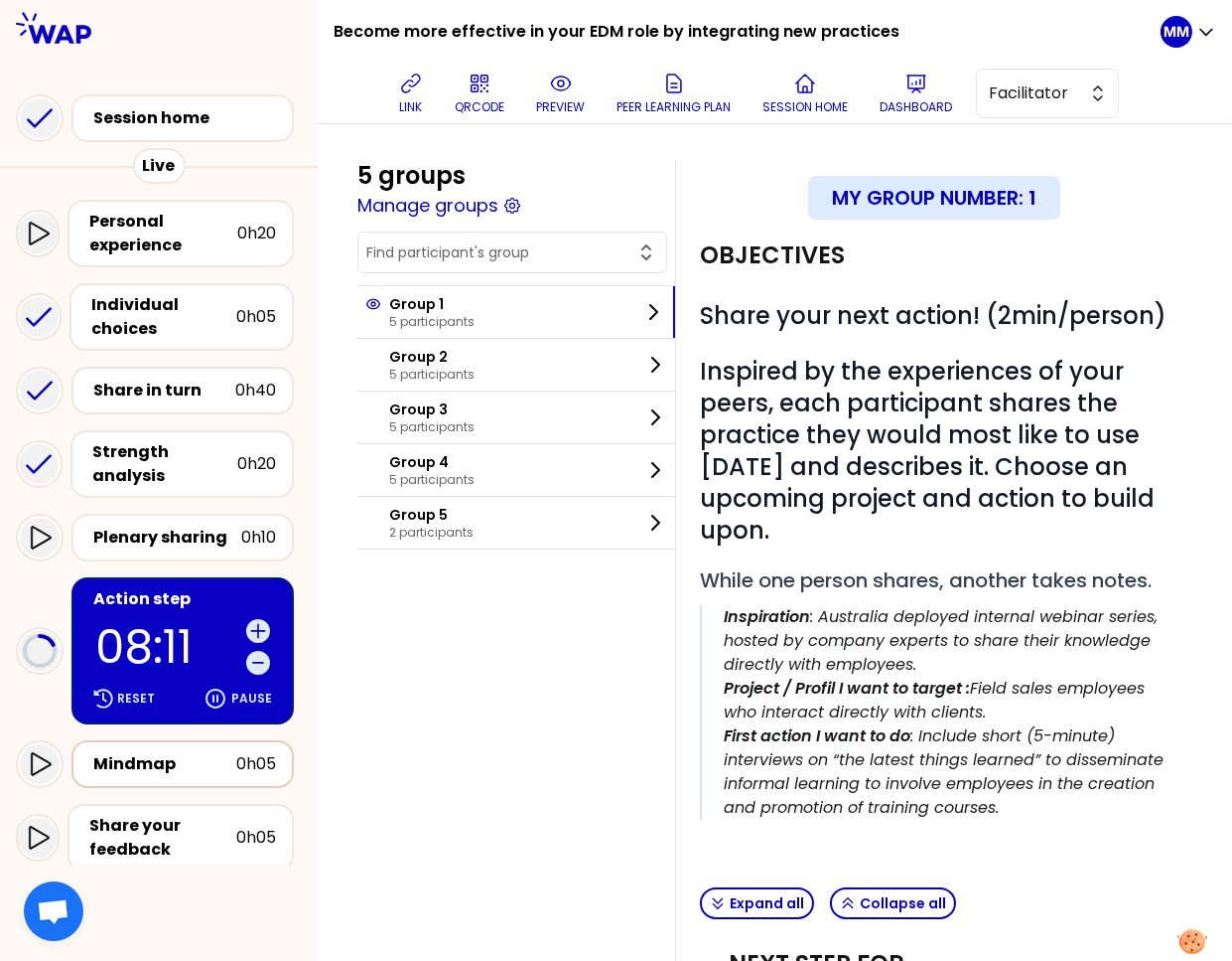
click at [234, 752] on div "Mindmap" at bounding box center [165, 764] width 143 height 24
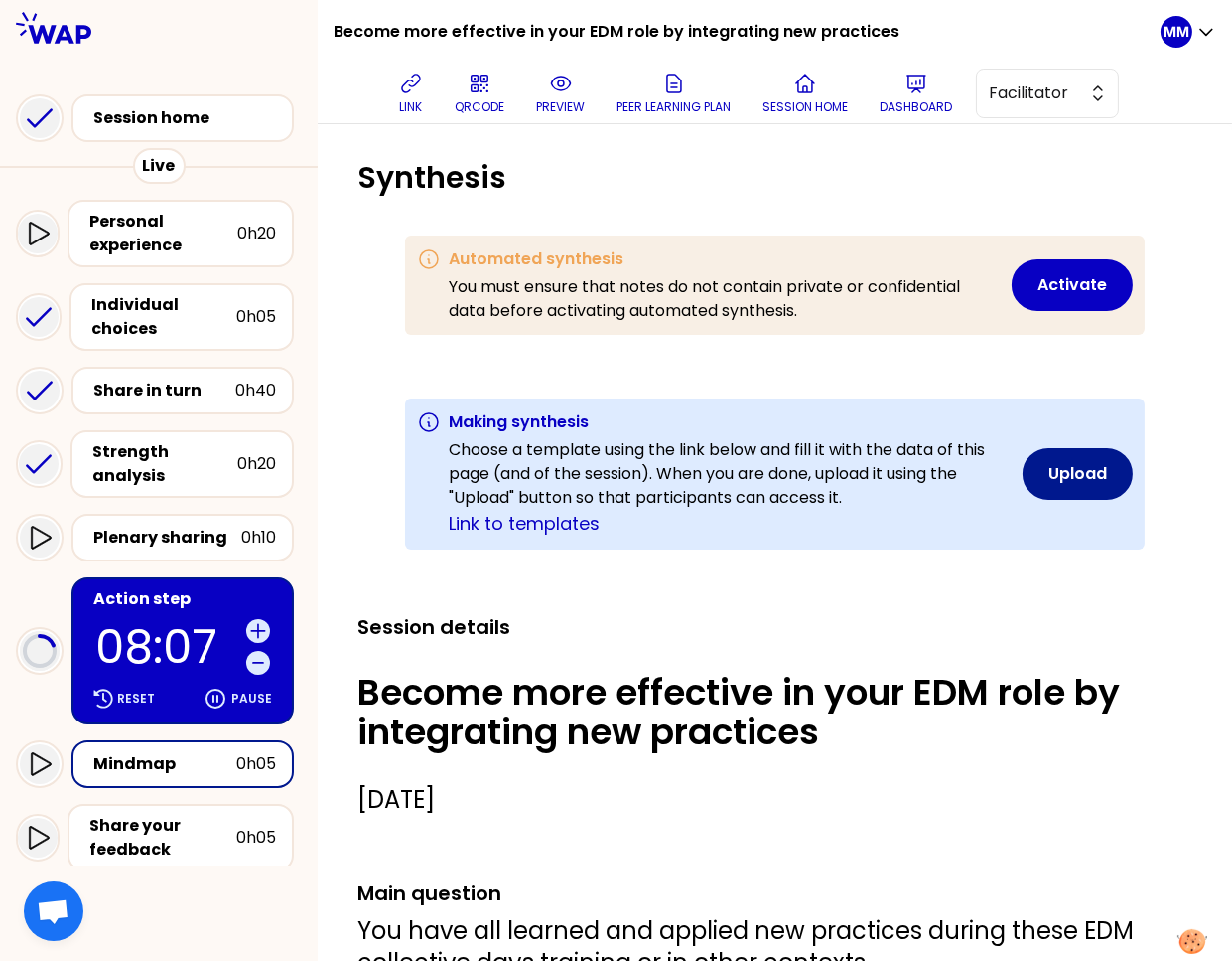
click at [1046, 475] on button "Upload" at bounding box center [1077, 474] width 110 height 52
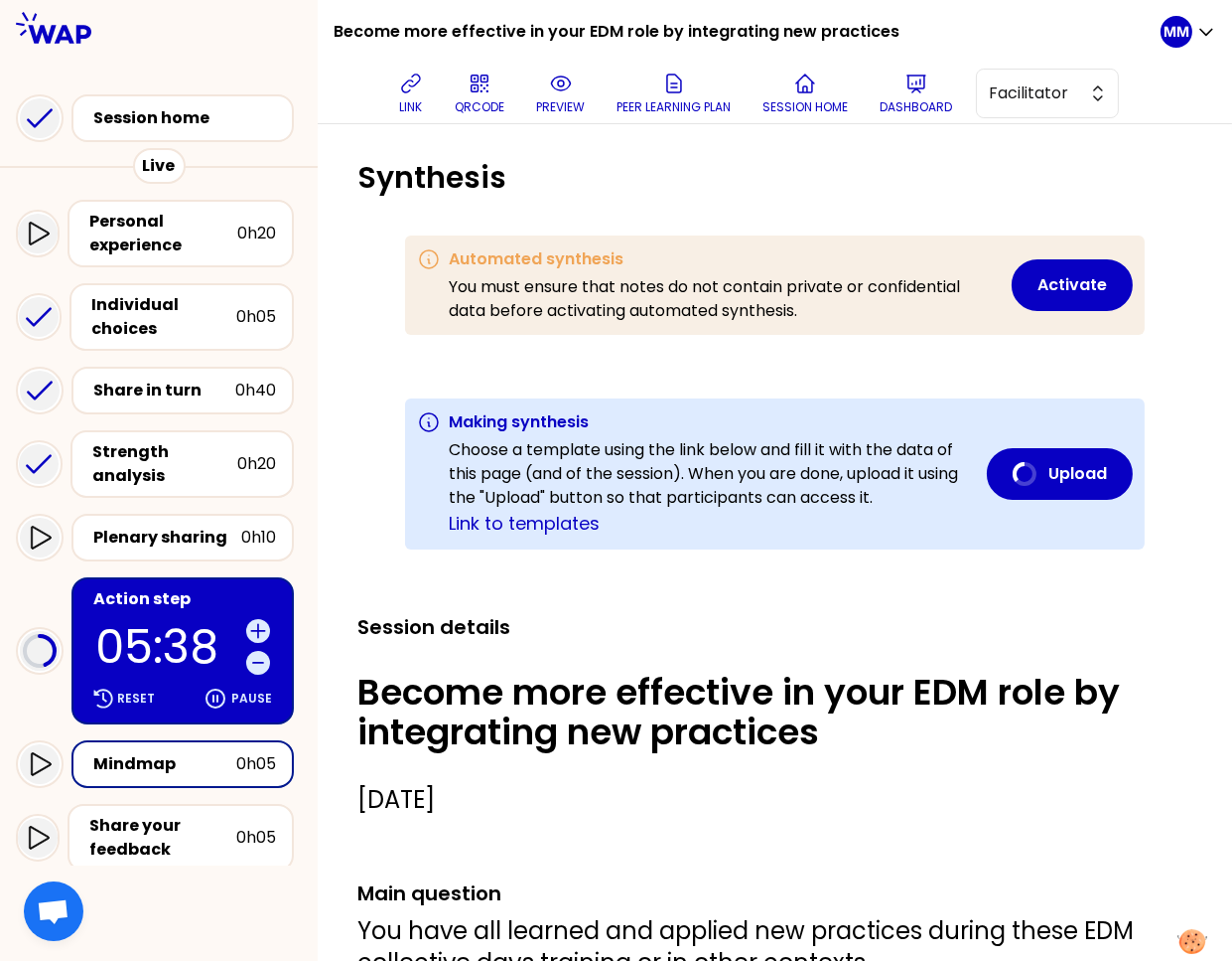
click at [467, 38] on h1 "Become more effective in your EDM role by integrating new practices" at bounding box center [616, 32] width 566 height 64
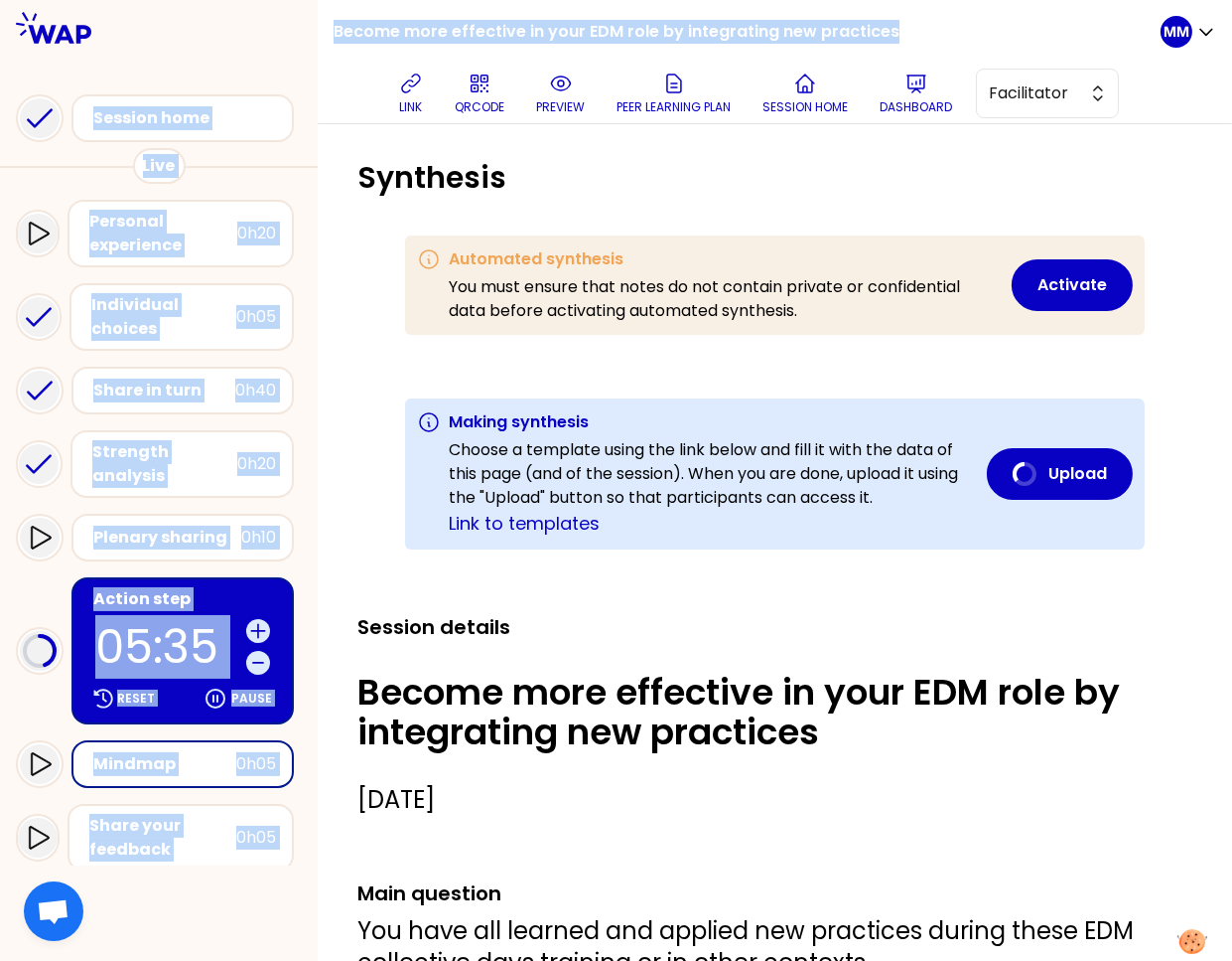
drag, startPoint x: 935, startPoint y: 28, endPoint x: 44, endPoint y: 86, distance: 892.9
click at [301, 36] on div "Become more effective in your EDM role by integrating new practices link QRCODE…" at bounding box center [616, 480] width 1232 height 961
click at [443, 30] on h1 "Become more effective in your EDM role by integrating new practices" at bounding box center [616, 32] width 566 height 64
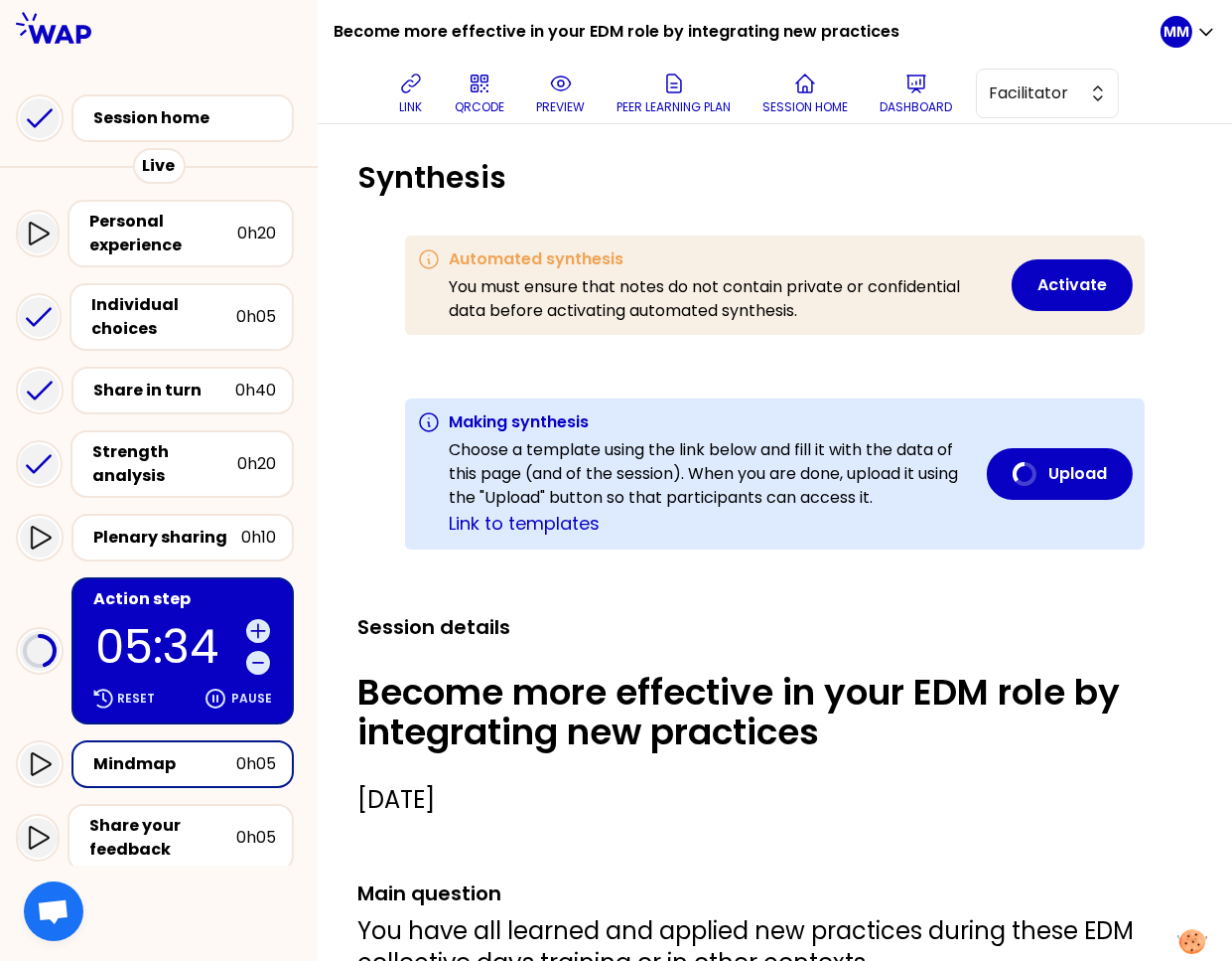
click at [437, 32] on h1 "Become more effective in your EDM role by integrating new practices" at bounding box center [616, 32] width 566 height 64
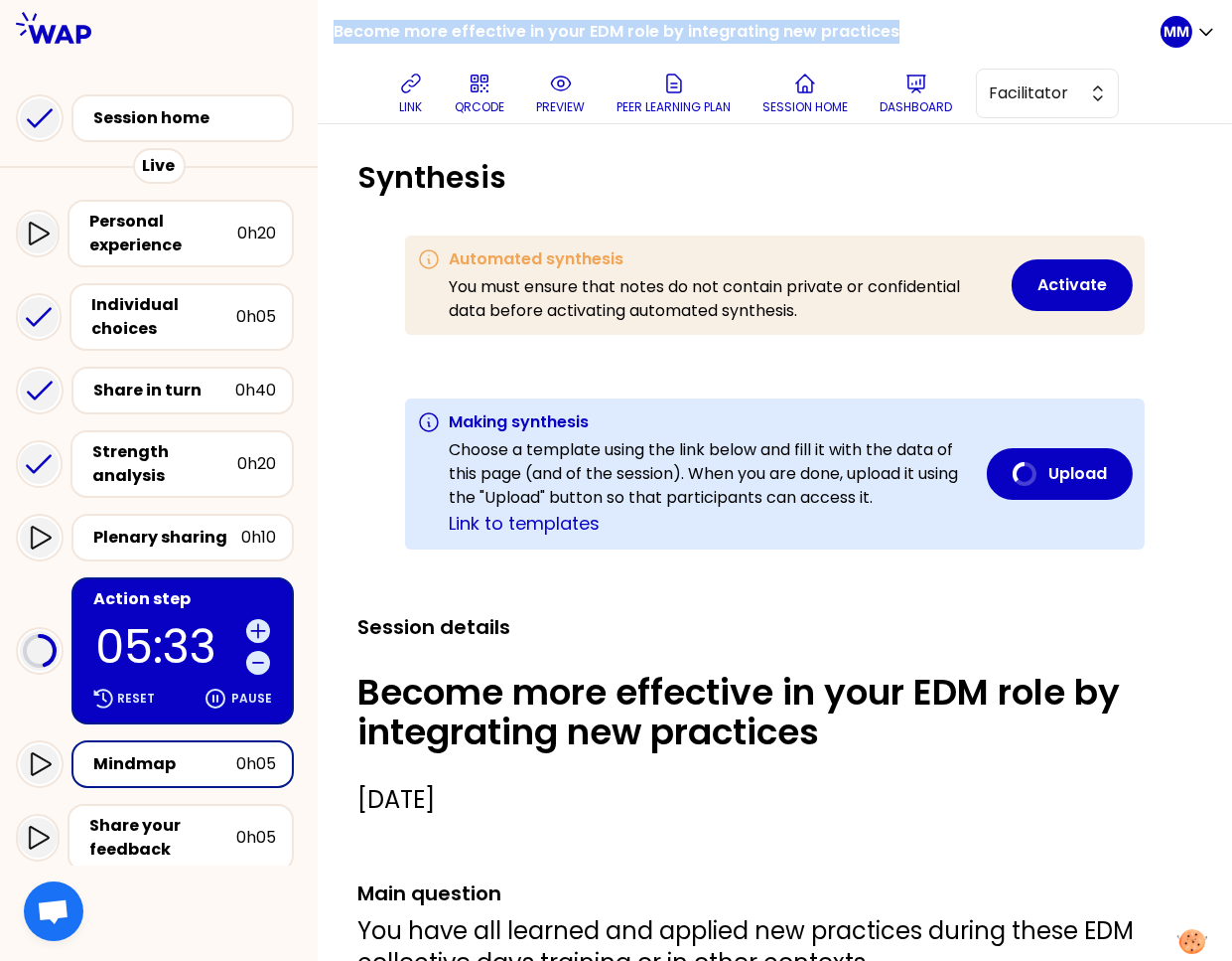
click at [437, 32] on h1 "Become more effective in your EDM role by integrating new practices" at bounding box center [616, 32] width 566 height 64
copy div "Become more effective in your EDM role by integrating new practices"
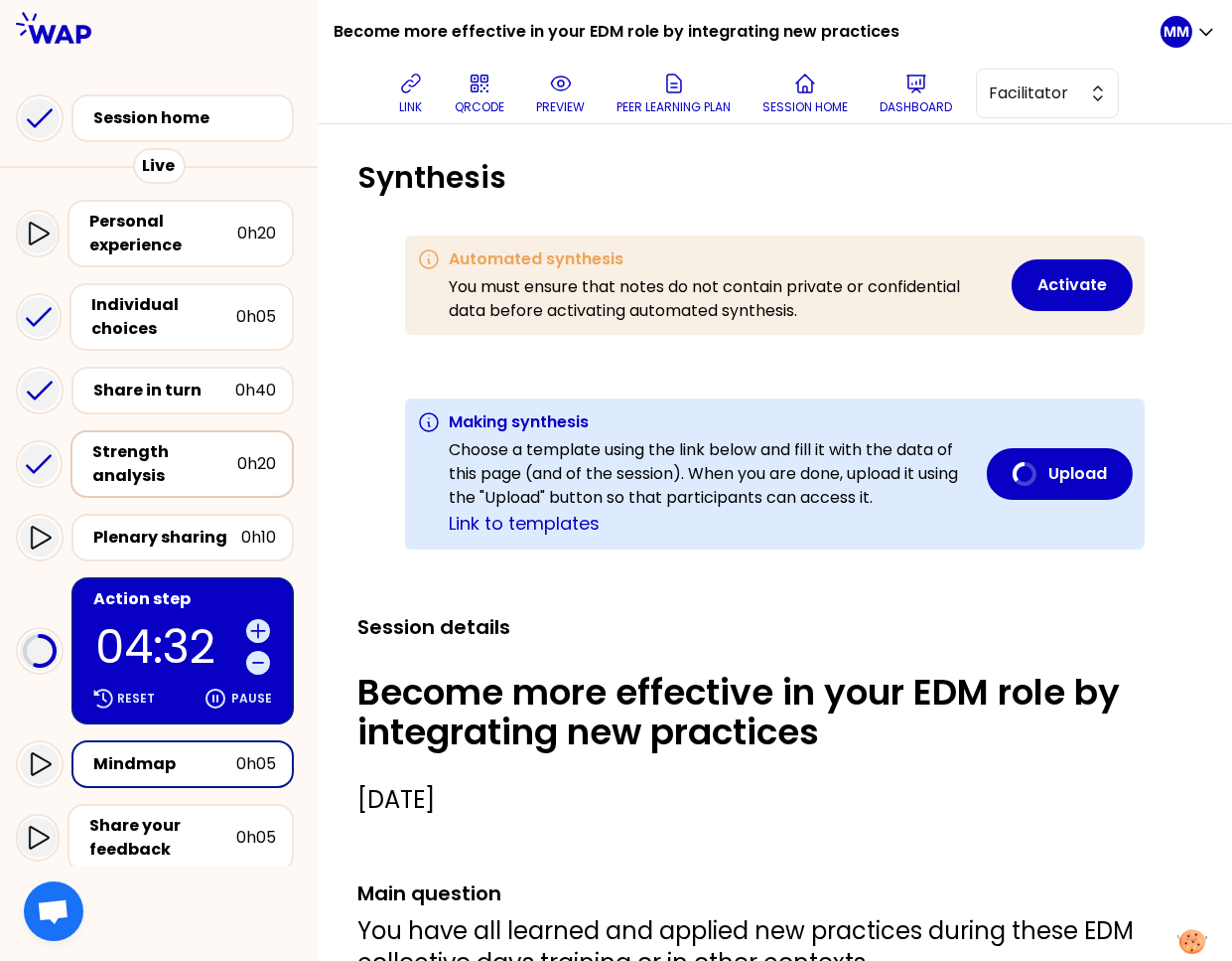
click at [161, 451] on div "Strength analysis" at bounding box center [165, 464] width 145 height 48
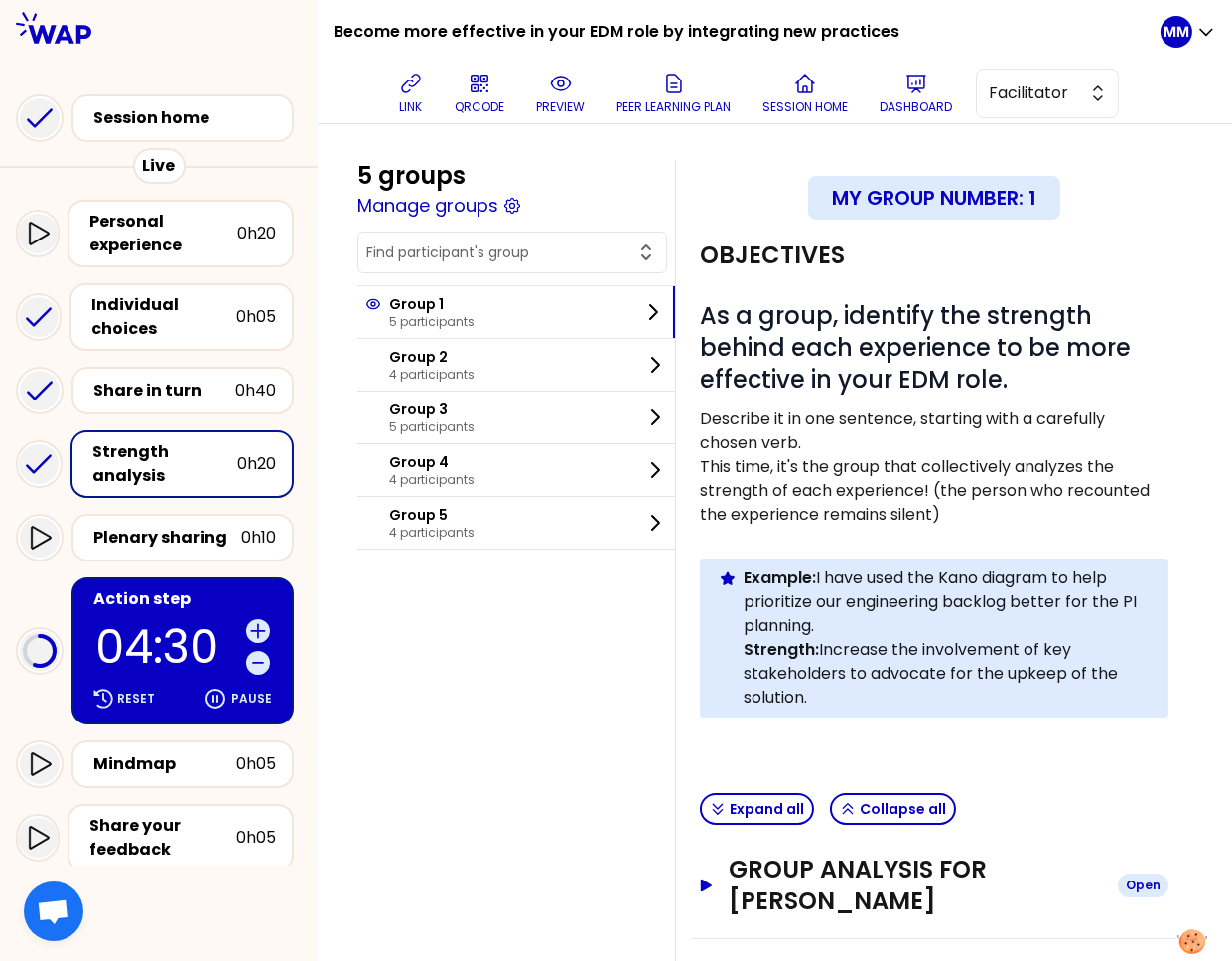
click at [852, 888] on h3 "Group analysis for Marco DE JONGE" at bounding box center [916, 885] width 373 height 64
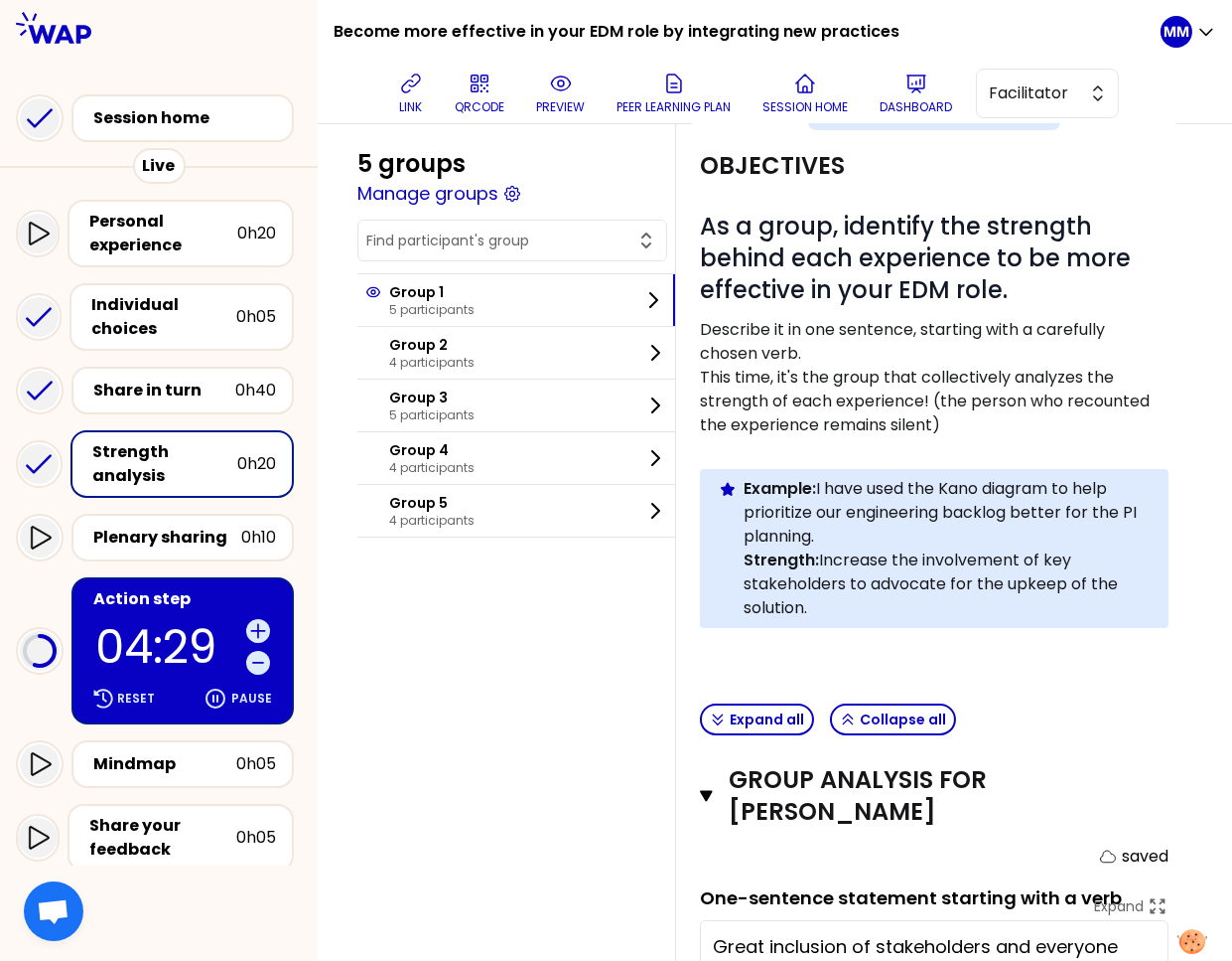
scroll to position [737, 0]
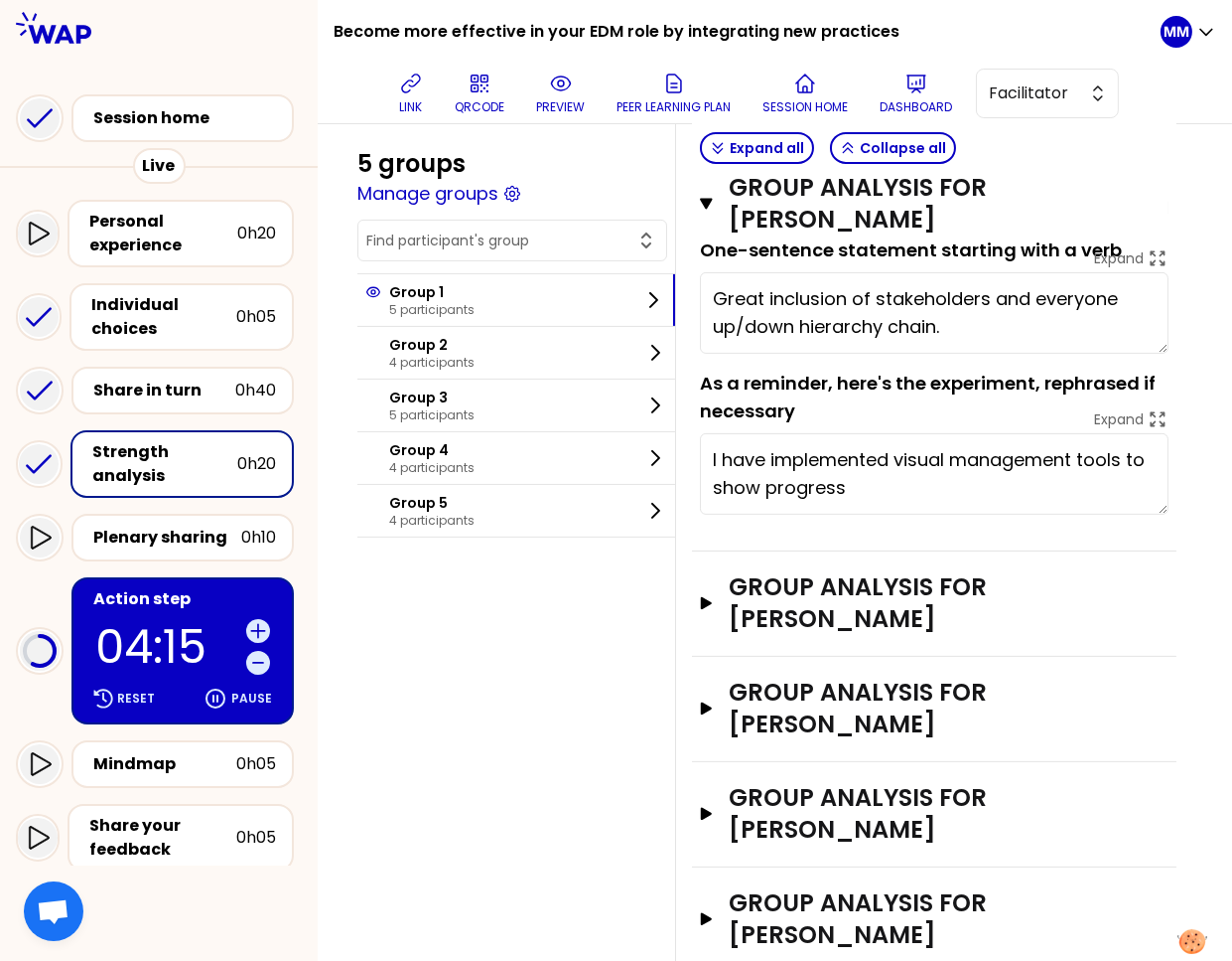
click at [847, 308] on textarea "Great inclusion of stakeholders and everyone up/down hierarchy chain." at bounding box center [935, 313] width 469 height 82
click at [846, 308] on textarea "Great inclusion of stakeholders and everyone up/down hierarchy chain." at bounding box center [935, 313] width 469 height 82
drag, startPoint x: 846, startPoint y: 308, endPoint x: 835, endPoint y: 315, distance: 13.0
click at [846, 309] on textarea "Great inclusion of stakeholders and everyone up/down hierarchy chain." at bounding box center [935, 313] width 469 height 82
click at [798, 603] on h3 "Group analysis for Ciara CRONIN" at bounding box center [916, 603] width 373 height 64
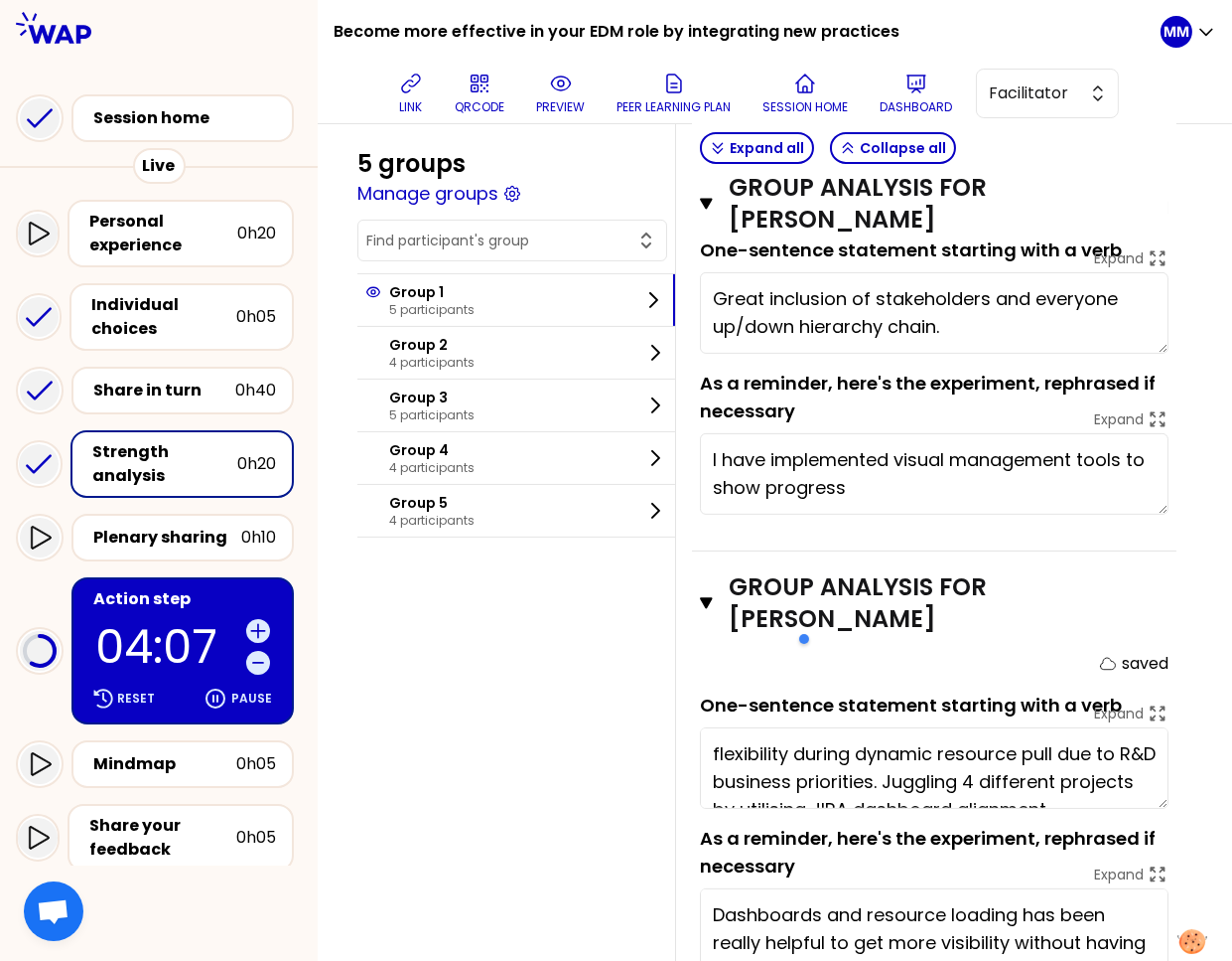
click at [843, 764] on textarea "flexibility during dynamic resource pull due to R&D business priorities. Juggli…" at bounding box center [935, 768] width 469 height 82
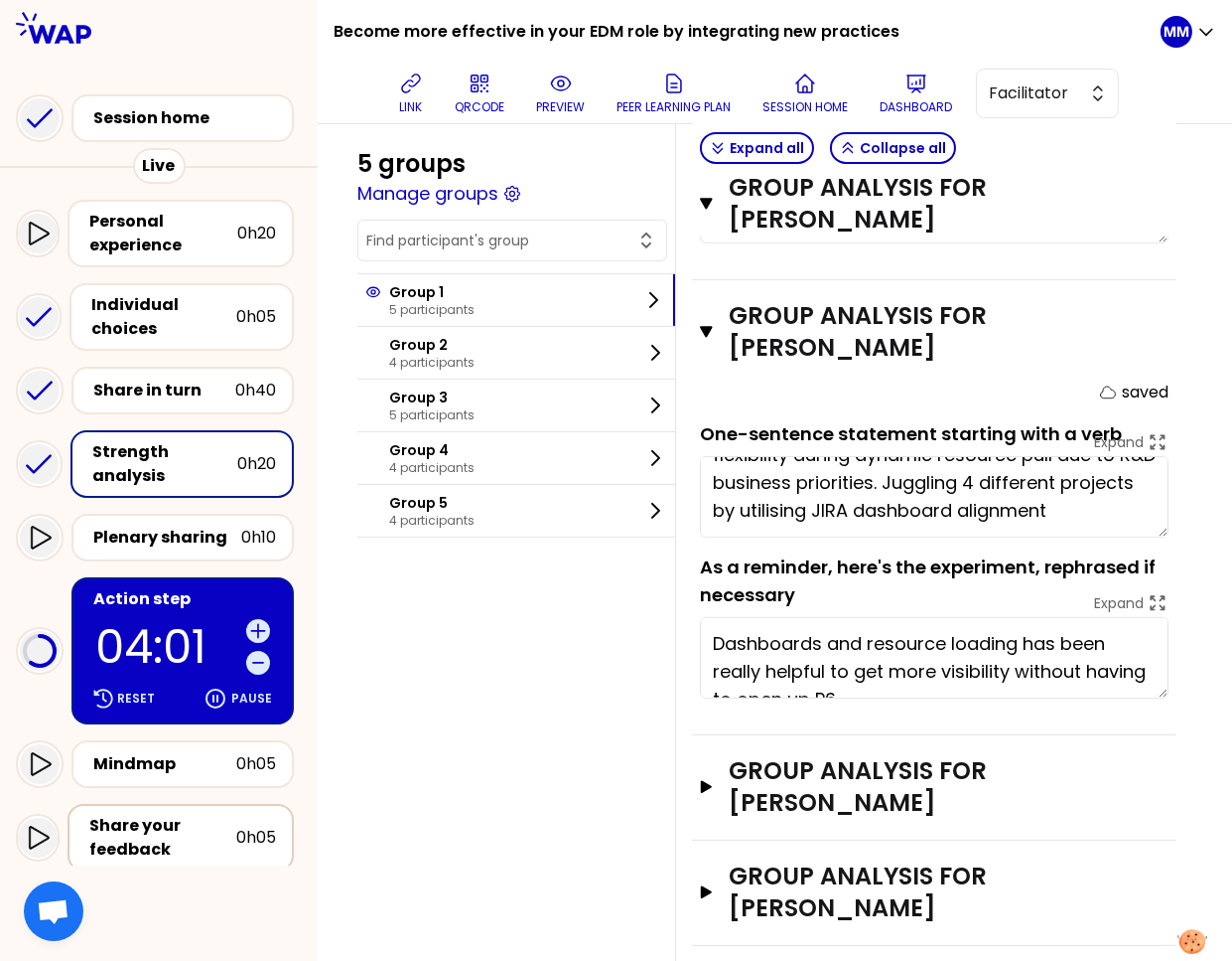
scroll to position [1154, 0]
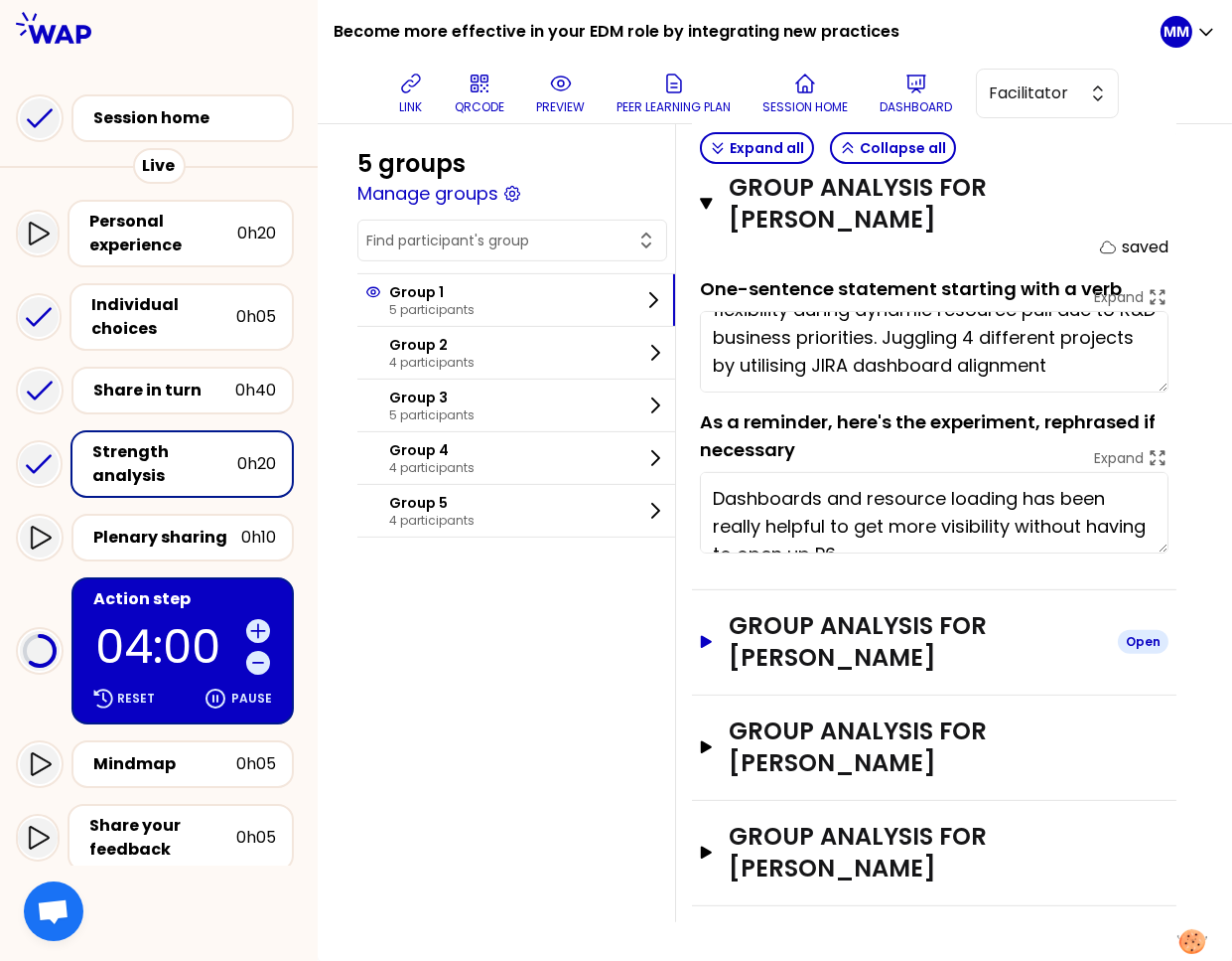
click at [819, 648] on h3 "Group analysis for Fahad WAJID" at bounding box center [916, 642] width 373 height 64
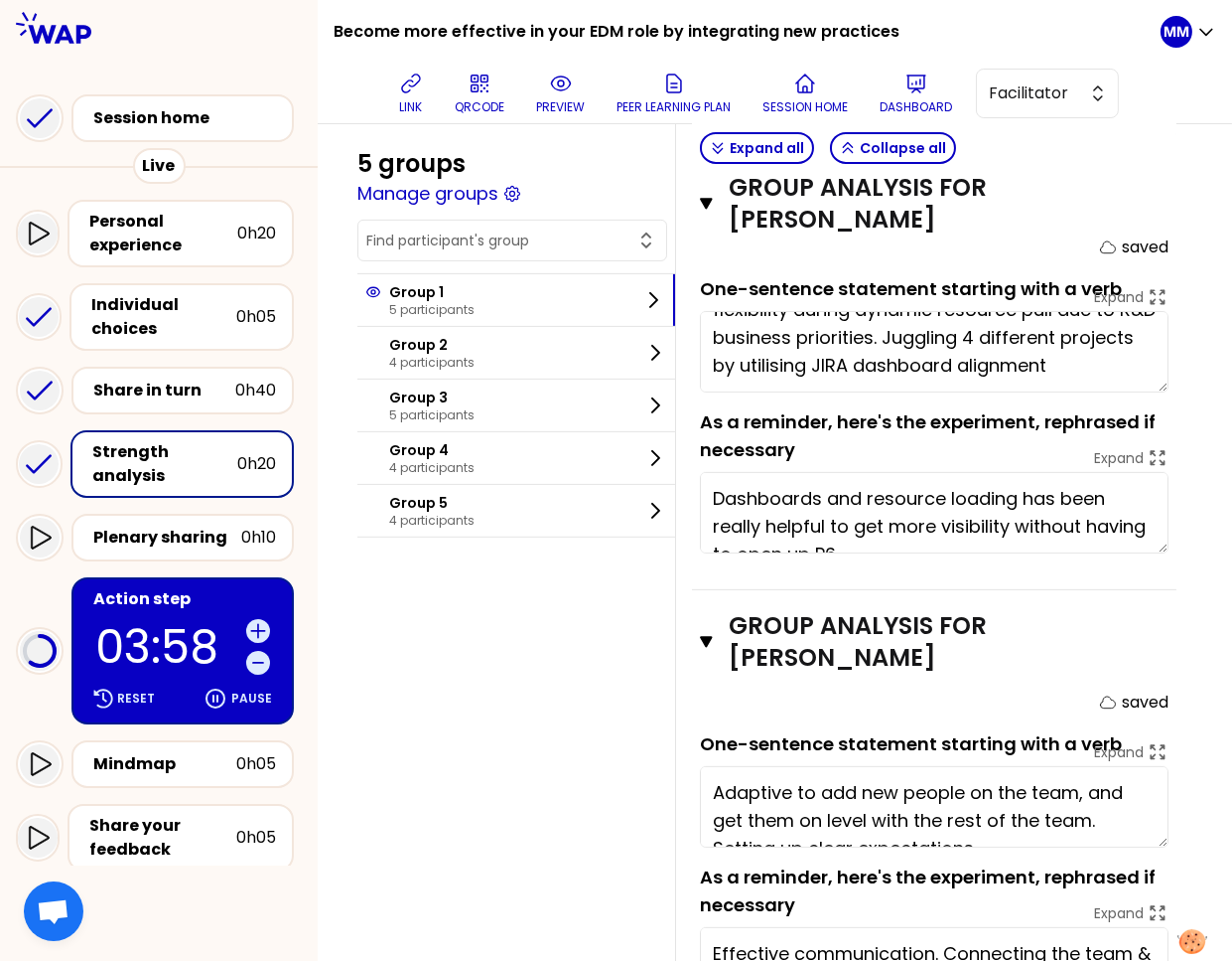
click at [825, 795] on textarea "Adaptive to add new people on the team, and get them on level with the rest of …" at bounding box center [935, 807] width 469 height 82
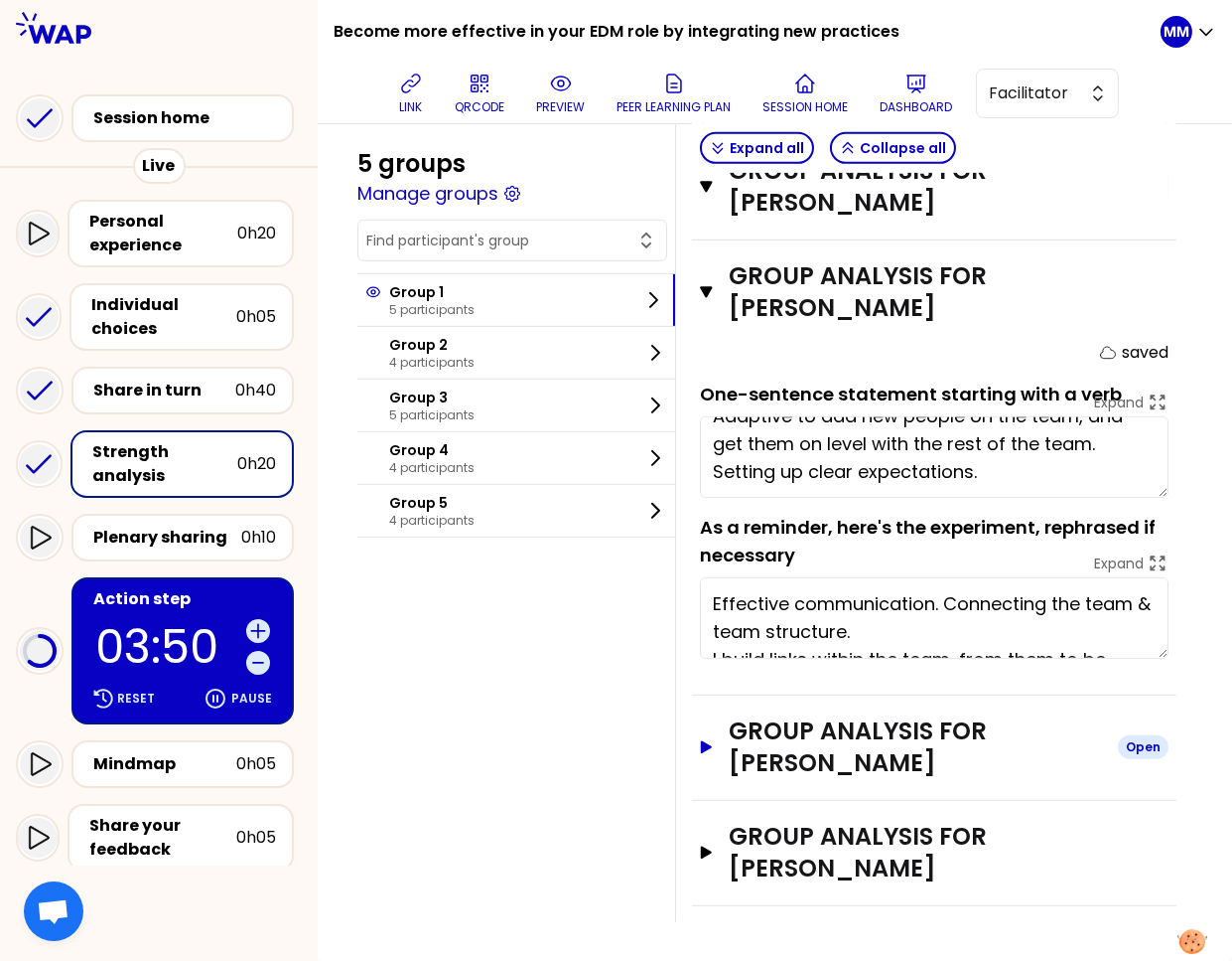
click at [856, 761] on h3 "Group analysis for Belle Parkes" at bounding box center [916, 747] width 373 height 64
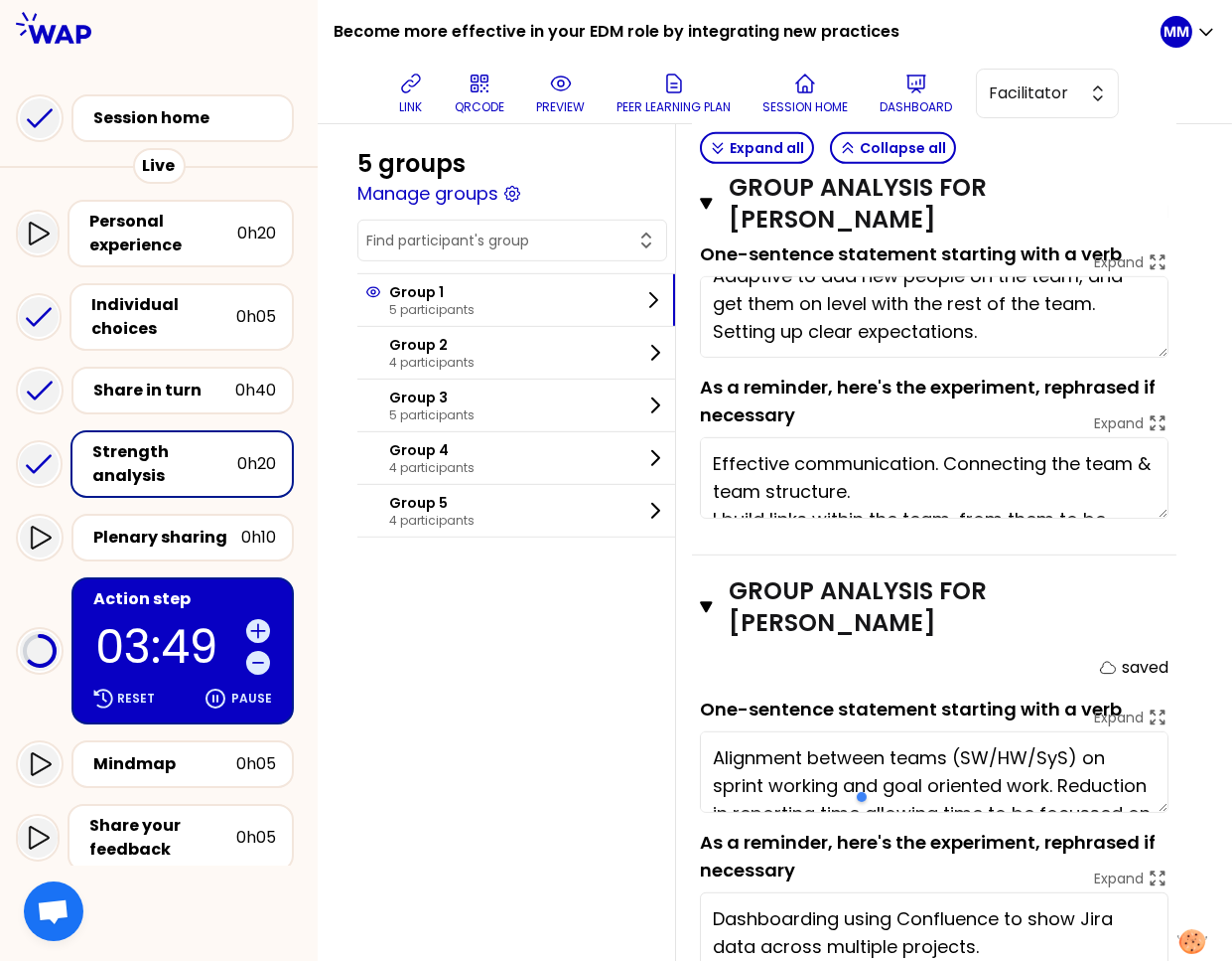
scroll to position [1853, 0]
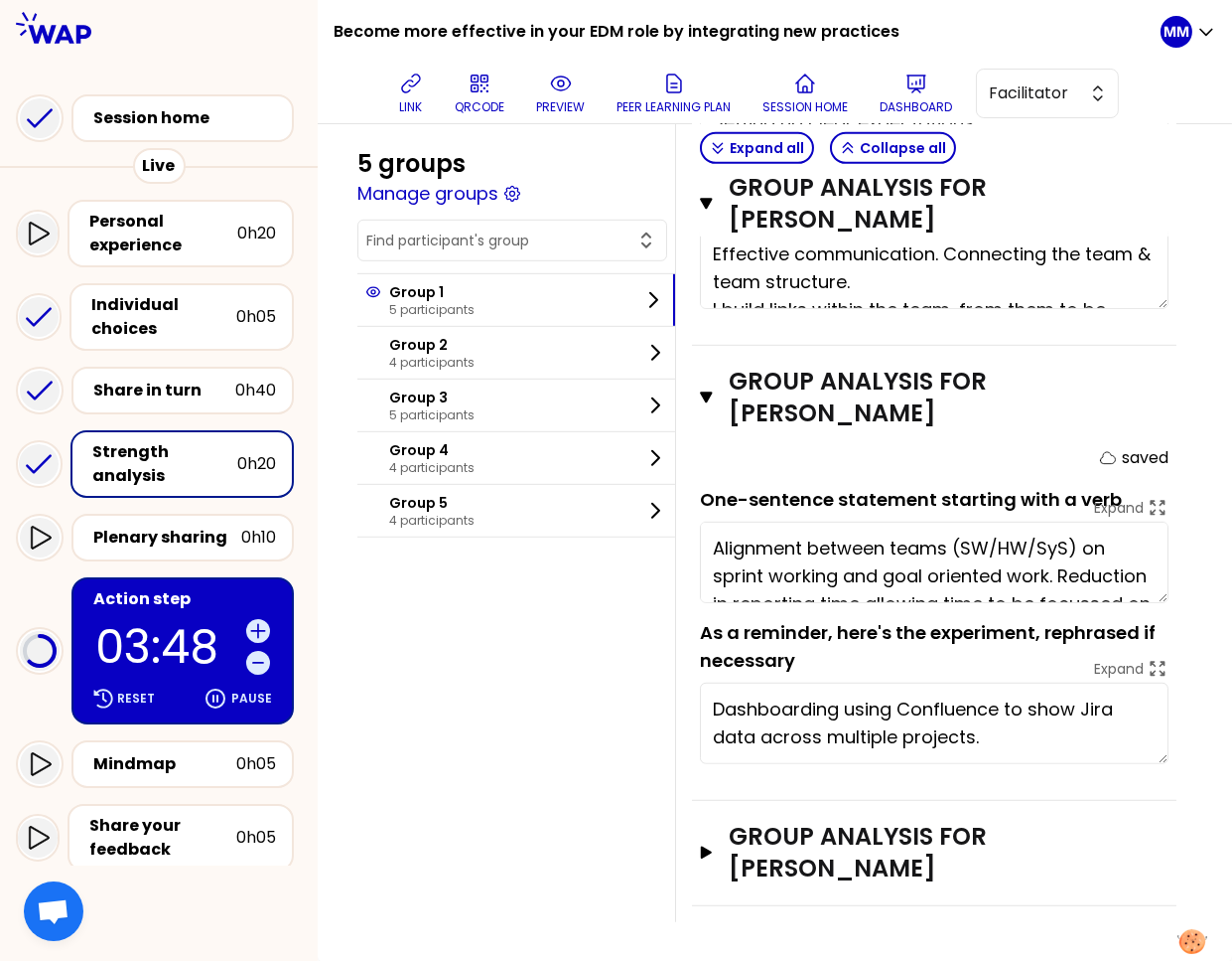
click at [828, 554] on textarea "Alignment between teams (SW/HW/SyS) on sprint working and goal oriented work. R…" at bounding box center [935, 563] width 469 height 82
click at [859, 845] on h3 "Group analysis for Jalpesh VAGHASIYA" at bounding box center [916, 852] width 373 height 64
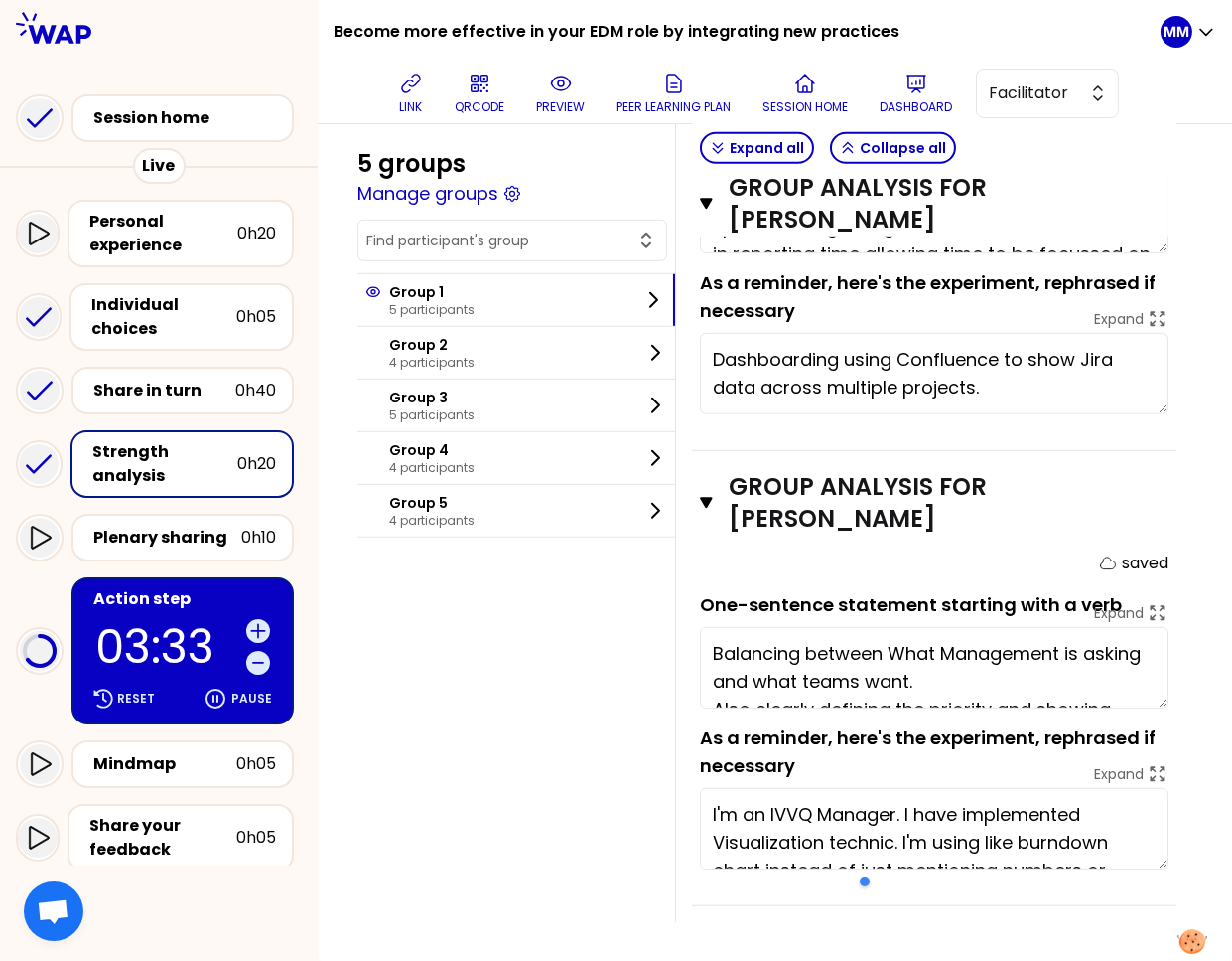
click at [821, 663] on textarea "Balancing between What Management is asking and what teams want. Also clearly d…" at bounding box center [935, 668] width 469 height 82
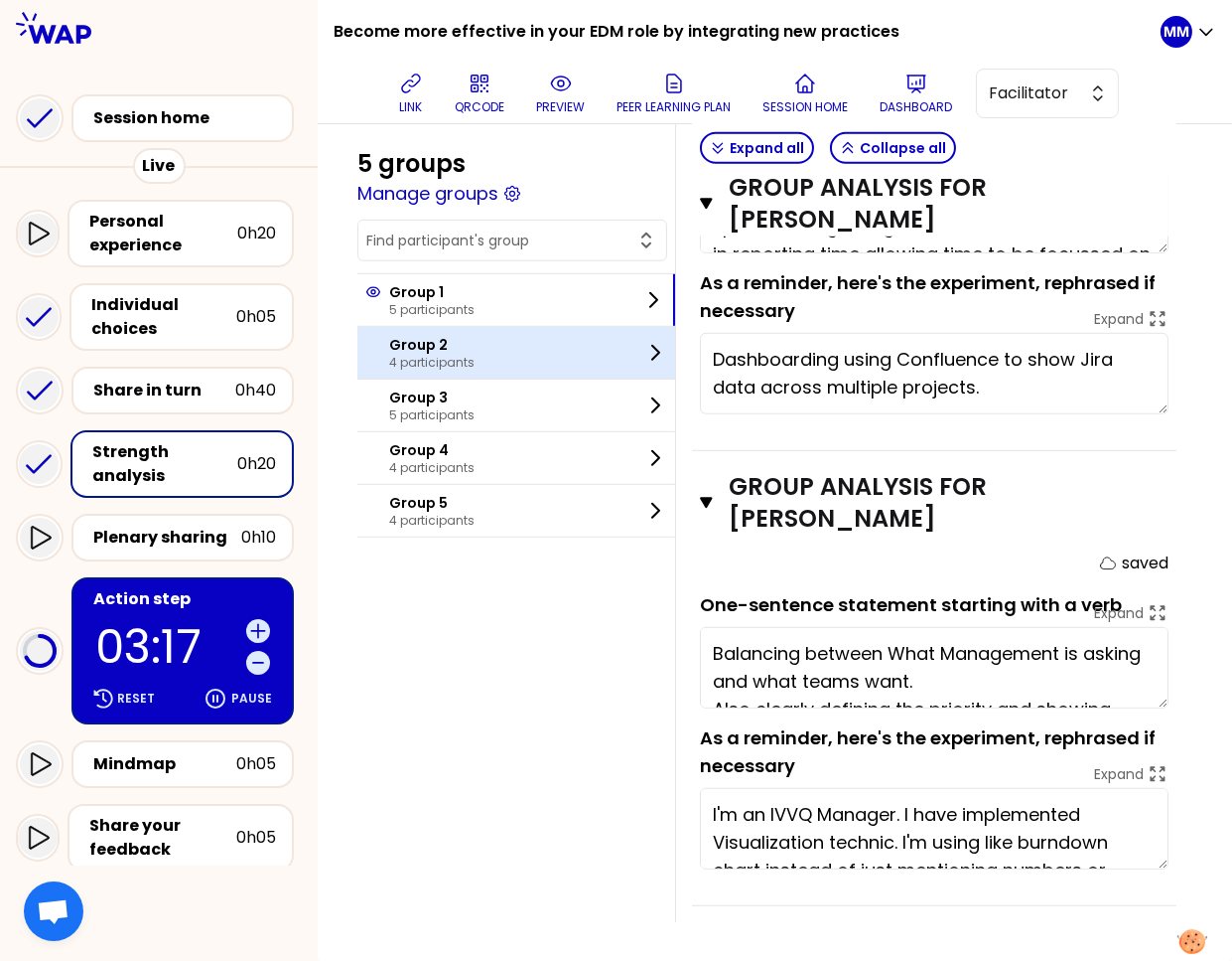
click at [544, 358] on div "Group 2 4 participants" at bounding box center [516, 353] width 318 height 52
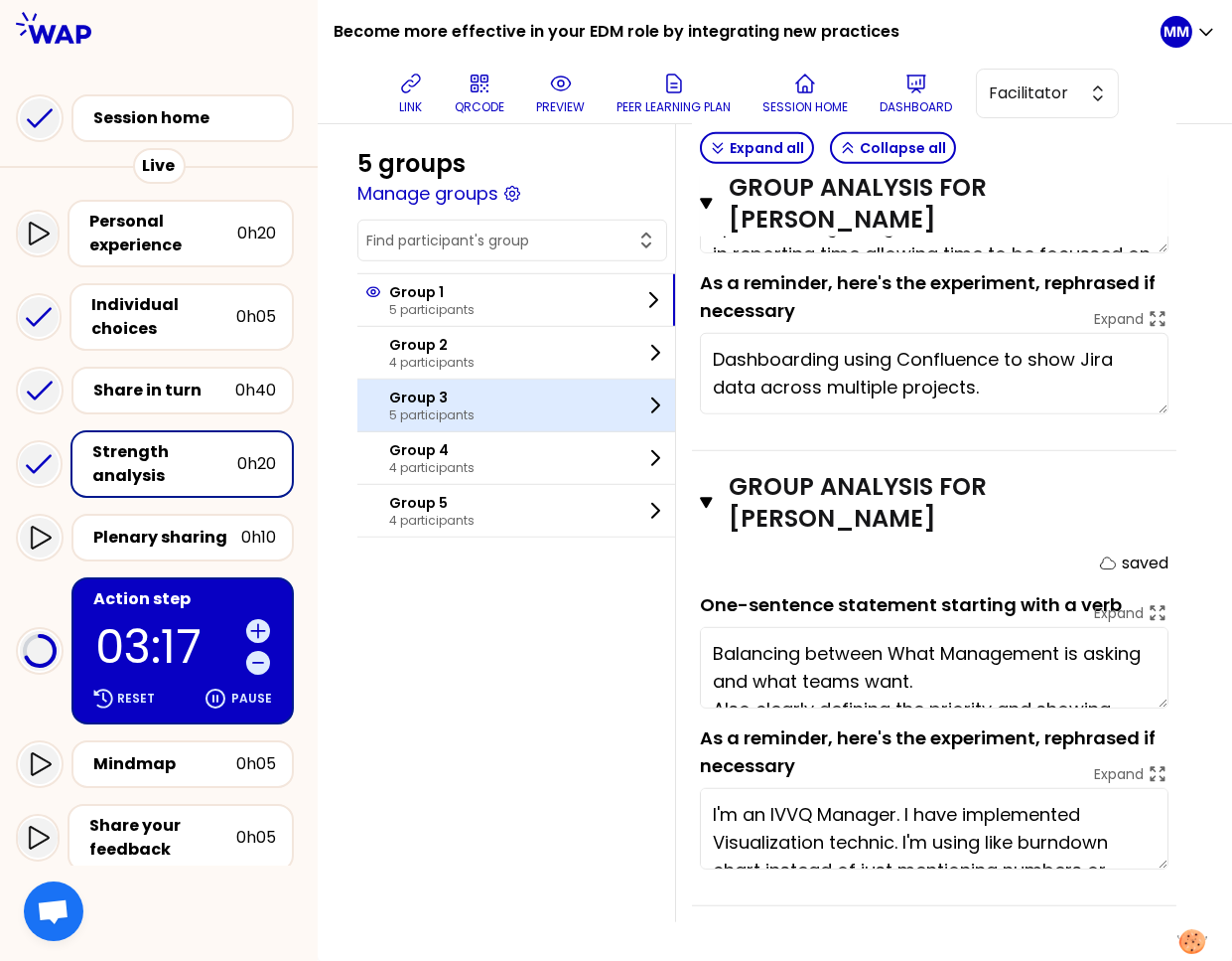
scroll to position [348, 0]
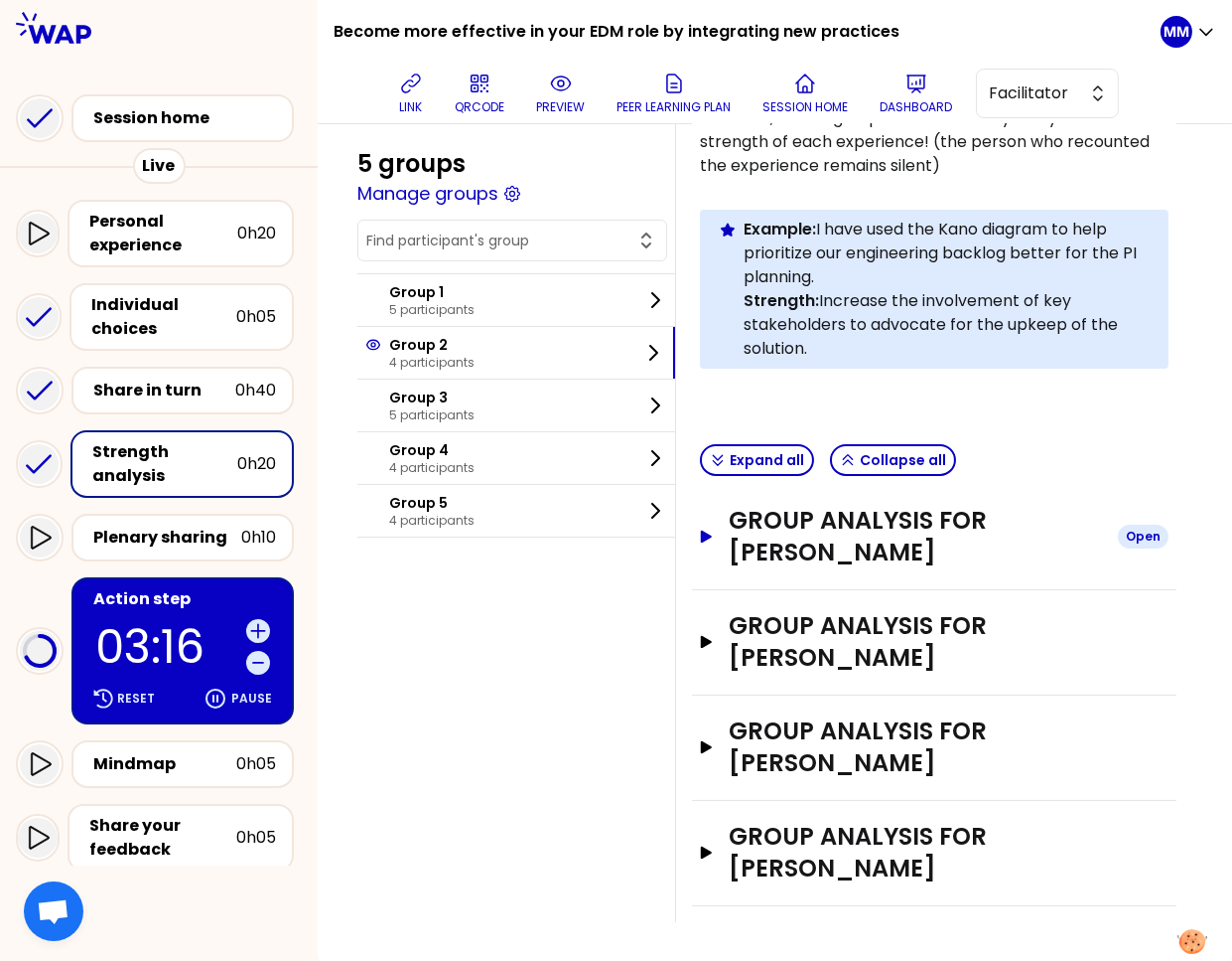
click at [895, 537] on h3 "Group analysis for Ahmet bilge UYGUR" at bounding box center [916, 537] width 373 height 64
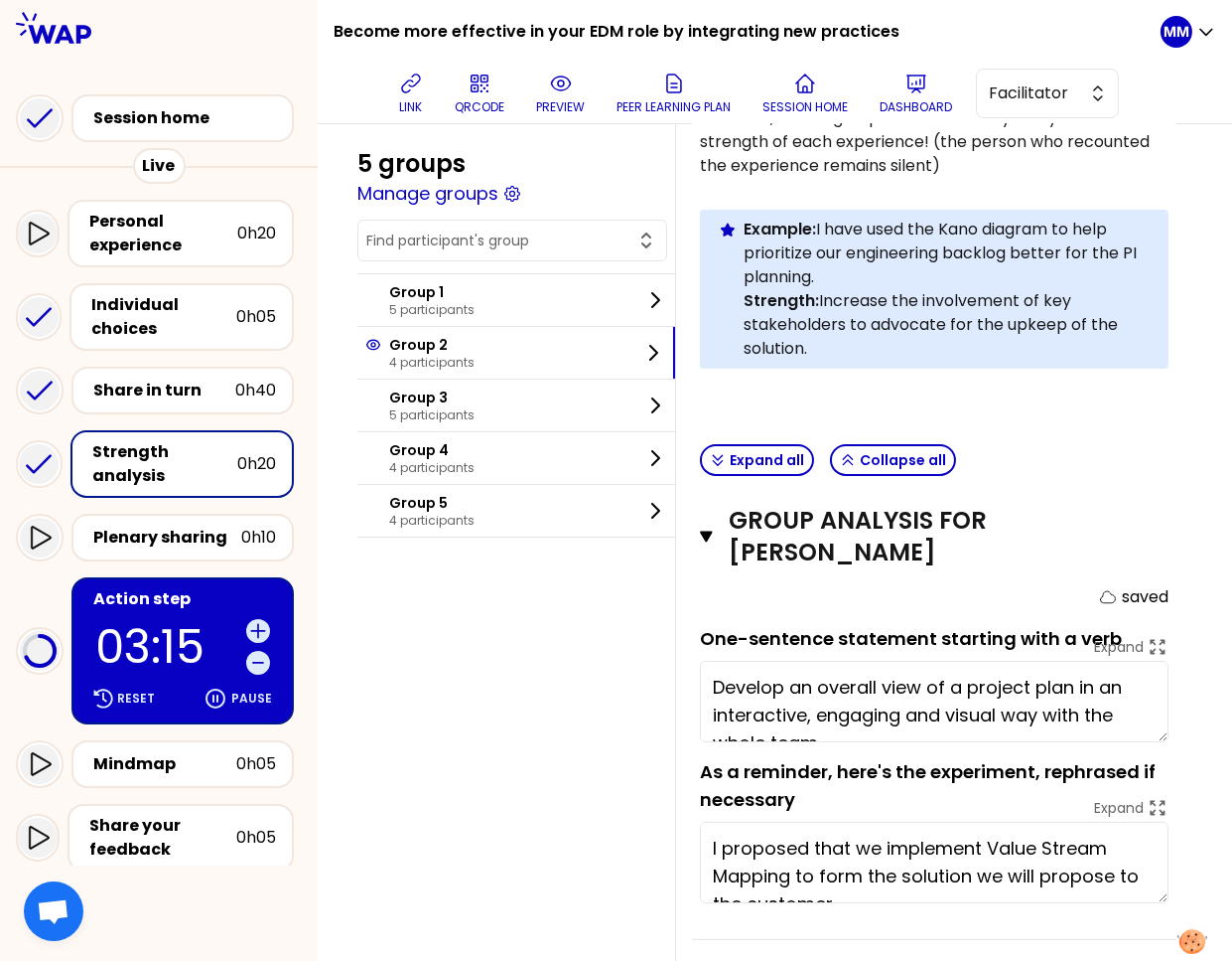
click at [856, 694] on textarea "Develop an overall view of a project plan in an interactive, engaging and visua…" at bounding box center [935, 702] width 469 height 82
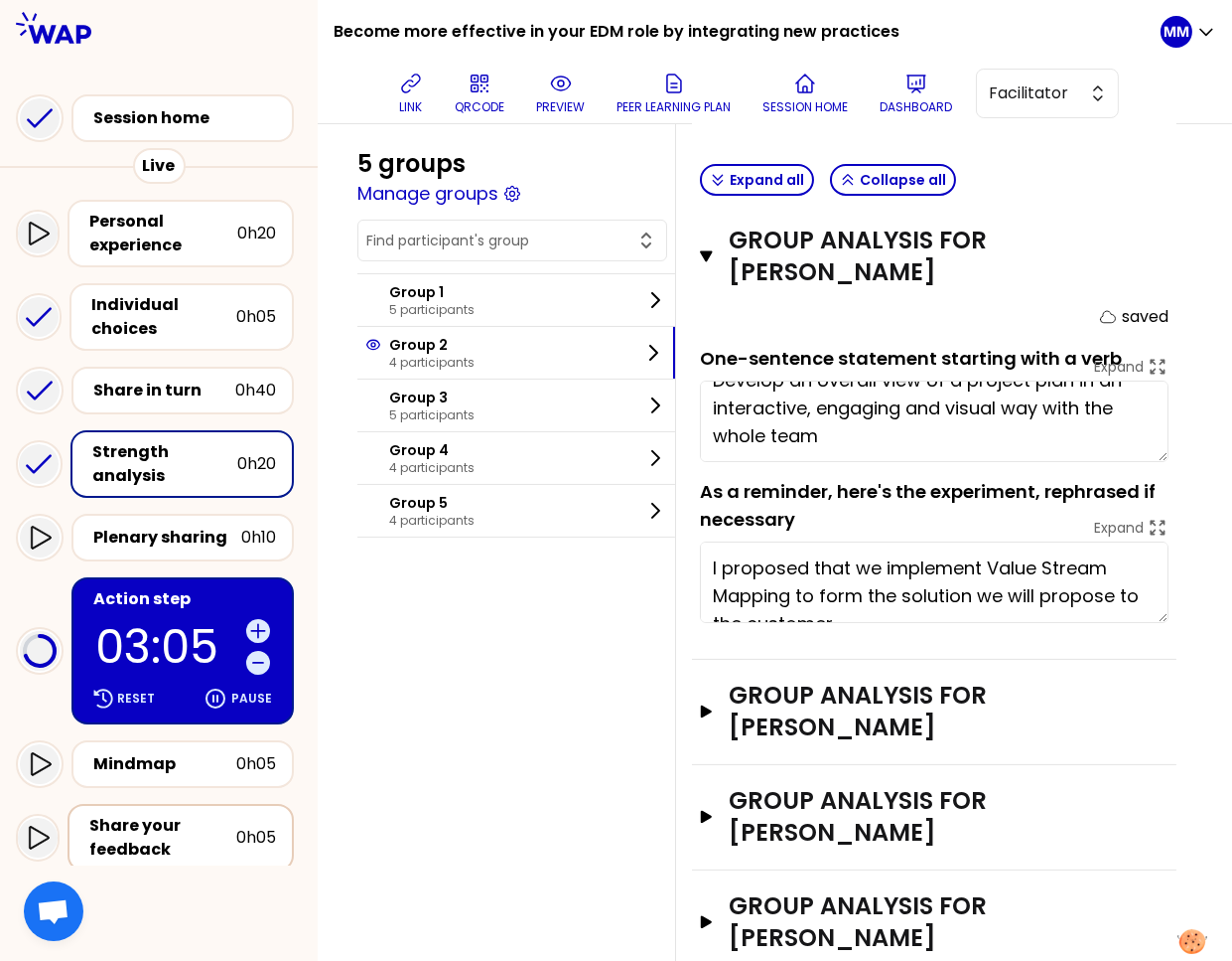
scroll to position [698, 0]
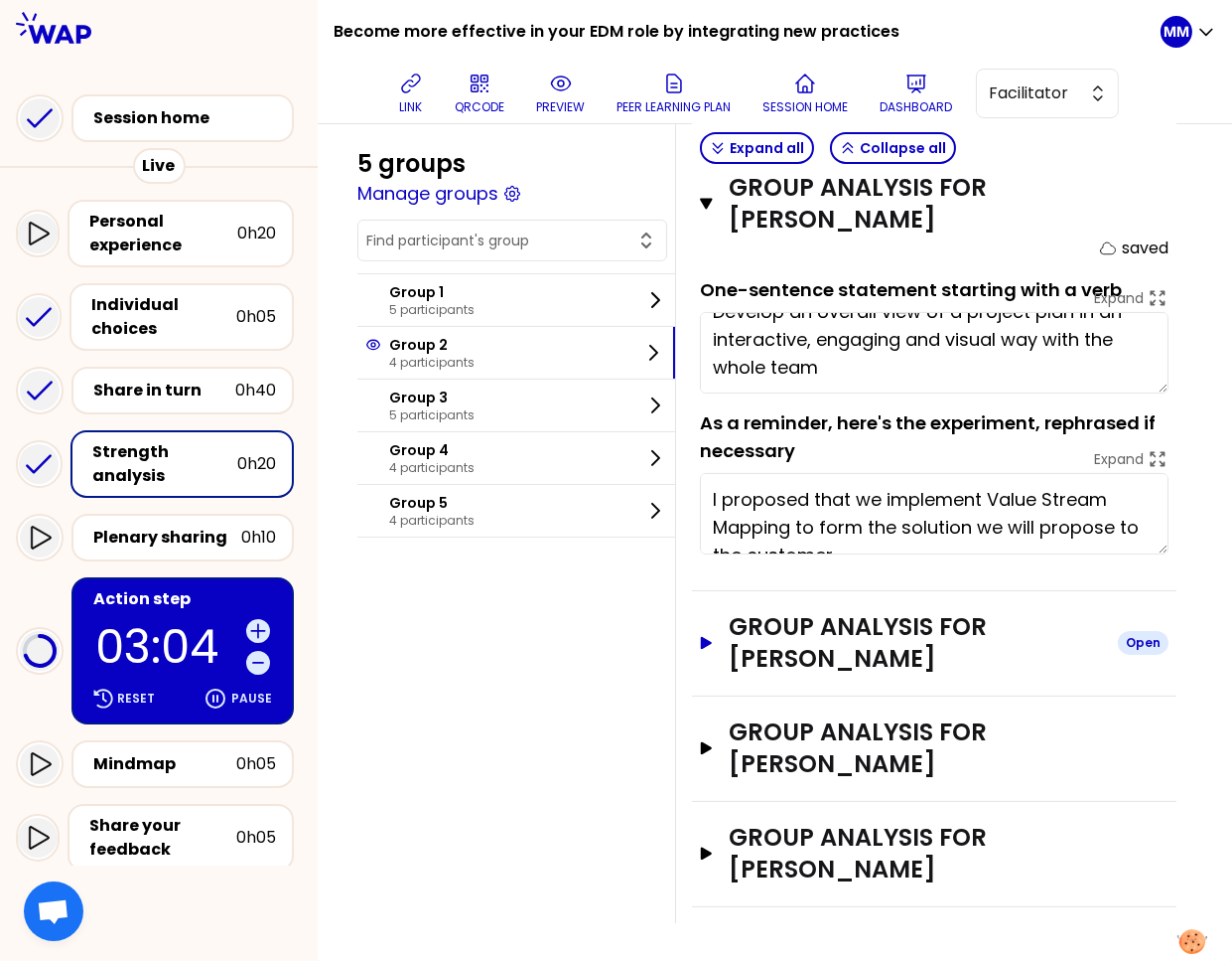
click at [815, 645] on h3 "Group analysis for Naomi MITCHISON" at bounding box center [916, 643] width 373 height 64
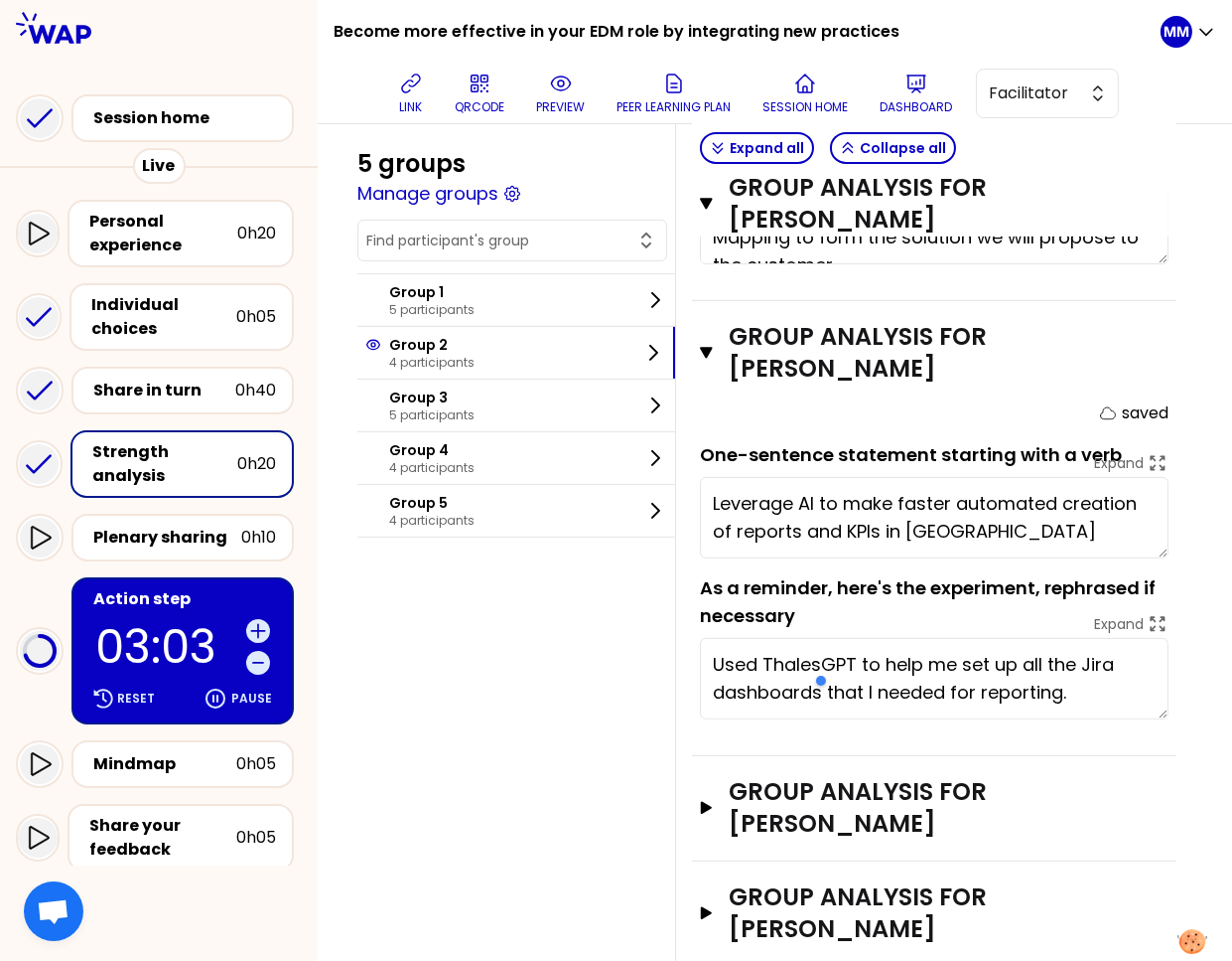
scroll to position [1047, 0]
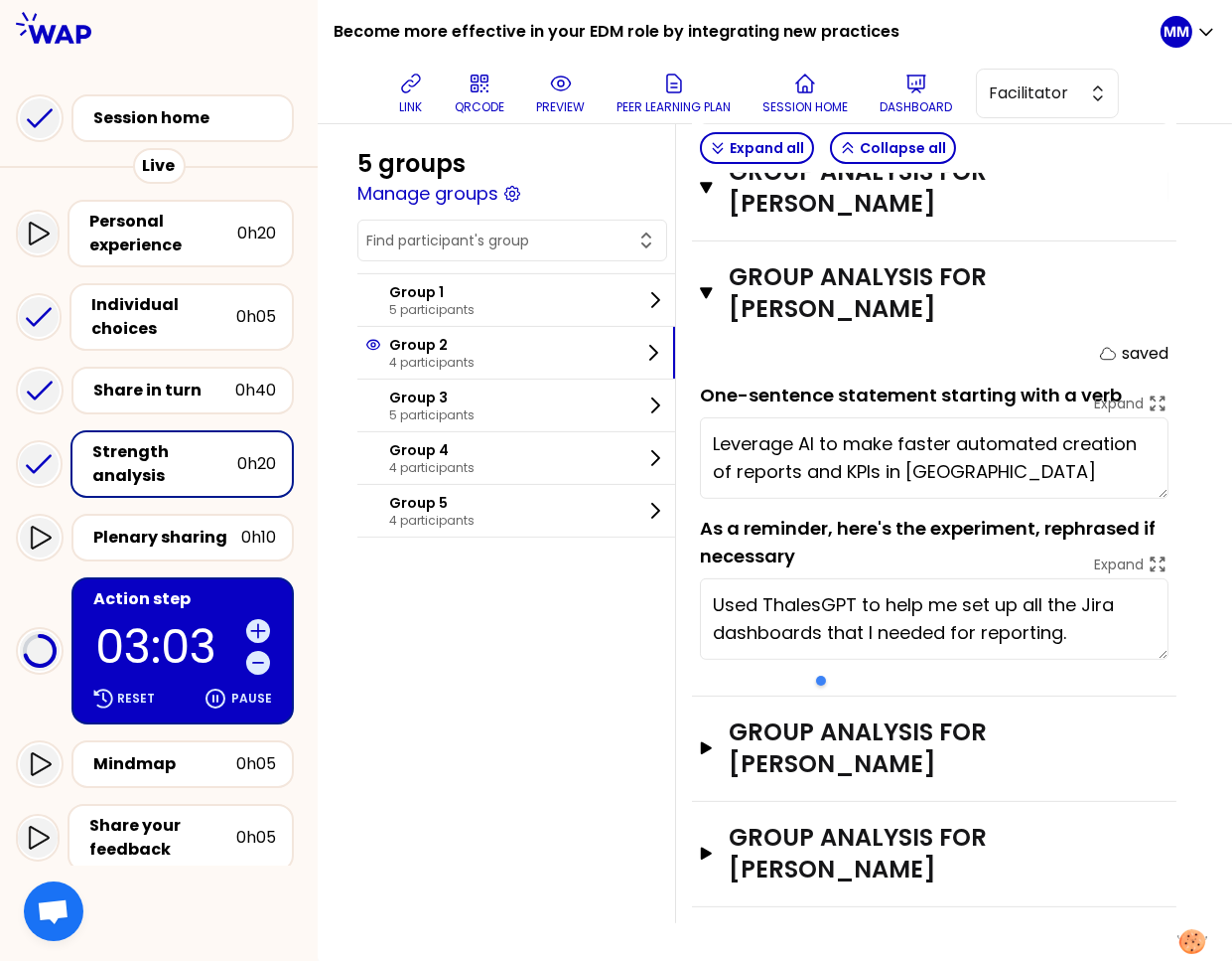
click at [818, 454] on textarea "Leverage AI to make faster automated creation of reports and KPIs in Jira" at bounding box center [935, 458] width 469 height 82
drag, startPoint x: 876, startPoint y: 744, endPoint x: 844, endPoint y: 703, distance: 52.0
click at [876, 744] on h3 "Group analysis for Michael WOLF" at bounding box center [916, 748] width 373 height 64
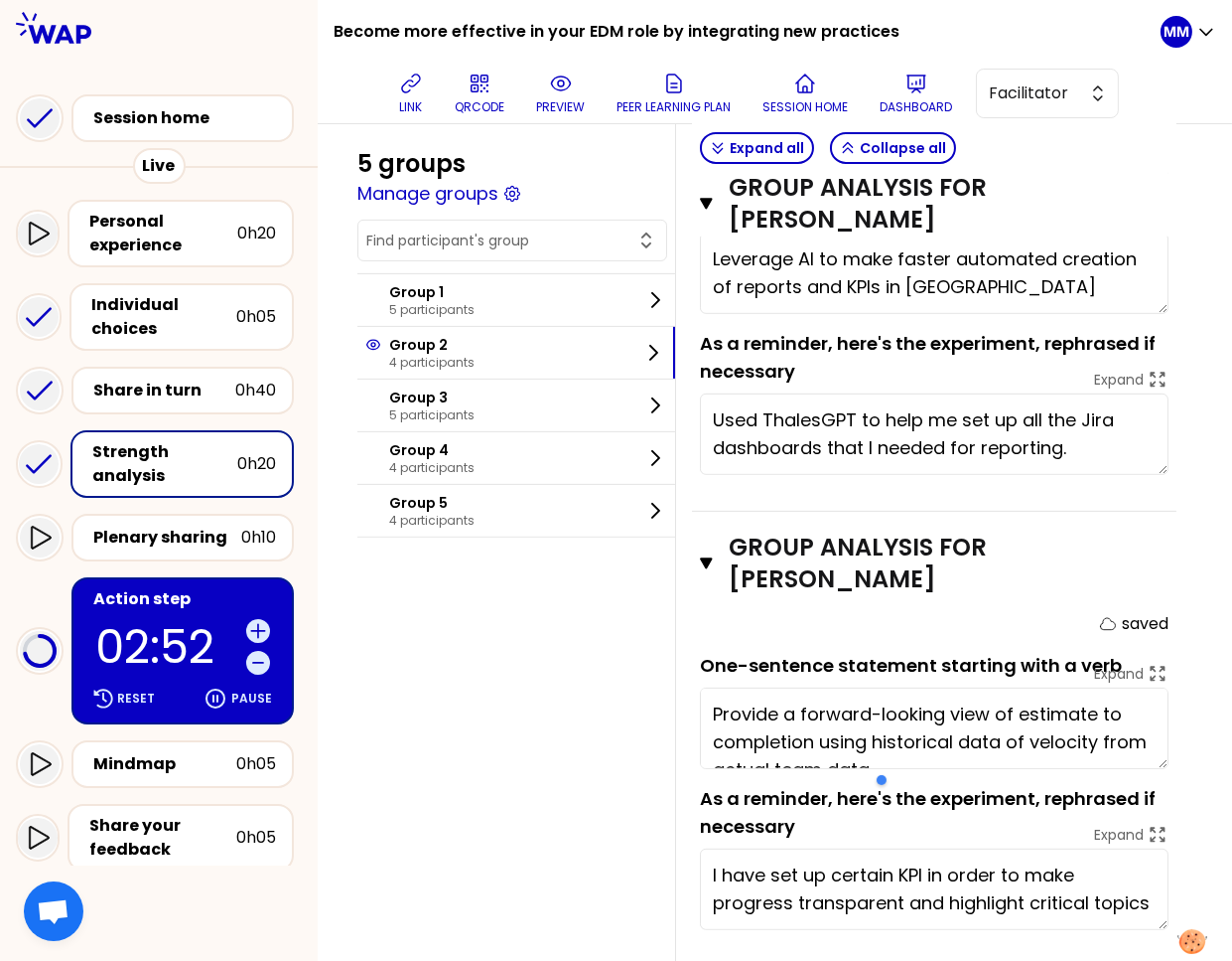
scroll to position [1398, 0]
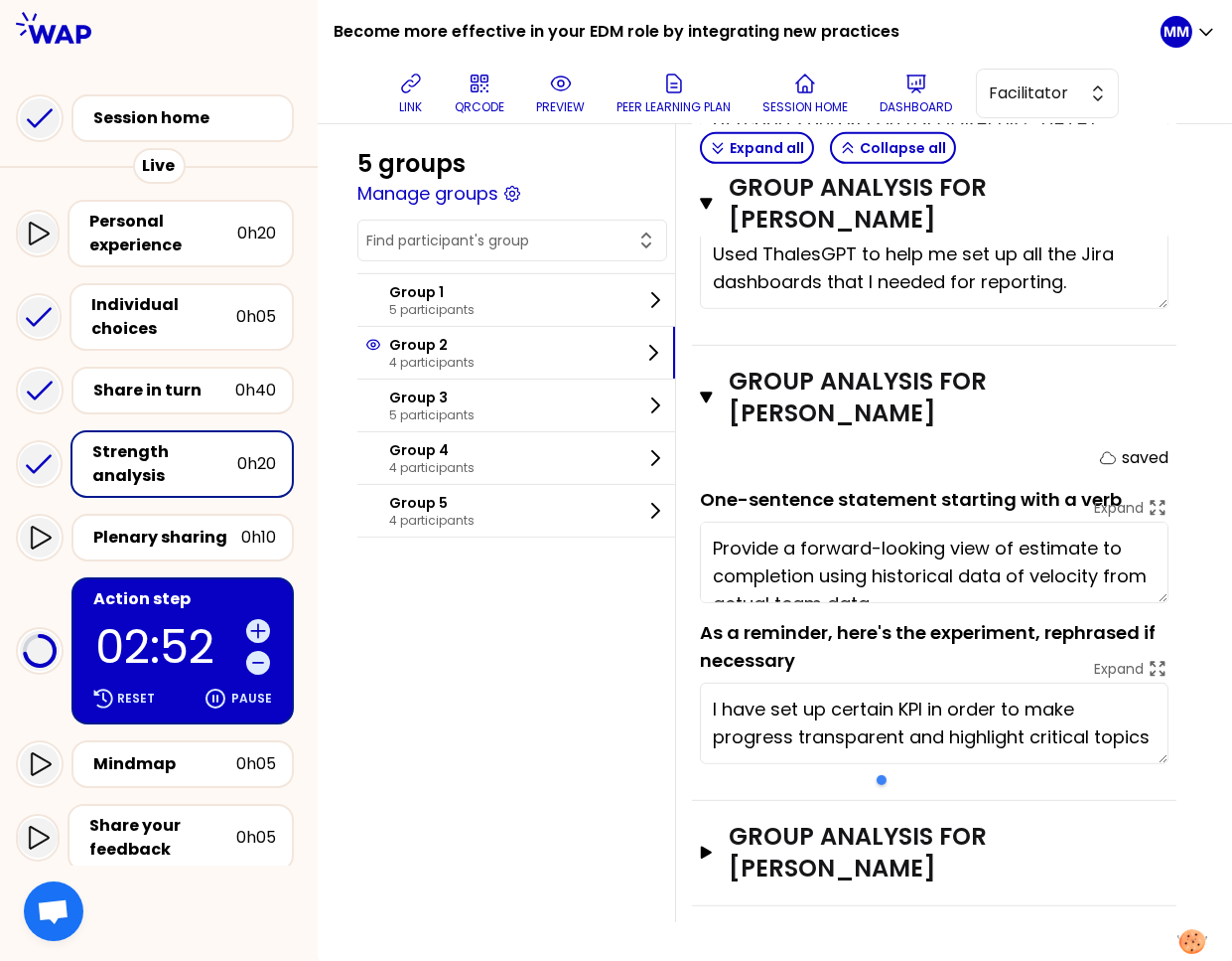
click at [825, 694] on textarea "I have set up certain KPI in order to make progress transparent and highlight c…" at bounding box center [935, 723] width 469 height 82
click at [924, 863] on h3 "Group analysis for Fatima GARCIA DONDAY" at bounding box center [916, 852] width 373 height 64
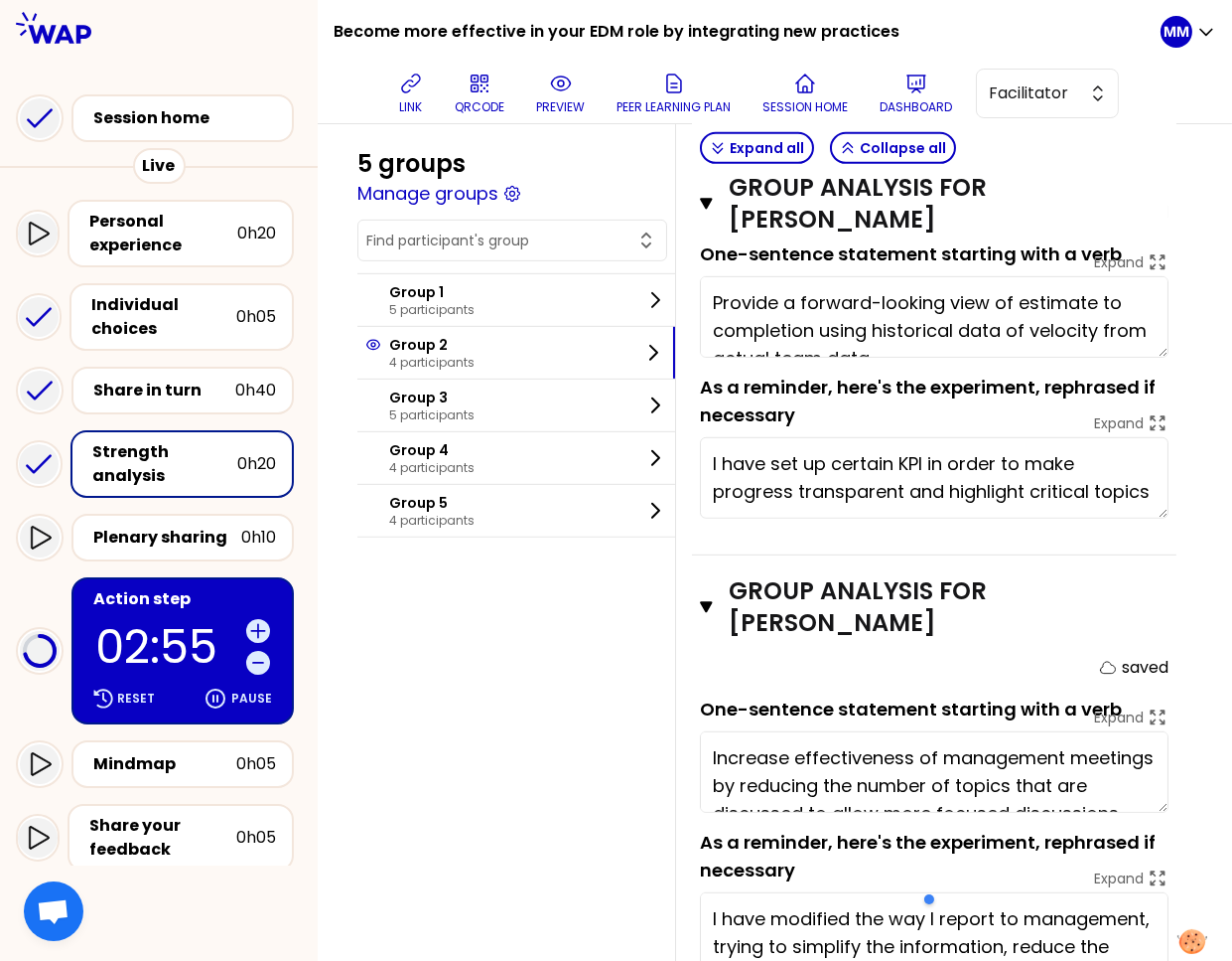
scroll to position [1646, 0]
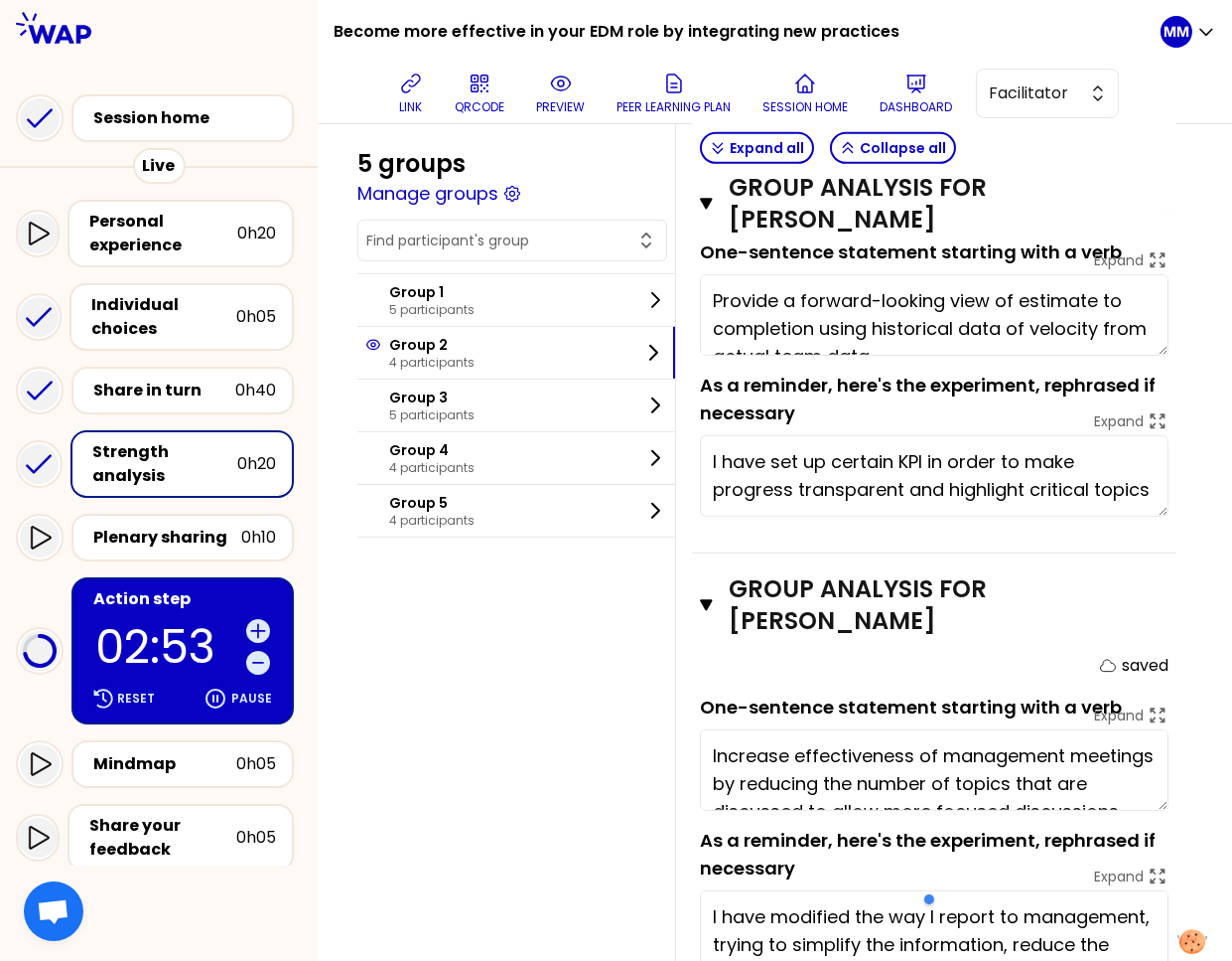
click at [843, 336] on textarea "Provide a forward-looking view of estimate to completion using historical data …" at bounding box center [935, 315] width 469 height 82
click at [837, 316] on textarea "Provide a forward-looking view of estimate to completion using historical data …" at bounding box center [935, 315] width 469 height 82
click at [821, 780] on textarea "Increase effectiveness of management meetings by reducing the number of topics …" at bounding box center [935, 770] width 469 height 82
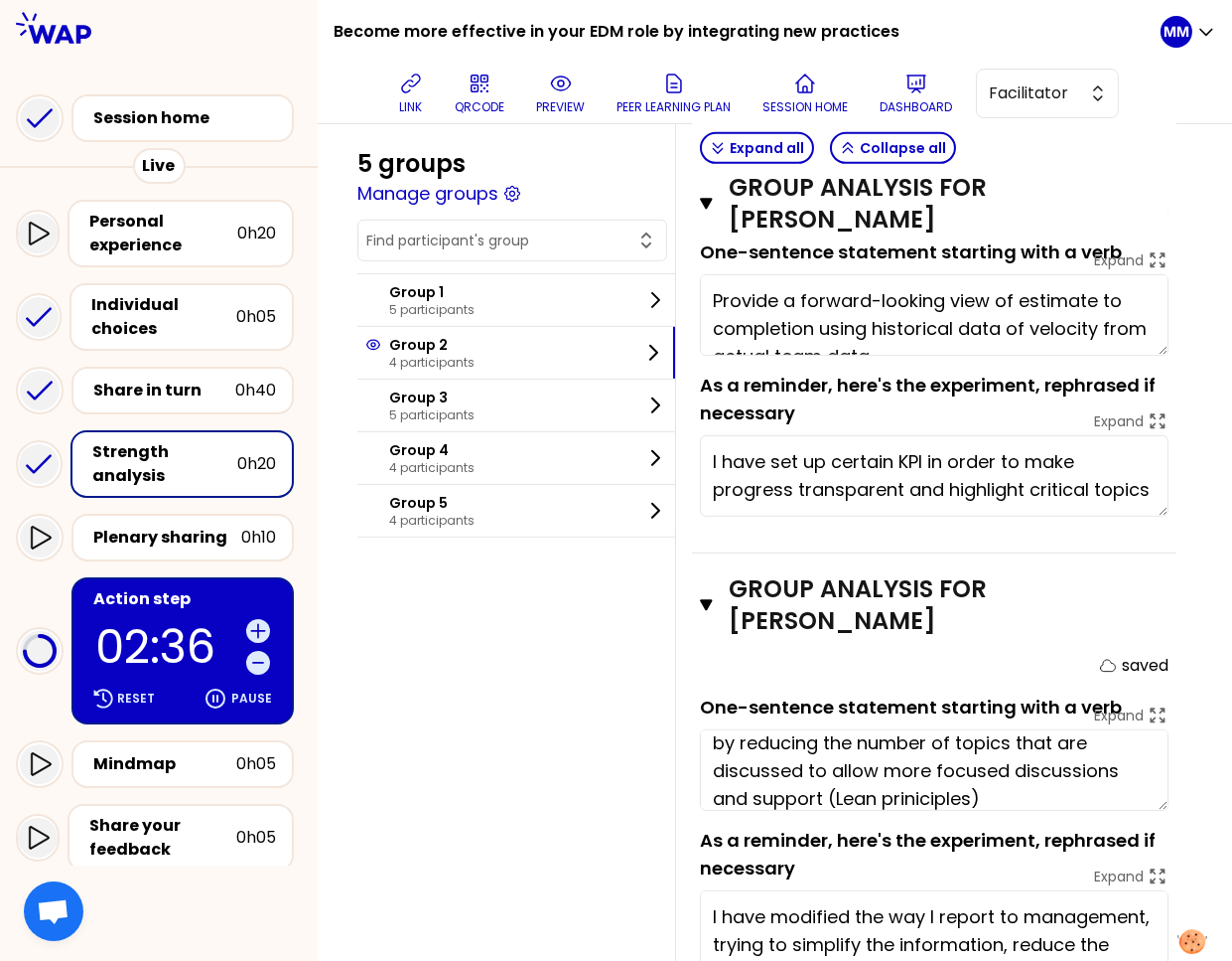
scroll to position [55, 0]
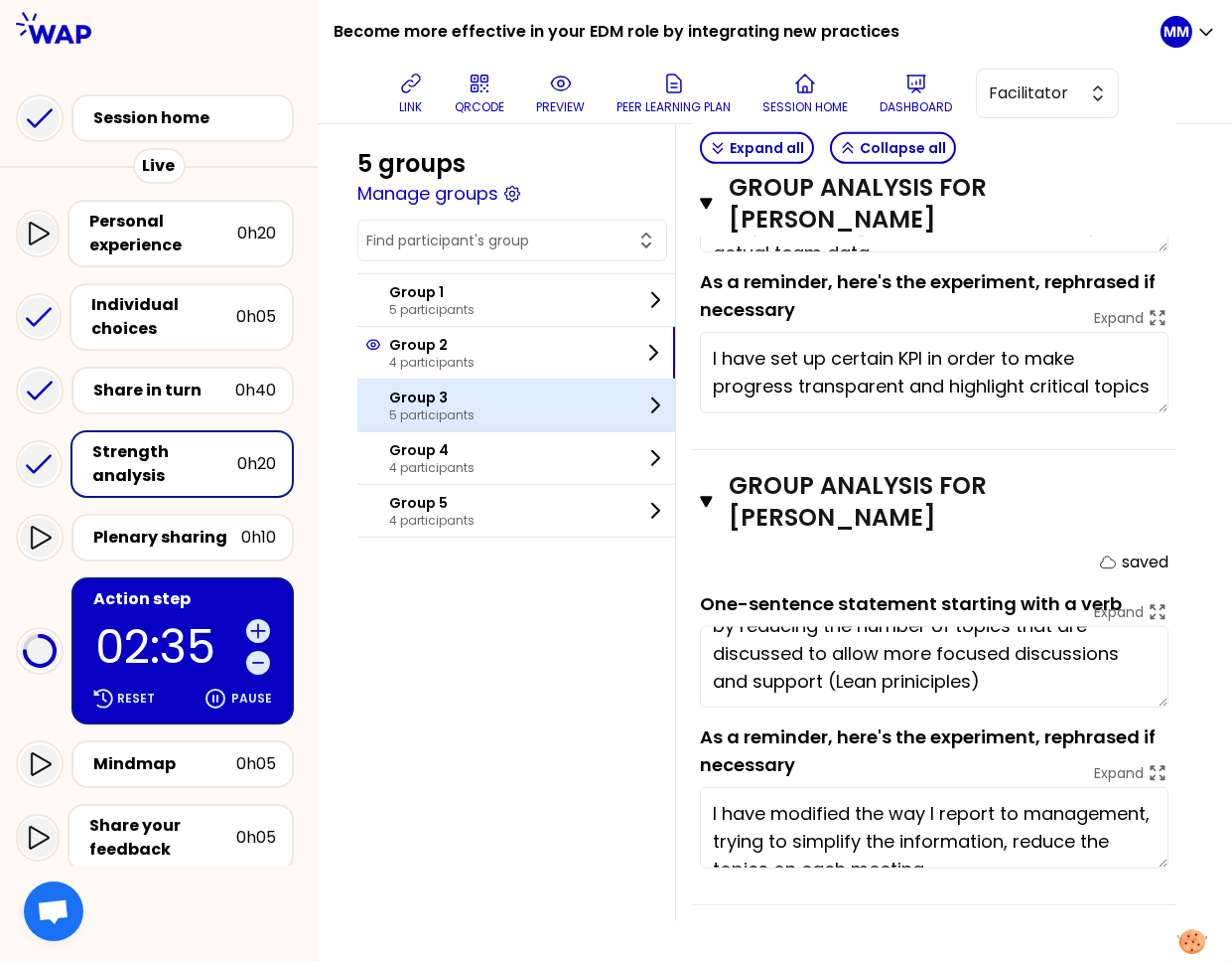
click at [496, 413] on div "Group 3 5 participants" at bounding box center [516, 405] width 318 height 52
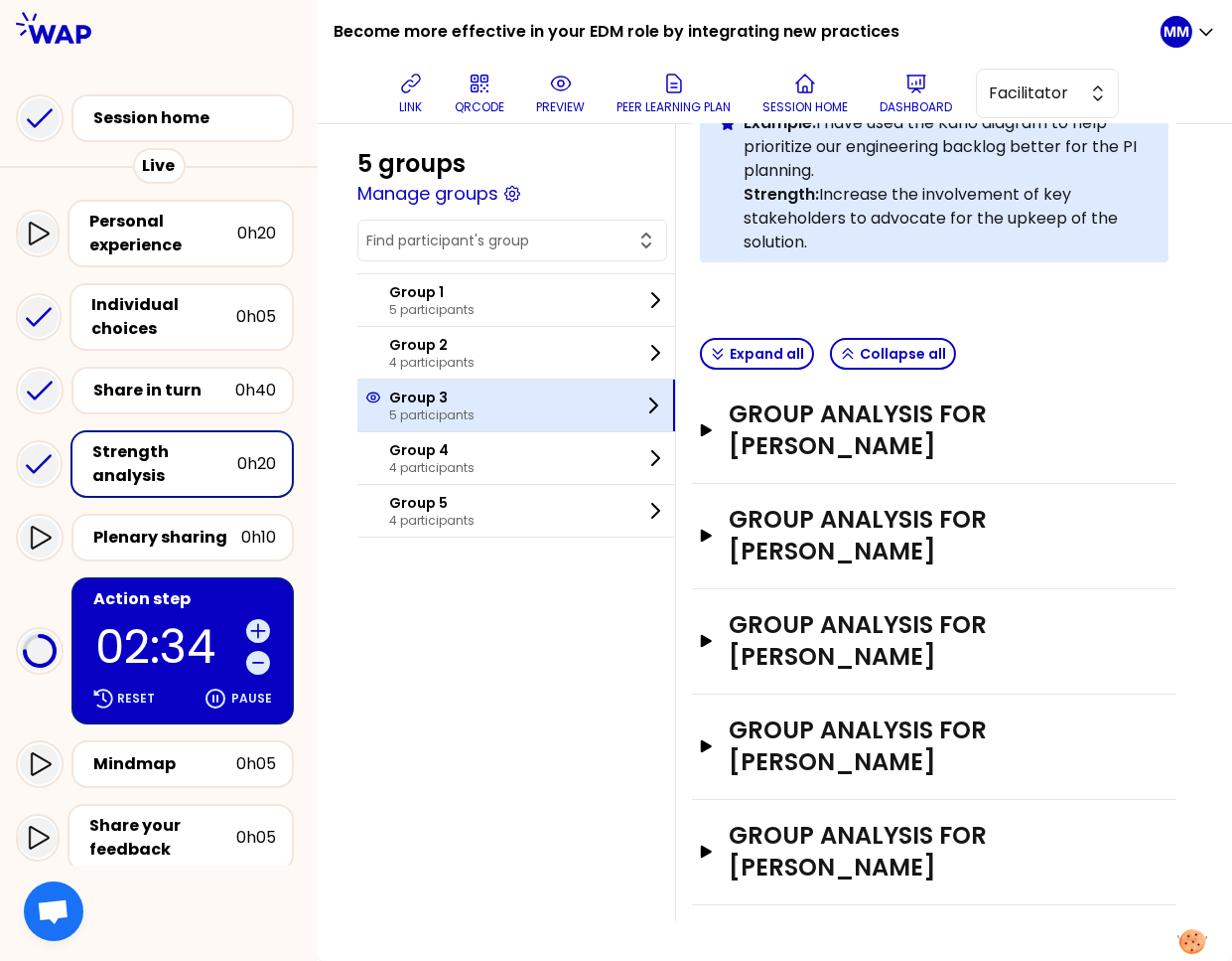
scroll to position [453, 0]
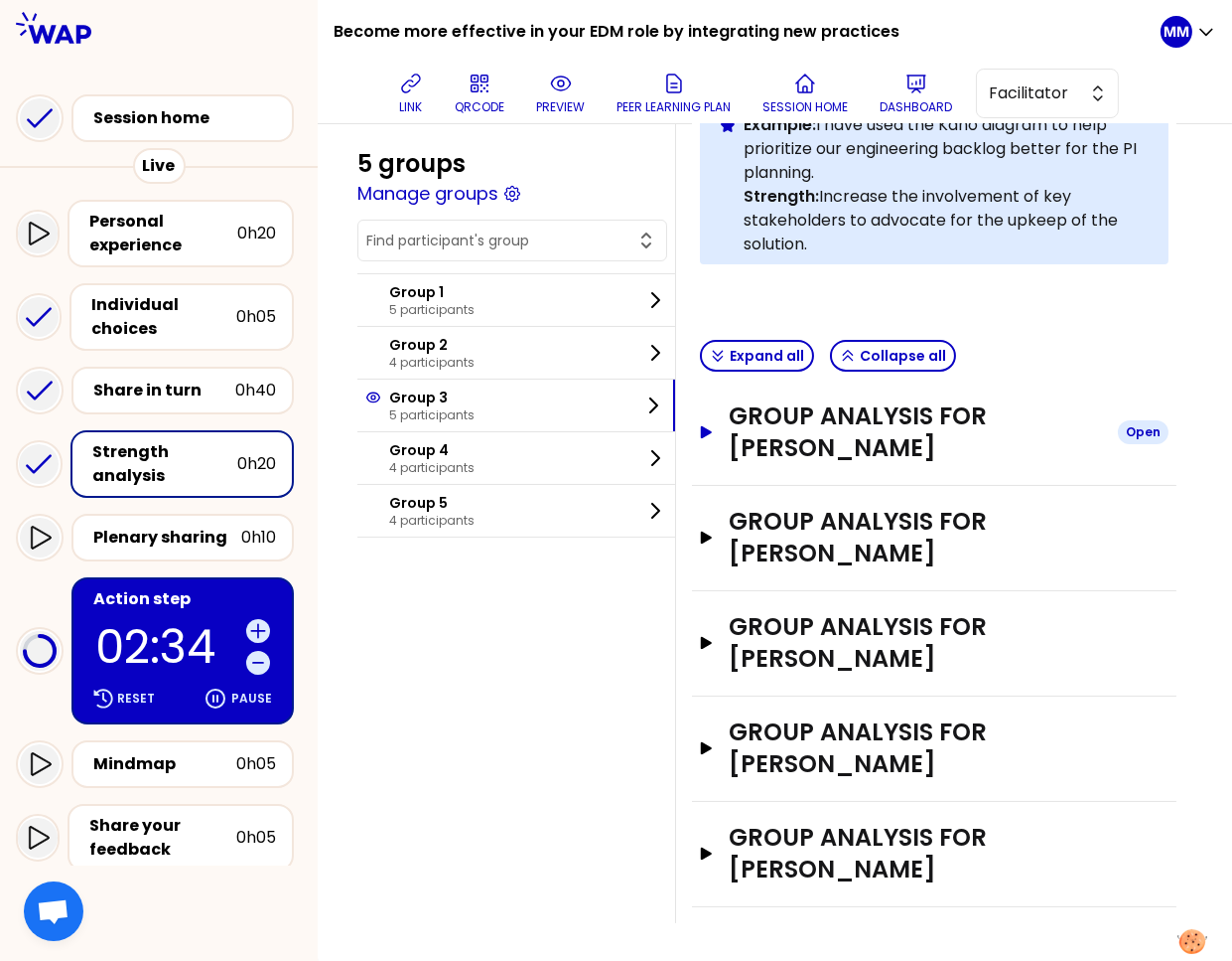
click at [864, 451] on h3 "Group analysis for Kevin MARTIN" at bounding box center [916, 432] width 373 height 64
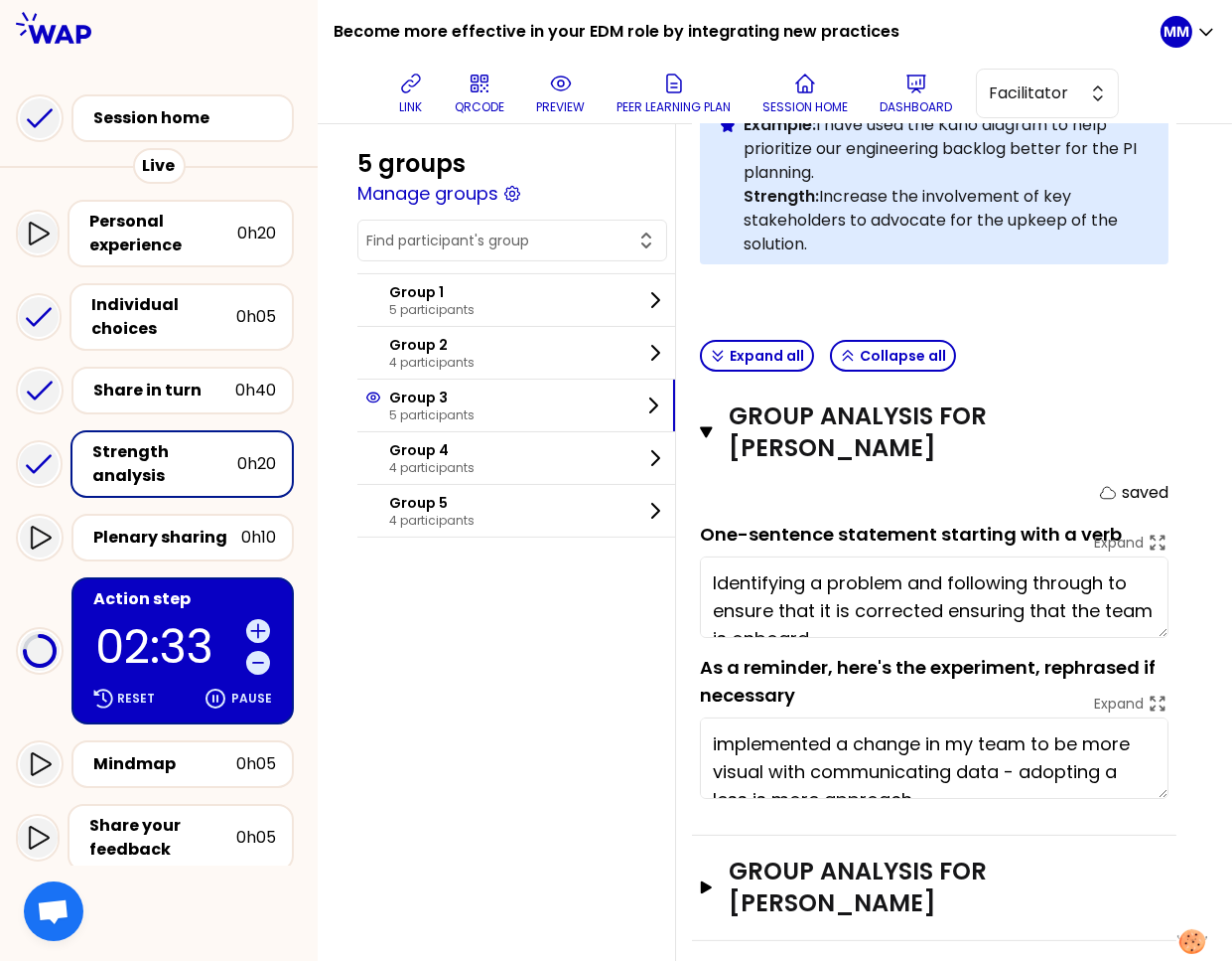
click at [841, 591] on textarea "Identifying a problem and following through to ensure that it is corrected ensu…" at bounding box center [935, 597] width 469 height 82
click at [910, 879] on h3 "Group analysis for Javier SERRANO ARRIAGA" at bounding box center [916, 887] width 373 height 64
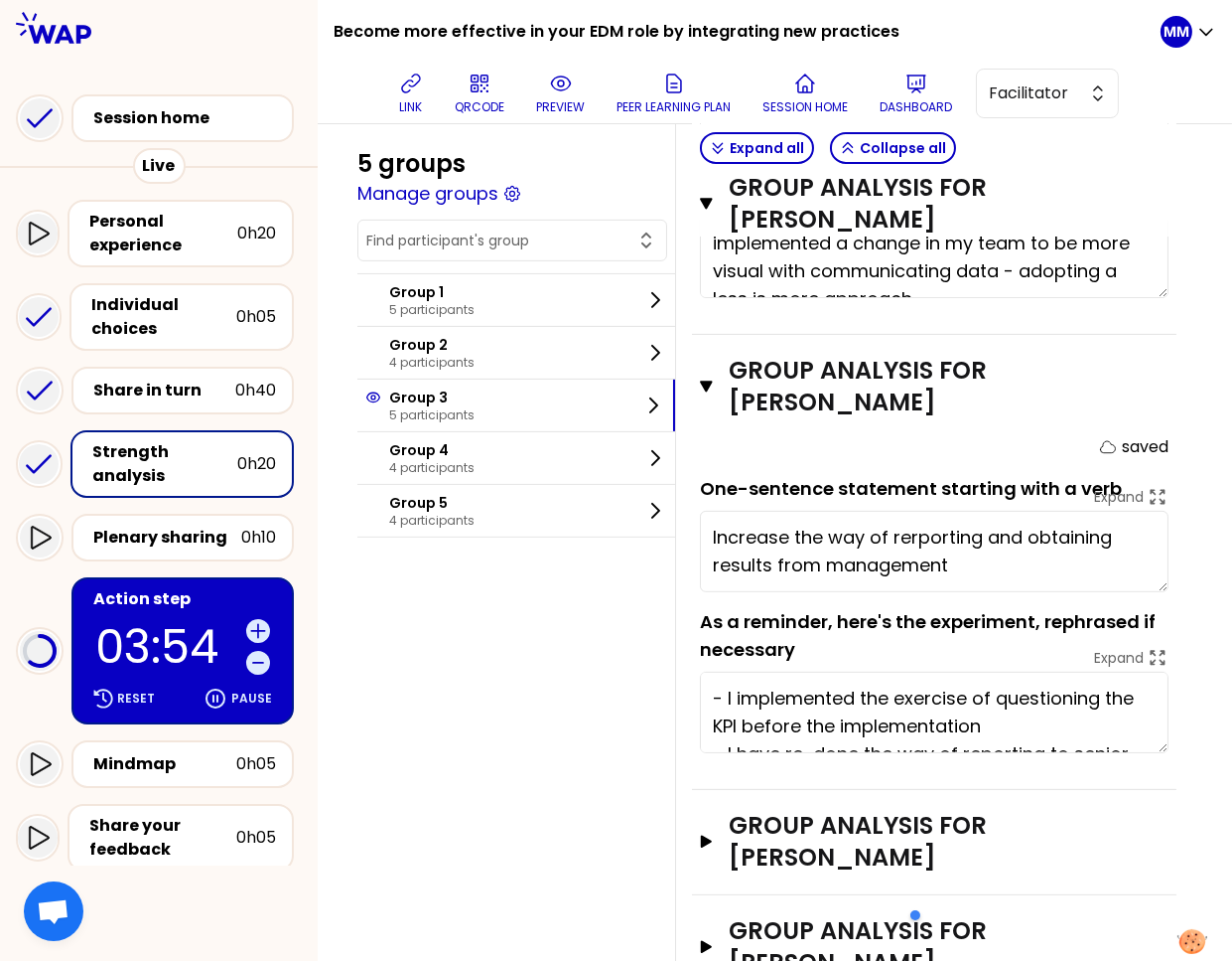
scroll to position [957, 0]
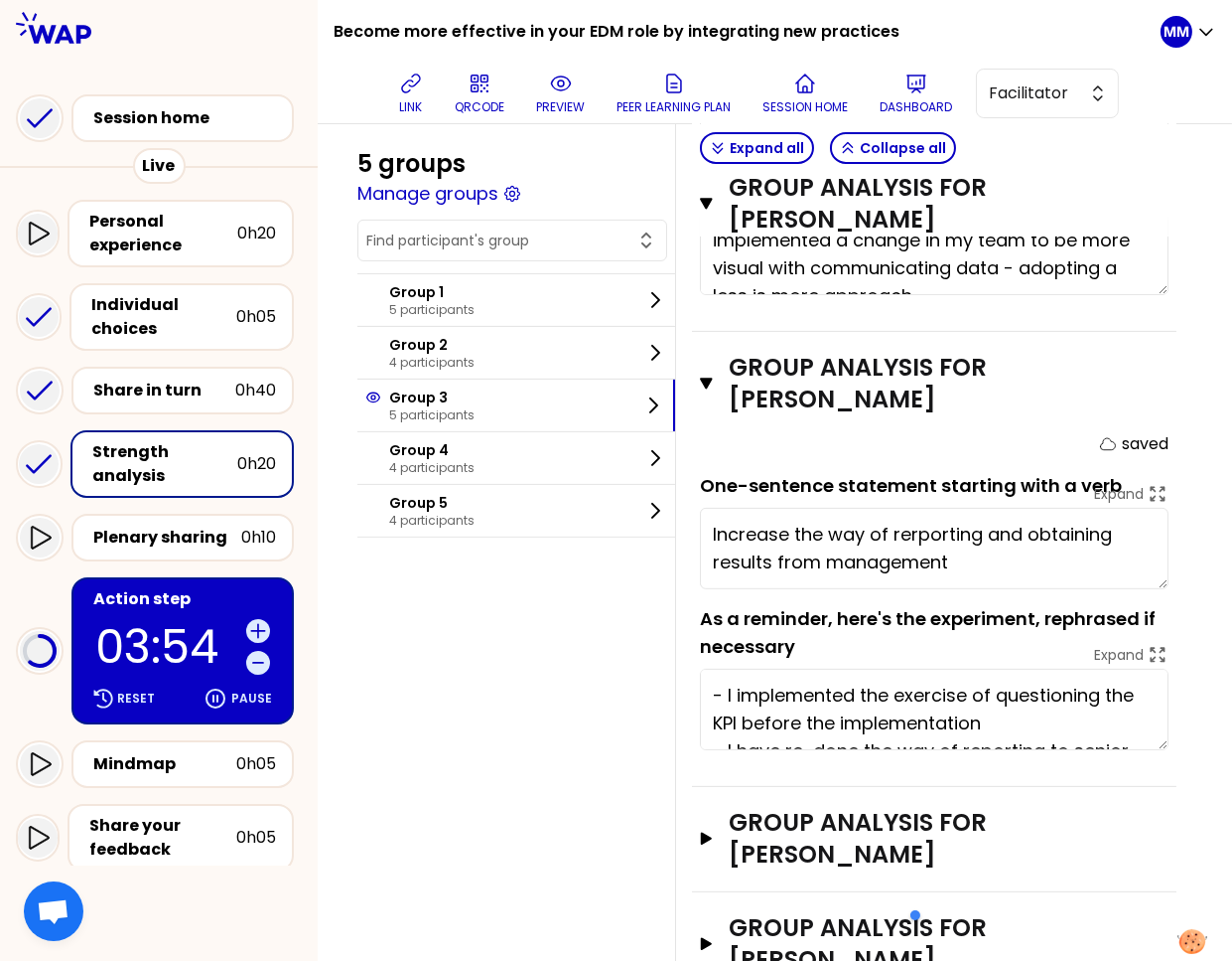
click at [813, 558] on textarea "Increase the way of rerporting and obtaining results from management" at bounding box center [935, 549] width 469 height 82
drag, startPoint x: 890, startPoint y: 827, endPoint x: 849, endPoint y: 822, distance: 41.3
click at [889, 826] on h3 "Group analysis for Godwin" at bounding box center [916, 838] width 373 height 64
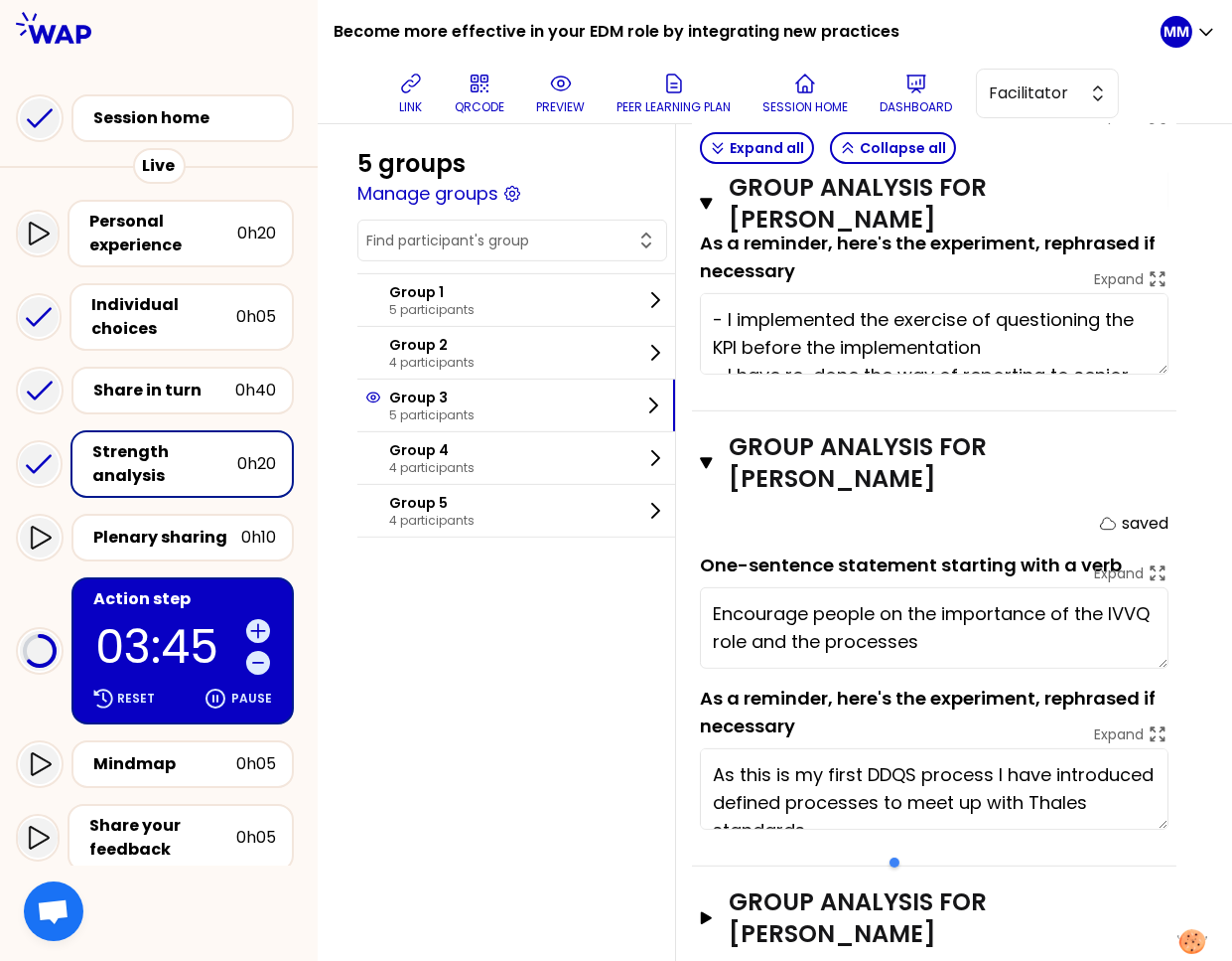
scroll to position [1503, 0]
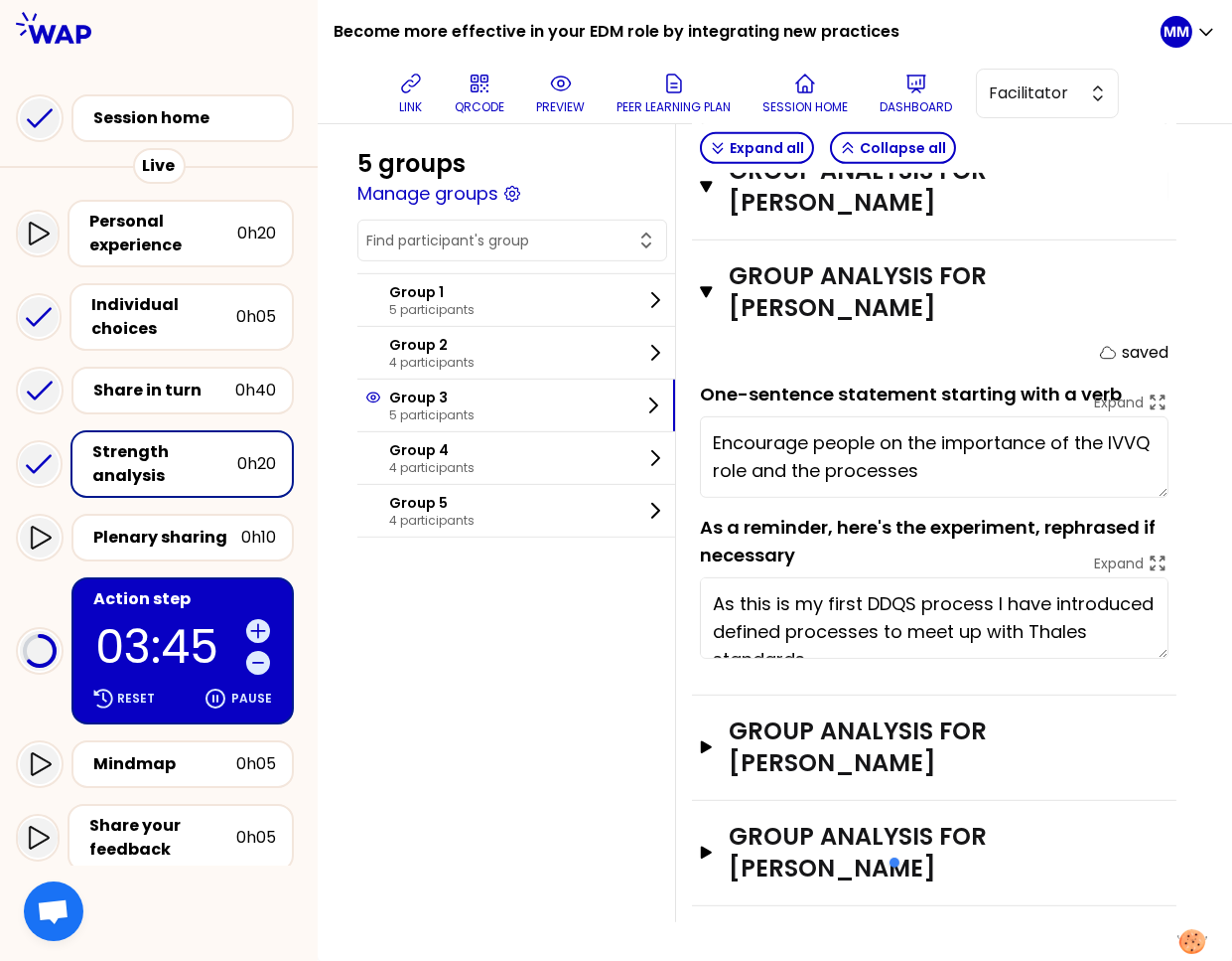
click at [816, 441] on textarea "Encourage people on the importance of the IVVQ role and the processes" at bounding box center [935, 457] width 469 height 82
click at [871, 755] on h3 "Group analysis for Nilanka KODITHUWAKKU" at bounding box center [916, 747] width 373 height 64
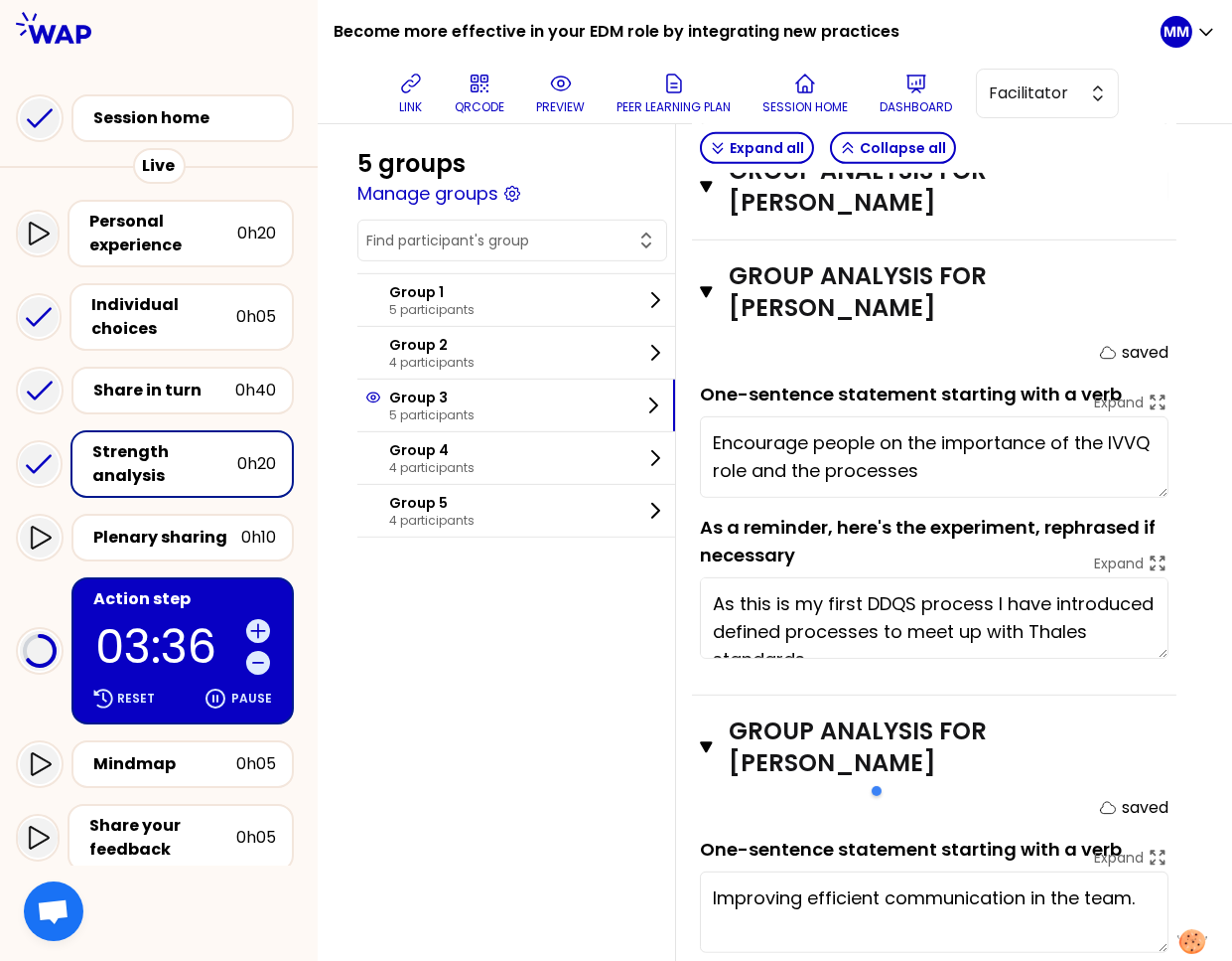
click at [833, 892] on textarea "Improving efficient communication in the team." at bounding box center [935, 912] width 469 height 82
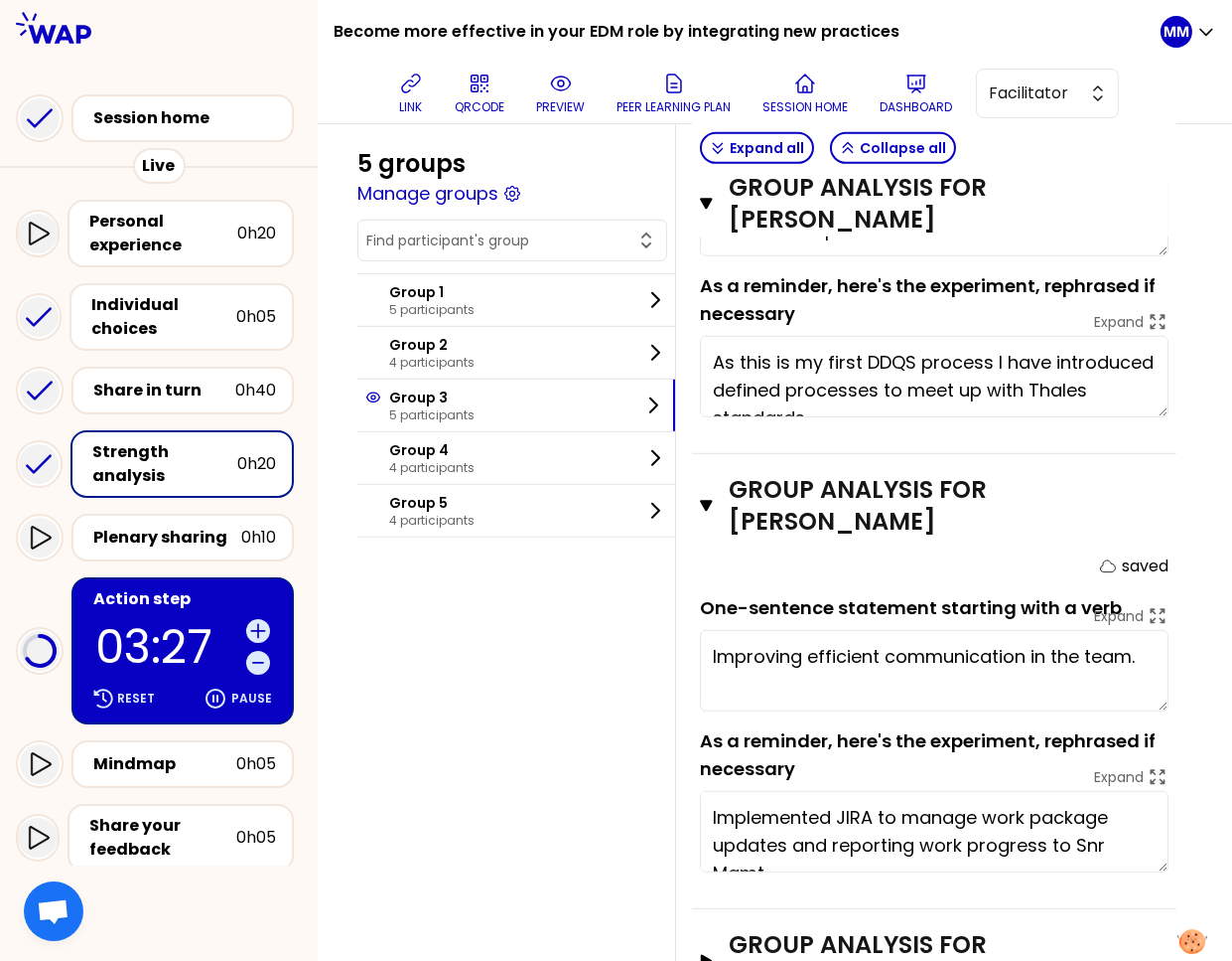
scroll to position [1853, 0]
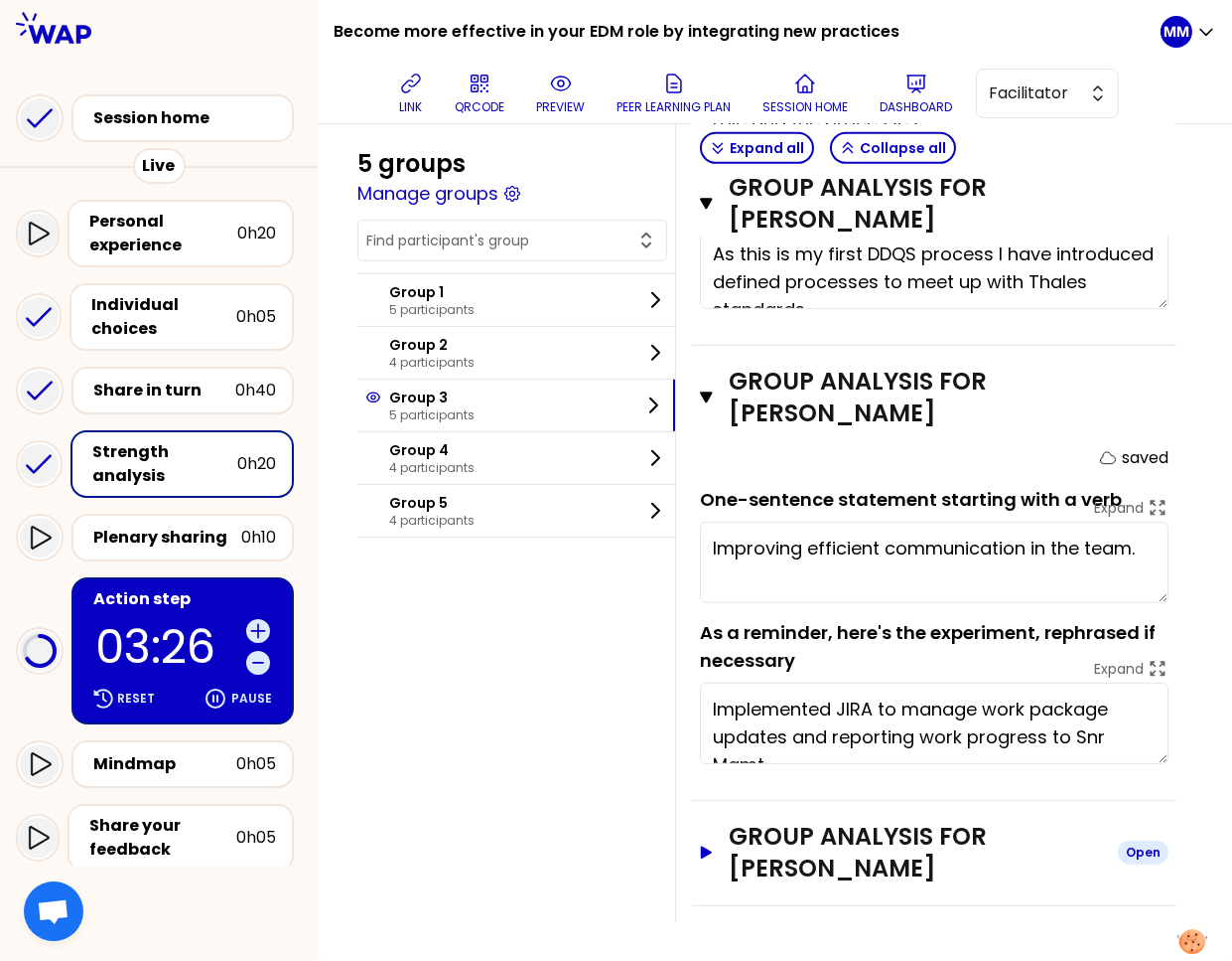
click at [841, 851] on h3 "Group analysis for Adam RICHARDSON" at bounding box center [916, 852] width 373 height 64
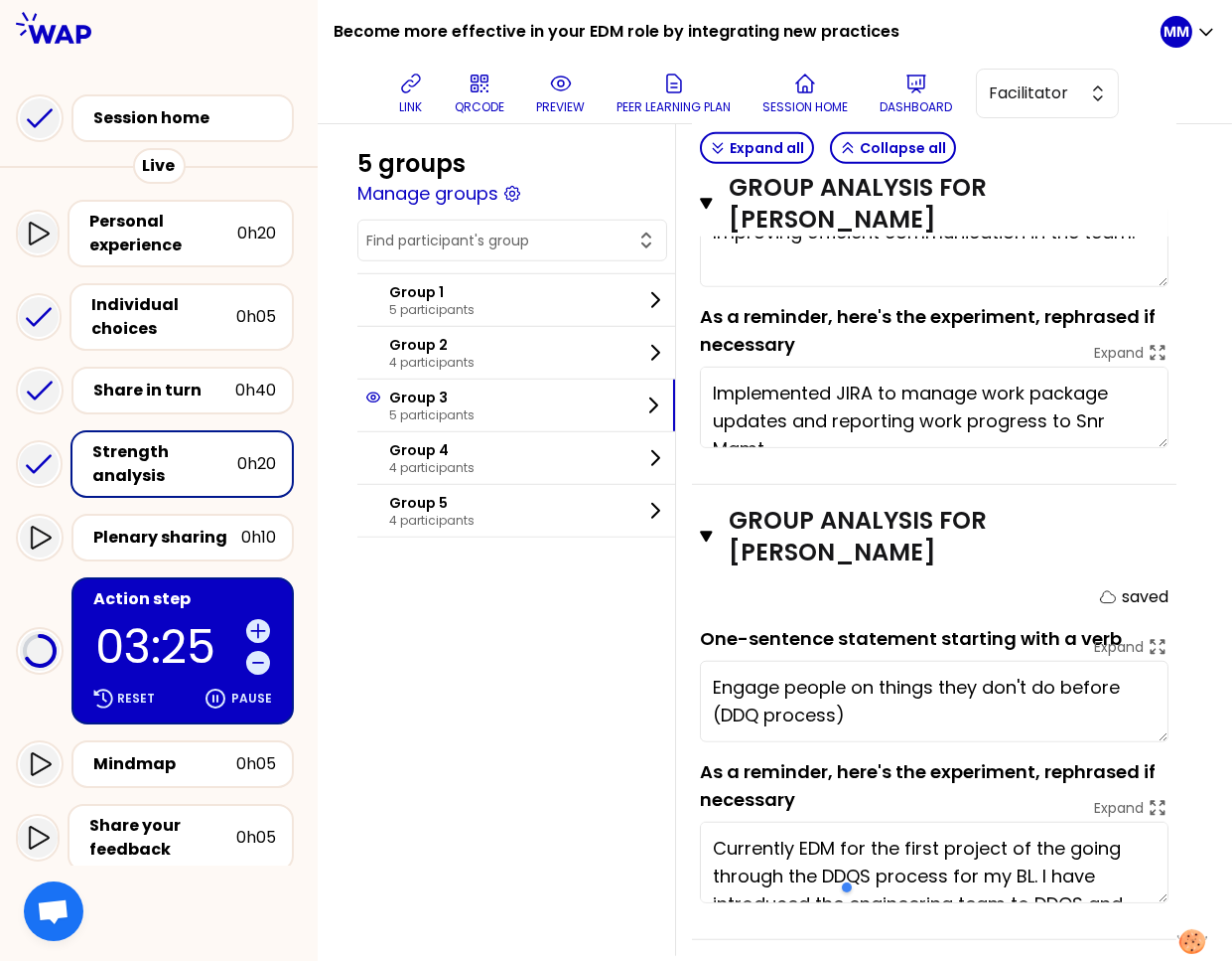
scroll to position [2202, 0]
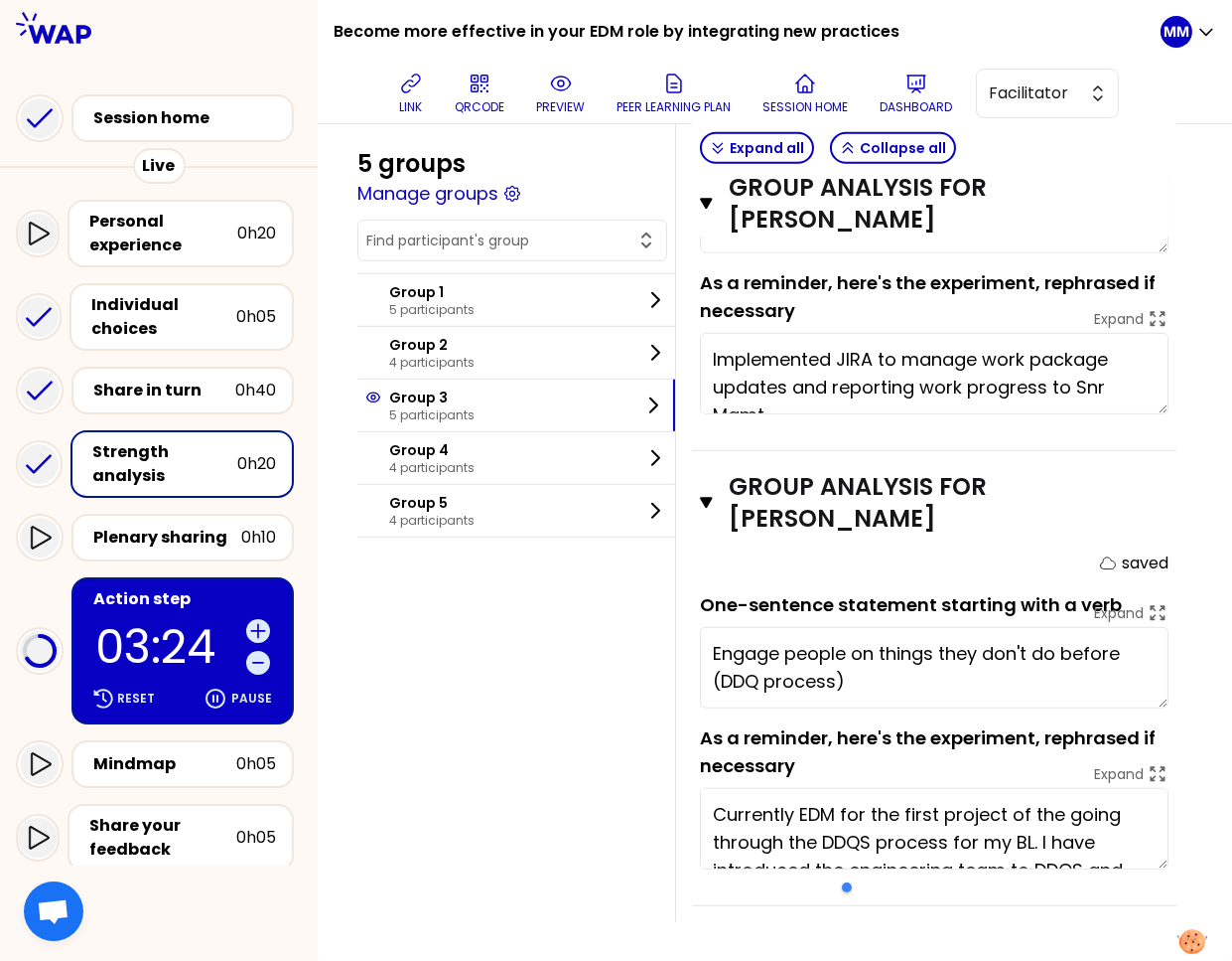
click at [876, 668] on textarea "Engage people on things they don't do before (DDQ process)" at bounding box center [935, 668] width 469 height 82
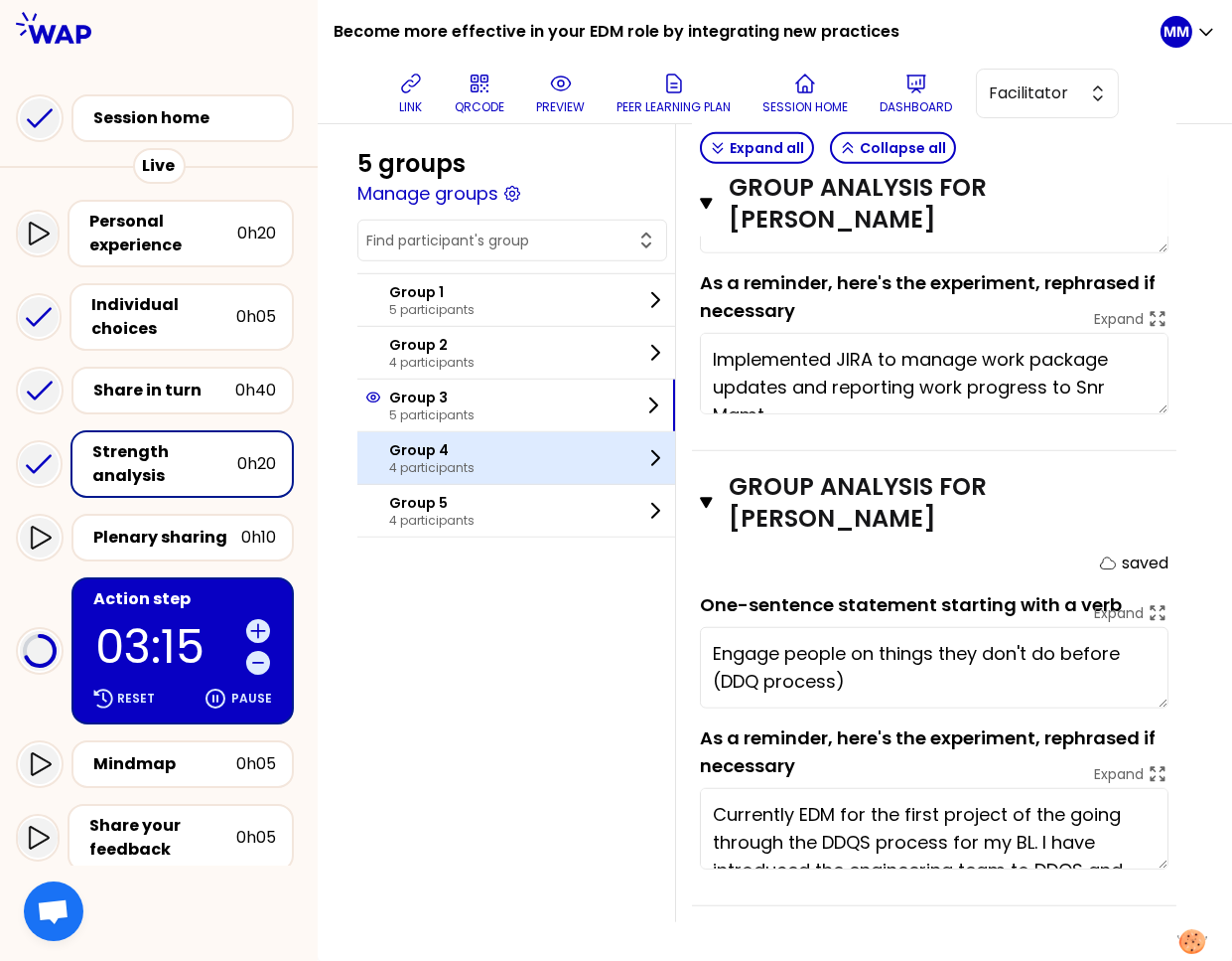
click at [507, 452] on div "Group 4 4 participants" at bounding box center [516, 458] width 318 height 52
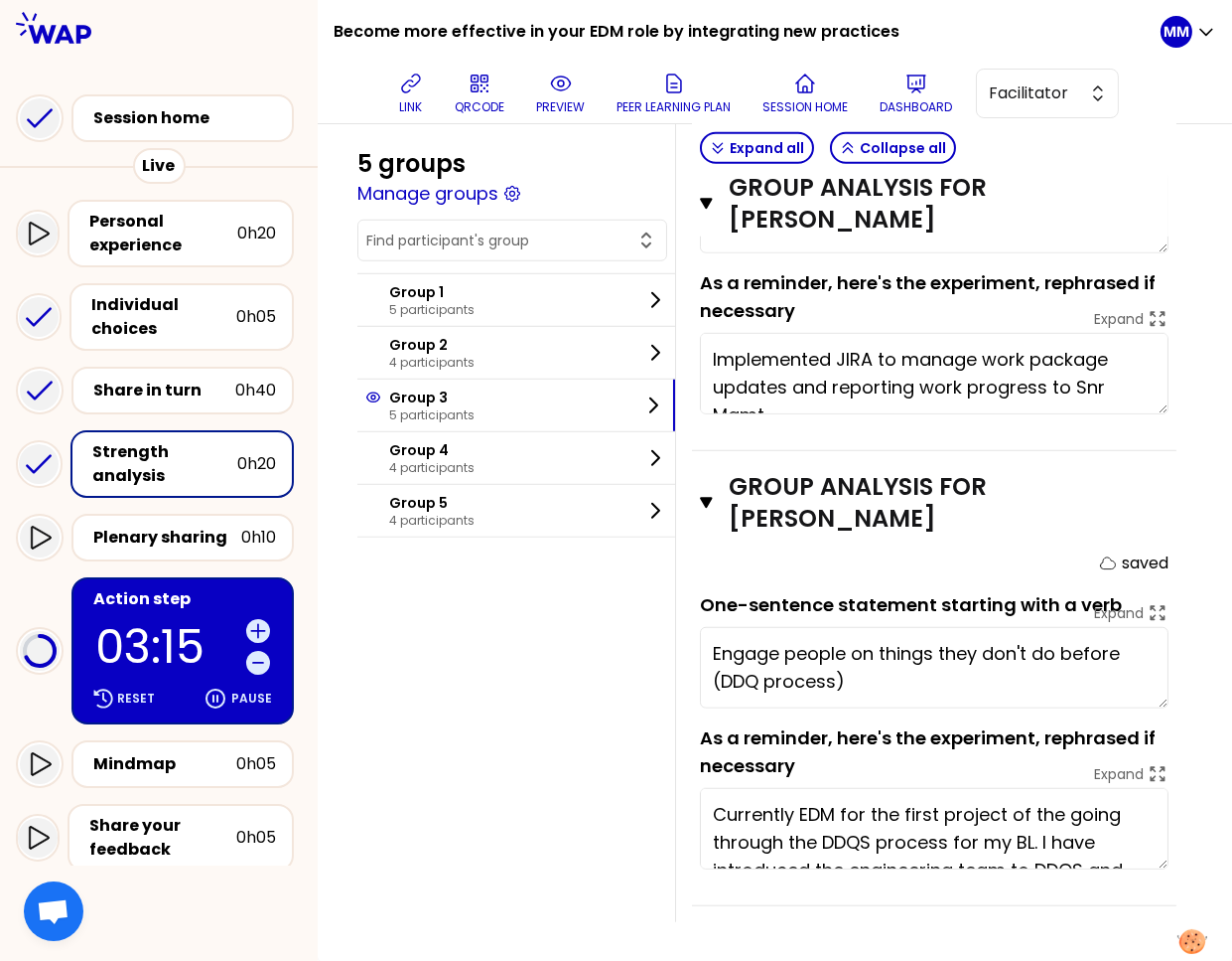
scroll to position [348, 0]
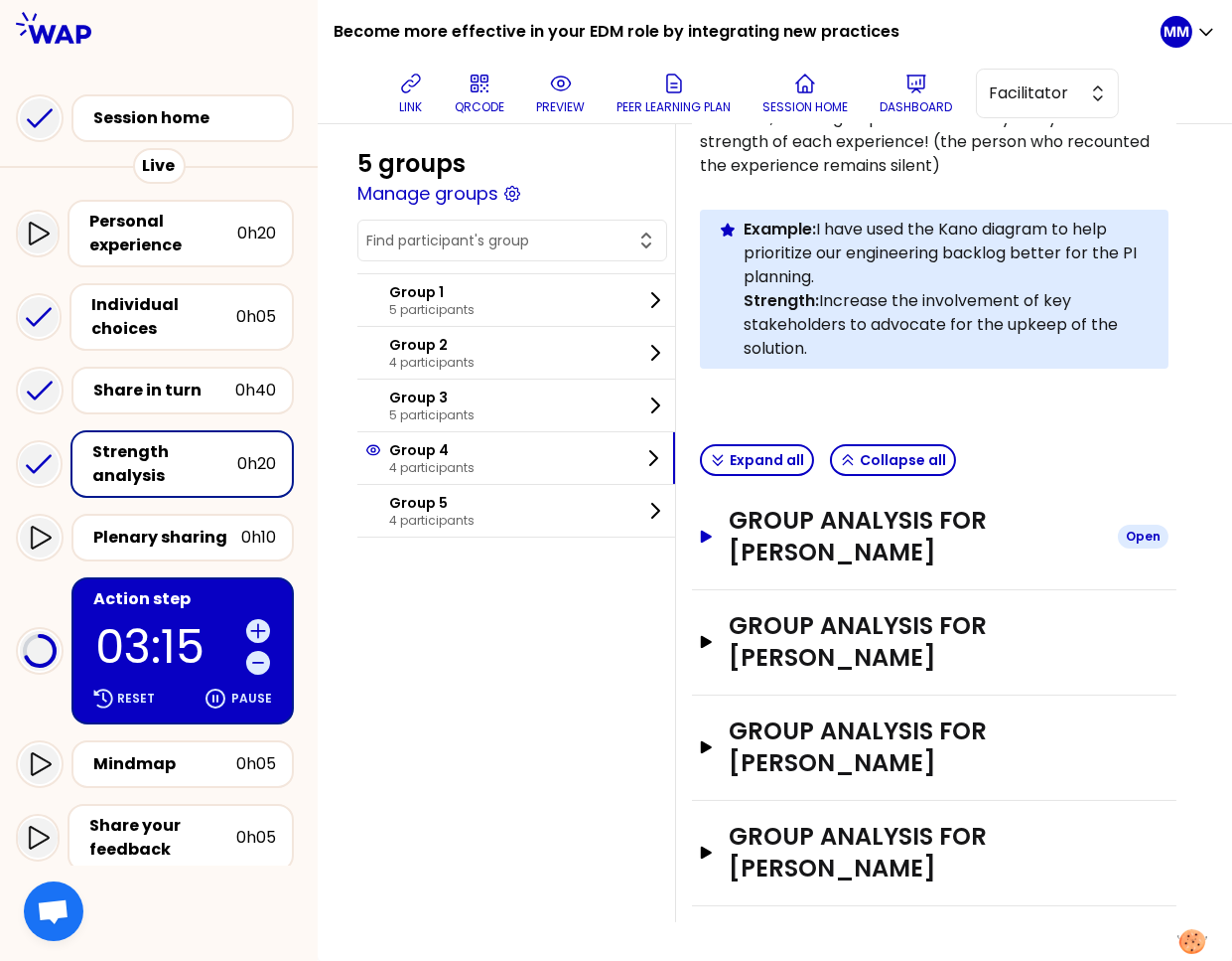
drag, startPoint x: 853, startPoint y: 530, endPoint x: 839, endPoint y: 541, distance: 17.8
click at [853, 530] on h3 "Group analysis for Natacha WHITFIELD" at bounding box center [916, 537] width 373 height 64
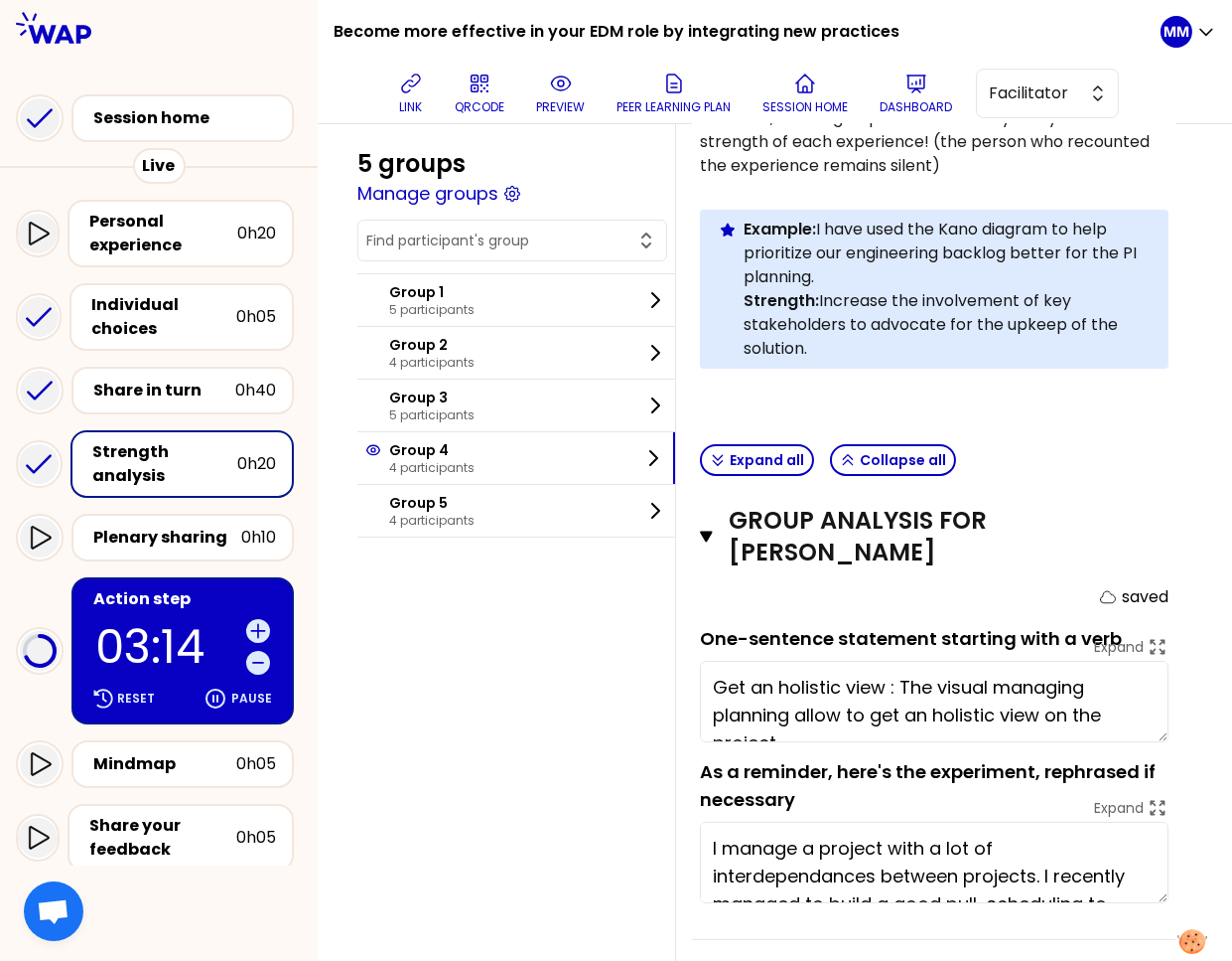
click at [841, 697] on textarea "Get an holistic view : The visual managing planning allow to get an holistic vi…" at bounding box center [935, 702] width 469 height 82
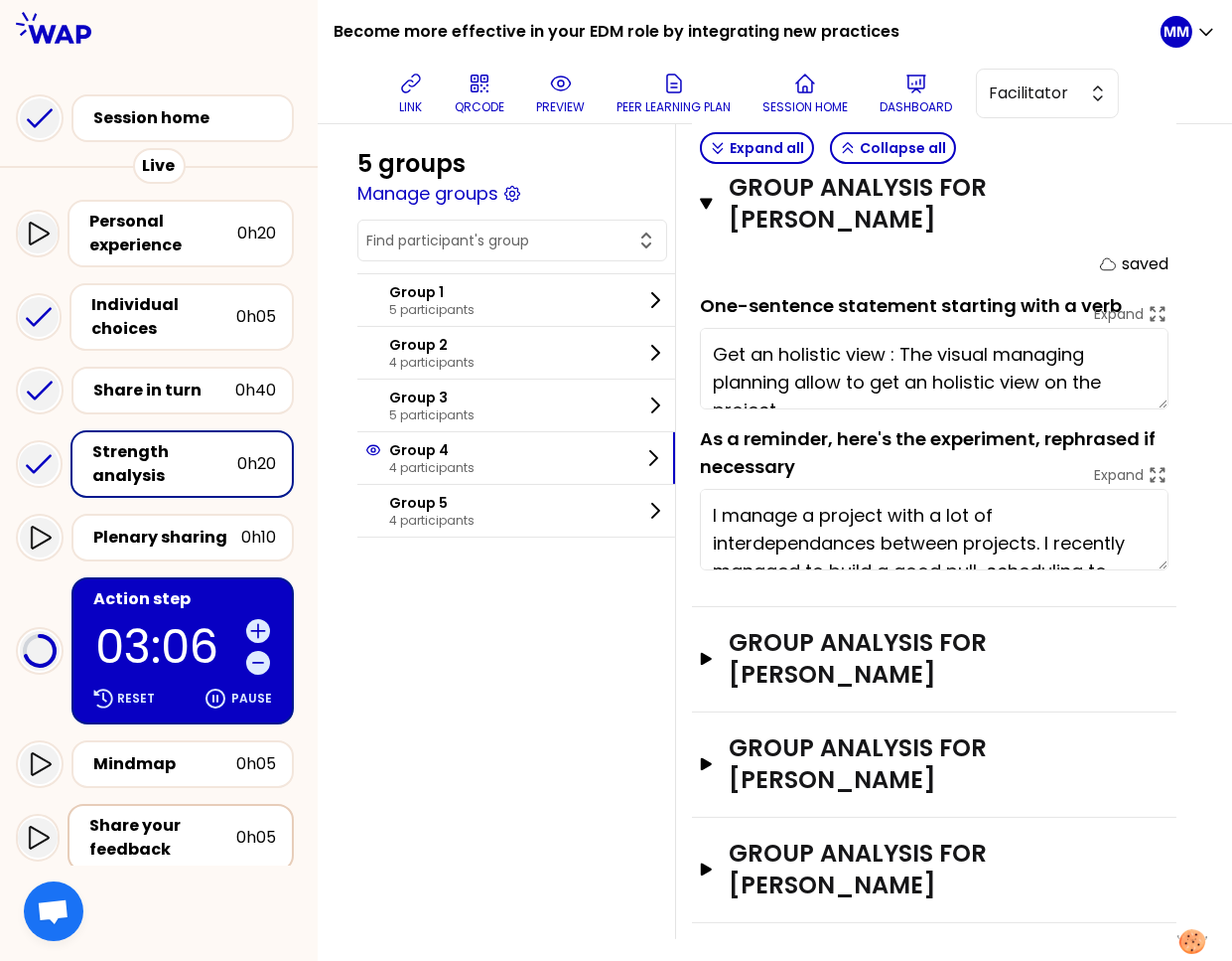
scroll to position [698, 0]
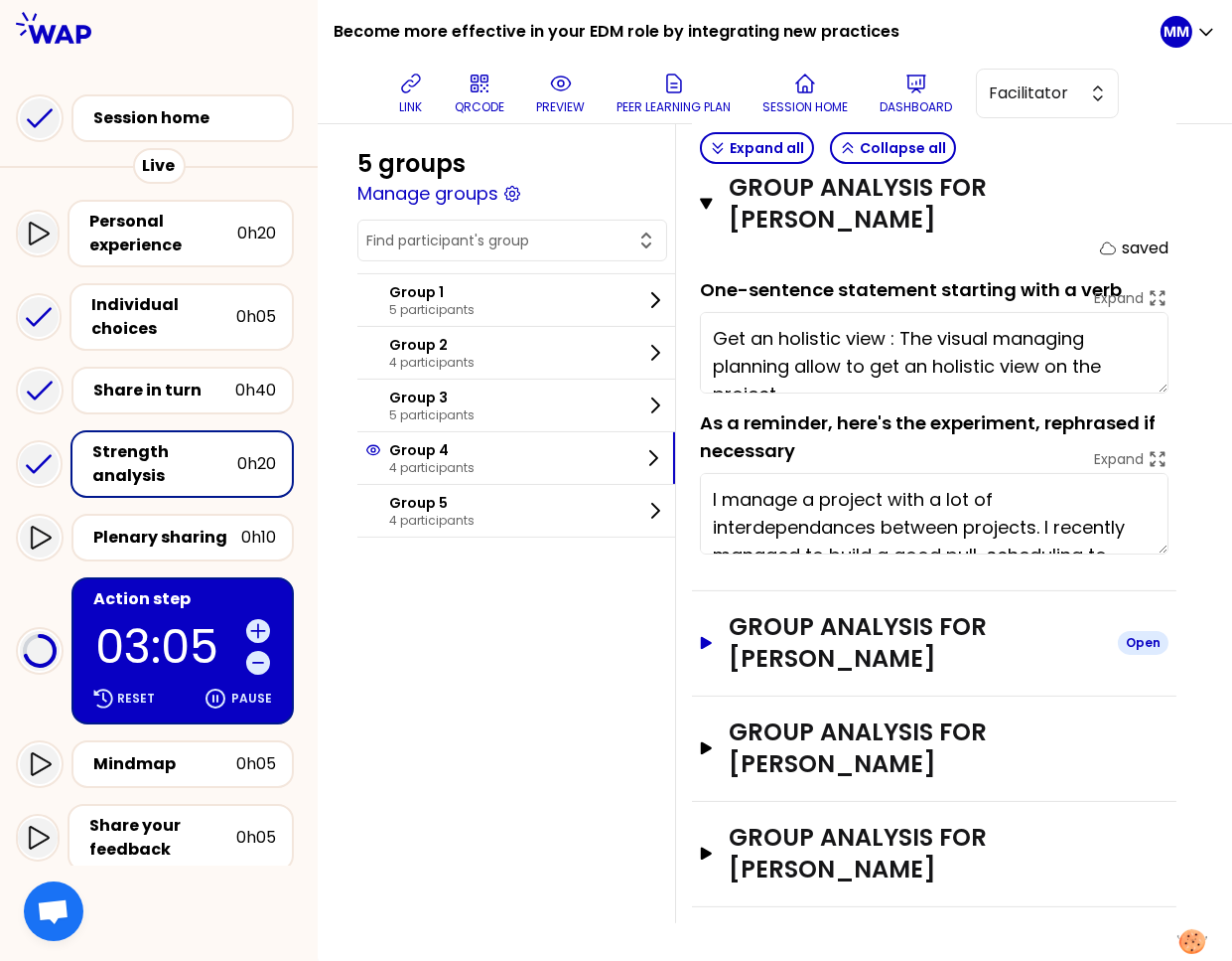
click at [775, 646] on h3 "Group analysis for Adam BENSON" at bounding box center [916, 643] width 373 height 64
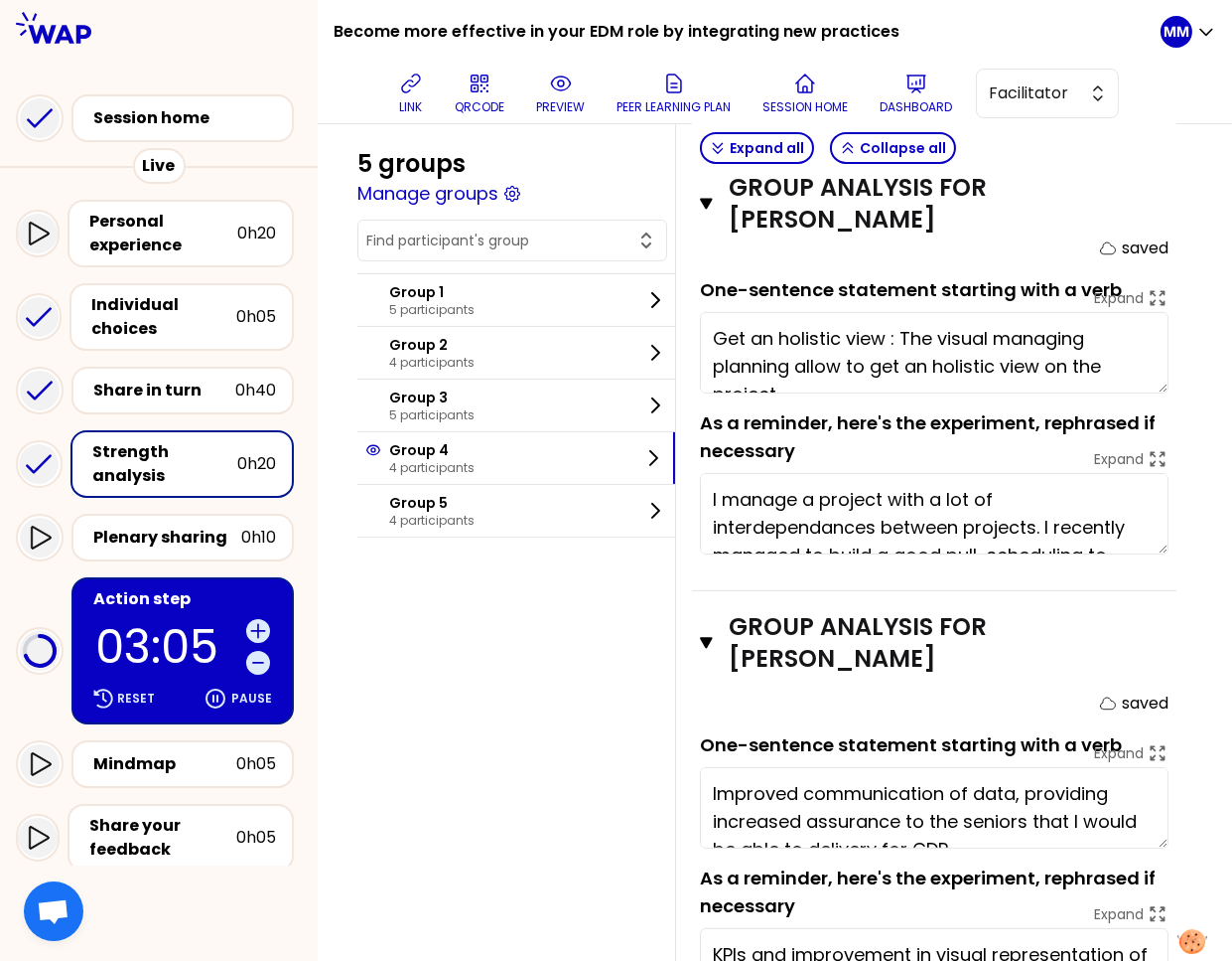
click at [809, 788] on textarea "Improved communication of data, providing increased assurance to the seniors th…" at bounding box center [935, 808] width 469 height 82
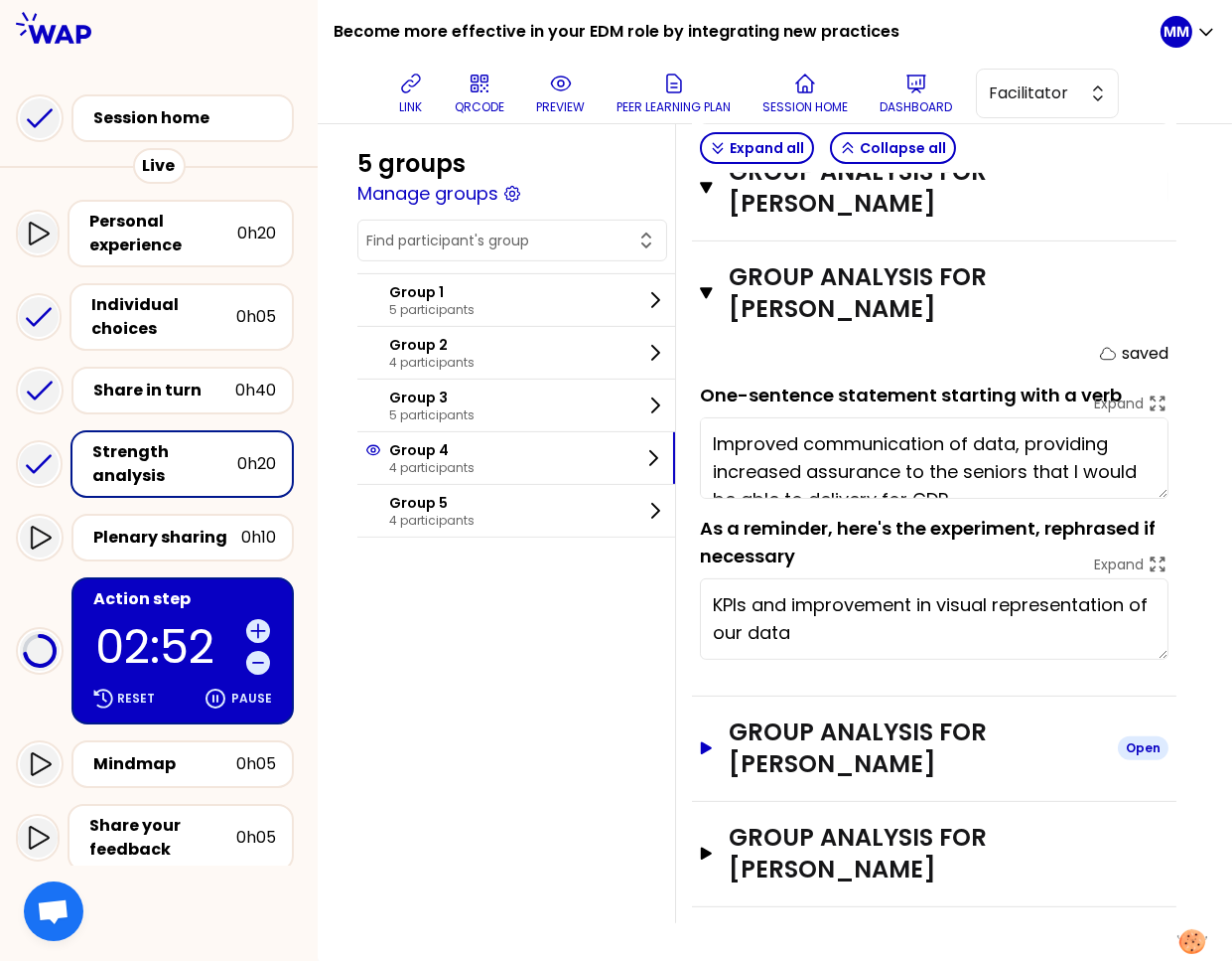
click at [846, 723] on h3 "Group analysis for Sangeetha KATTAMURI" at bounding box center [916, 748] width 373 height 64
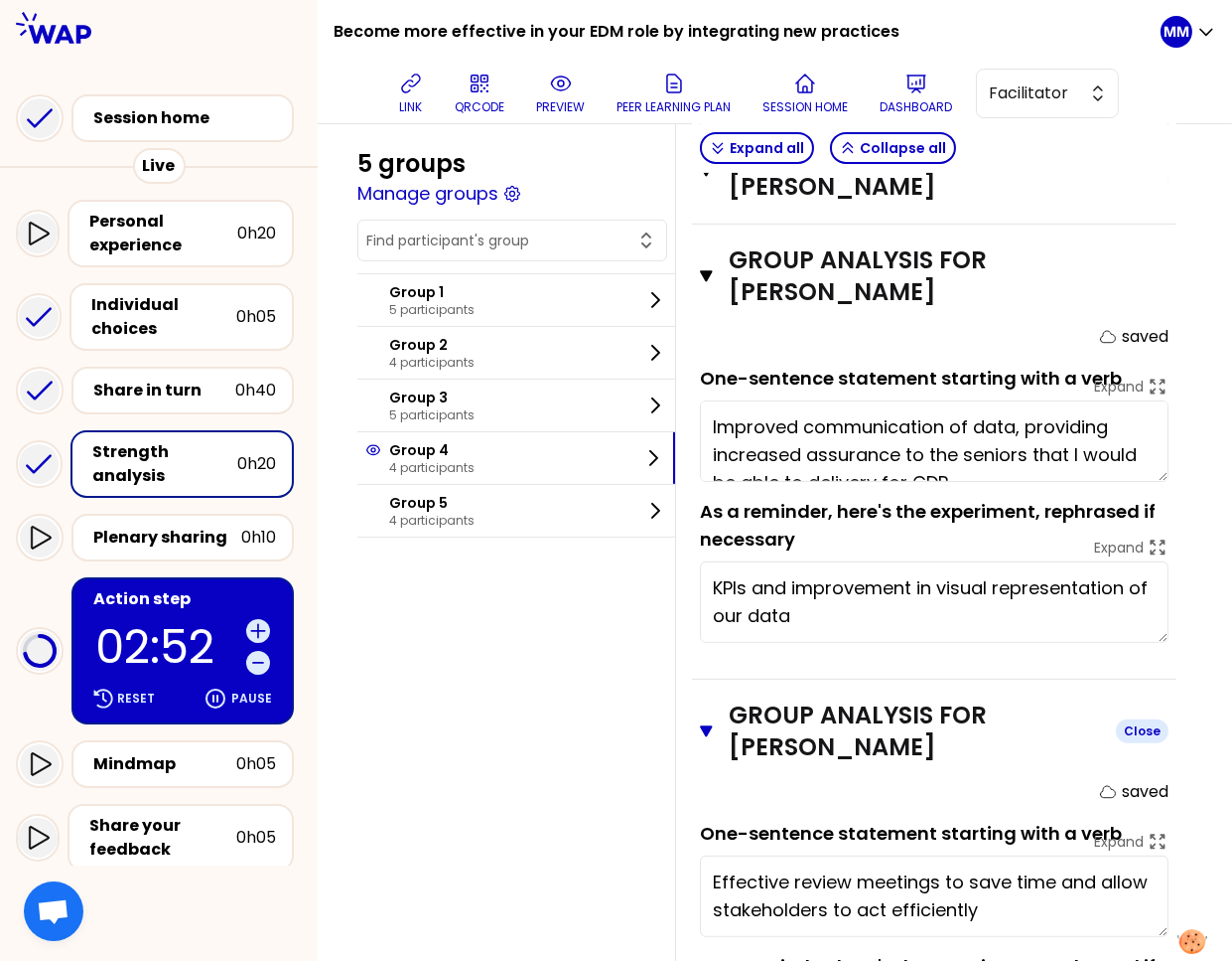
scroll to position [1071, 0]
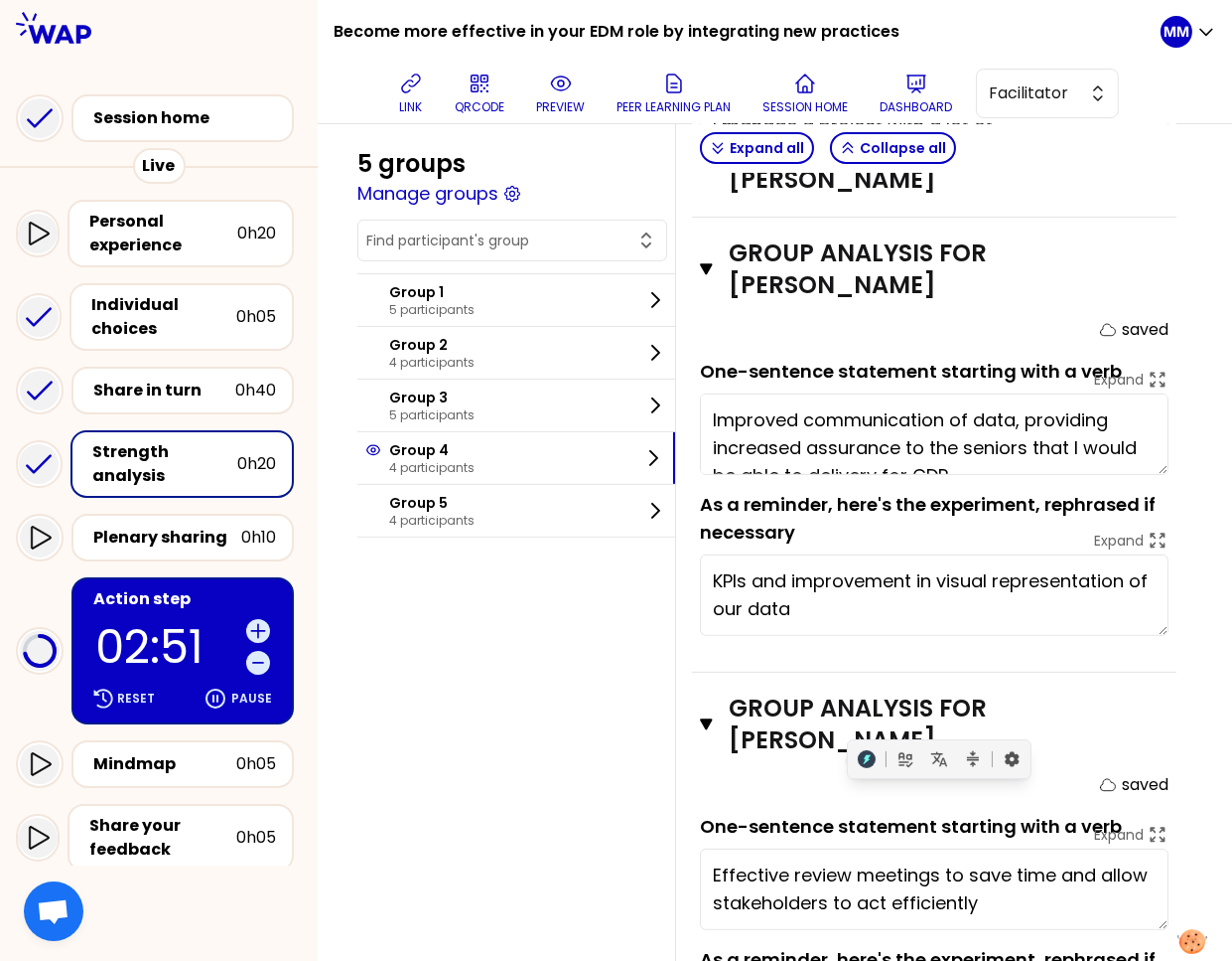
click at [861, 864] on textarea "Effective review meetings to save time and allow stakeholders to act efficiently" at bounding box center [935, 889] width 469 height 82
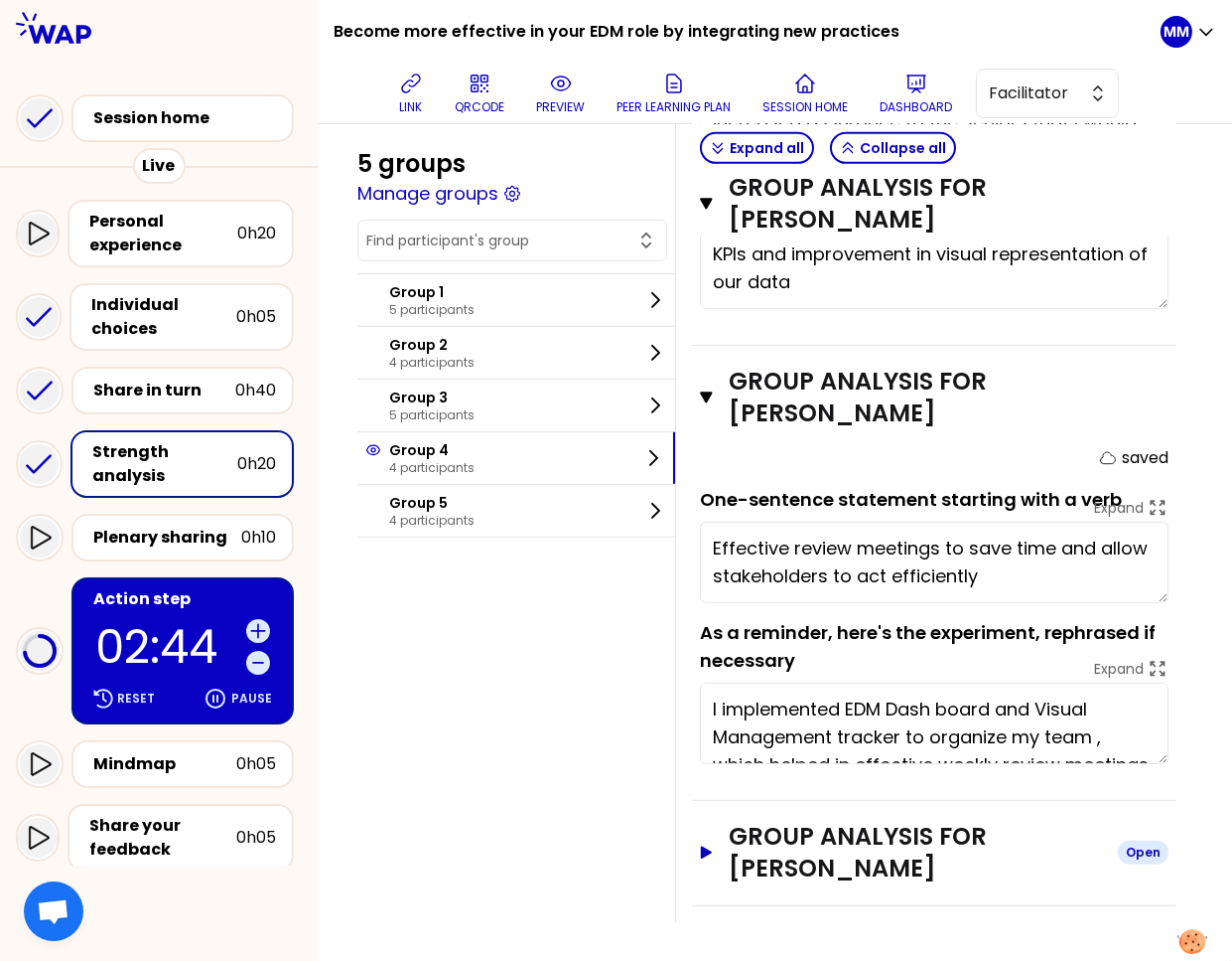
click at [872, 859] on h3 "Group analysis for Pascale DARDENNE" at bounding box center [916, 852] width 373 height 64
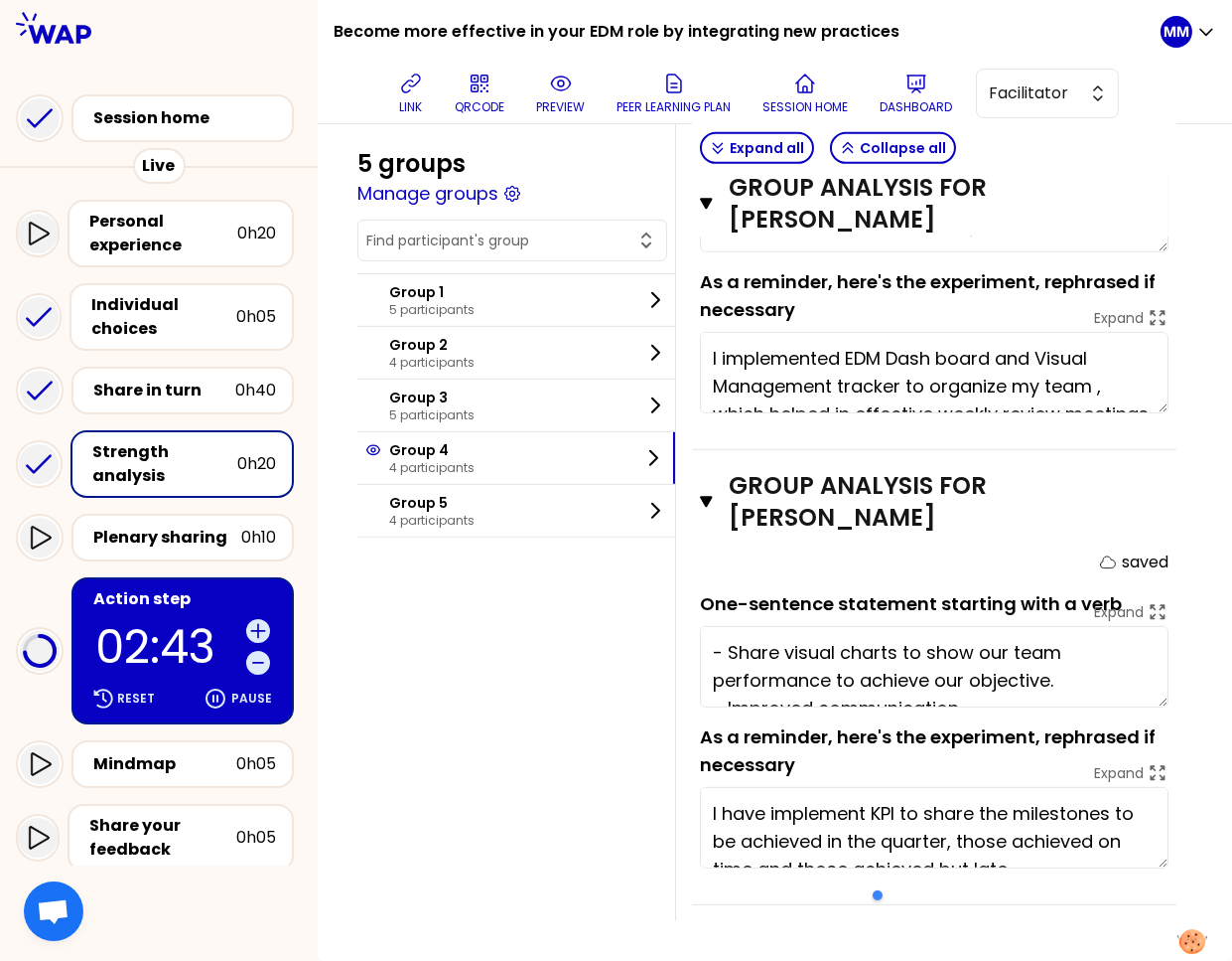
click at [833, 633] on textarea "- Share visual charts to show our team performance to achieve our objective. - …" at bounding box center [935, 667] width 469 height 82
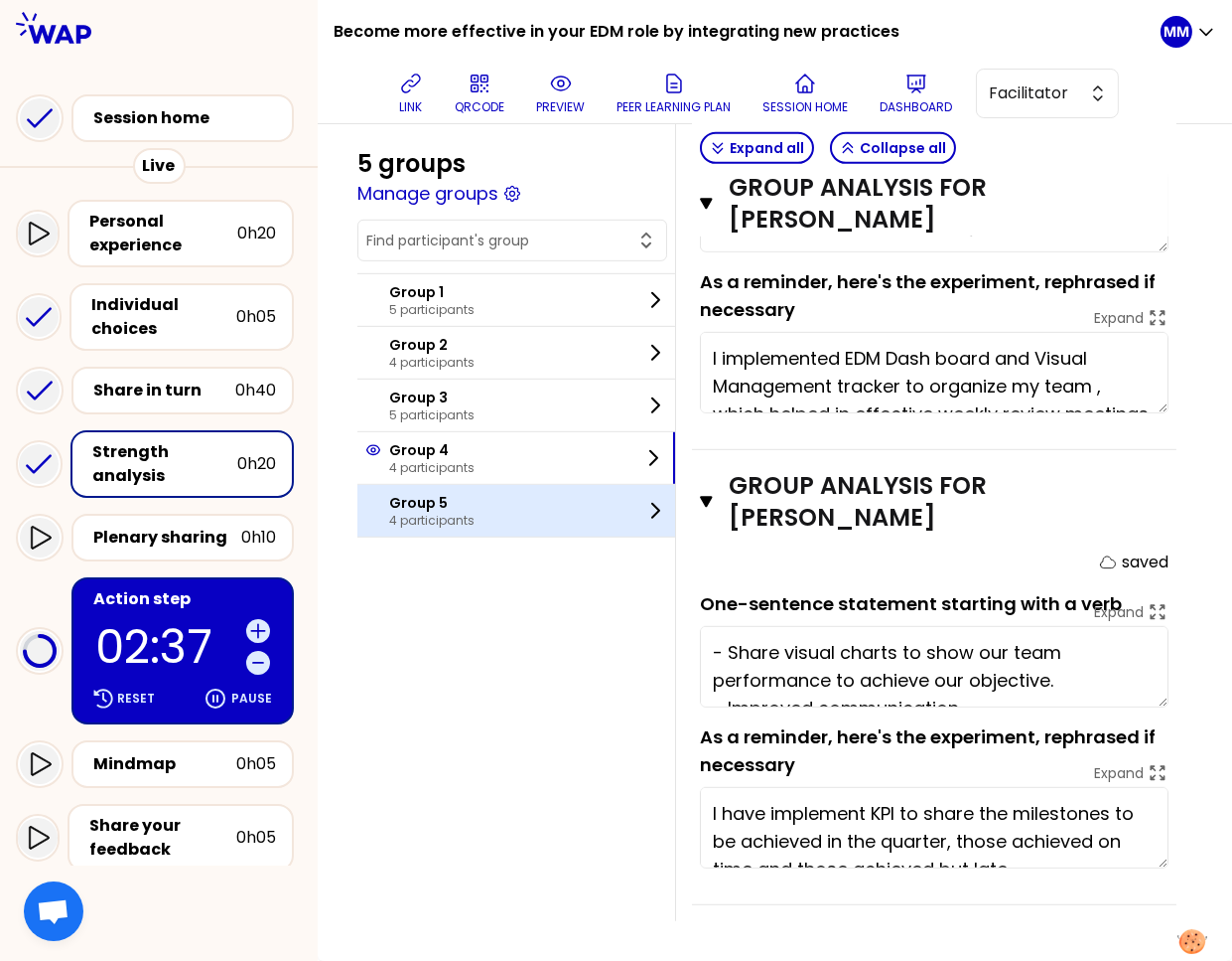
drag, startPoint x: 549, startPoint y: 510, endPoint x: 610, endPoint y: 521, distance: 62.0
click at [549, 510] on div "Group 5 4 participants" at bounding box center [516, 511] width 318 height 52
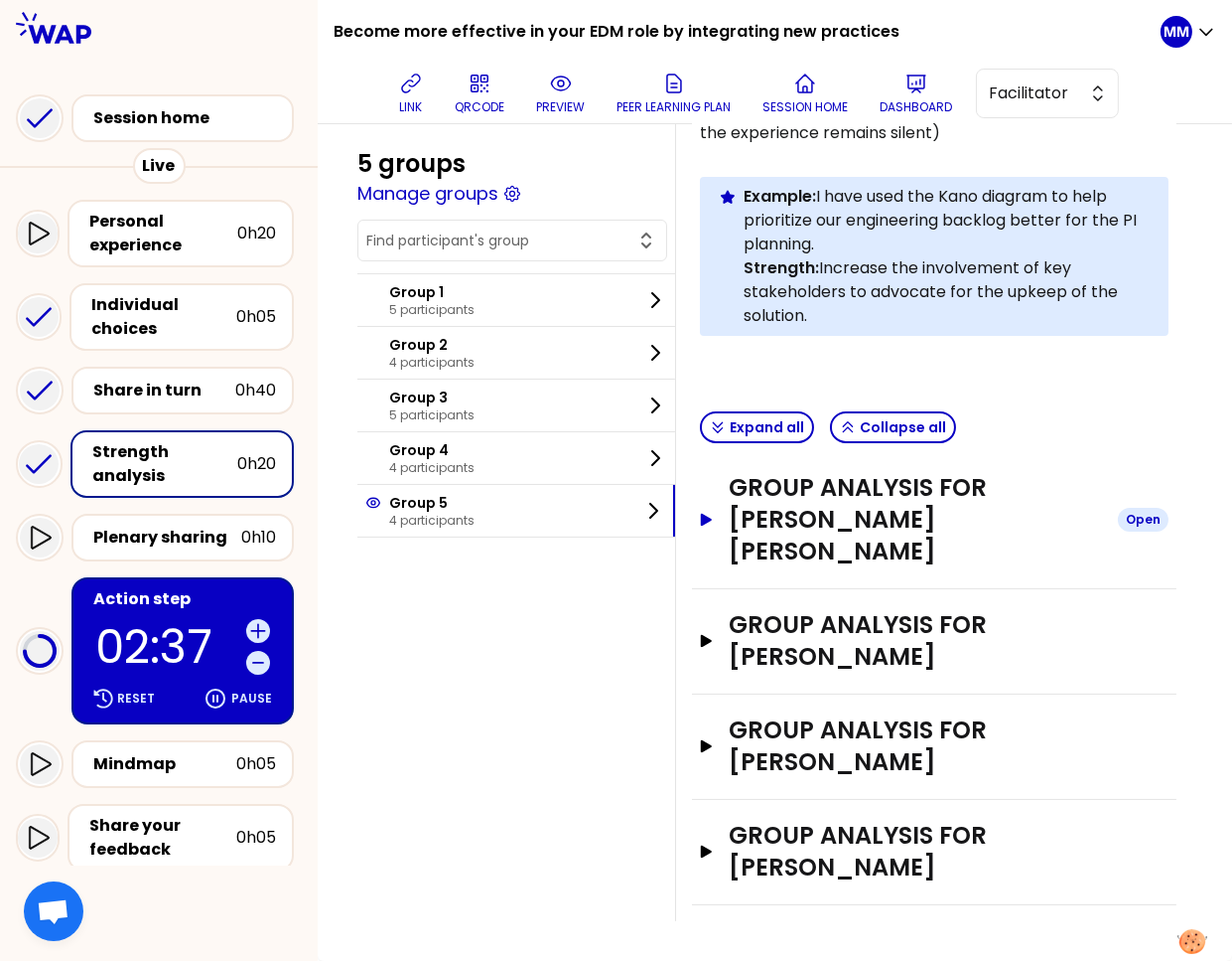
scroll to position [348, 0]
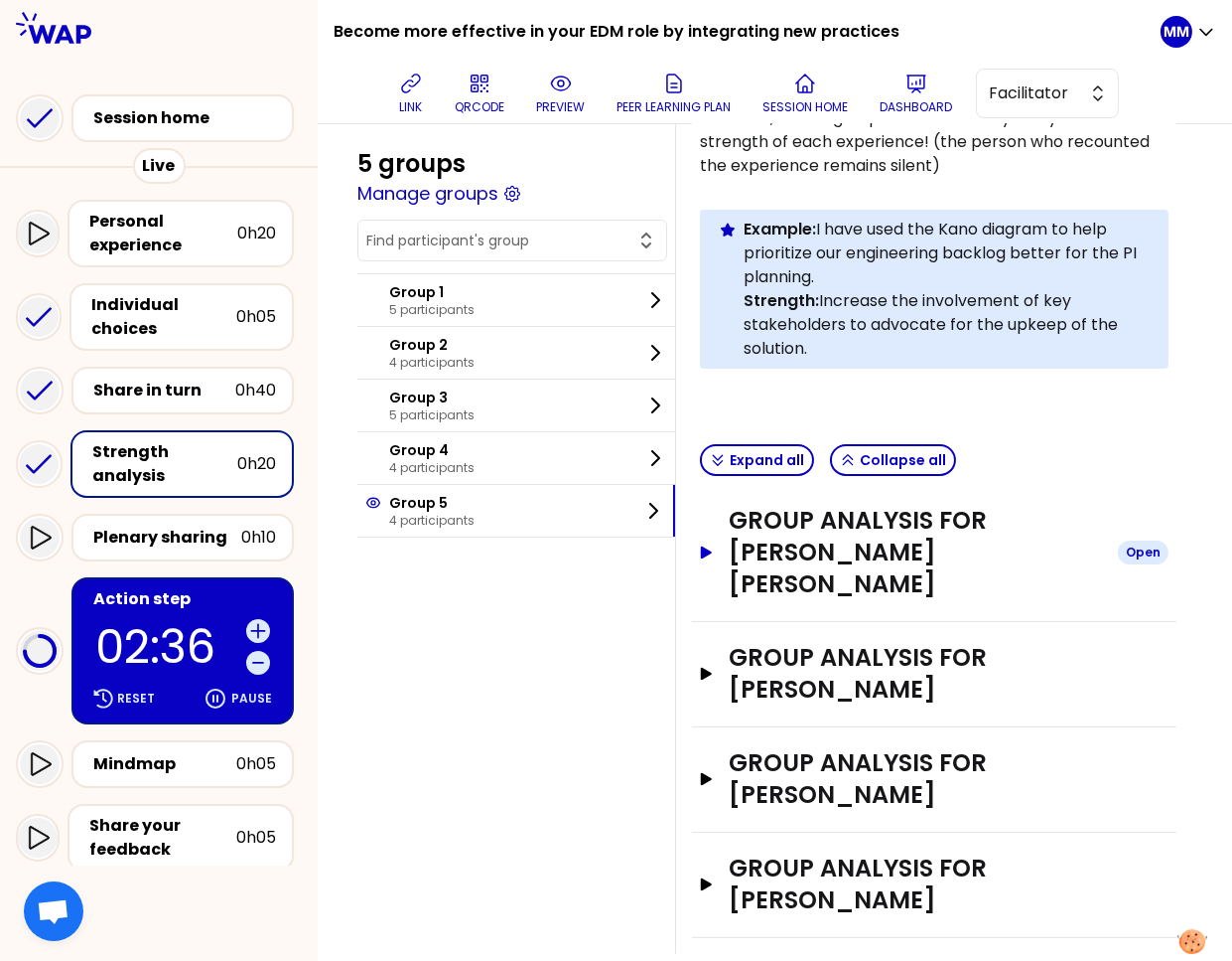
click at [867, 556] on h3 "Group analysis for Alice NOGUEIRA FEY" at bounding box center [916, 553] width 373 height 96
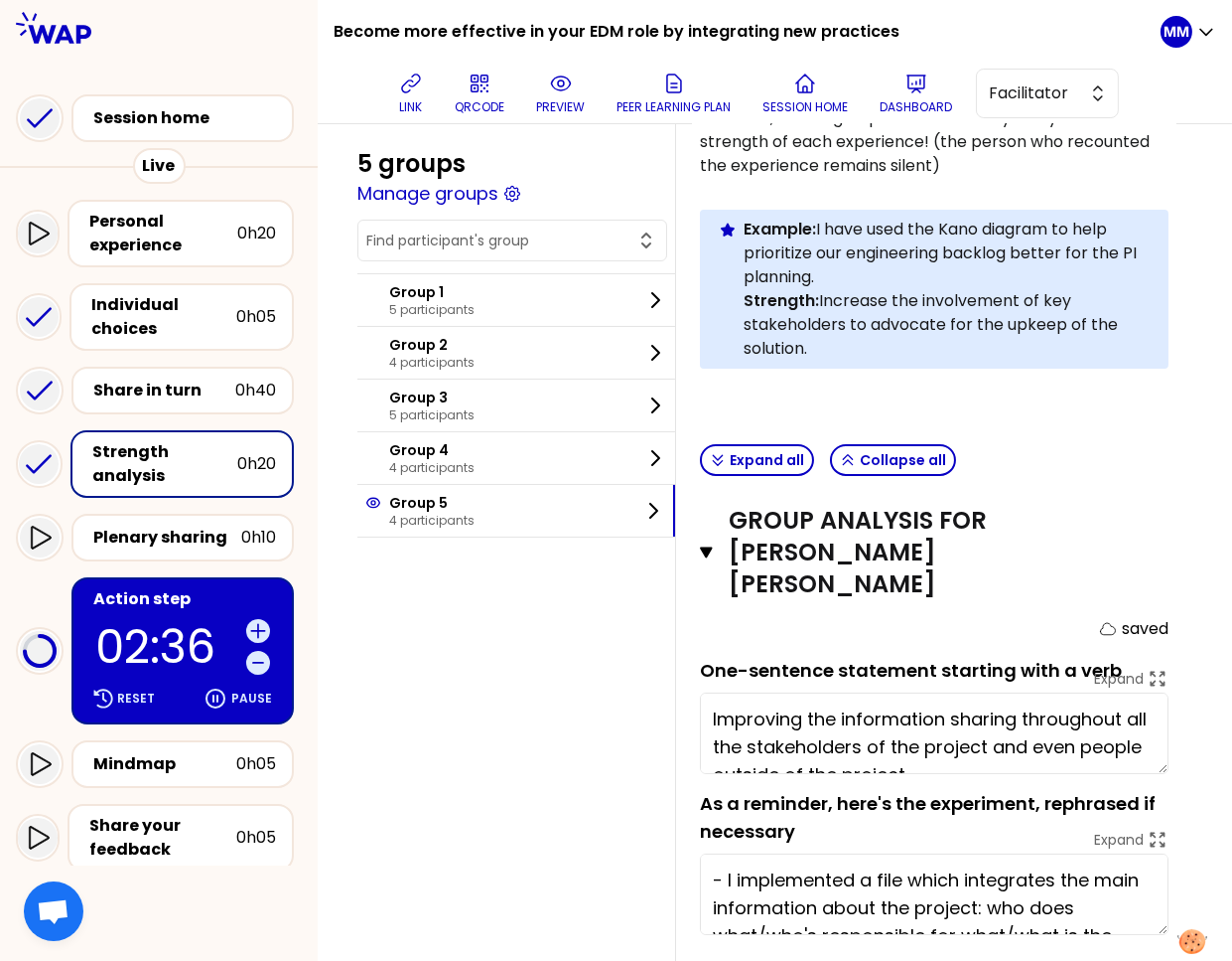
click at [848, 713] on textarea "Improving the information sharing throughout all the stakeholders of the projec…" at bounding box center [935, 733] width 469 height 82
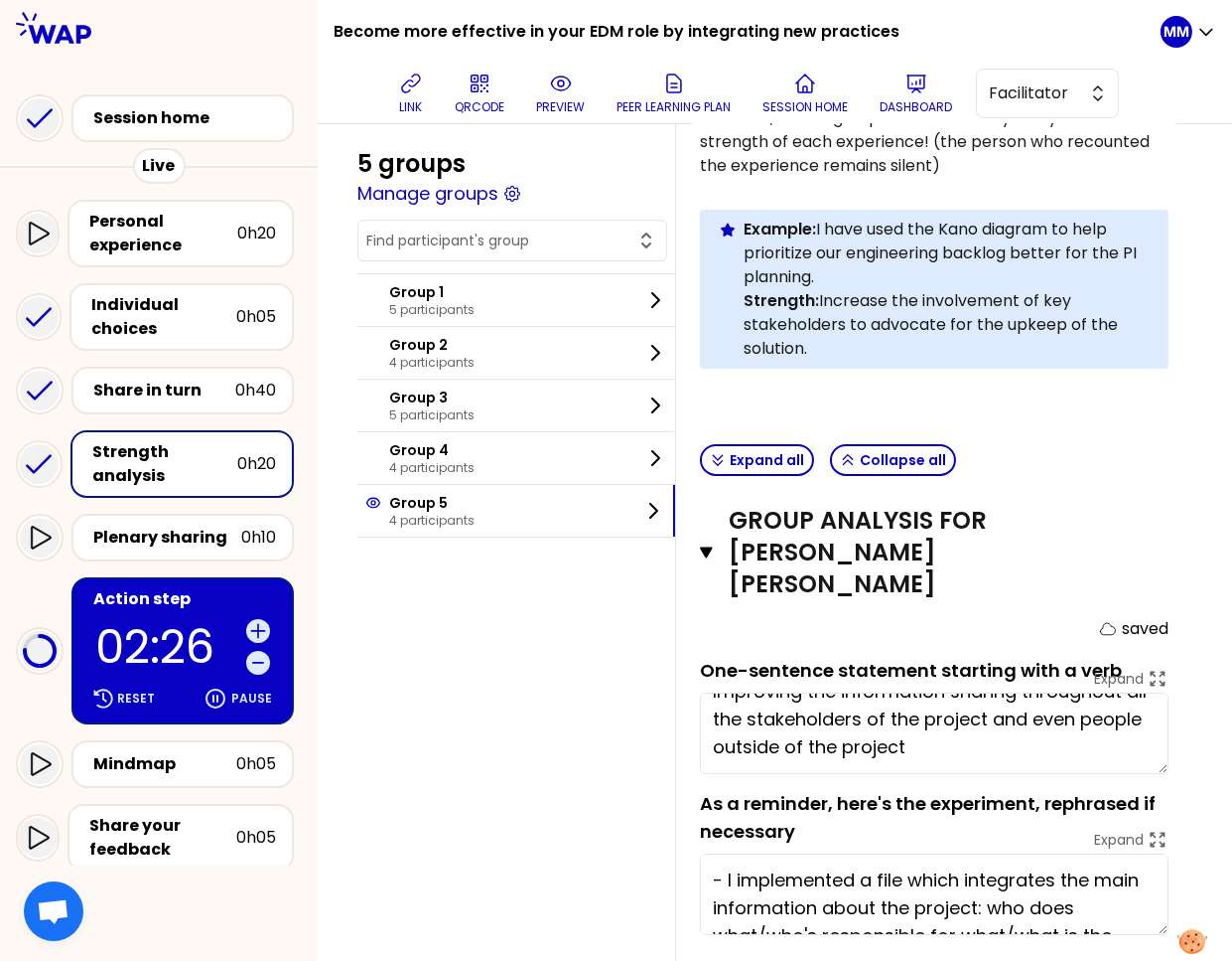
scroll to position [698, 0]
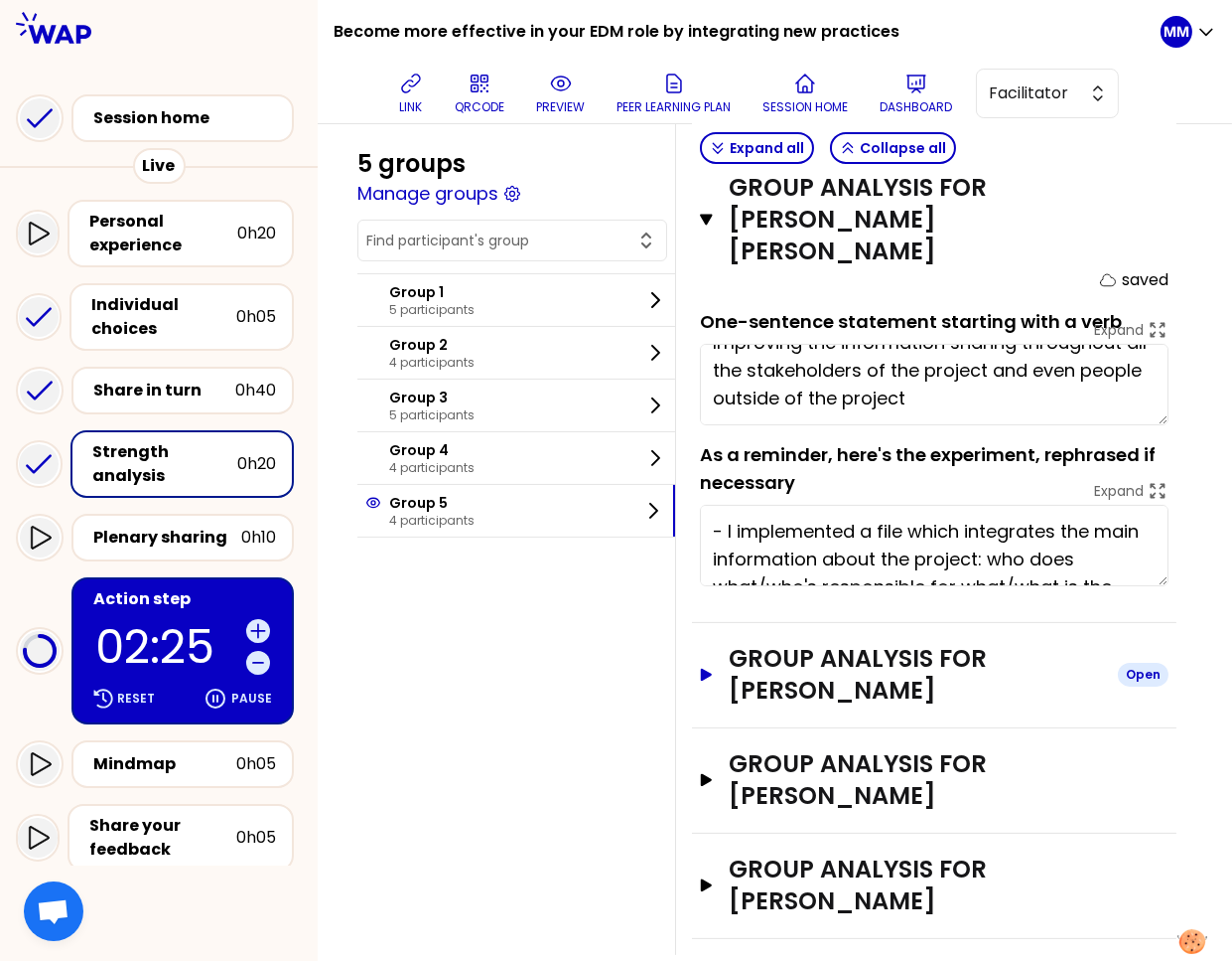
click at [823, 662] on h3 "Group analysis for Kim NORRIS" at bounding box center [916, 675] width 373 height 64
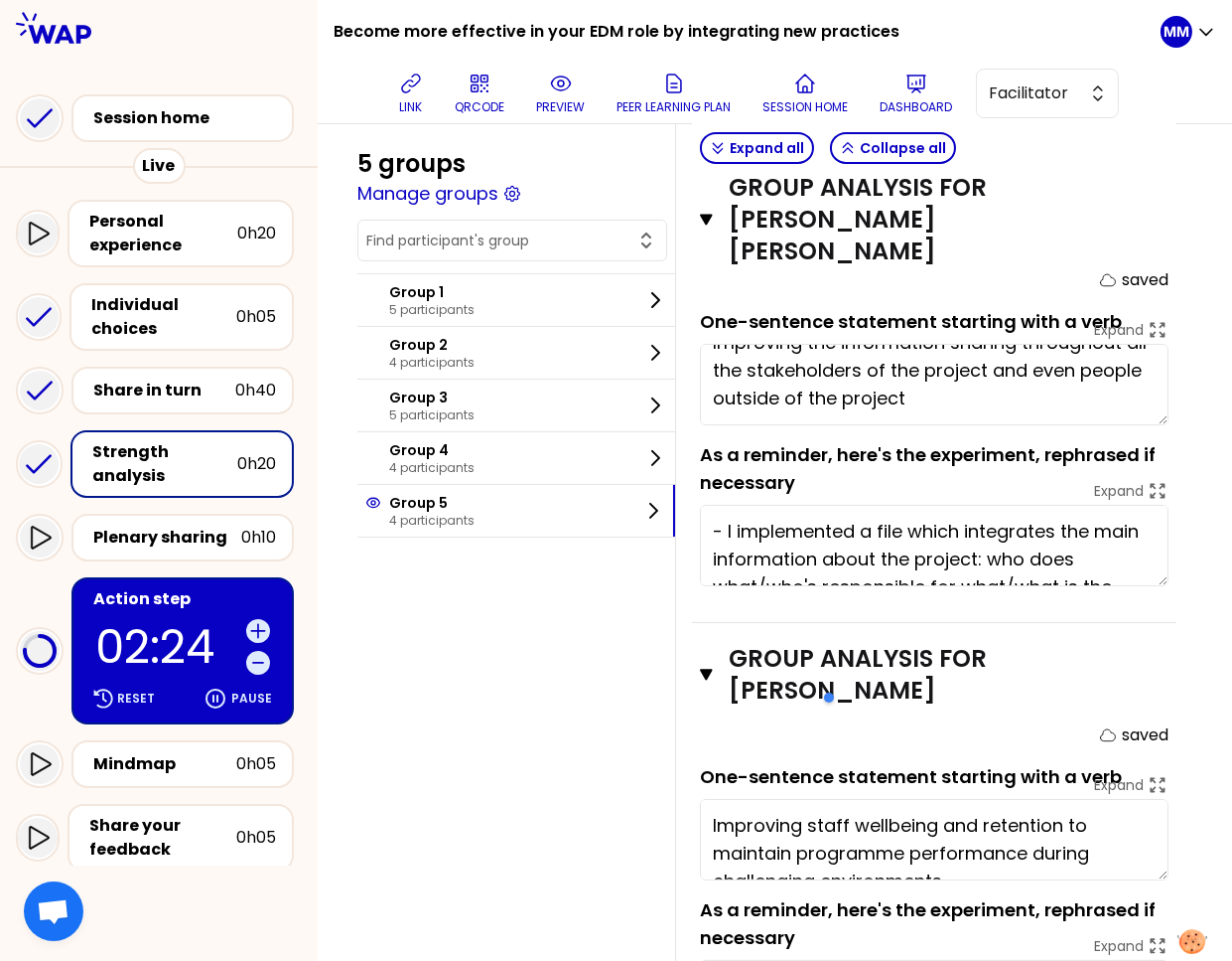
click at [827, 798] on textarea "Improving staff wellbeing and retention to maintain programme performance durin…" at bounding box center [935, 839] width 469 height 82
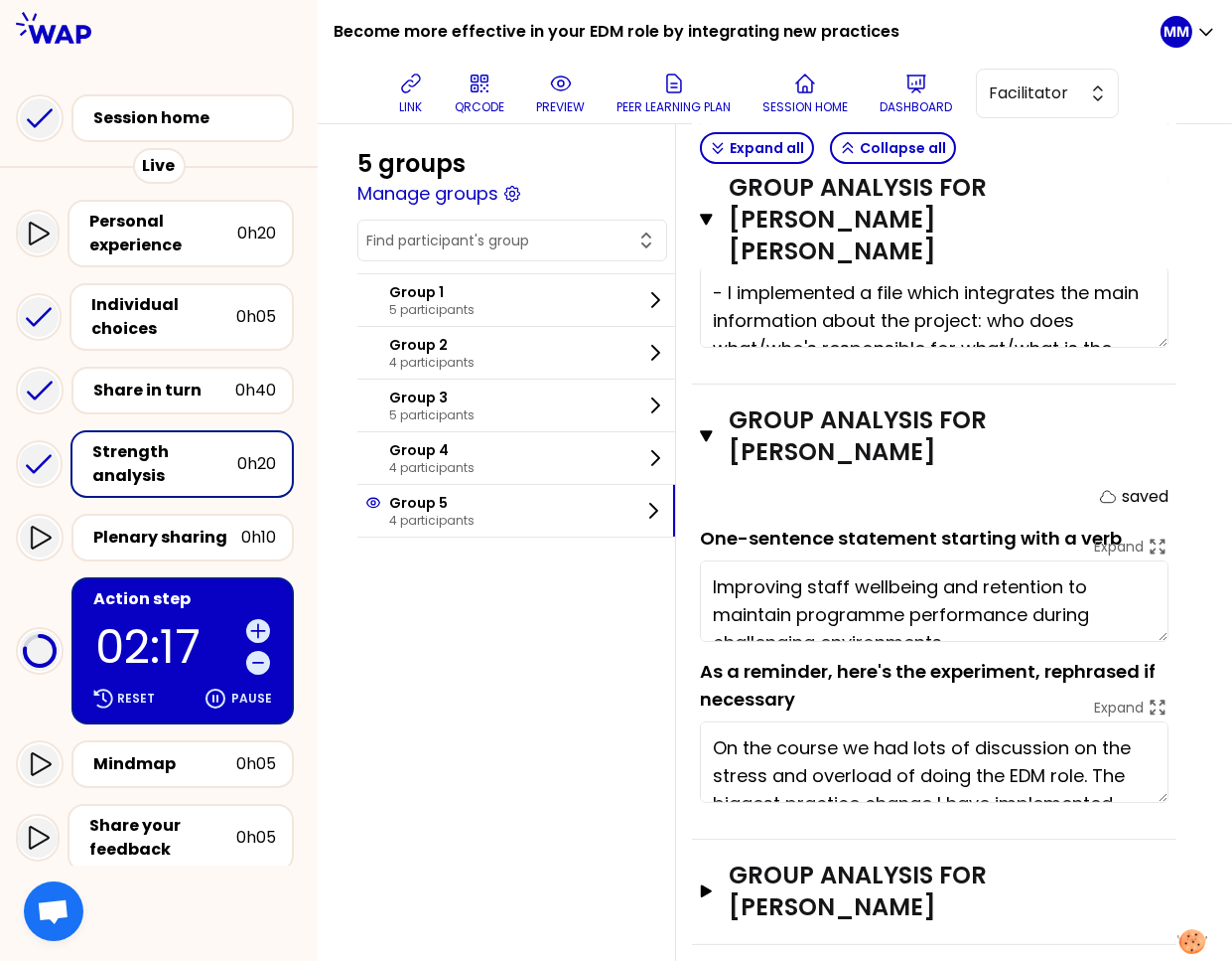
scroll to position [1047, 0]
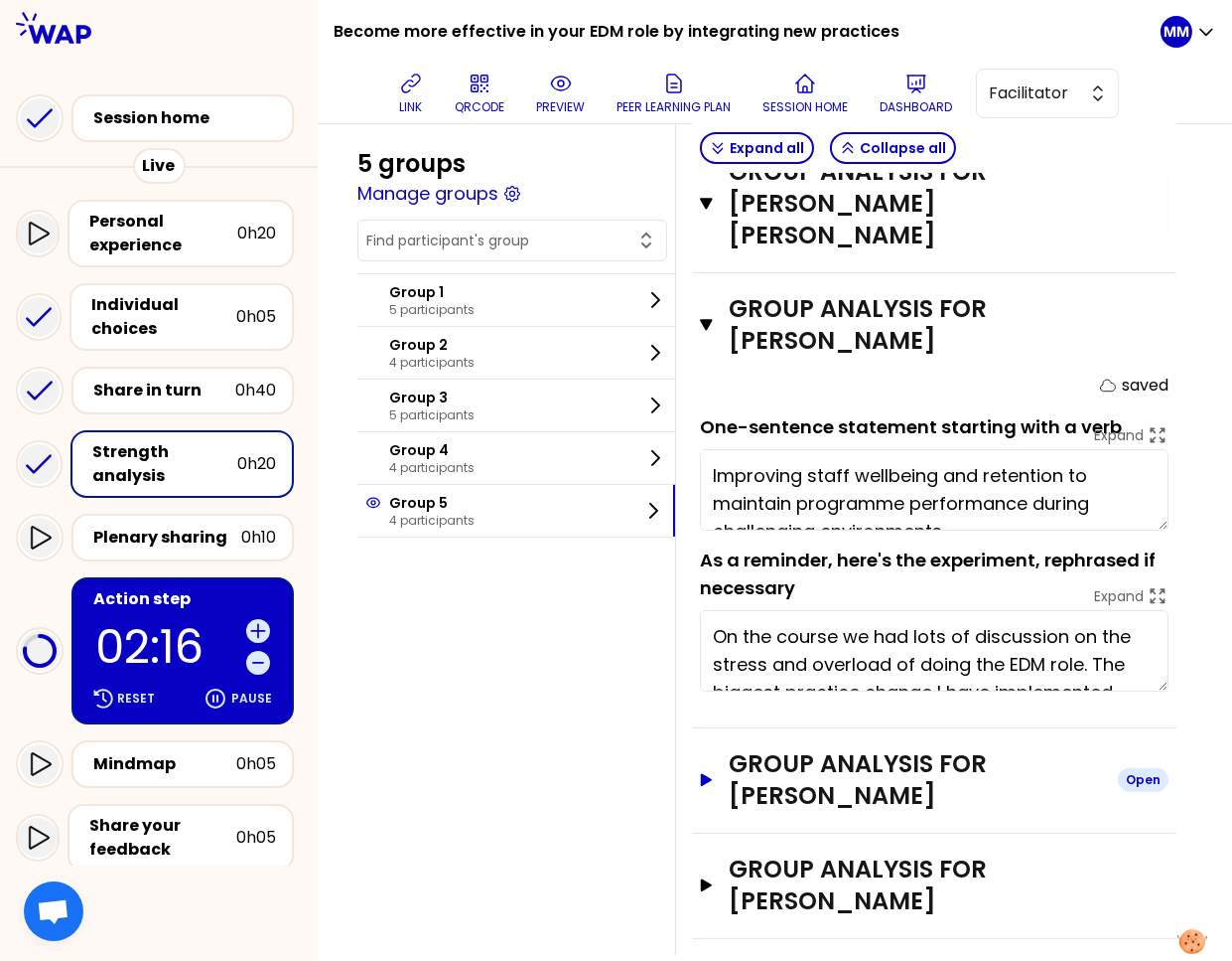
drag, startPoint x: 836, startPoint y: 738, endPoint x: 836, endPoint y: 752, distance: 14.0
click at [836, 748] on h3 "Group analysis for Udo SCHERIN" at bounding box center [916, 780] width 373 height 64
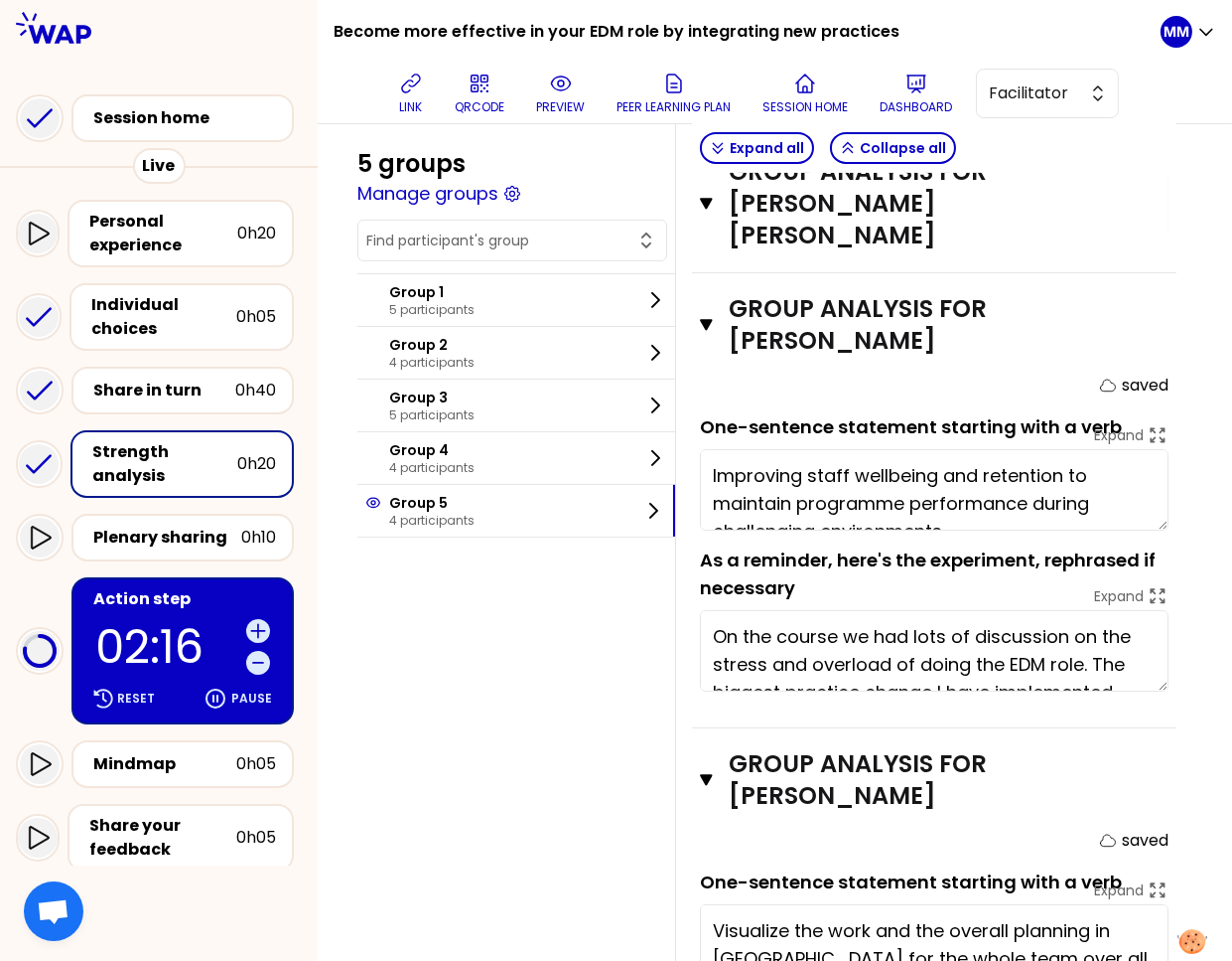
drag, startPoint x: 835, startPoint y: 889, endPoint x: 840, endPoint y: 879, distance: 11.2
click at [835, 904] on textarea "Visualize the work and the overall planning in JIRA for the whole team over all…" at bounding box center [935, 945] width 469 height 82
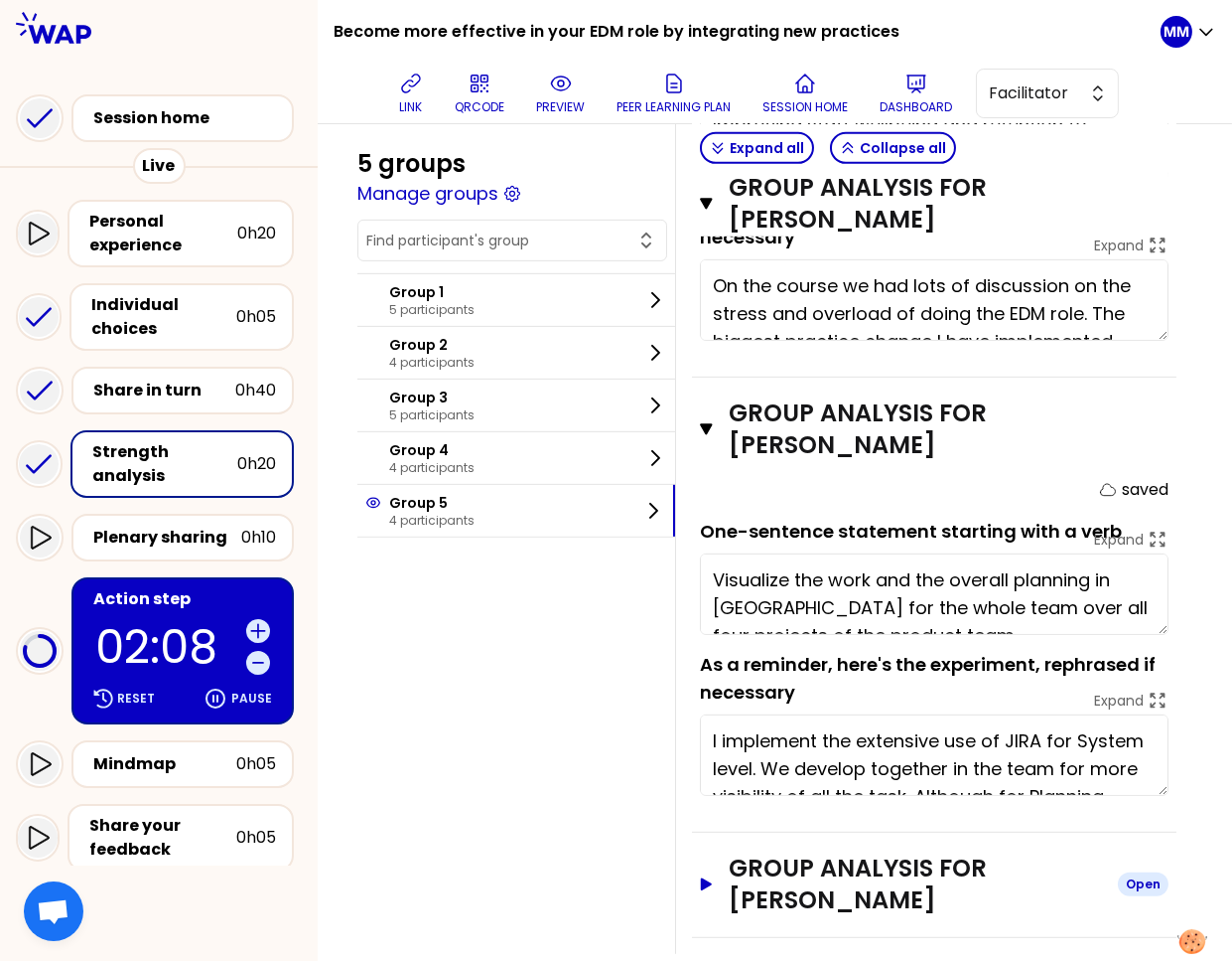
click at [864, 852] on h3 "Group analysis for Frankie MORSHEAD" at bounding box center [916, 884] width 373 height 64
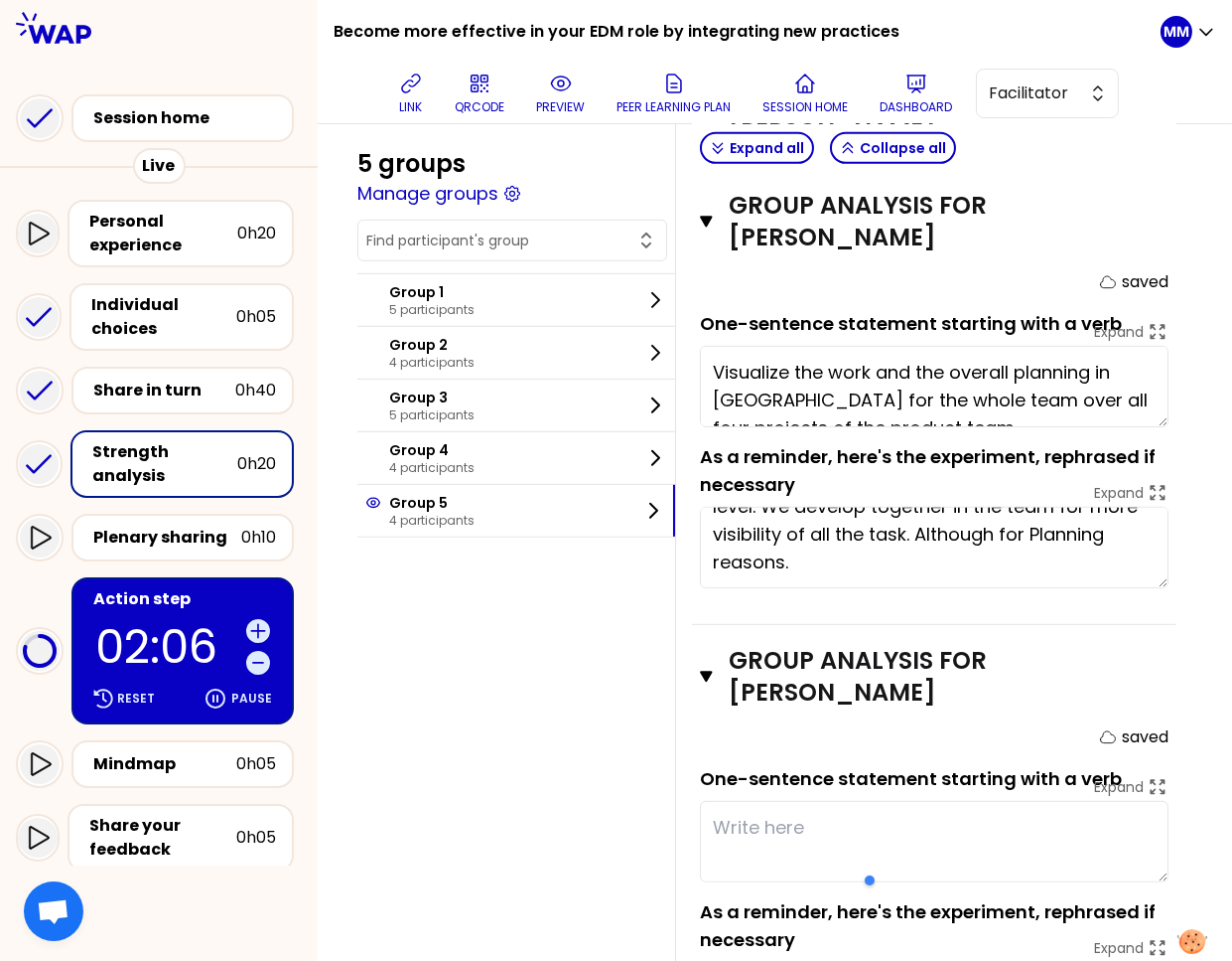
scroll to position [1748, 0]
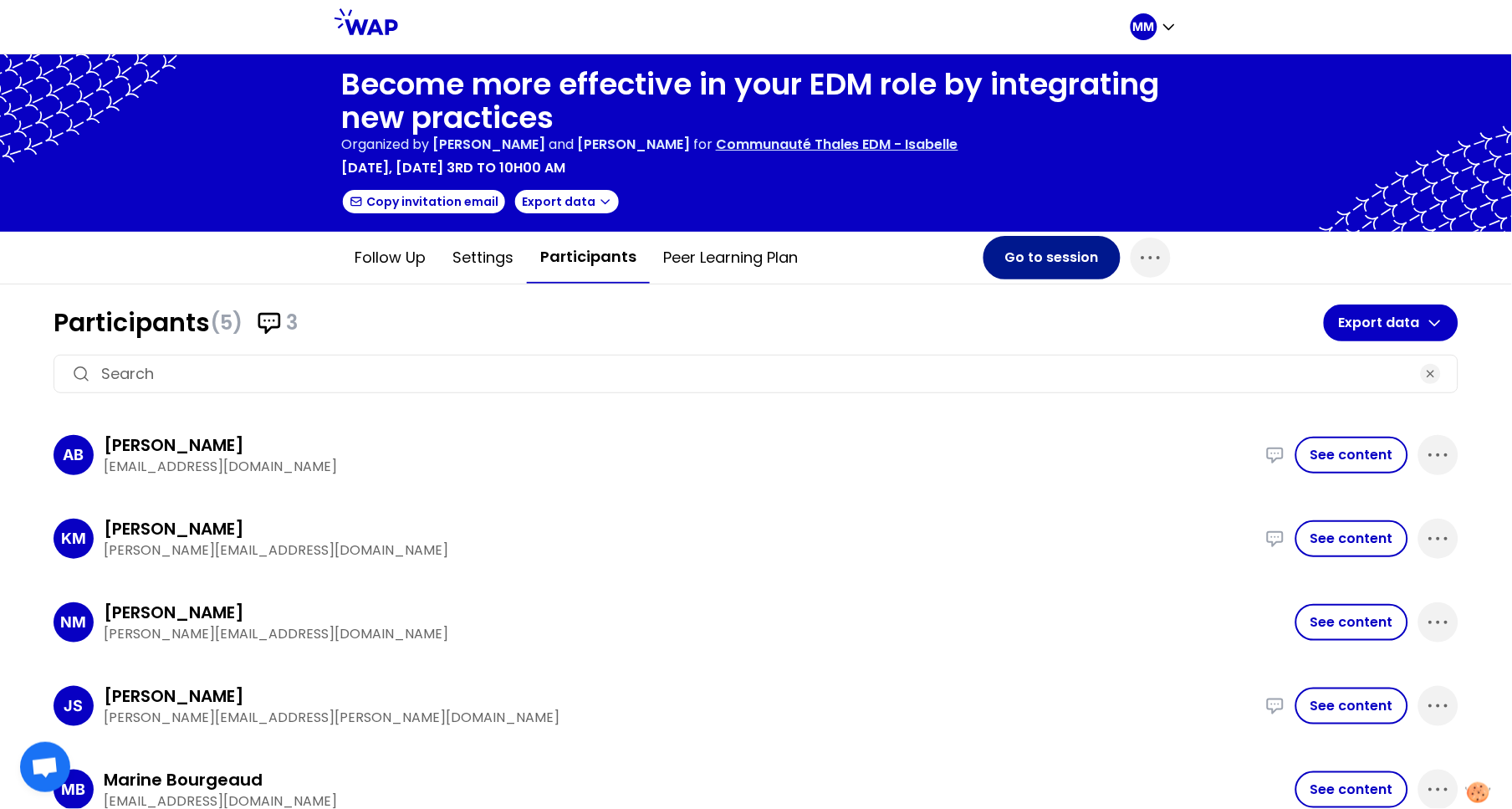
click at [1059, 262] on button "Go to session" at bounding box center [1052, 258] width 137 height 44
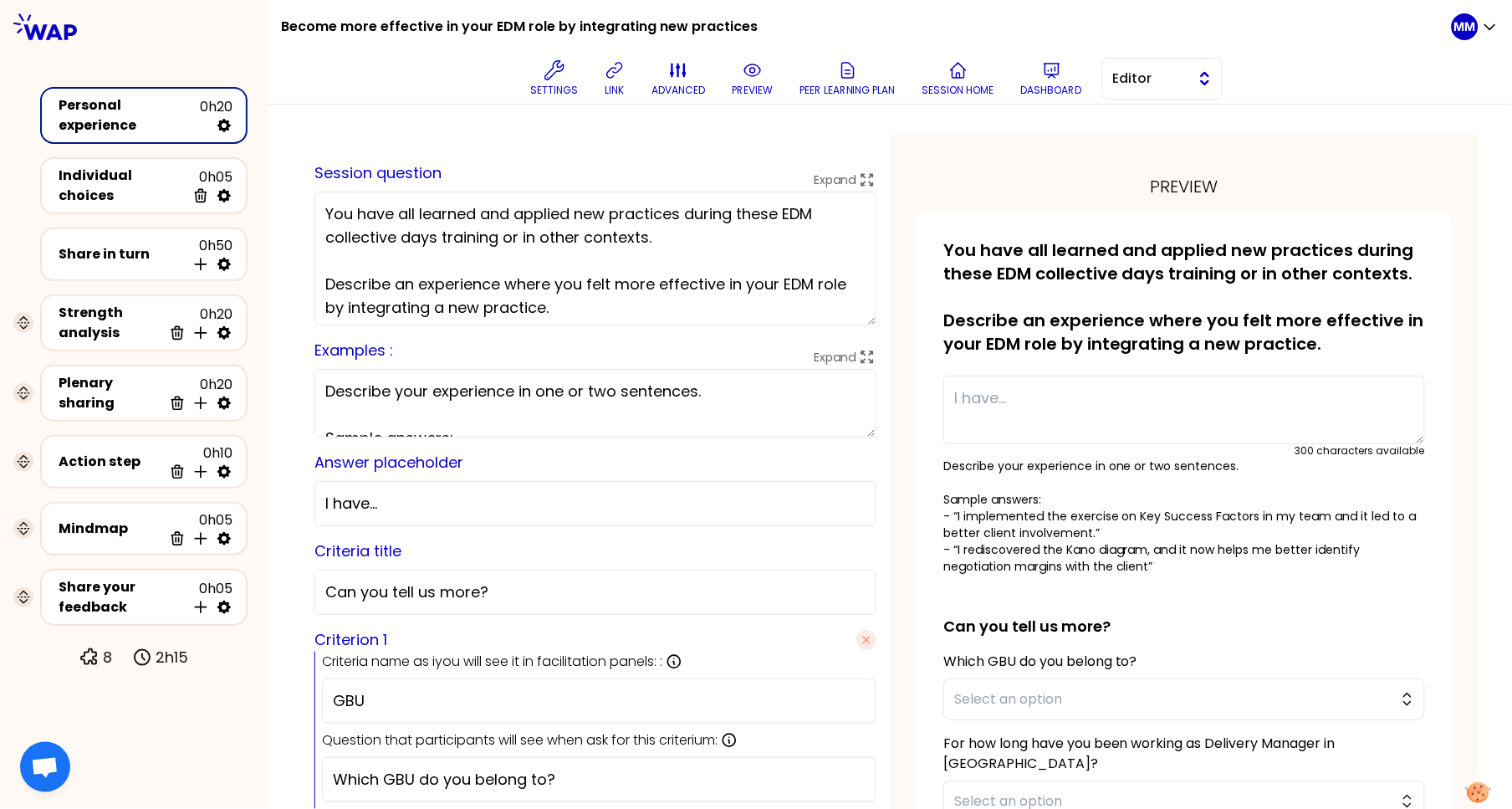
click at [1218, 76] on button "Editor" at bounding box center [1162, 79] width 120 height 42
click at [1169, 151] on span "Facilitator" at bounding box center [1173, 147] width 72 height 20
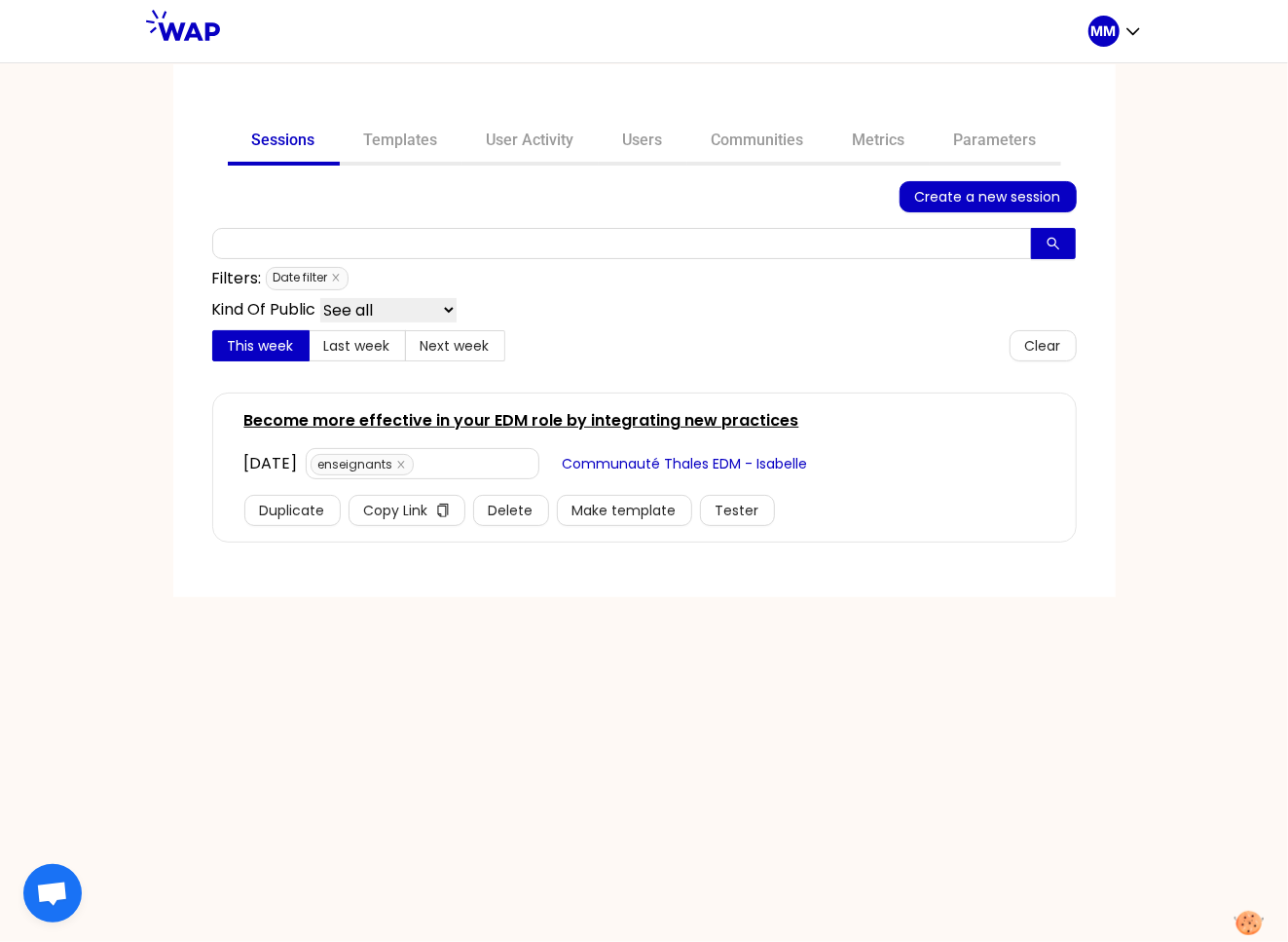
click at [557, 416] on link "Become more effective in your EDM role by integrating new practices" at bounding box center [521, 421] width 555 height 23
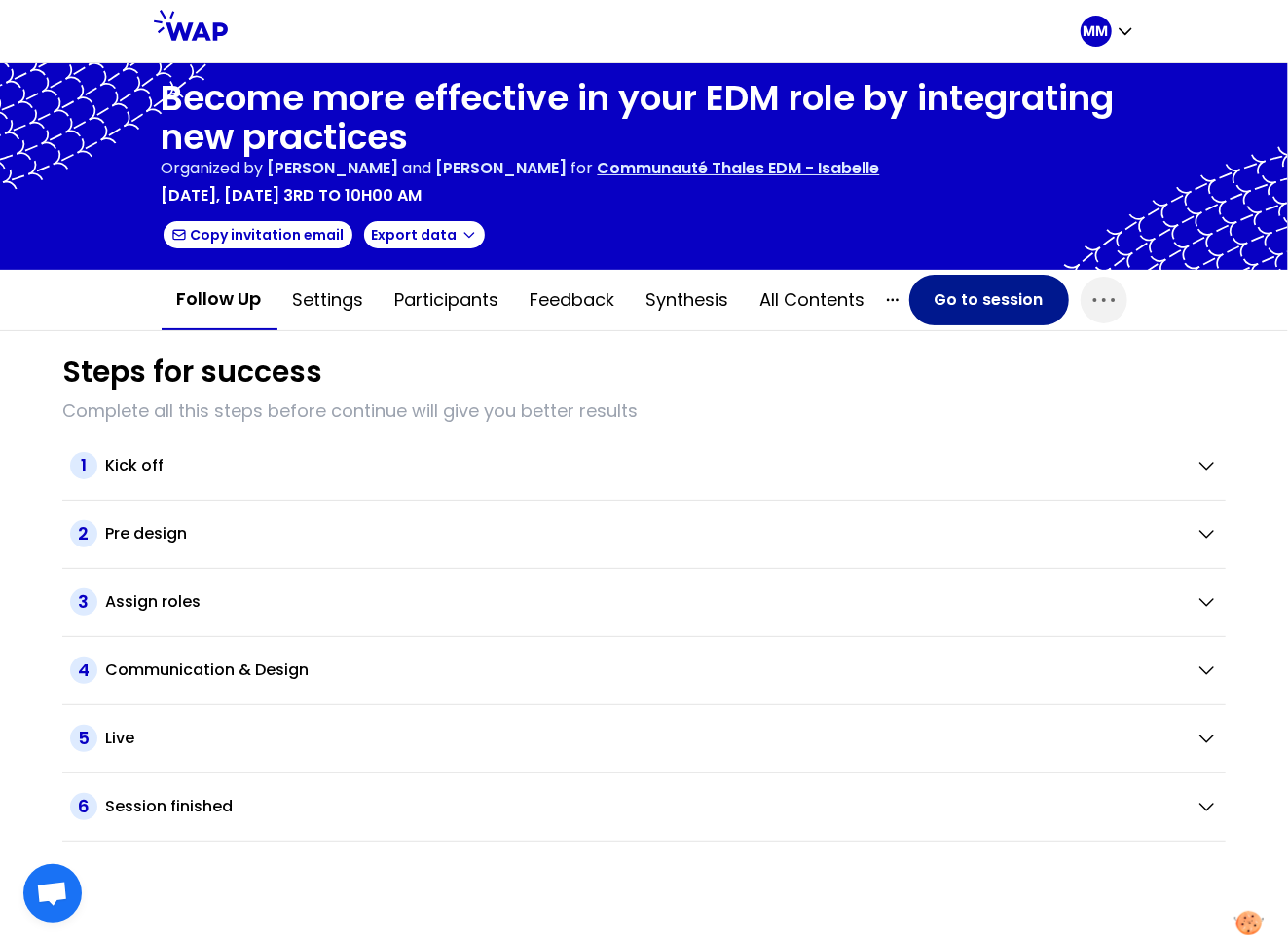
click at [947, 309] on button "Go to session" at bounding box center [989, 300] width 159 height 51
